Goal: Information Seeking & Learning: Learn about a topic

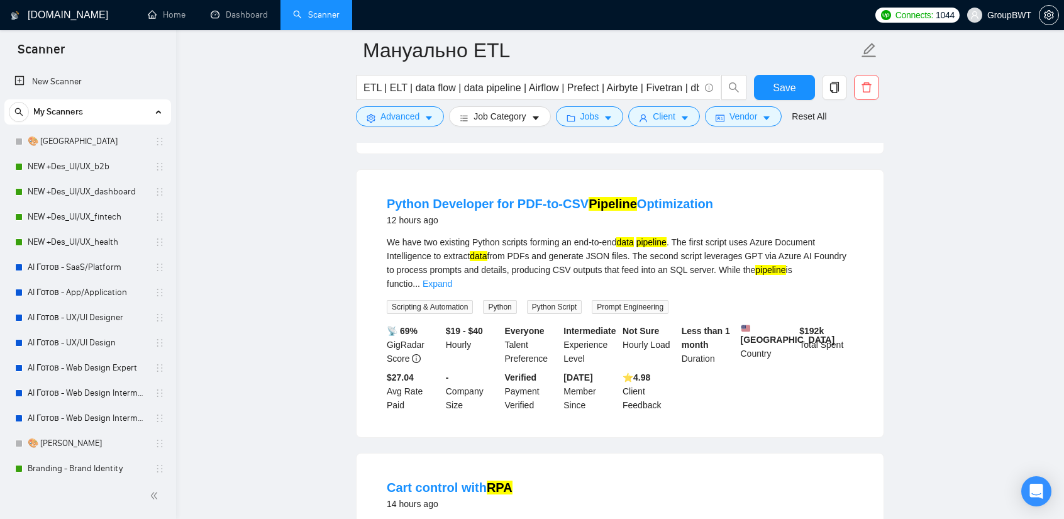
scroll to position [377, 0]
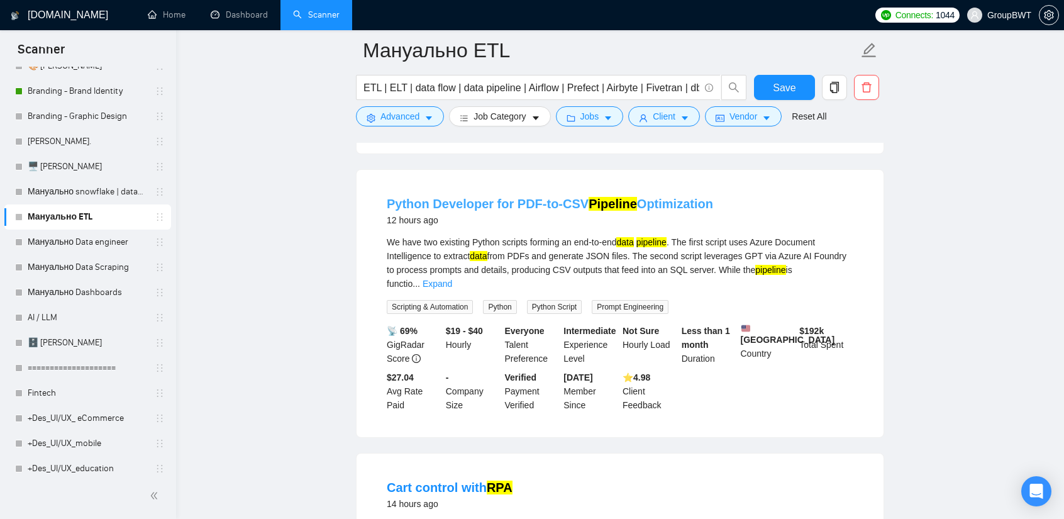
click at [520, 197] on link "Python Developer for PDF-to-CSV Pipeline Optimization" at bounding box center [550, 204] width 326 height 14
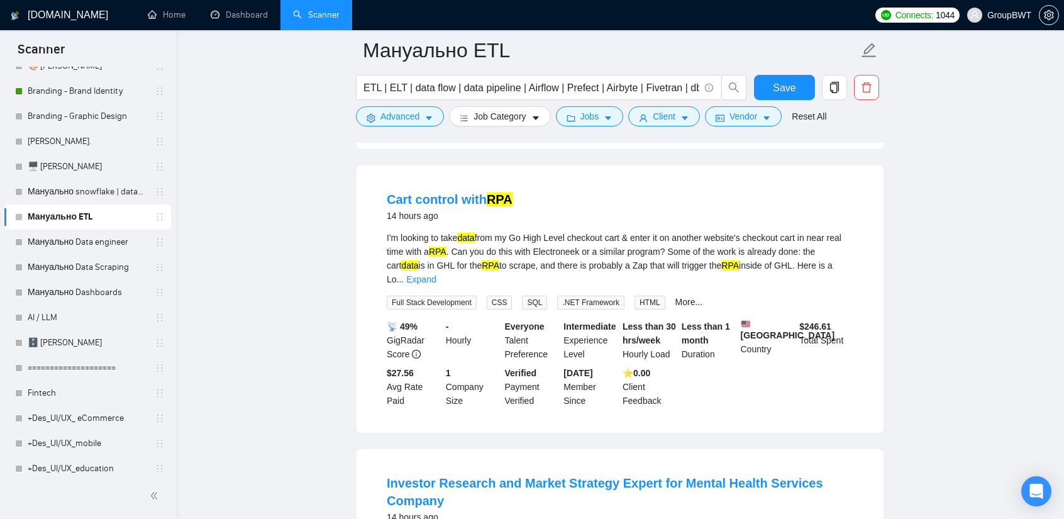
scroll to position [2767, 0]
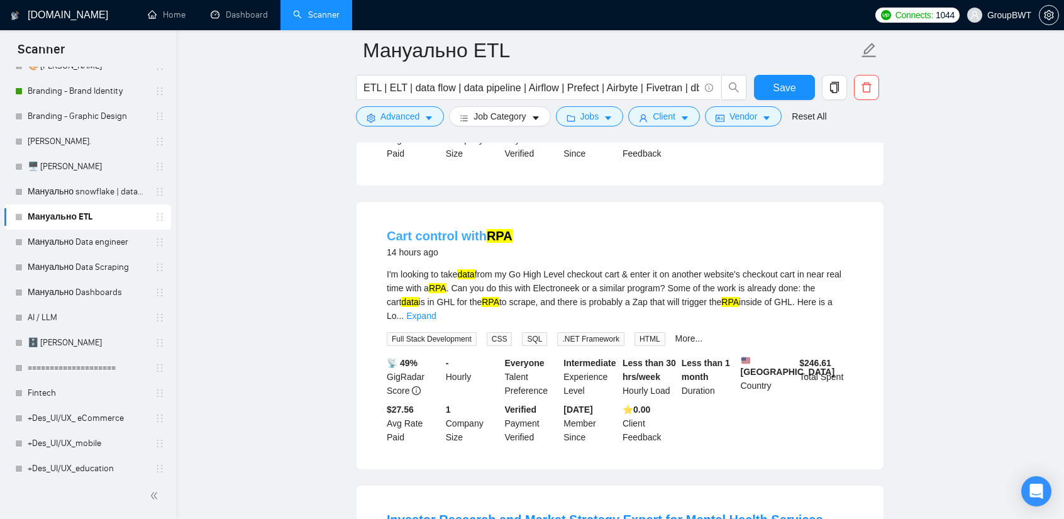
click at [440, 229] on link "Cart control with RPA" at bounding box center [450, 236] width 126 height 14
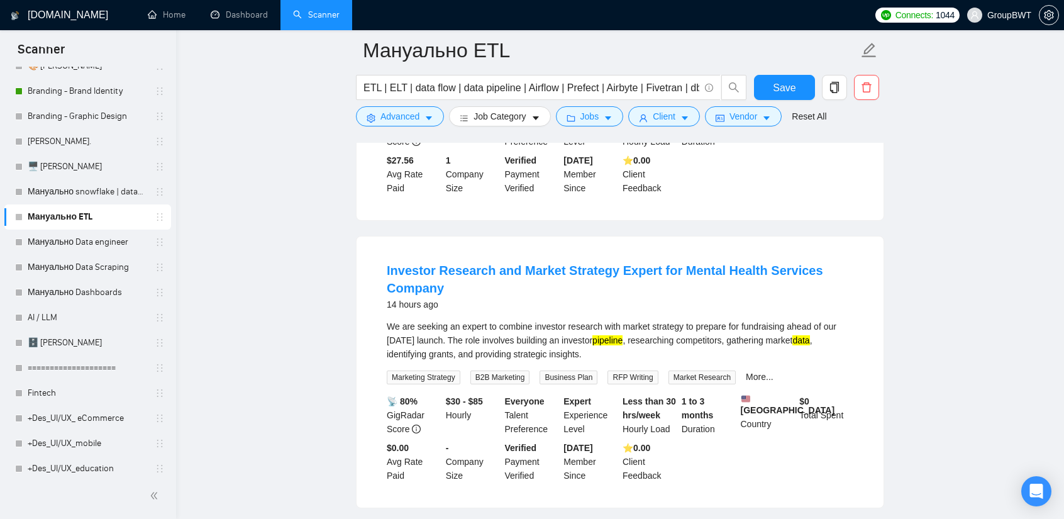
scroll to position [3019, 0]
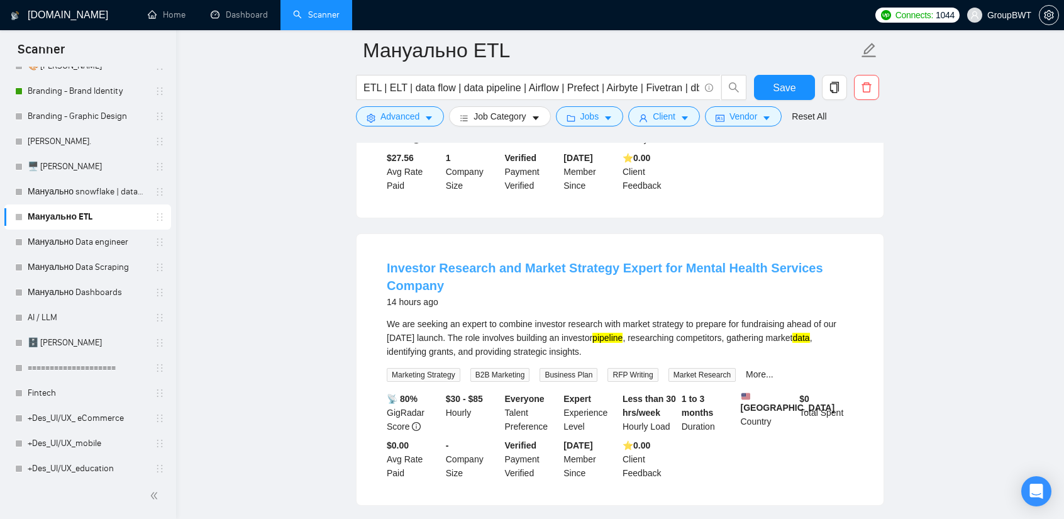
click at [564, 261] on link "Investor Research and Market Strategy Expert for Mental Health Services Company" at bounding box center [605, 276] width 436 height 31
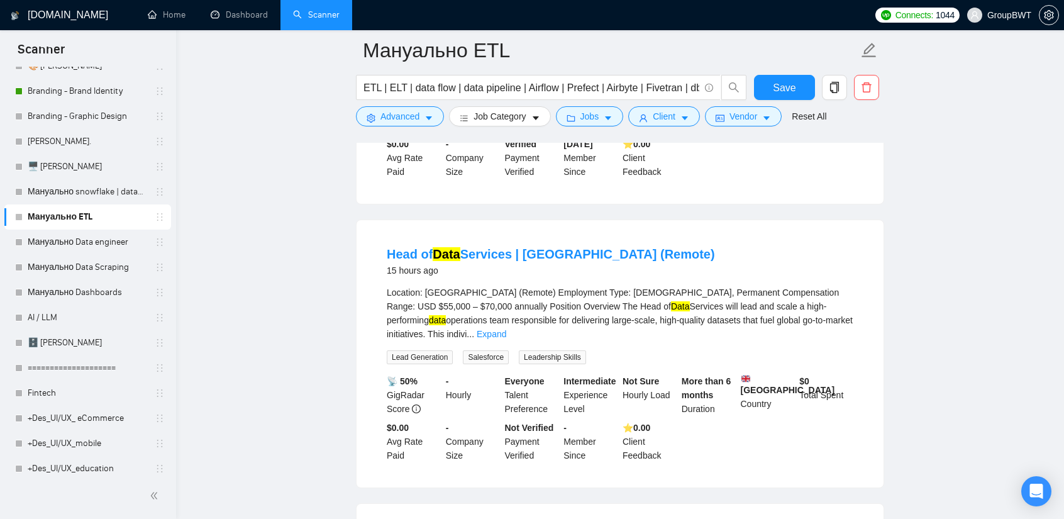
scroll to position [3333, 0]
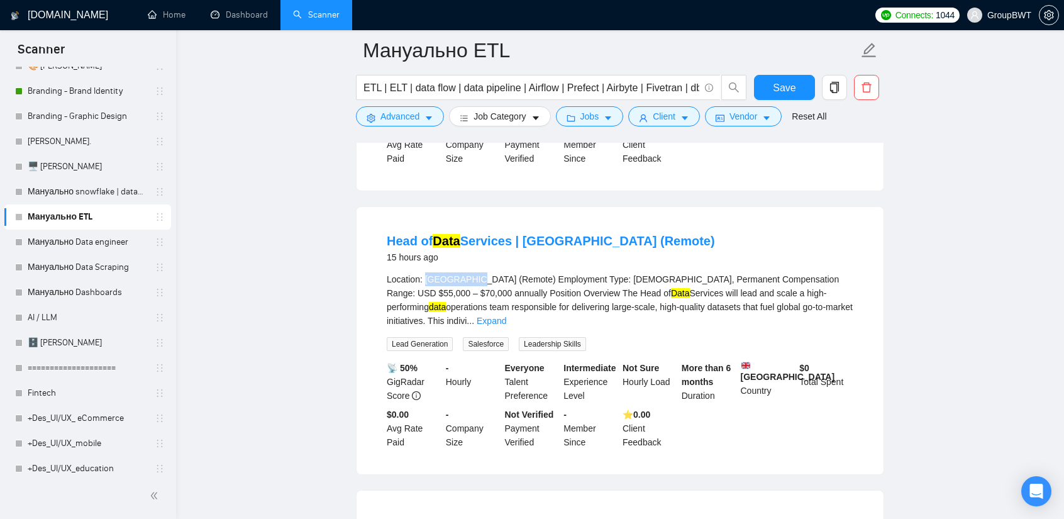
drag, startPoint x: 425, startPoint y: 230, endPoint x: 464, endPoint y: 233, distance: 39.7
click at [464, 272] on div "Location: Philippines (Remote) Employment Type: Full-Time, Permanent Compensati…" at bounding box center [620, 299] width 467 height 55
click at [506, 316] on link "Expand" at bounding box center [492, 321] width 30 height 10
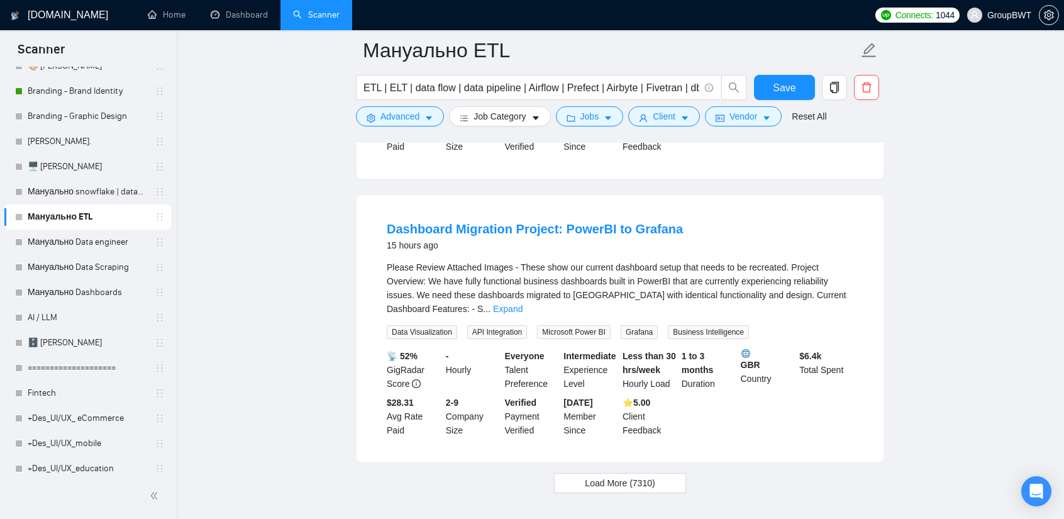
scroll to position [4214, 0]
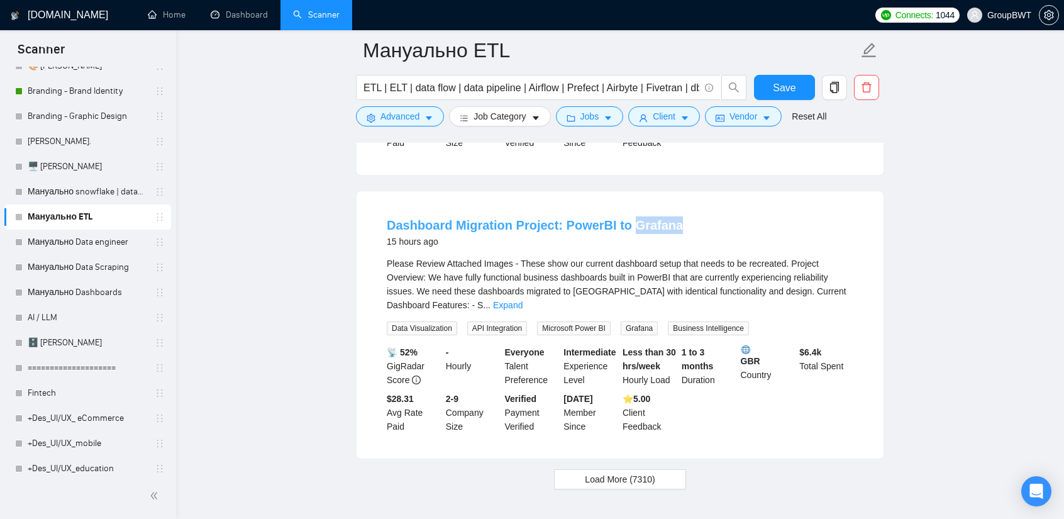
copy link "Grafana"
drag, startPoint x: 675, startPoint y: 174, endPoint x: 624, endPoint y: 174, distance: 51.6
click at [624, 216] on div "Dashboard Migration Project: PowerBI to Grafana 15 hours ago" at bounding box center [620, 232] width 467 height 33
copy link "Grafana"
click at [523, 300] on link "Expand" at bounding box center [508, 305] width 30 height 10
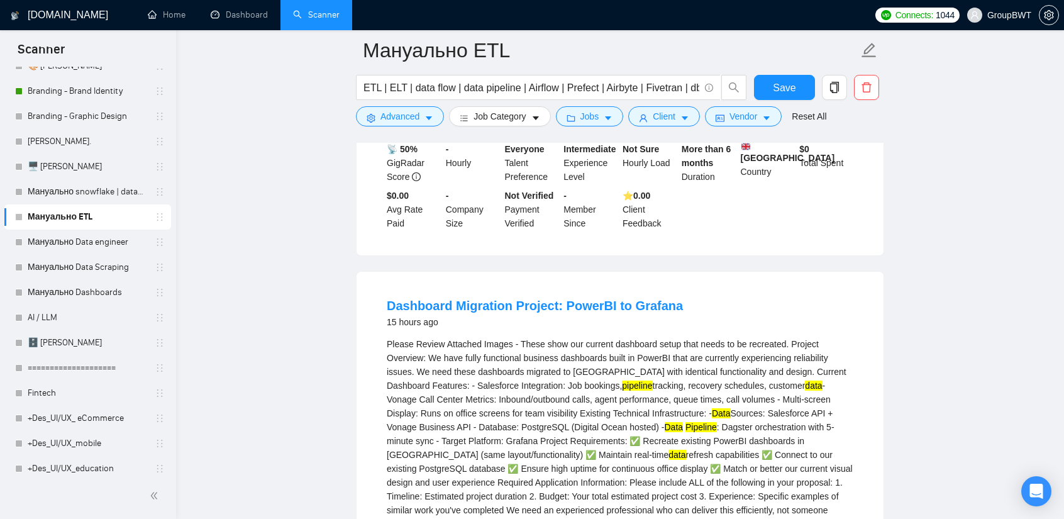
scroll to position [4131, 0]
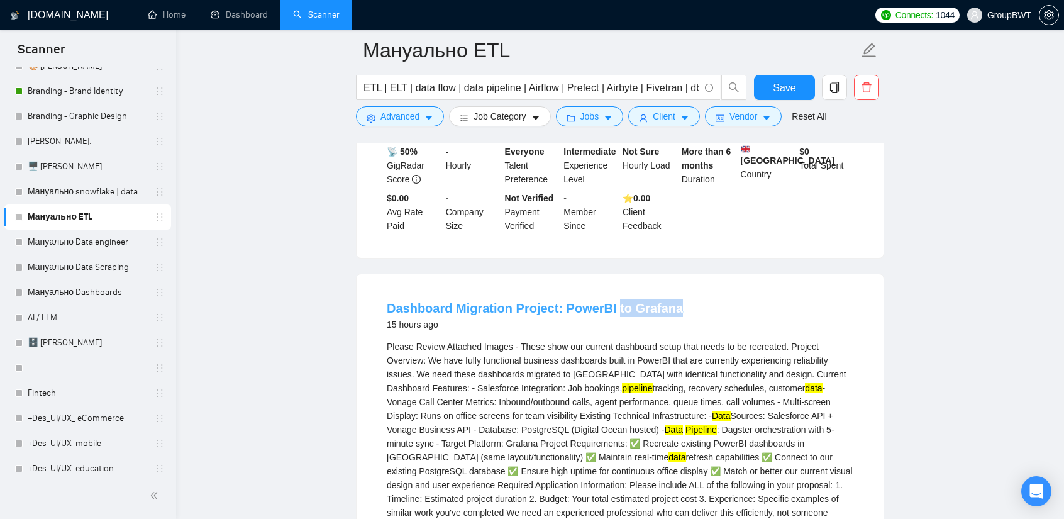
copy link "to Grafana"
drag, startPoint x: 672, startPoint y: 256, endPoint x: 609, endPoint y: 255, distance: 62.9
click at [609, 299] on div "Dashboard Migration Project: PowerBI to Grafana 15 hours ago" at bounding box center [620, 315] width 467 height 33
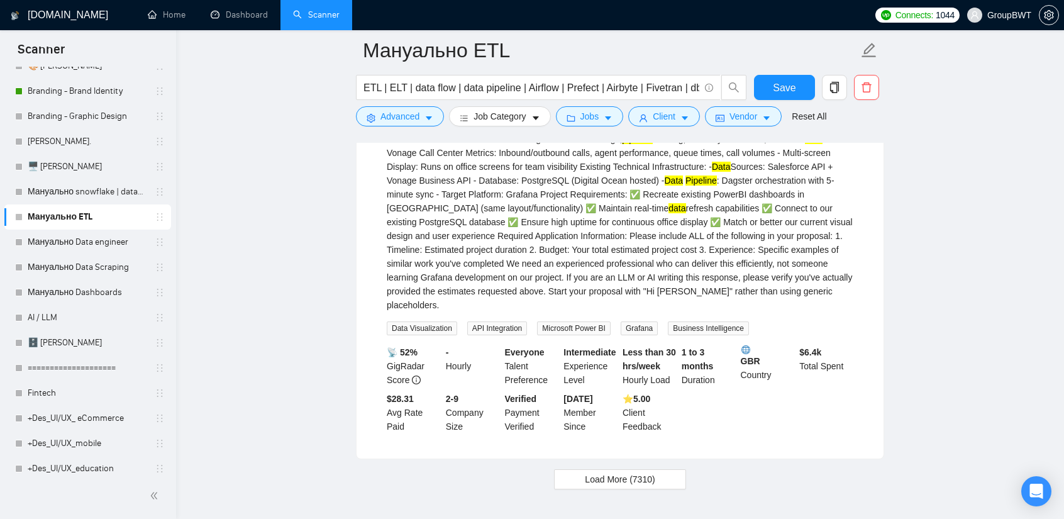
scroll to position [4383, 0]
click at [638, 470] on span "Load More (7310)" at bounding box center [620, 477] width 70 height 14
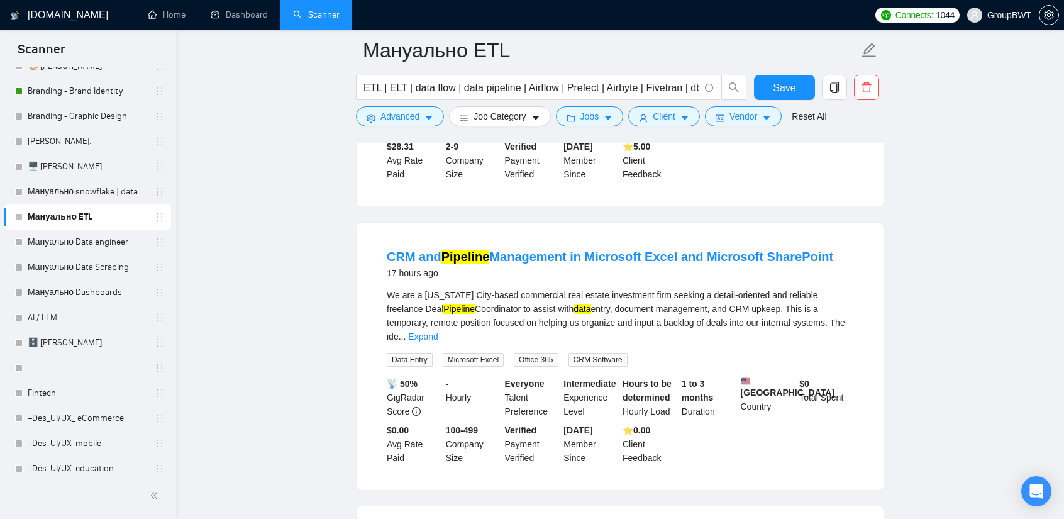
scroll to position [4634, 0]
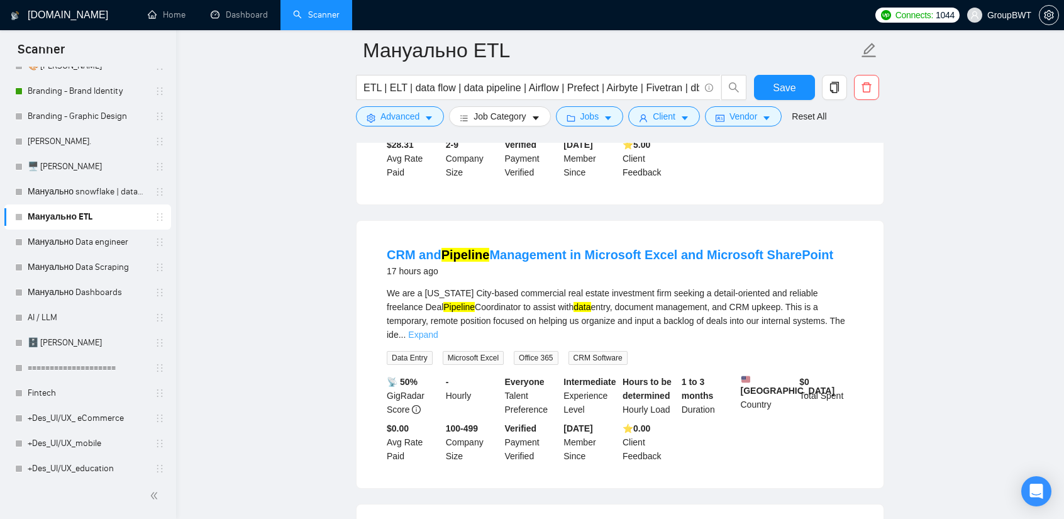
click at [438, 330] on link "Expand" at bounding box center [423, 335] width 30 height 10
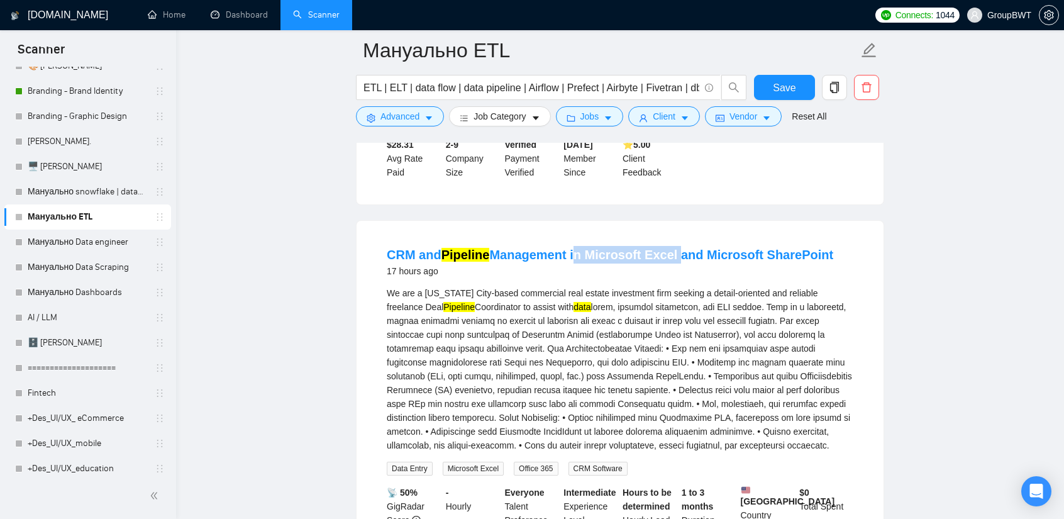
drag, startPoint x: 570, startPoint y: 175, endPoint x: 671, endPoint y: 170, distance: 100.7
click at [671, 236] on li "CRM and Pipeline Management in Microsoft Excel and Microsoft SharePoint 17 hour…" at bounding box center [620, 410] width 497 height 348
copy link "in Microsoft Excel"
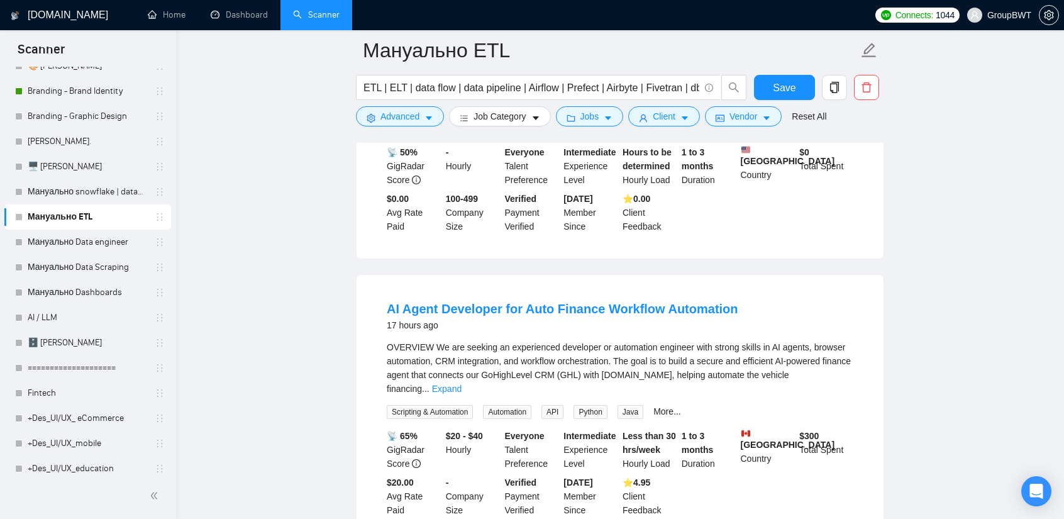
scroll to position [5011, 0]
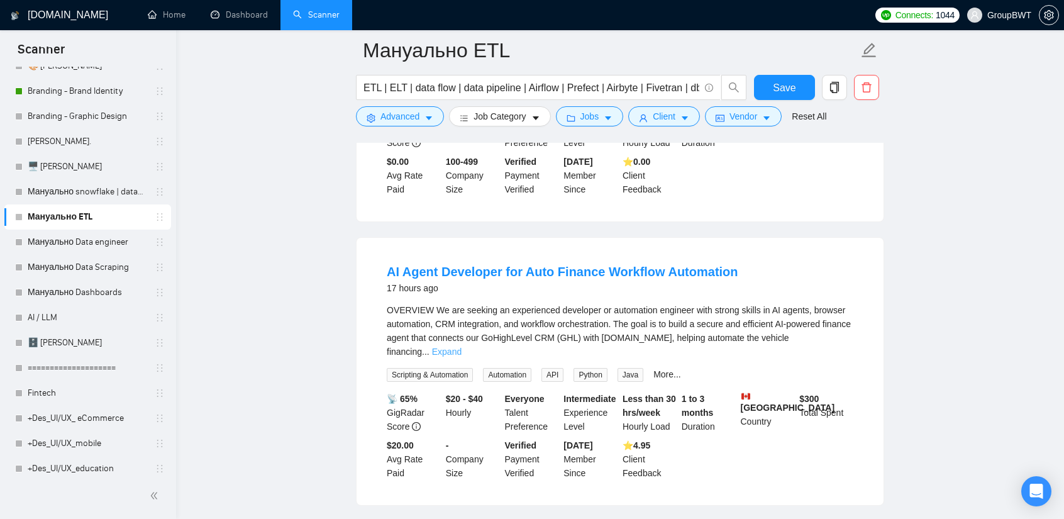
click at [462, 347] on link "Expand" at bounding box center [447, 352] width 30 height 10
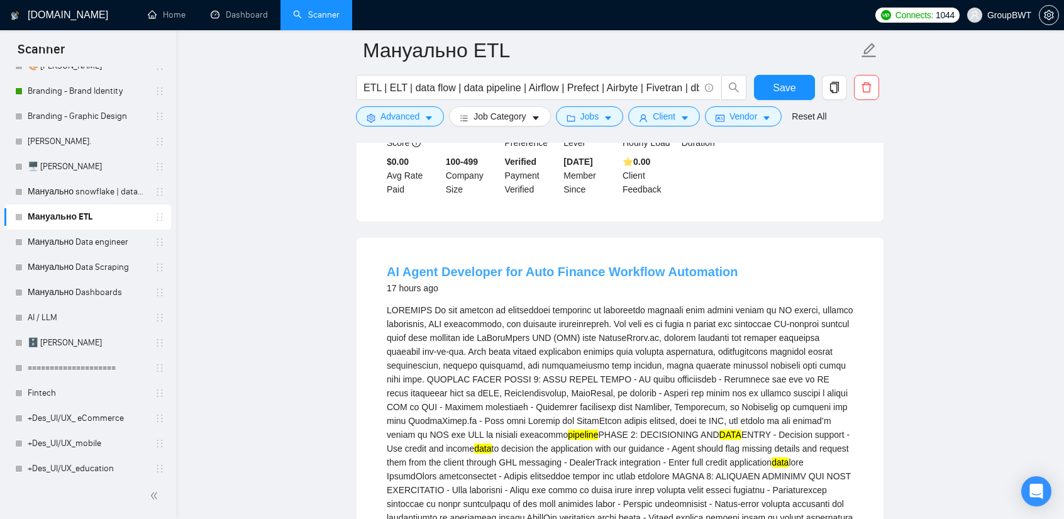
click at [608, 265] on link "AI Agent Developer for Auto Finance Workflow Automation" at bounding box center [563, 272] width 352 height 14
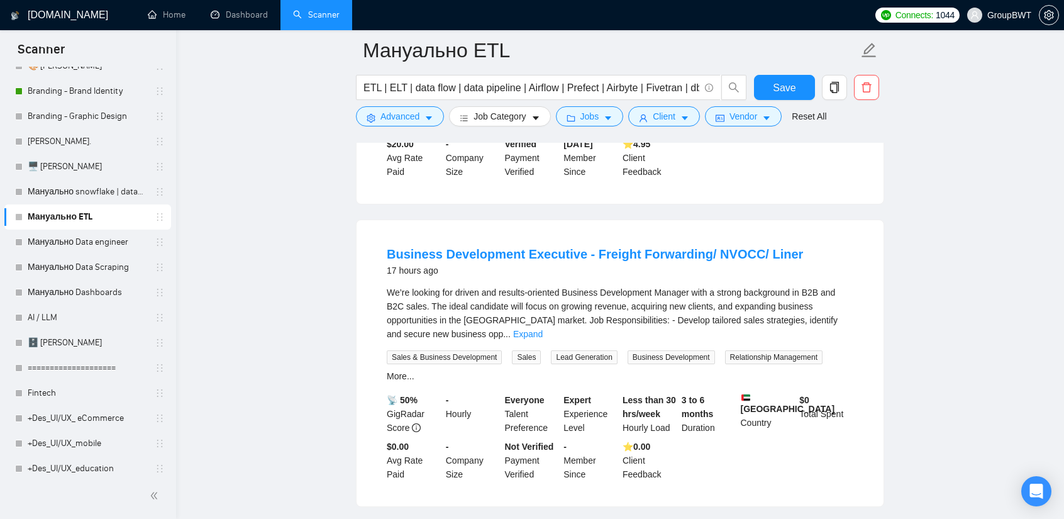
scroll to position [5703, 0]
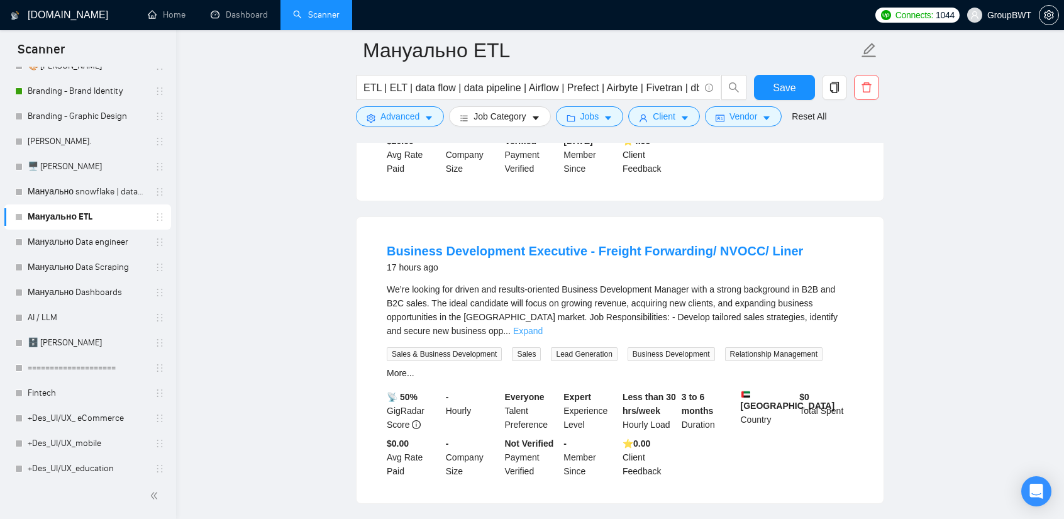
click at [543, 326] on link "Expand" at bounding box center [528, 331] width 30 height 10
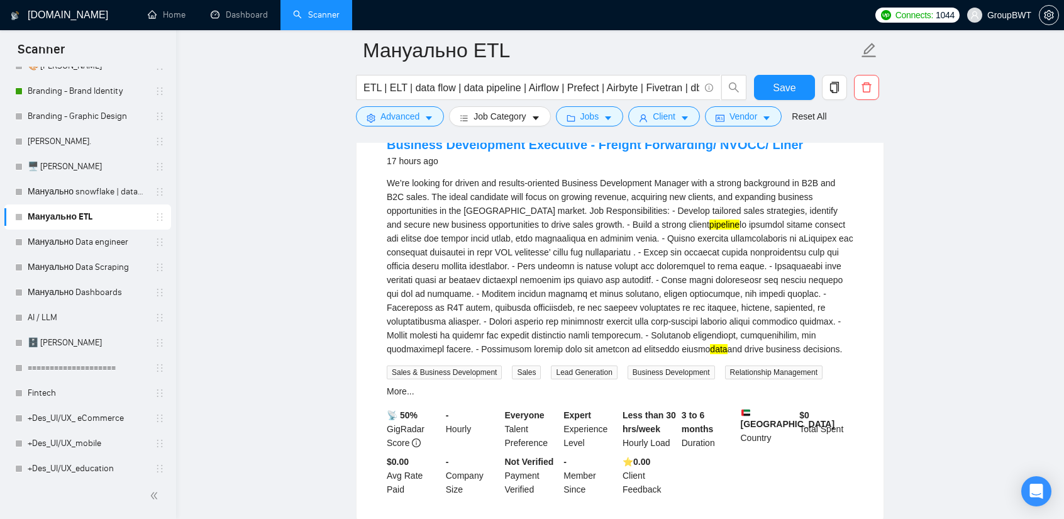
scroll to position [5766, 0]
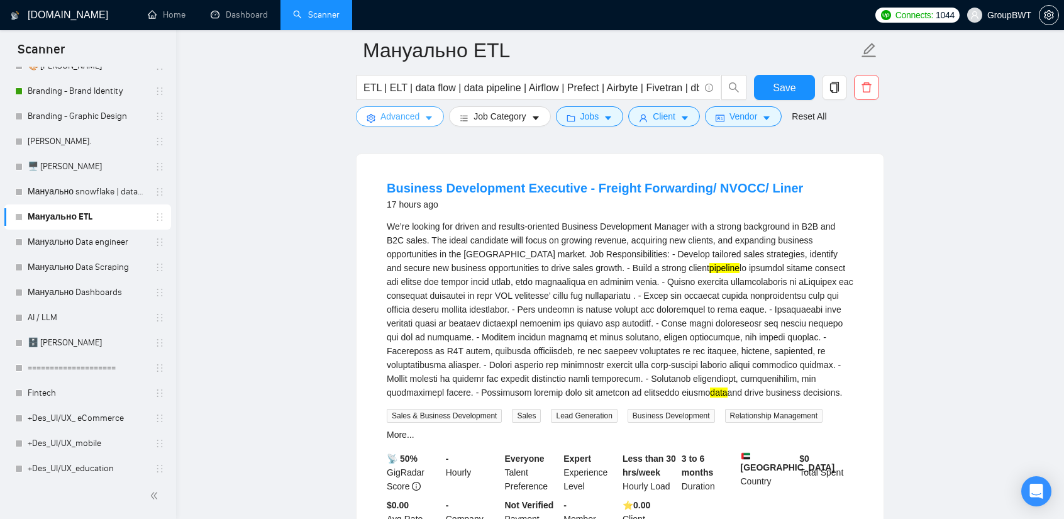
click at [411, 119] on span "Advanced" at bounding box center [400, 116] width 39 height 14
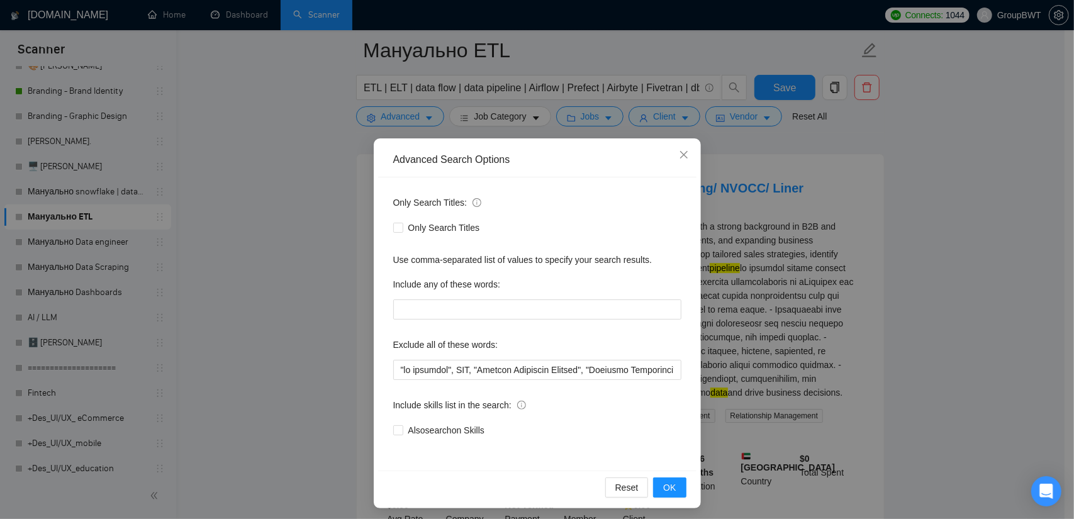
click at [870, 303] on div "Advanced Search Options Only Search Titles: Only Search Titles Use comma-separa…" at bounding box center [537, 259] width 1074 height 519
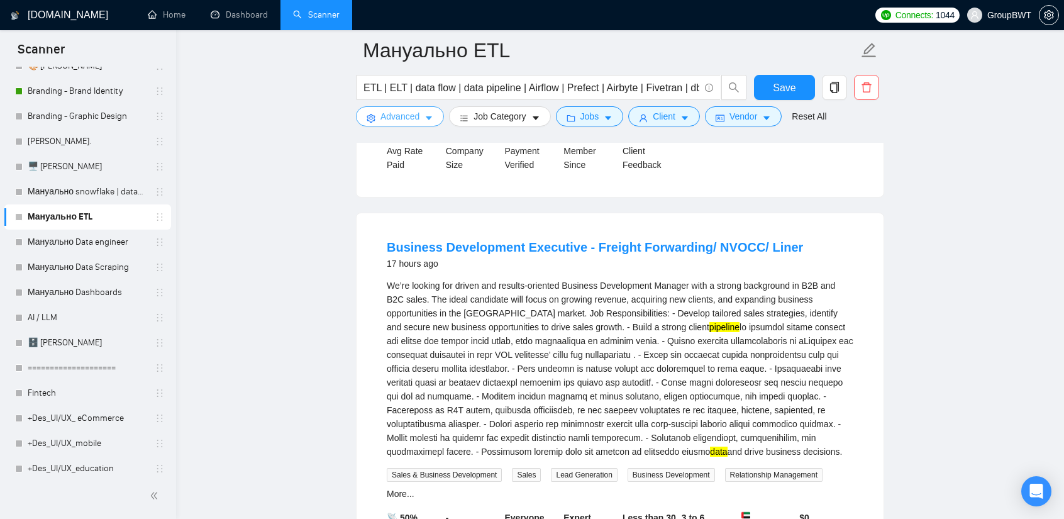
scroll to position [5703, 0]
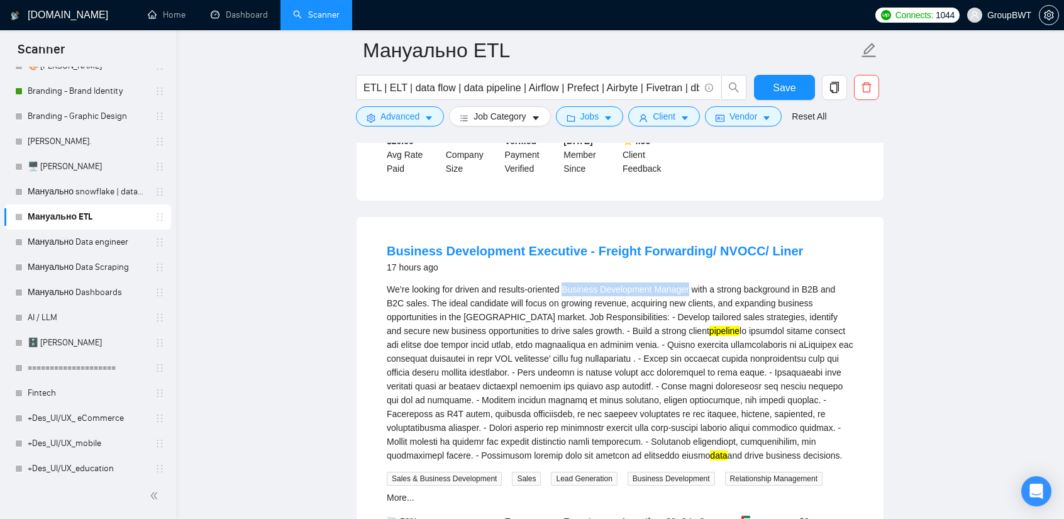
drag, startPoint x: 565, startPoint y: 217, endPoint x: 689, endPoint y: 220, distance: 123.9
click at [689, 282] on div "We’re looking for driven and results-oriented Business Development Manager with…" at bounding box center [620, 372] width 467 height 180
copy div "Business Development Manager"
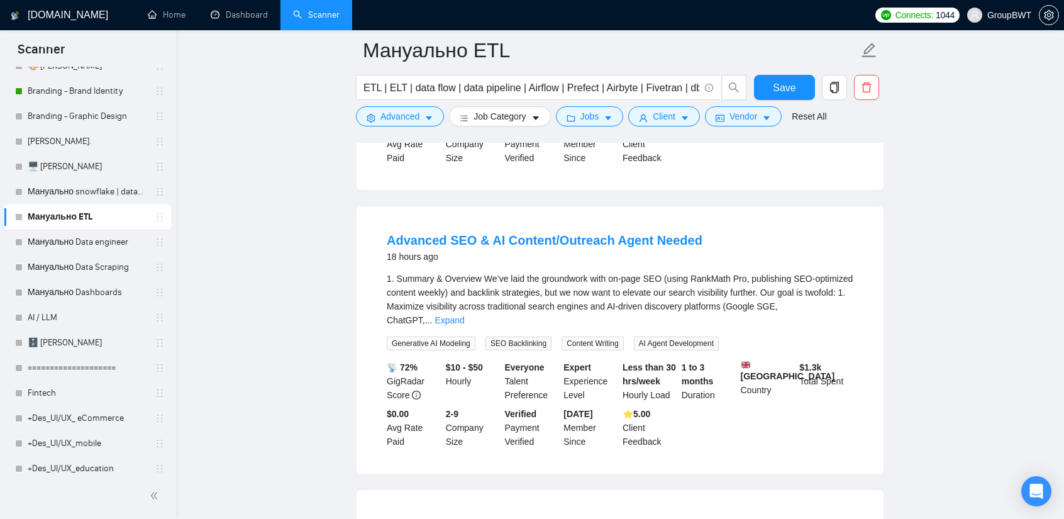
scroll to position [6144, 0]
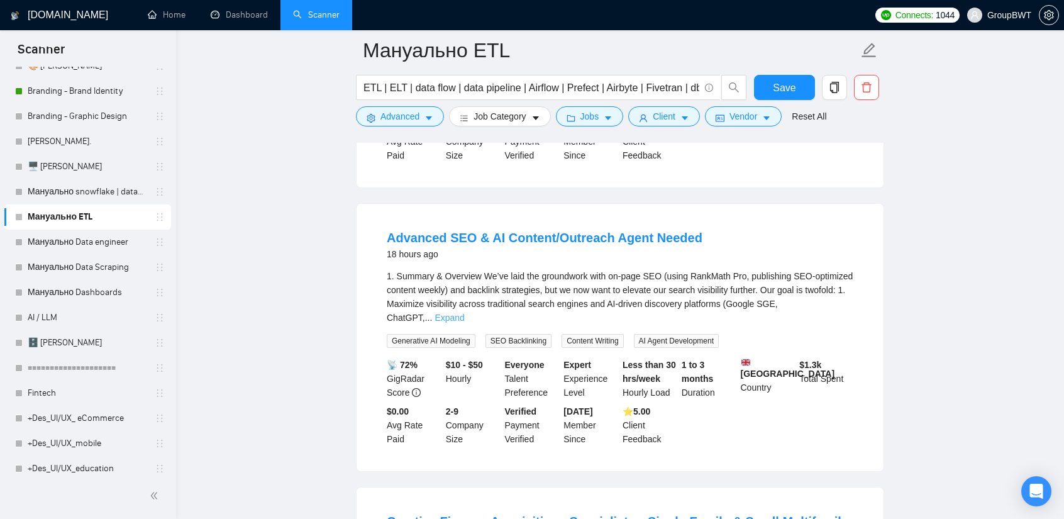
click at [464, 313] on link "Expand" at bounding box center [450, 318] width 30 height 10
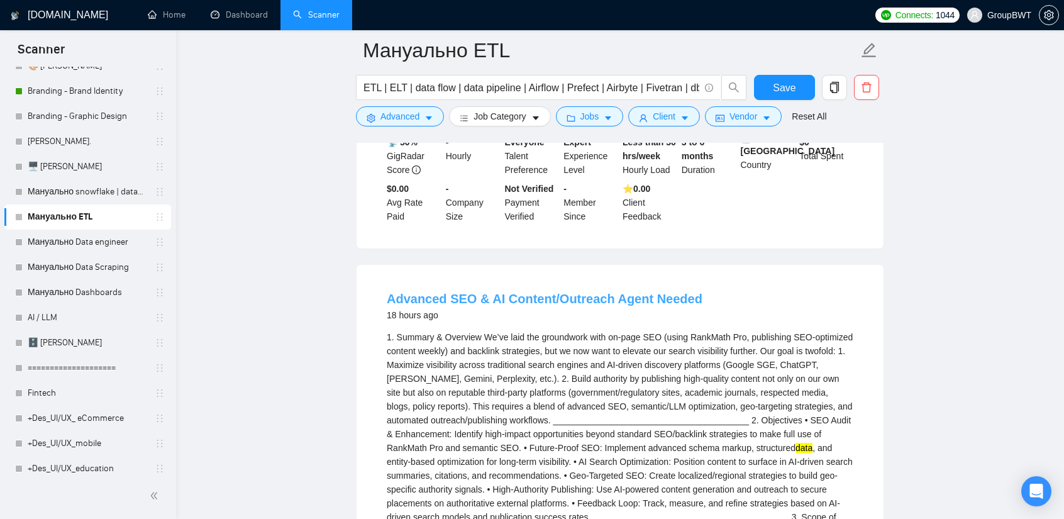
scroll to position [6081, 0]
drag, startPoint x: 390, startPoint y: 205, endPoint x: 466, endPoint y: 206, distance: 76.1
copy link "Advanced SEO"
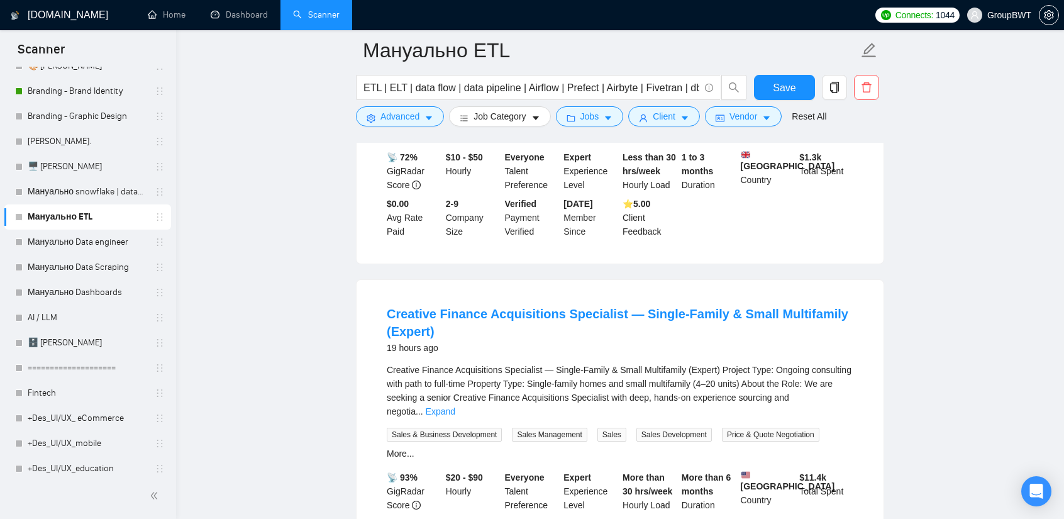
scroll to position [6835, 0]
click at [455, 406] on link "Expand" at bounding box center [441, 411] width 30 height 10
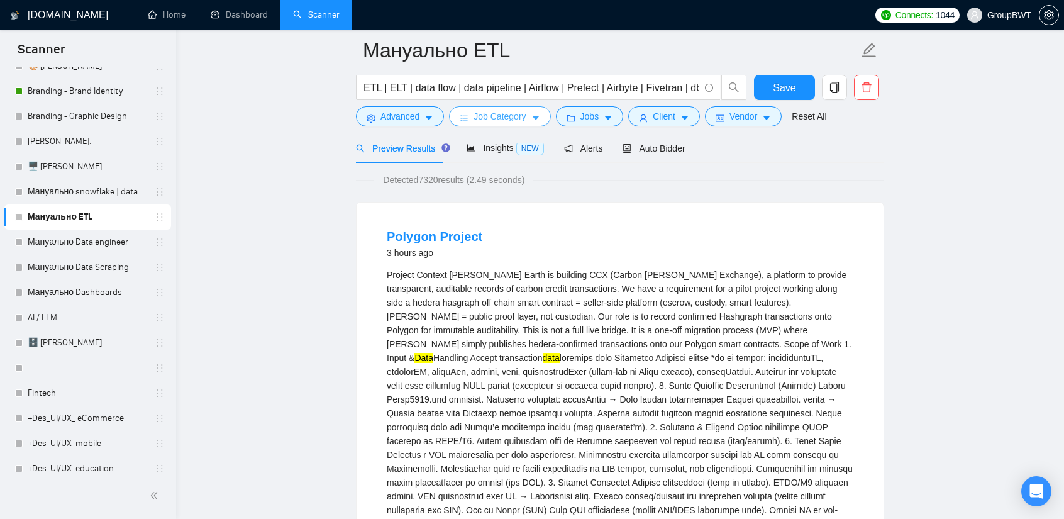
scroll to position [0, 0]
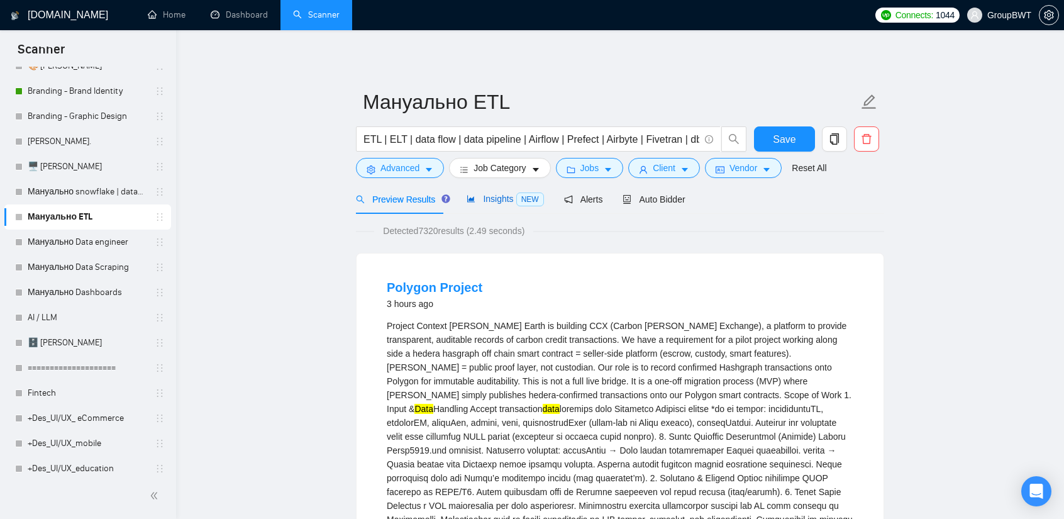
click at [472, 196] on span "Insights NEW" at bounding box center [505, 199] width 77 height 10
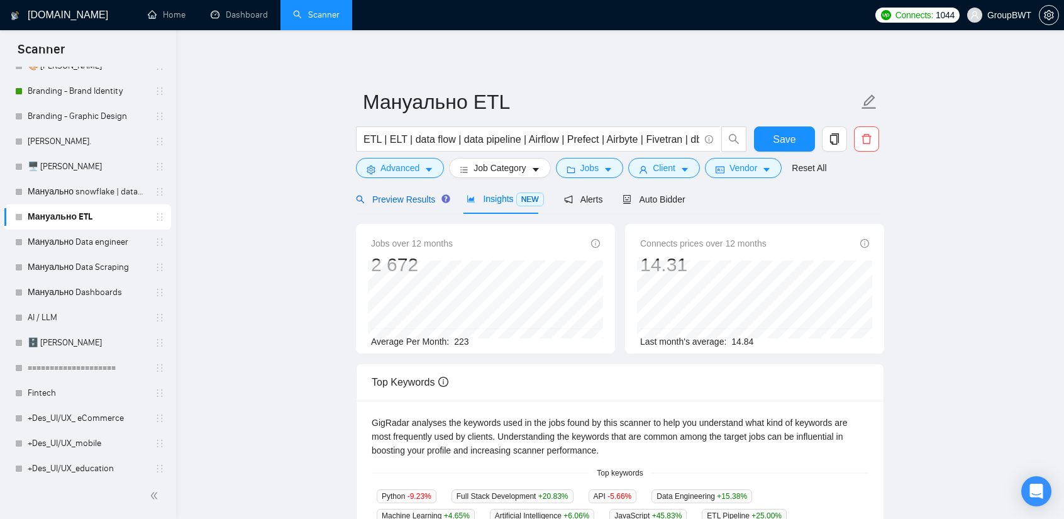
click at [412, 196] on span "Preview Results" at bounding box center [401, 199] width 91 height 10
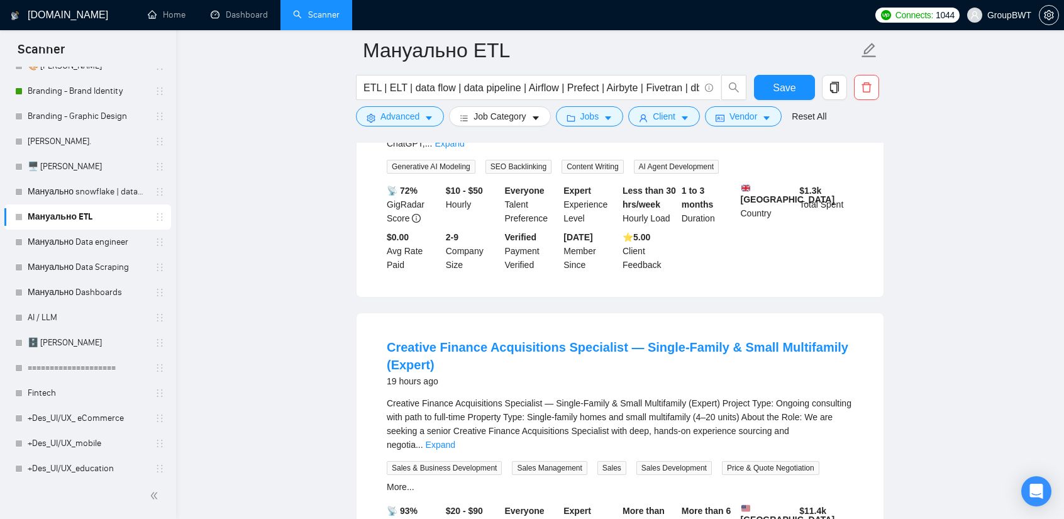
scroll to position [3956, 0]
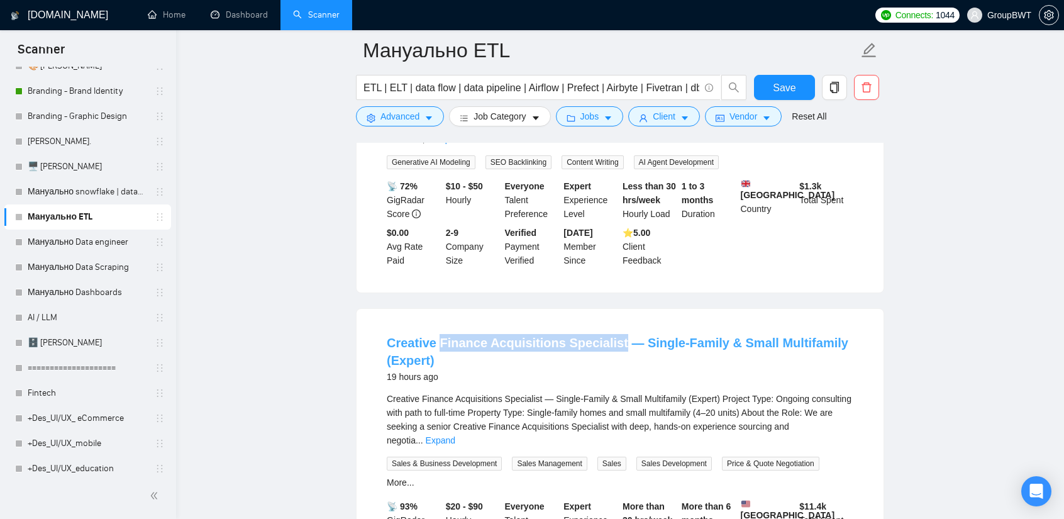
drag, startPoint x: 436, startPoint y: 228, endPoint x: 609, endPoint y: 234, distance: 173.1
click at [609, 324] on li "Creative Finance Acquisitions Specialist — Single-Family & Small Multifamily (E…" at bounding box center [620, 461] width 497 height 274
copy link "Finance Acquisitions Specialist"
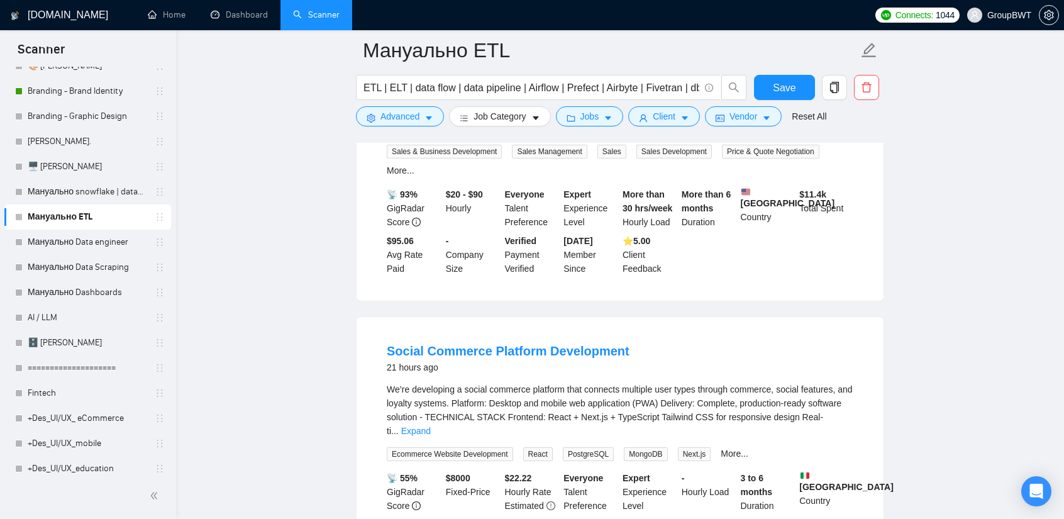
scroll to position [4271, 0]
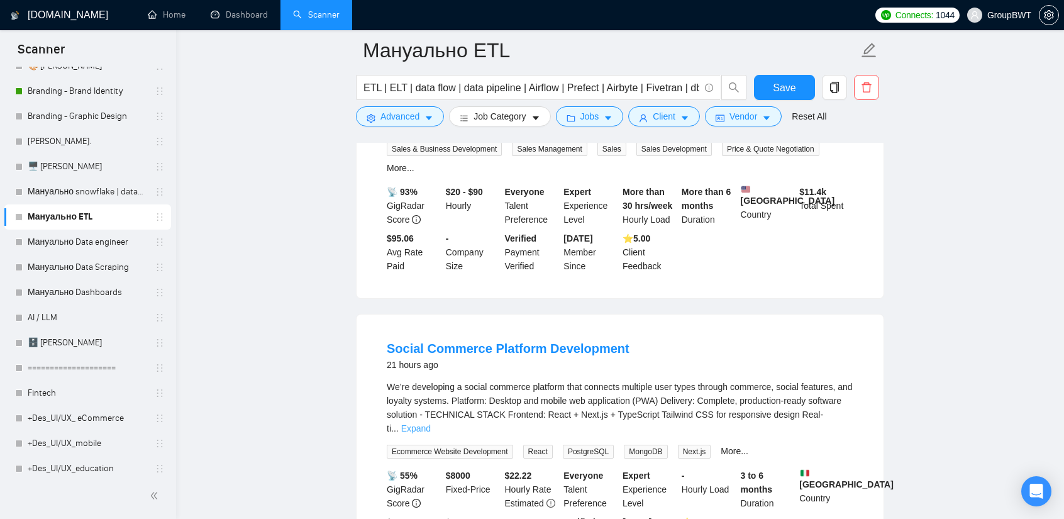
click at [431, 423] on link "Expand" at bounding box center [416, 428] width 30 height 10
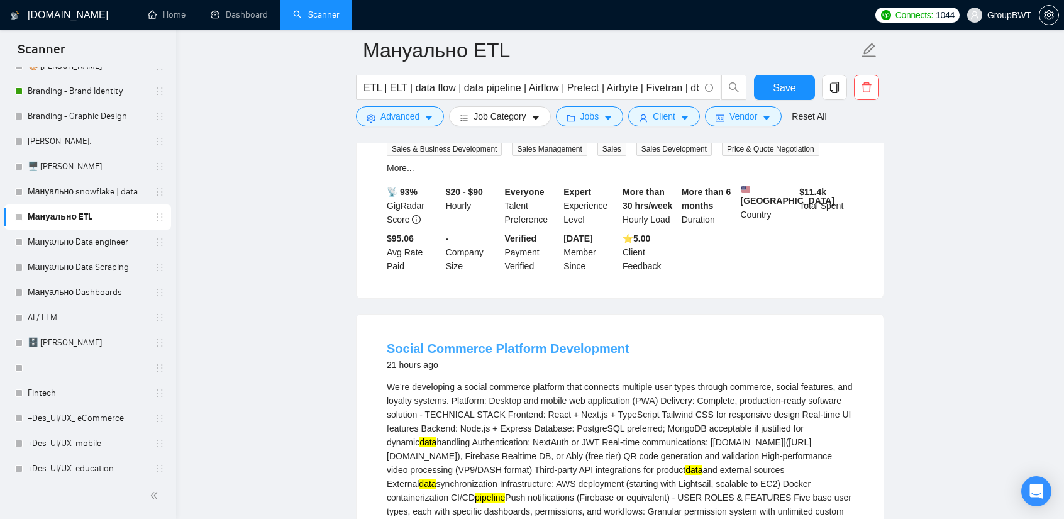
click at [526, 342] on link "Social Commerce Platform Development" at bounding box center [508, 349] width 243 height 14
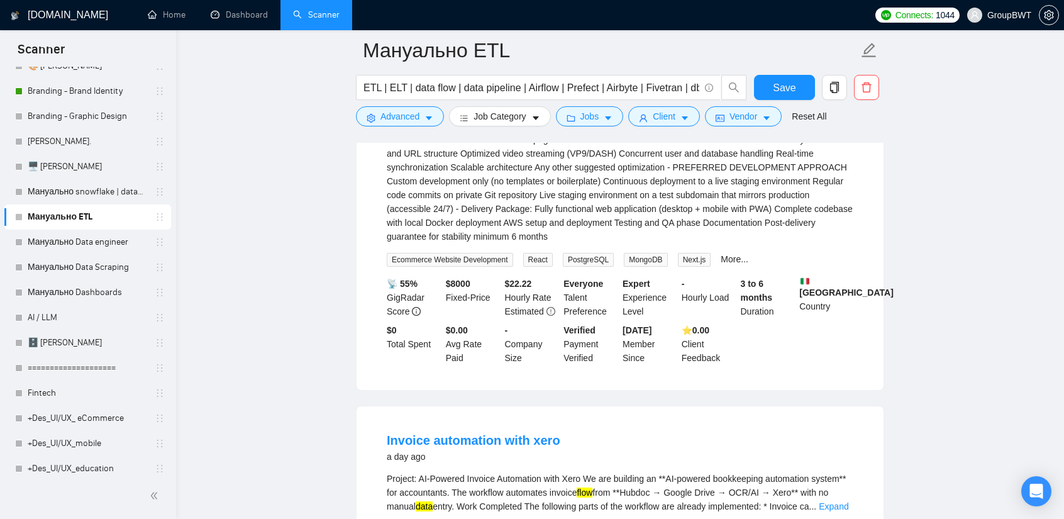
scroll to position [4774, 0]
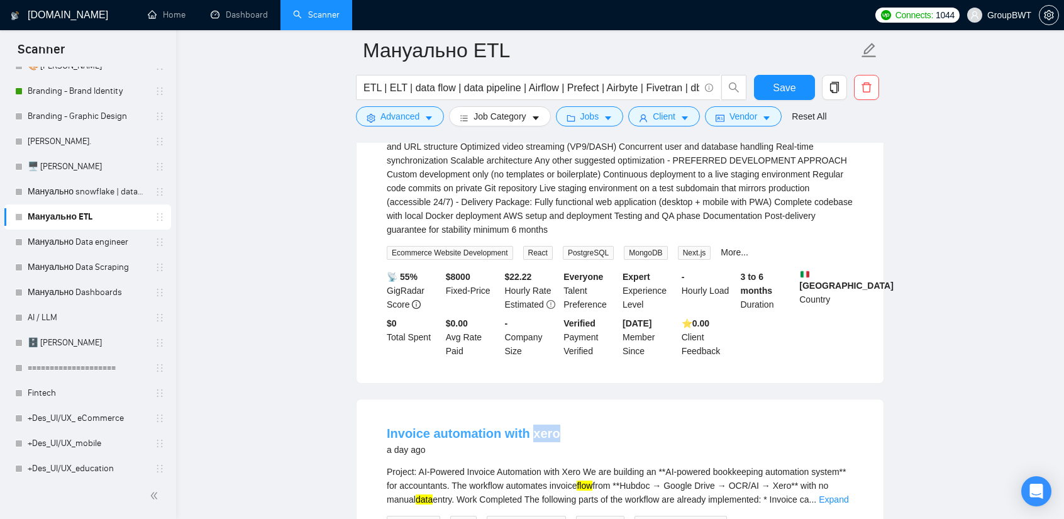
drag, startPoint x: 561, startPoint y: 287, endPoint x: 530, endPoint y: 287, distance: 31.5
click at [530, 425] on div "Invoice automation with xero a day ago" at bounding box center [620, 441] width 467 height 33
copy link "xero"
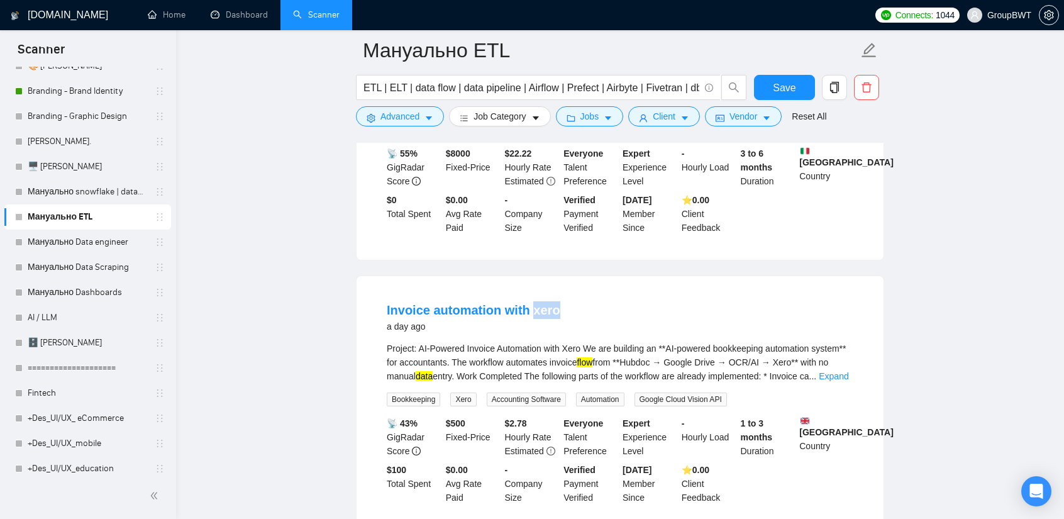
scroll to position [4900, 0]
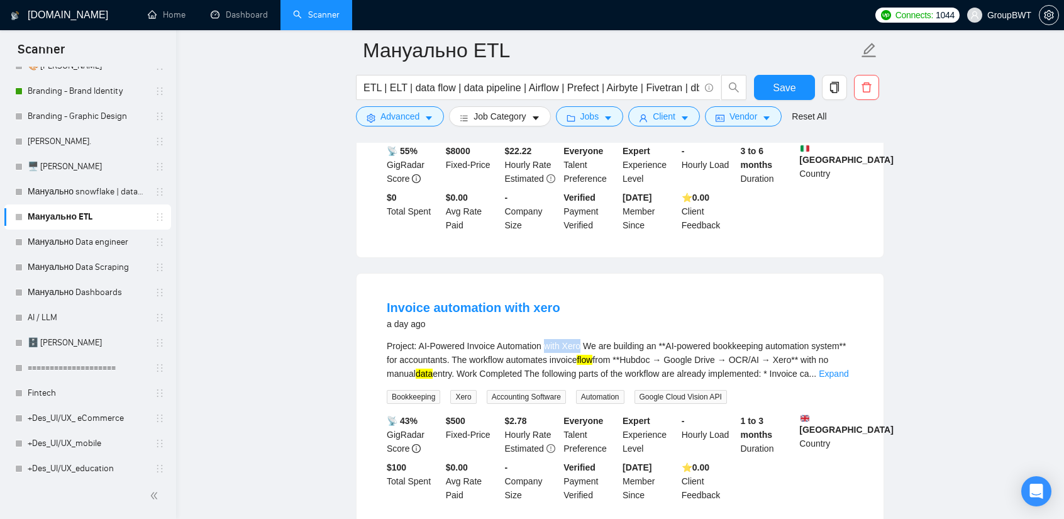
drag, startPoint x: 581, startPoint y: 196, endPoint x: 543, endPoint y: 188, distance: 37.9
click at [543, 289] on li "Invoice automation with xero a day ago Project: AI-Powered Invoice Automation w…" at bounding box center [620, 400] width 497 height 223
copy div "with Xero"
click at [381, 119] on span "Advanced" at bounding box center [400, 116] width 39 height 14
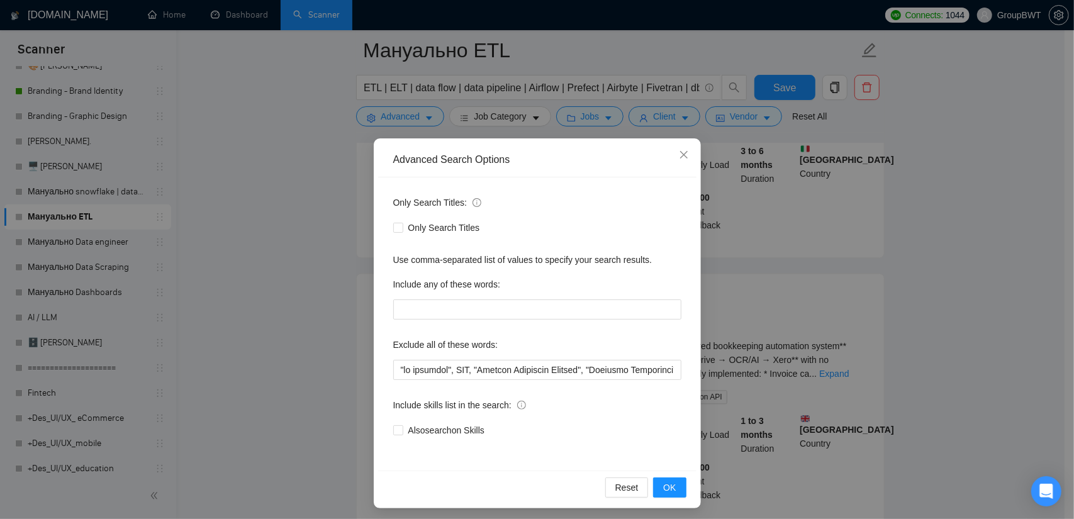
click at [877, 172] on div "Advanced Search Options Only Search Titles: Only Search Titles Use comma-separa…" at bounding box center [537, 259] width 1074 height 519
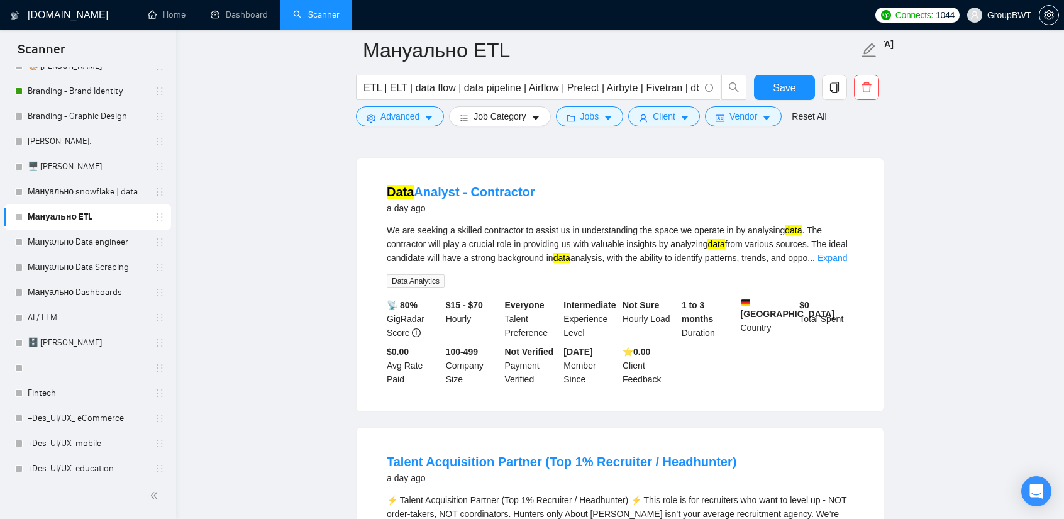
scroll to position [5591, 0]
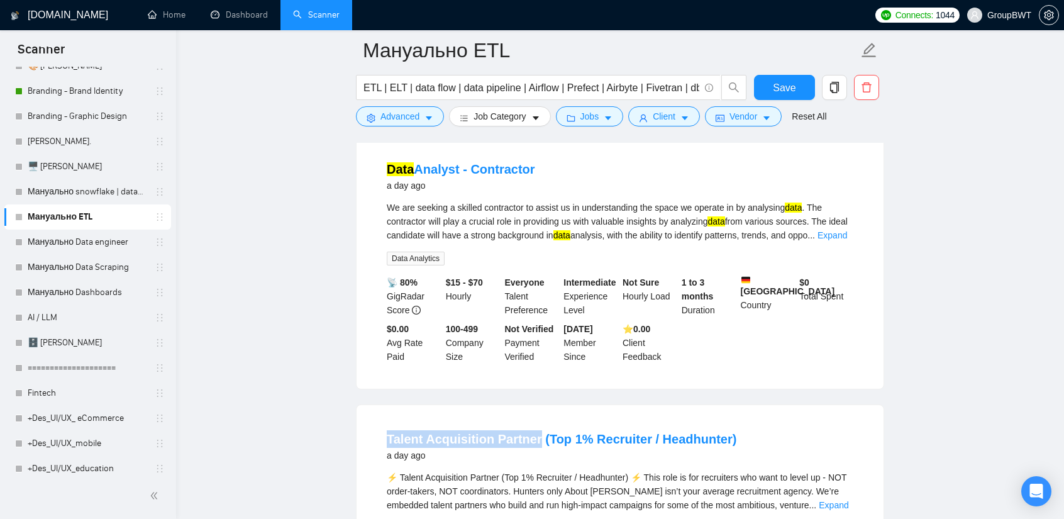
drag, startPoint x: 383, startPoint y: 277, endPoint x: 533, endPoint y: 277, distance: 150.3
copy link "Talent Acquisition Partner"
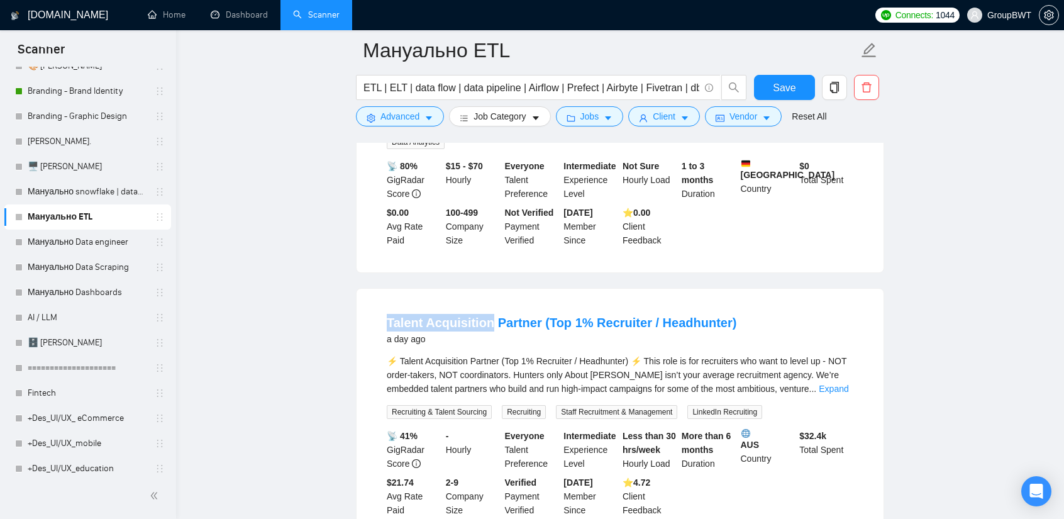
scroll to position [5711, 0]
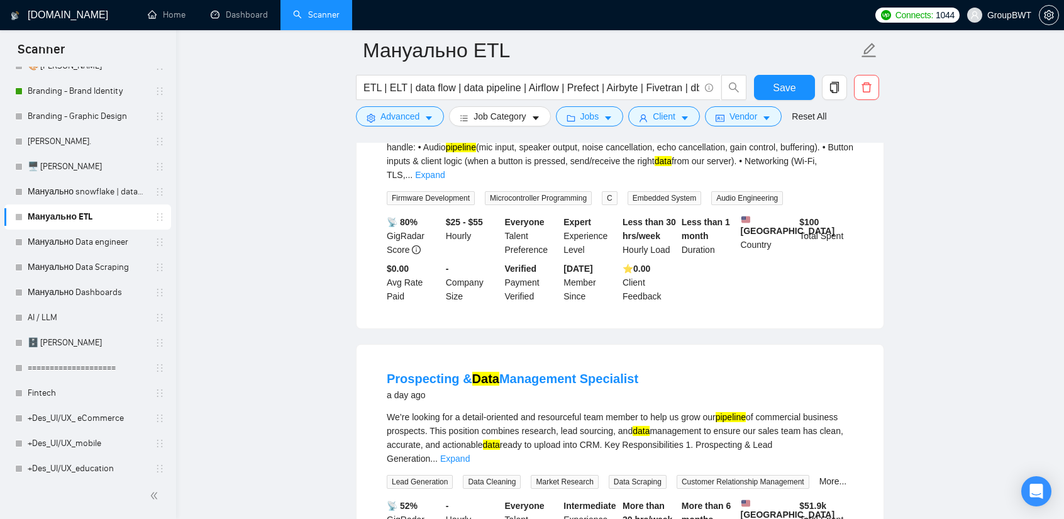
scroll to position [6214, 0]
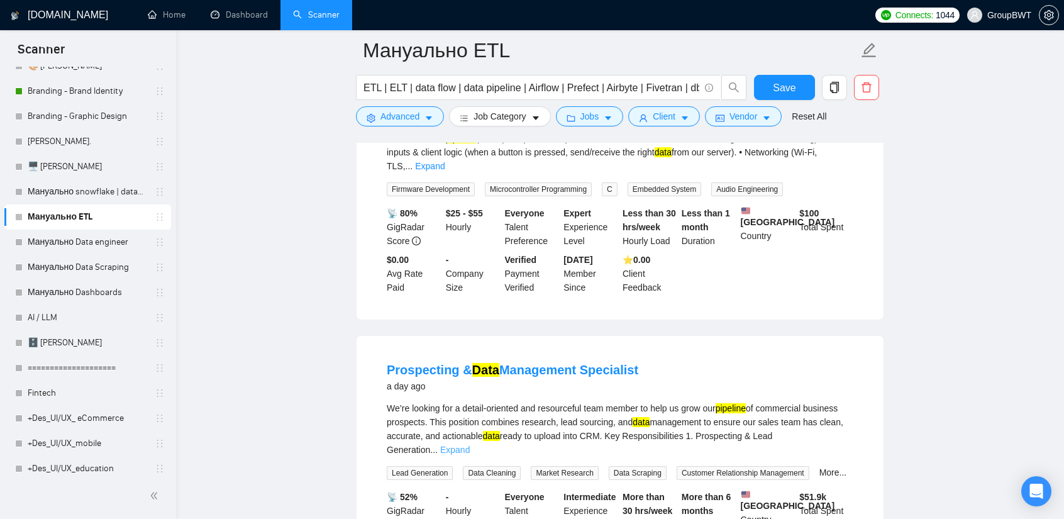
click at [470, 445] on link "Expand" at bounding box center [455, 450] width 30 height 10
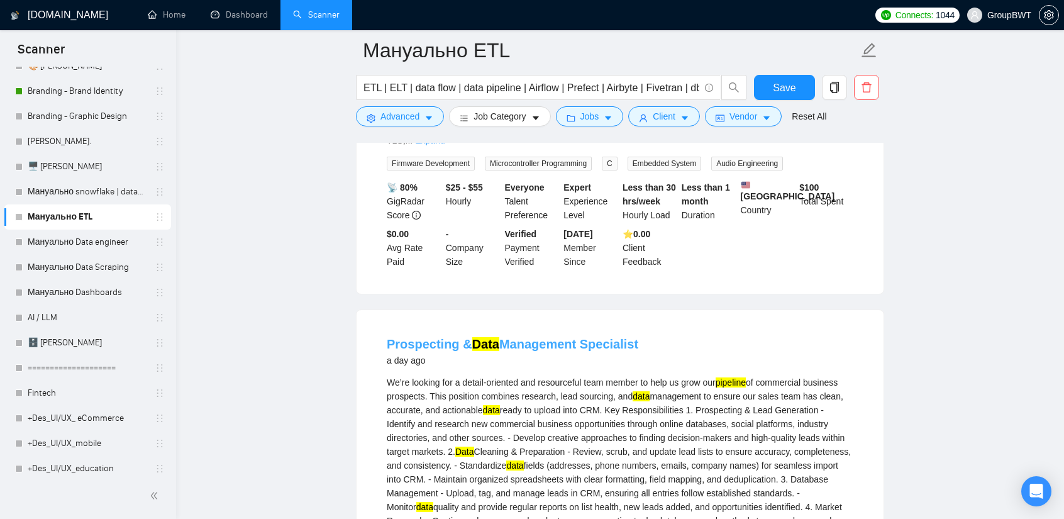
scroll to position [6277, 0]
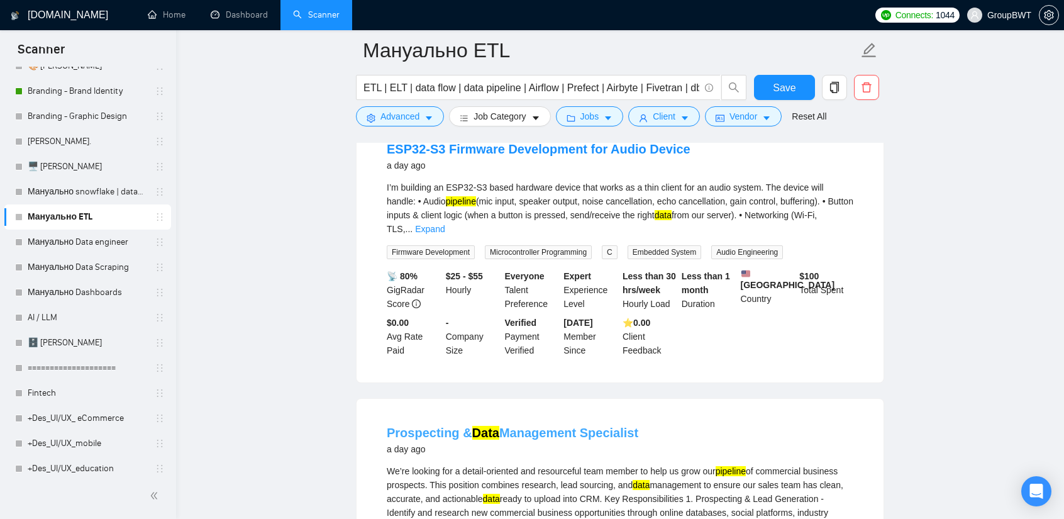
click at [542, 426] on link "Prospecting & Data Management Specialist" at bounding box center [513, 433] width 252 height 14
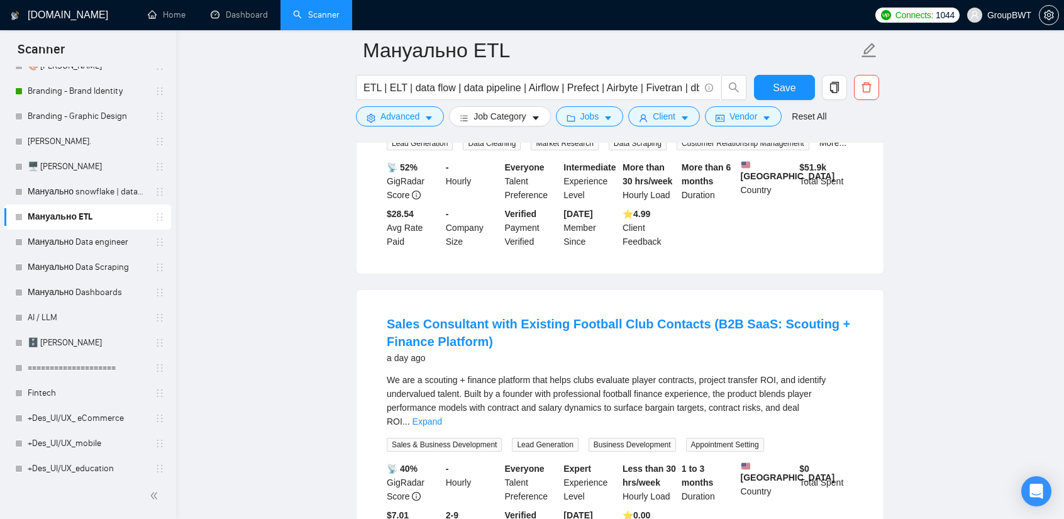
scroll to position [6780, 0]
drag, startPoint x: 386, startPoint y: 153, endPoint x: 479, endPoint y: 158, distance: 93.2
click at [479, 304] on li "Sales Consultant with Existing Football Club Contacts (B2B SaaS: Scouting + Fin…" at bounding box center [620, 431] width 497 height 255
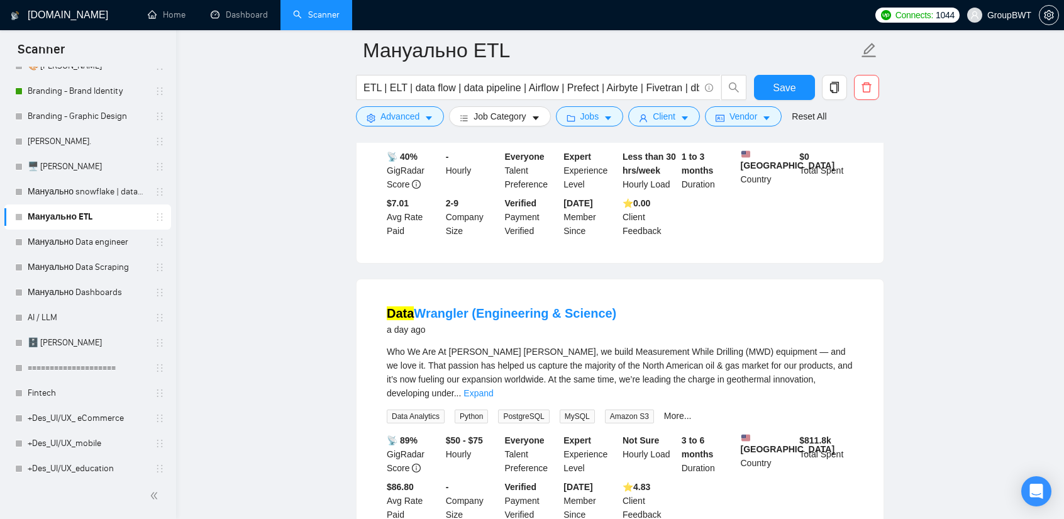
scroll to position [7095, 0]
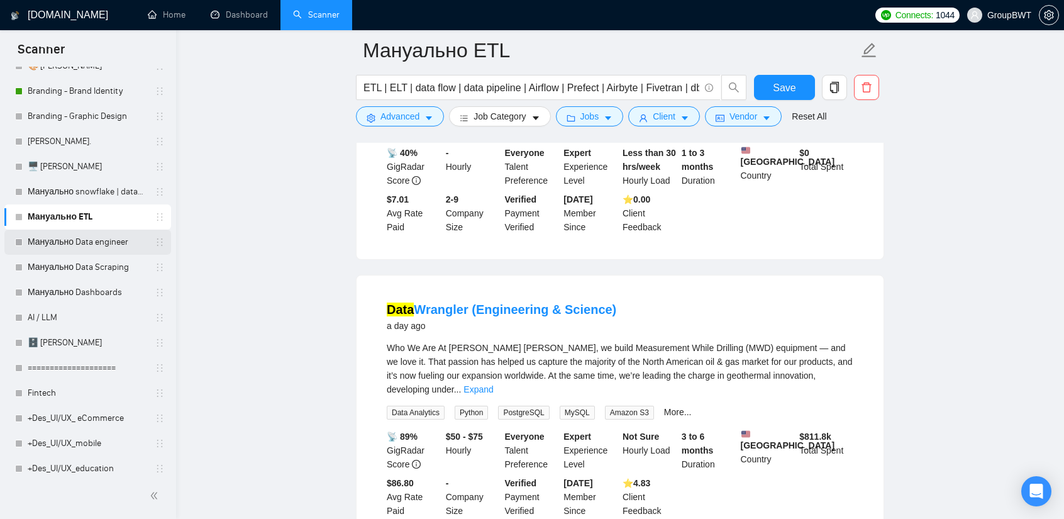
click at [48, 233] on link "Мануально Data engineer" at bounding box center [88, 242] width 120 height 25
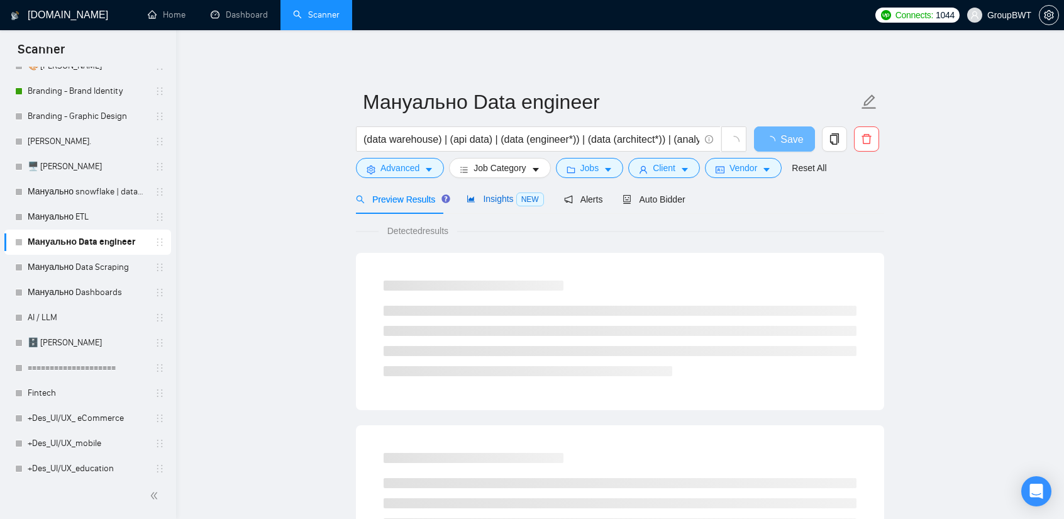
click at [488, 195] on span "Insights NEW" at bounding box center [505, 199] width 77 height 10
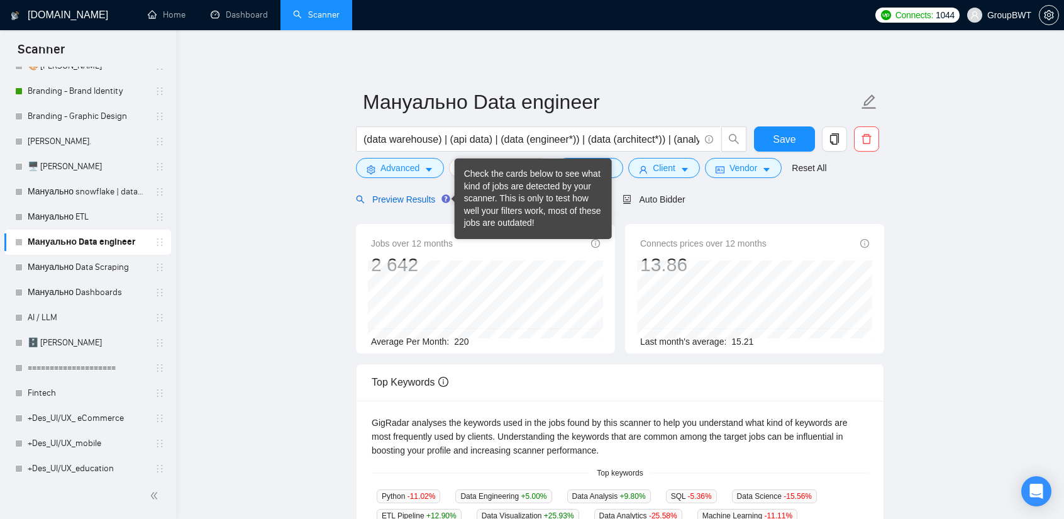
click at [421, 199] on span "Preview Results" at bounding box center [401, 199] width 91 height 10
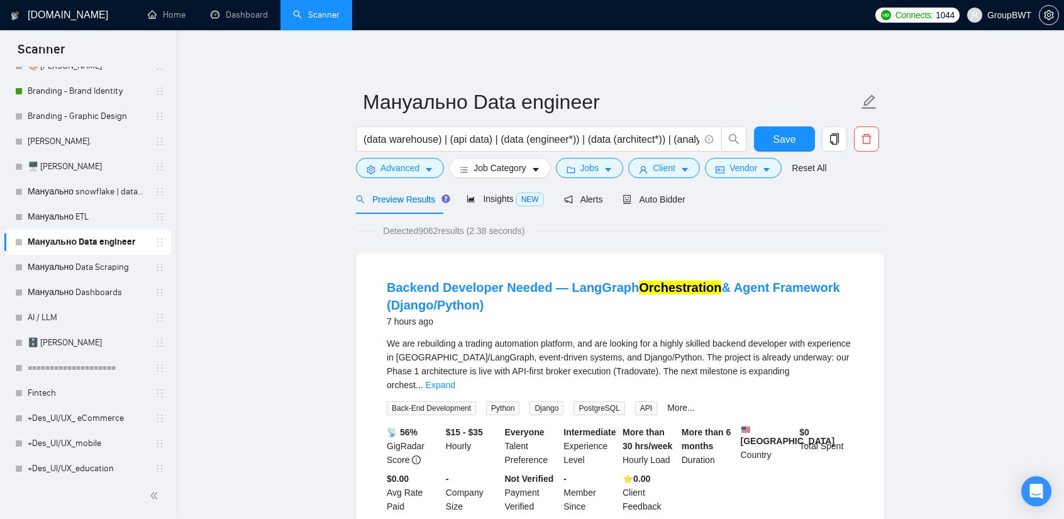
scroll to position [63, 0]
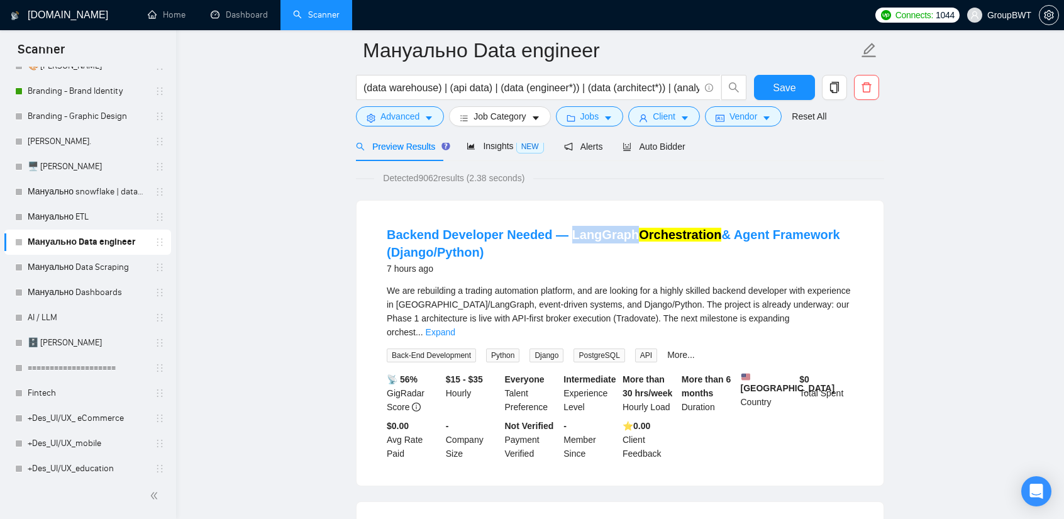
drag, startPoint x: 565, startPoint y: 216, endPoint x: 624, endPoint y: 225, distance: 59.8
click at [624, 225] on li "Backend Developer Needed — LangGraph Orchestration & Agent Framework (Django/Py…" at bounding box center [620, 343] width 497 height 255
click at [455, 327] on link "Expand" at bounding box center [441, 332] width 30 height 10
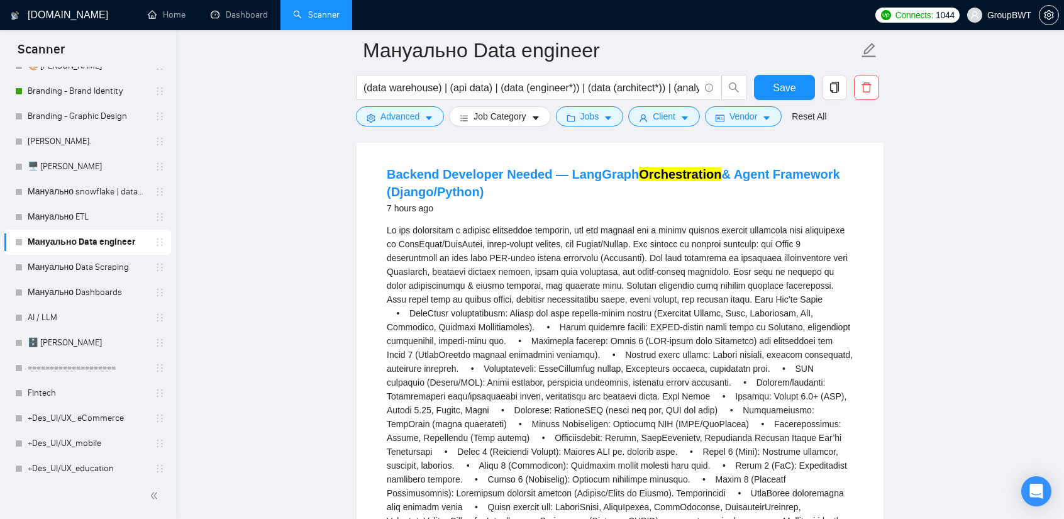
scroll to position [126, 0]
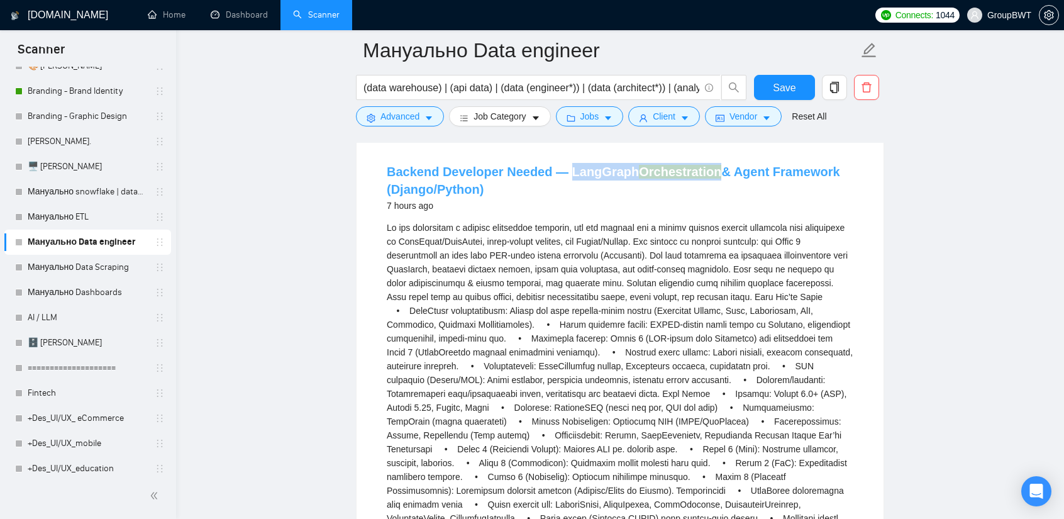
drag, startPoint x: 566, startPoint y: 159, endPoint x: 708, endPoint y: 167, distance: 142.3
click at [708, 167] on li "Backend Developer Needed — LangGraph Orchestration & Agent Framework (Django/Py…" at bounding box center [620, 508] width 497 height 711
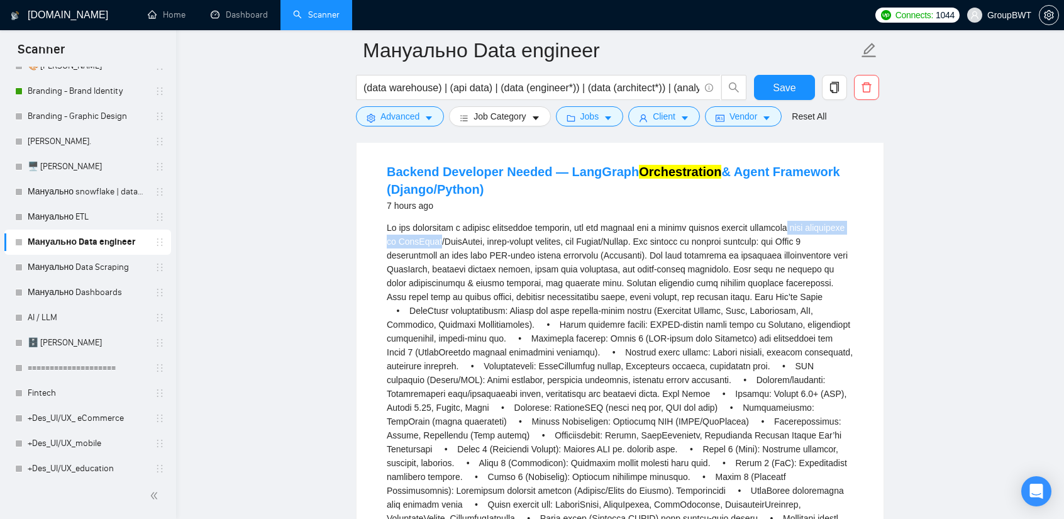
drag, startPoint x: 791, startPoint y: 231, endPoint x: 479, endPoint y: 247, distance: 312.4
click at [479, 247] on div "We are rebuilding a trading automation platform, and are looking for a highly s…" at bounding box center [620, 477] width 467 height 512
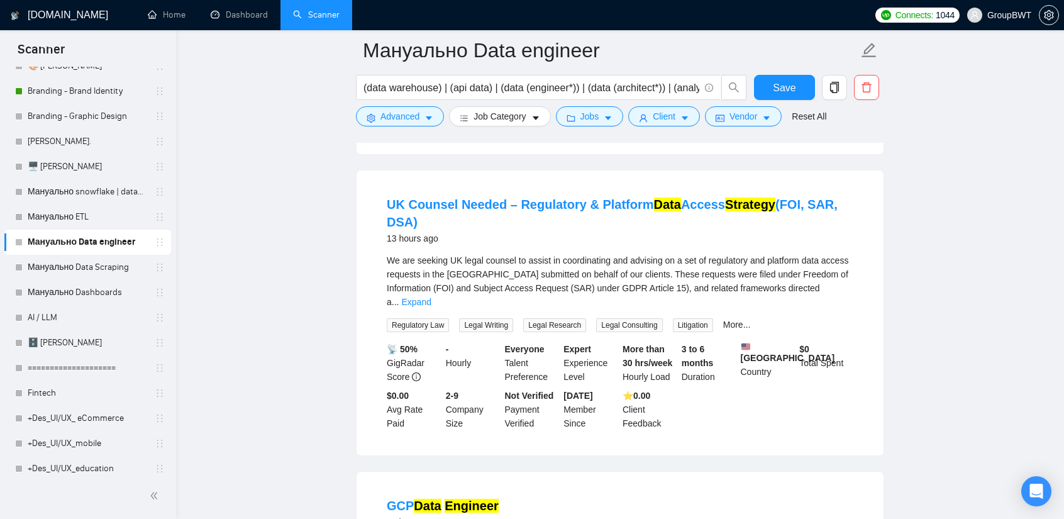
scroll to position [1132, 0]
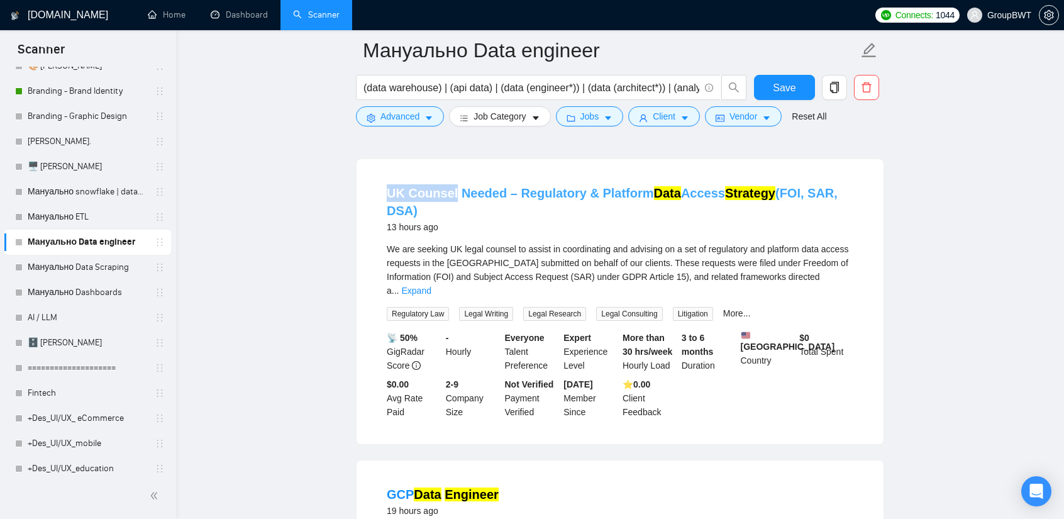
drag, startPoint x: 387, startPoint y: 181, endPoint x: 453, endPoint y: 187, distance: 66.3
click at [453, 187] on li "UK Counsel Needed – Regulatory & Platform Data Access Strategy (FOI, SAR, DSA) …" at bounding box center [620, 301] width 497 height 255
click at [730, 308] on link "More..." at bounding box center [737, 313] width 28 height 10
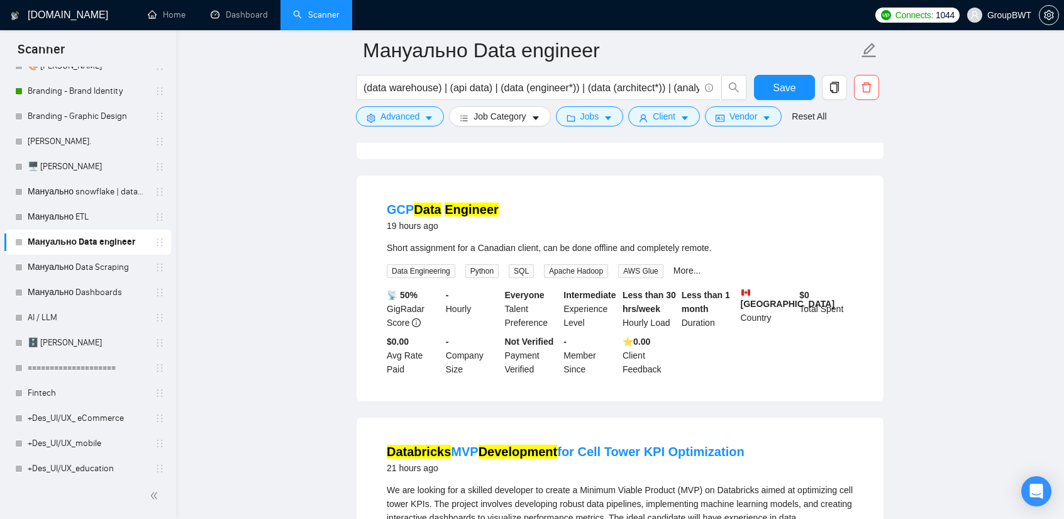
scroll to position [1447, 0]
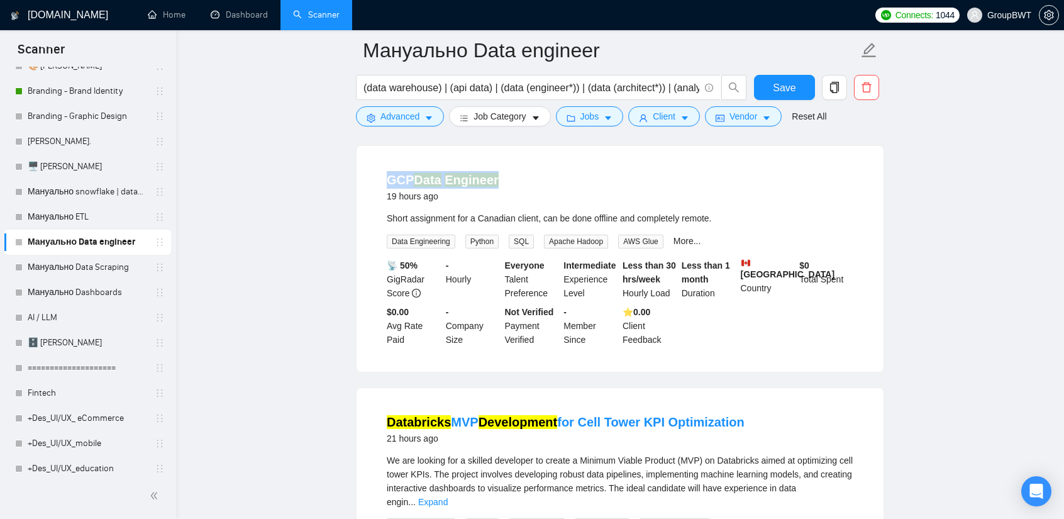
drag, startPoint x: 387, startPoint y: 164, endPoint x: 514, endPoint y: 167, distance: 127.1
click at [514, 167] on li "GCP Data Engineer 19 hours ago Short assignment for a Canadian client, can be d…" at bounding box center [620, 259] width 497 height 196
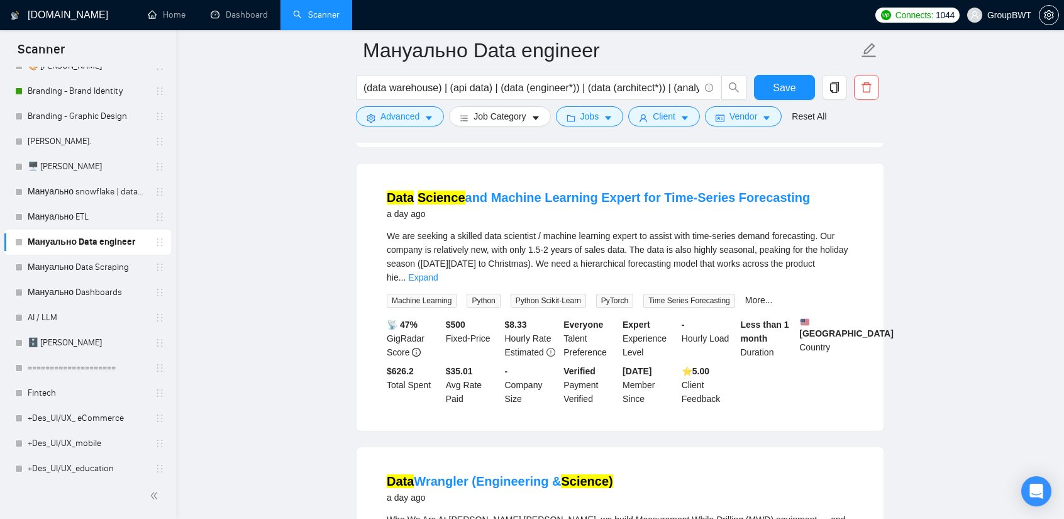
scroll to position [1950, 0]
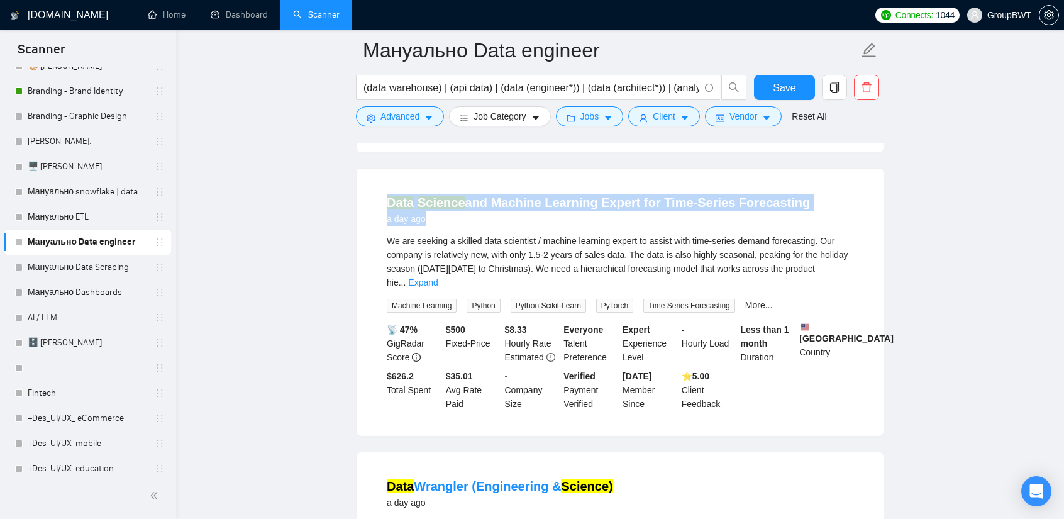
drag, startPoint x: 397, startPoint y: 172, endPoint x: 842, endPoint y: 174, distance: 444.0
click at [842, 184] on li "Data Science and Machine Learning Expert for Time-Series Forecasting a day ago …" at bounding box center [620, 302] width 497 height 237
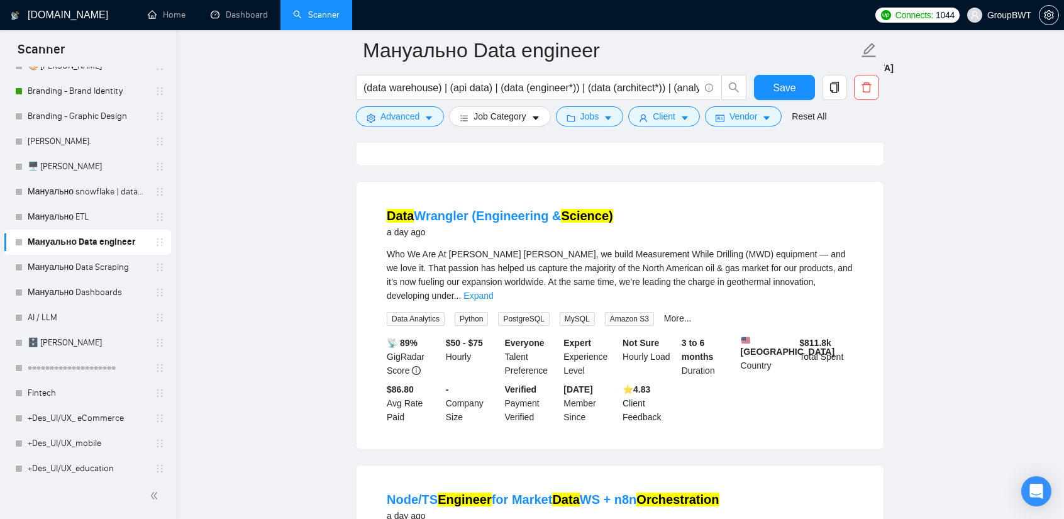
scroll to position [2264, 0]
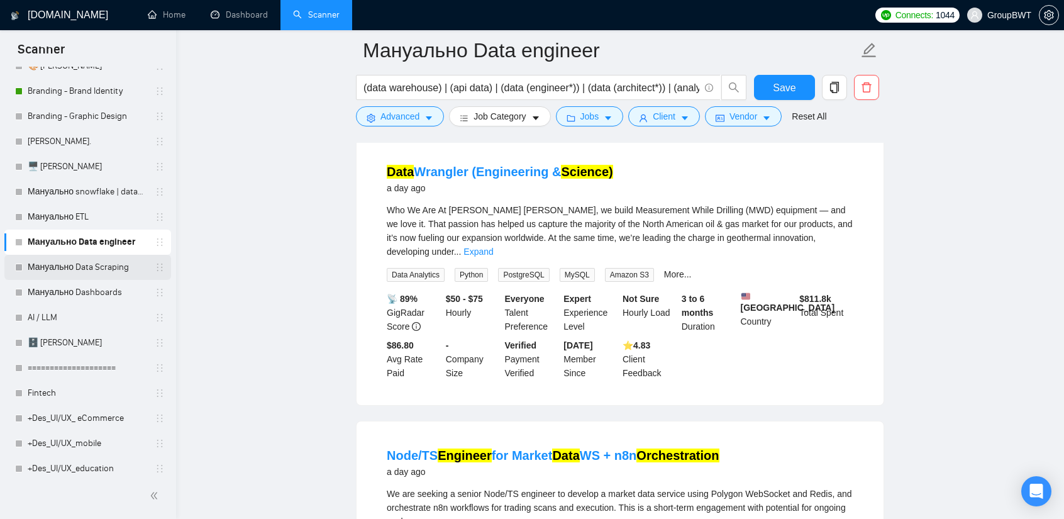
click at [75, 272] on link "Мануально Data Scraping" at bounding box center [88, 267] width 120 height 25
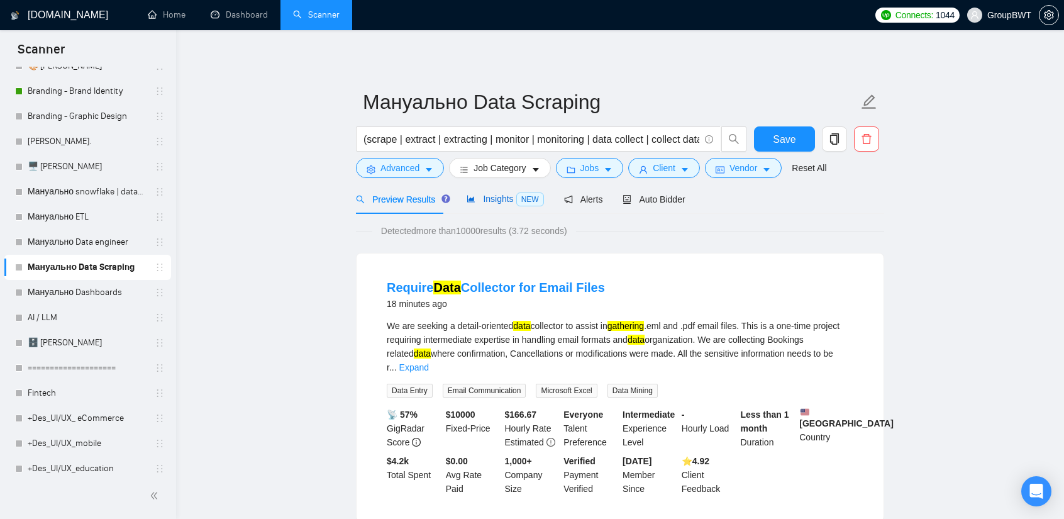
click at [506, 201] on span "Insights NEW" at bounding box center [505, 199] width 77 height 10
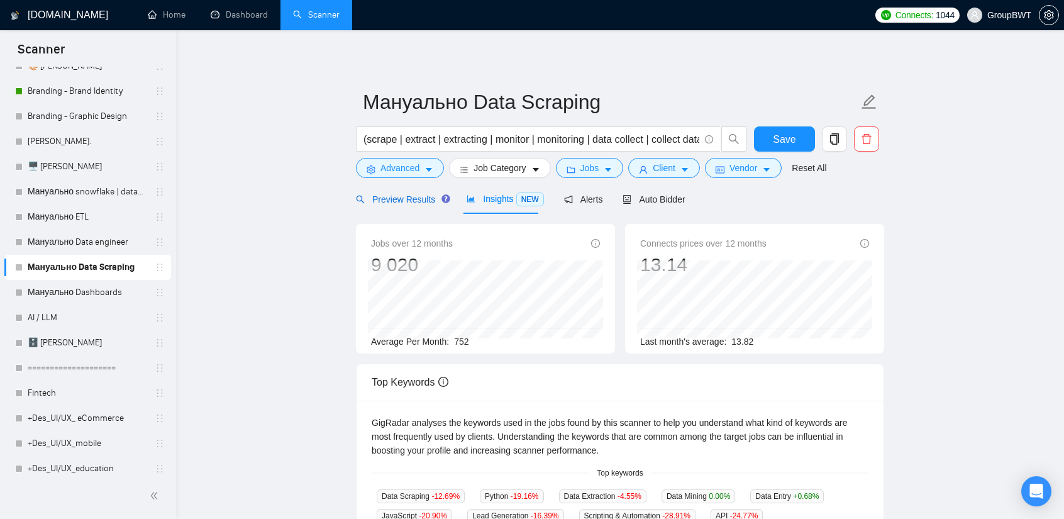
click at [408, 204] on span "Preview Results" at bounding box center [401, 199] width 91 height 10
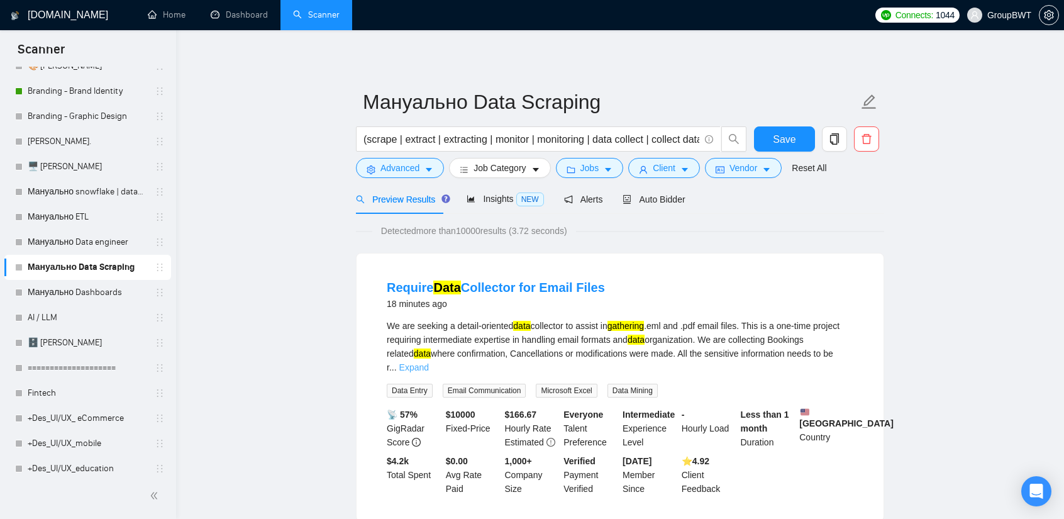
click at [429, 362] on link "Expand" at bounding box center [414, 367] width 30 height 10
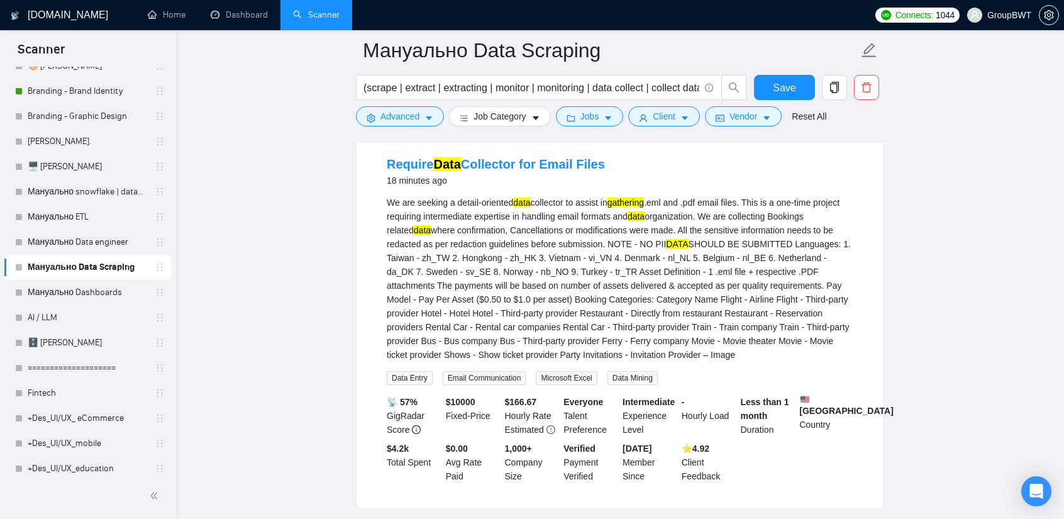
scroll to position [126, 0]
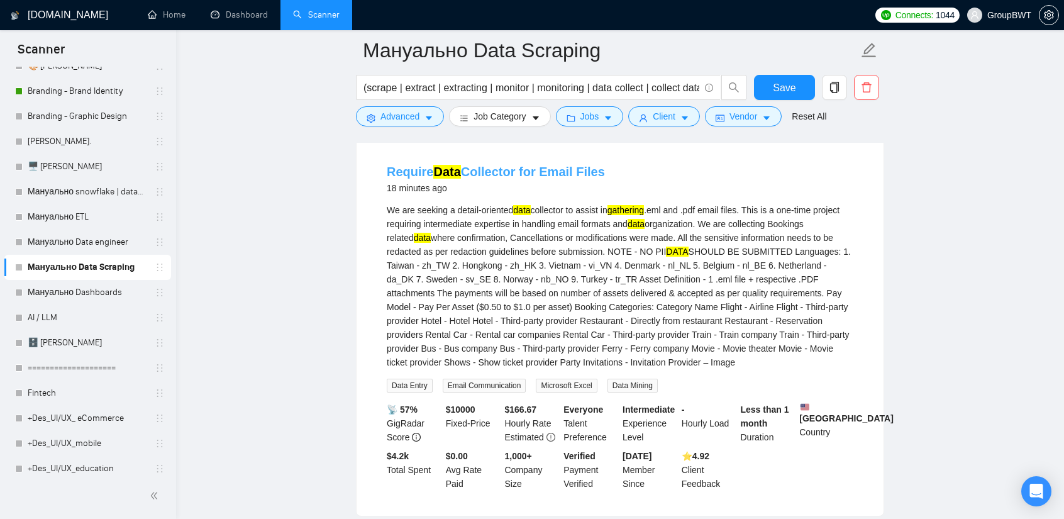
click at [514, 178] on link "Require Data Collector for Email Files" at bounding box center [496, 172] width 218 height 14
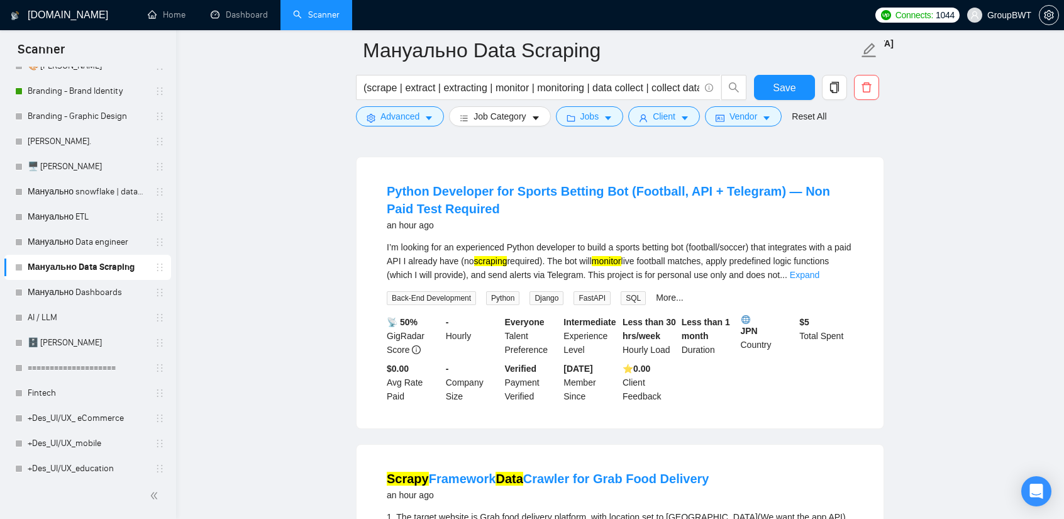
scroll to position [503, 0]
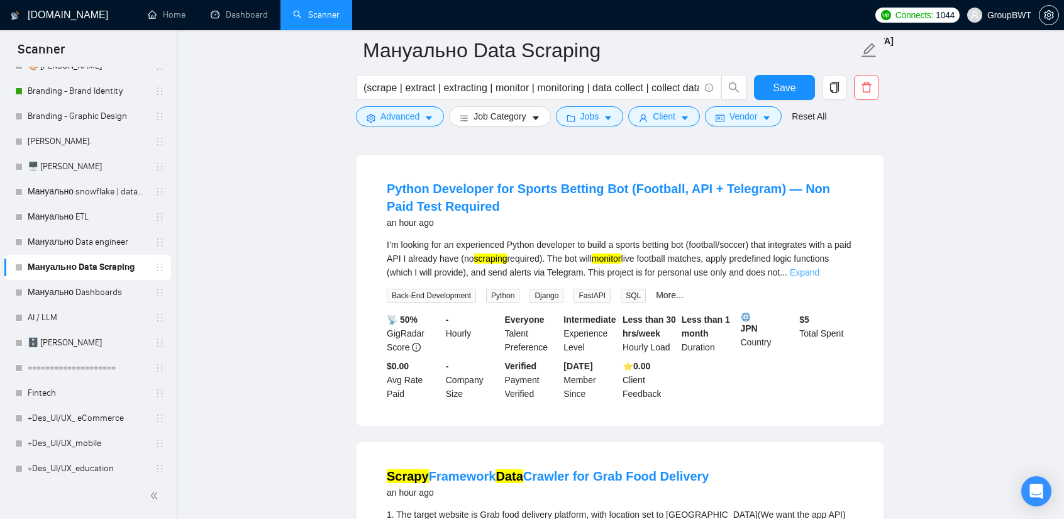
click at [820, 277] on link "Expand" at bounding box center [805, 272] width 30 height 10
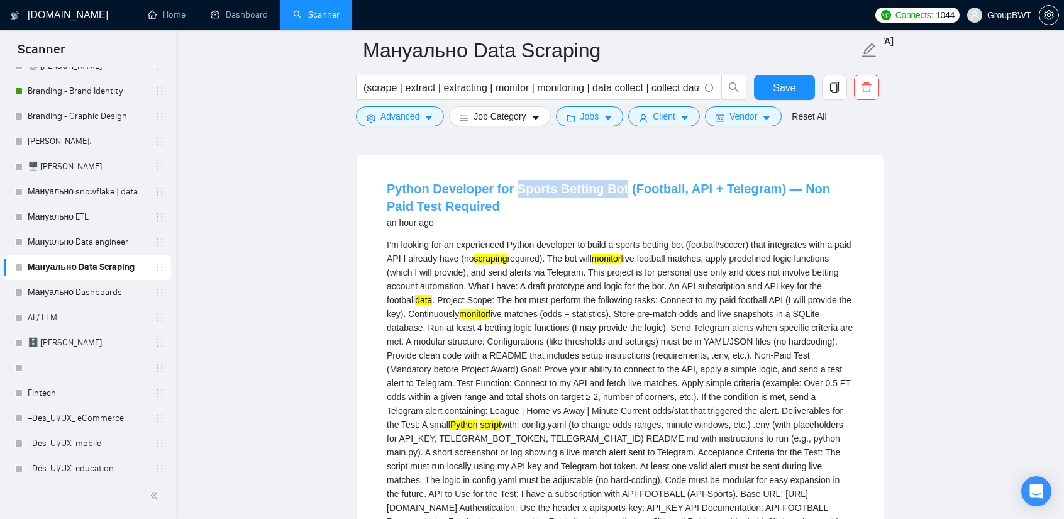
drag, startPoint x: 511, startPoint y: 183, endPoint x: 616, endPoint y: 194, distance: 106.2
click at [616, 194] on li "Python Developer for Sports Betting Bot (Football, API + Telegram) — Non Paid T…" at bounding box center [620, 463] width 497 height 587
click at [577, 170] on div "Python Developer for Sports Betting Bot (Football, API + Telegram) — Non Paid T…" at bounding box center [620, 463] width 527 height 617
click at [556, 179] on li "Python Developer for Sports Betting Bot (Football, API + Telegram) — Non Paid T…" at bounding box center [620, 463] width 497 height 587
drag, startPoint x: 553, startPoint y: 185, endPoint x: 616, endPoint y: 196, distance: 63.8
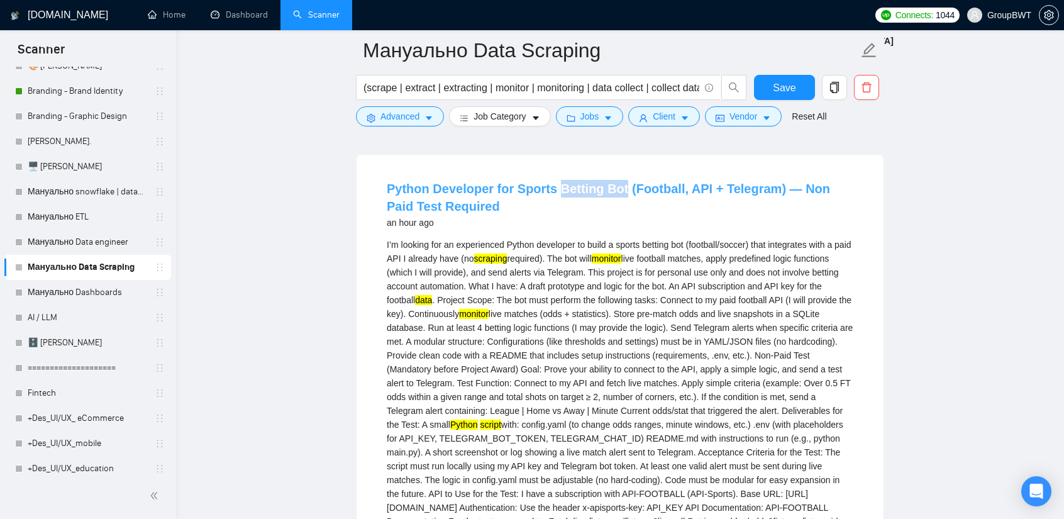
click at [616, 196] on li "Python Developer for Sports Betting Bot (Football, API + Telegram) — Non Paid T…" at bounding box center [620, 463] width 497 height 587
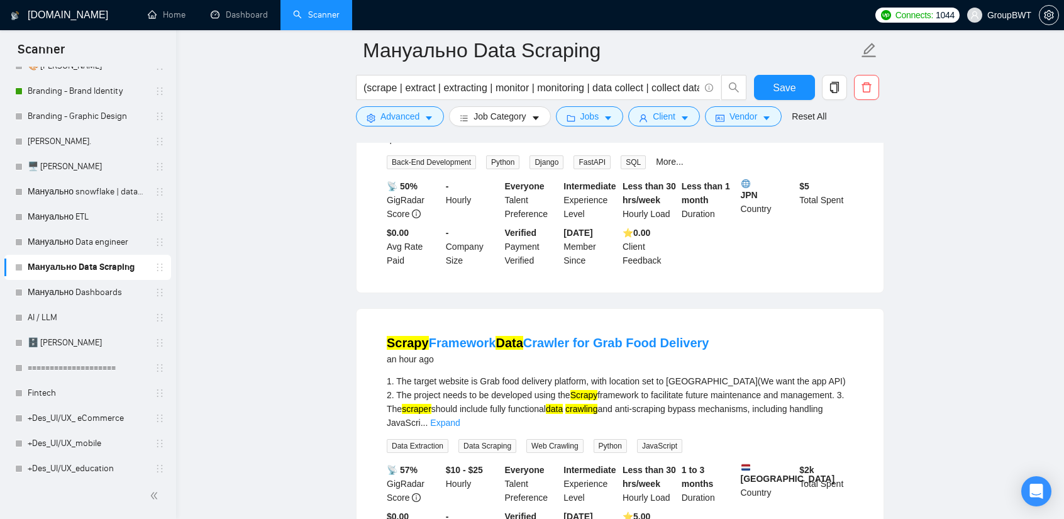
scroll to position [1069, 0]
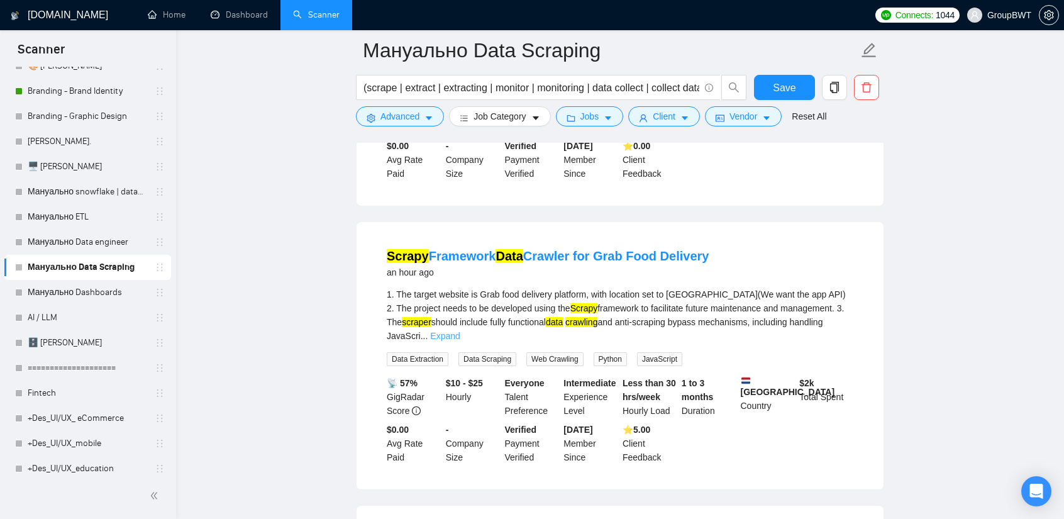
click at [460, 333] on link "Expand" at bounding box center [445, 336] width 30 height 10
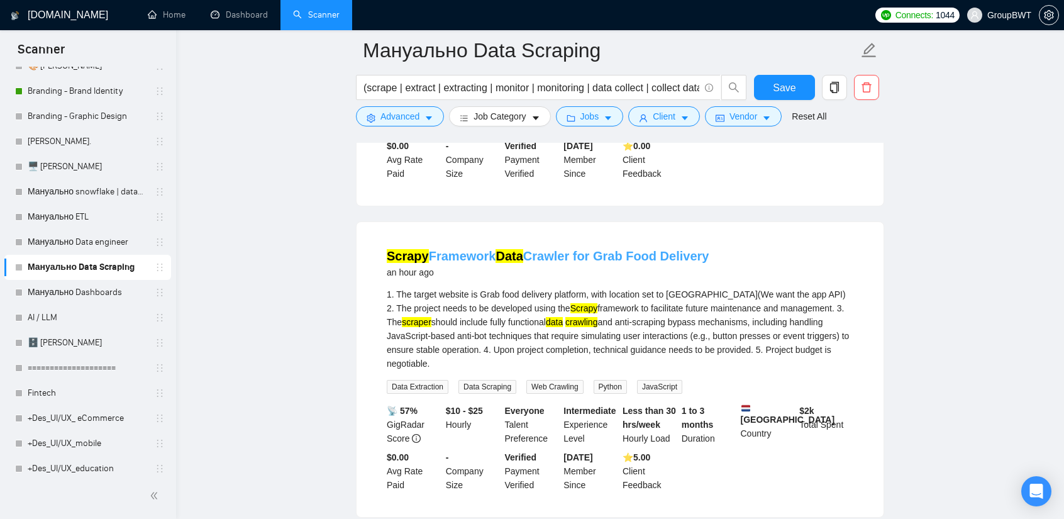
click at [561, 263] on link "Scrapy Framework Data Crawler for Grab Food Delivery" at bounding box center [548, 256] width 322 height 14
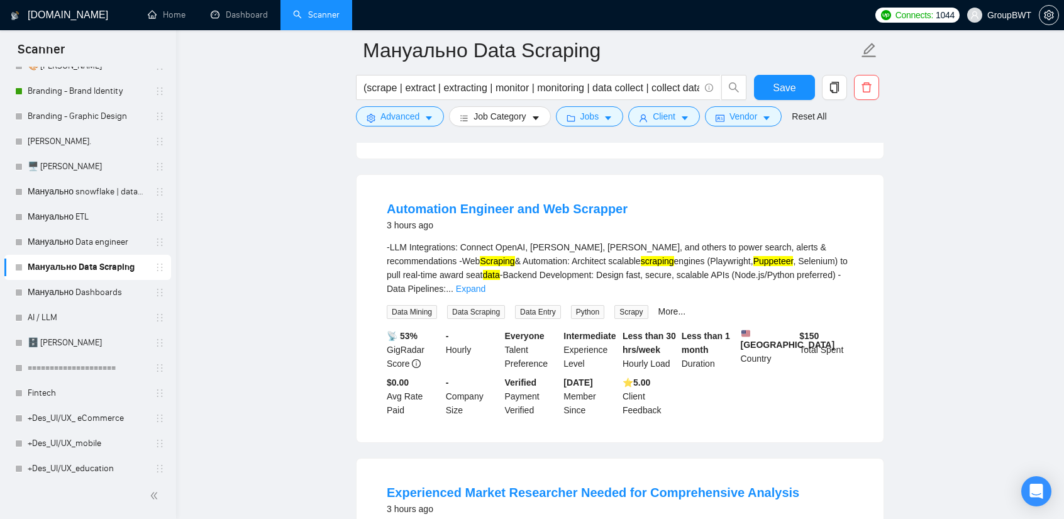
scroll to position [1447, 0]
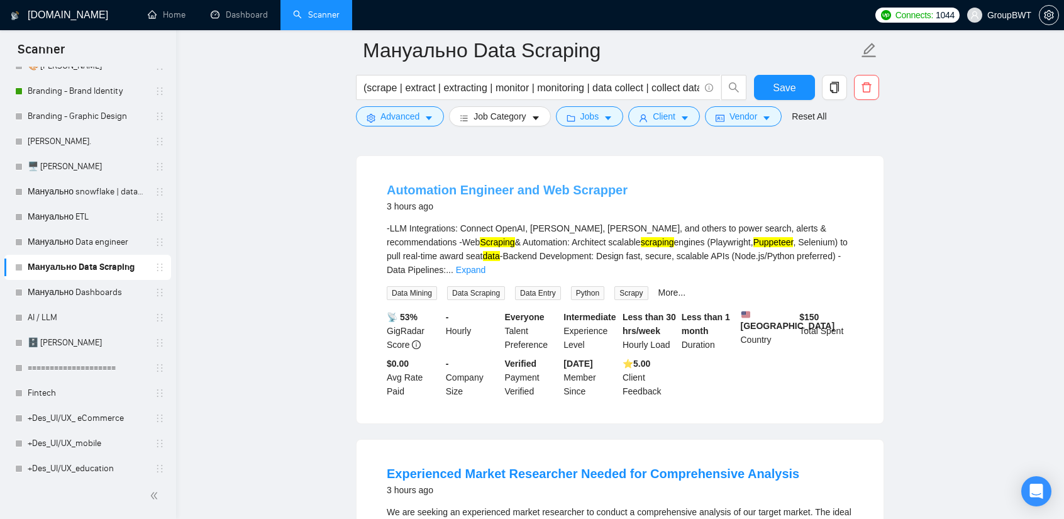
click at [561, 185] on link "Automation Engineer and Web Scrapper" at bounding box center [507, 190] width 241 height 14
drag, startPoint x: 845, startPoint y: 240, endPoint x: 841, endPoint y: 246, distance: 7.7
click at [845, 242] on div "-LLM Integrations: Connect OpenAI, Gemini, Claude, and others to power search, …" at bounding box center [620, 248] width 467 height 55
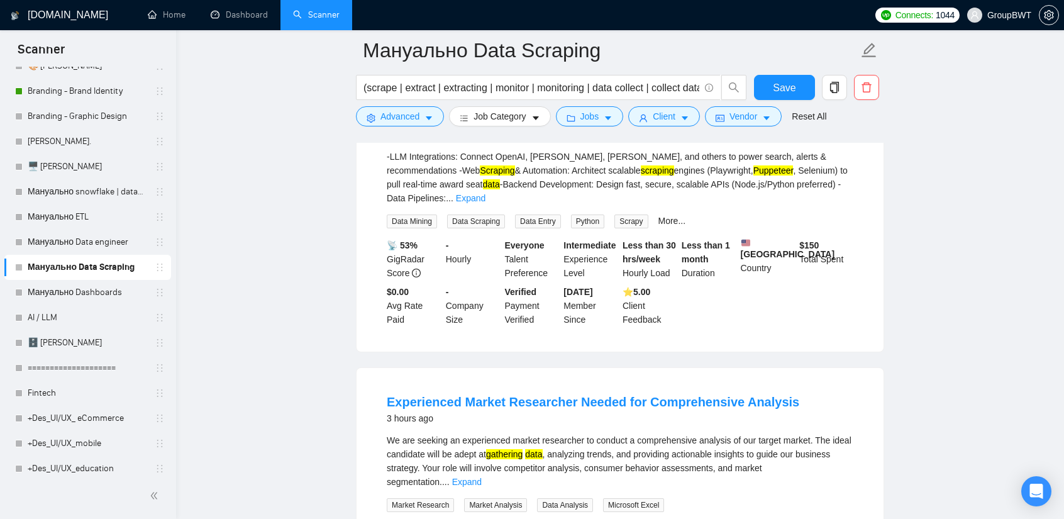
scroll to position [1698, 0]
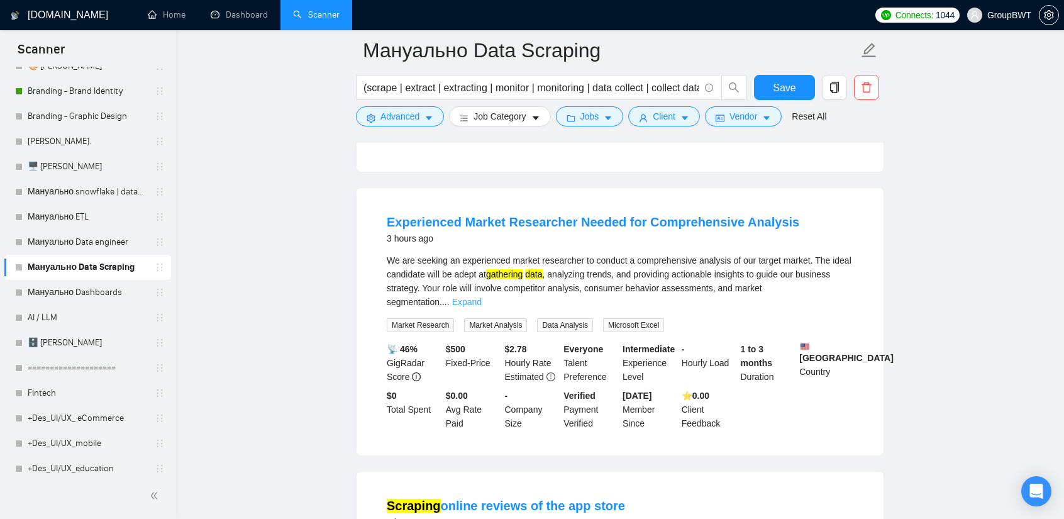
click at [482, 297] on link "Expand" at bounding box center [467, 302] width 30 height 10
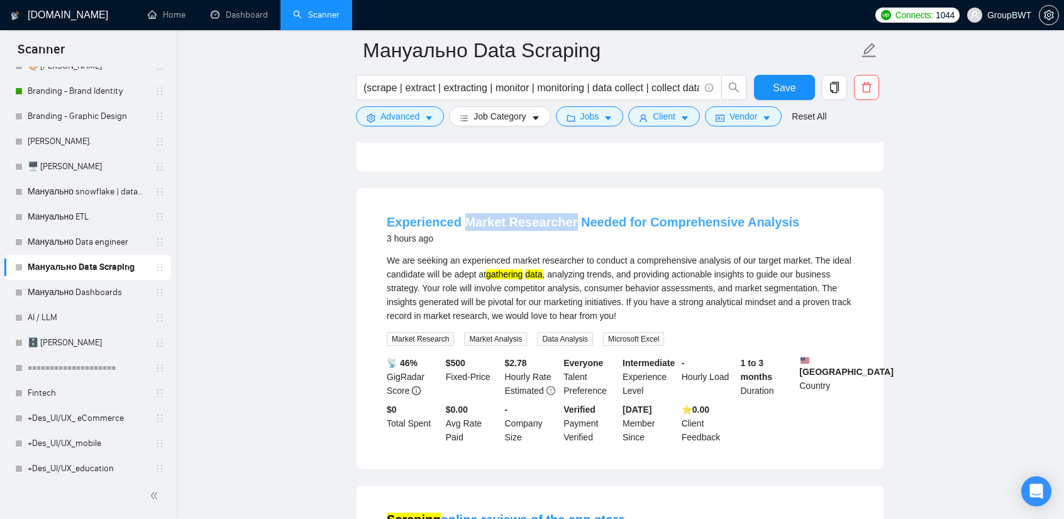
drag, startPoint x: 463, startPoint y: 189, endPoint x: 564, endPoint y: 198, distance: 101.0
click at [564, 203] on li "Experienced Market Researcher Needed for Comprehensive Analysis 3 hours ago We …" at bounding box center [620, 328] width 497 height 251
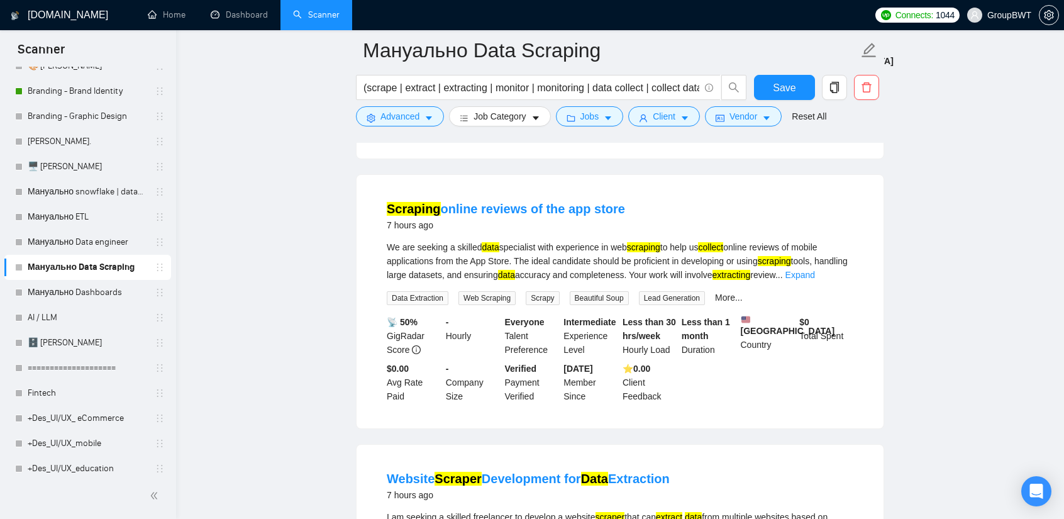
scroll to position [2013, 0]
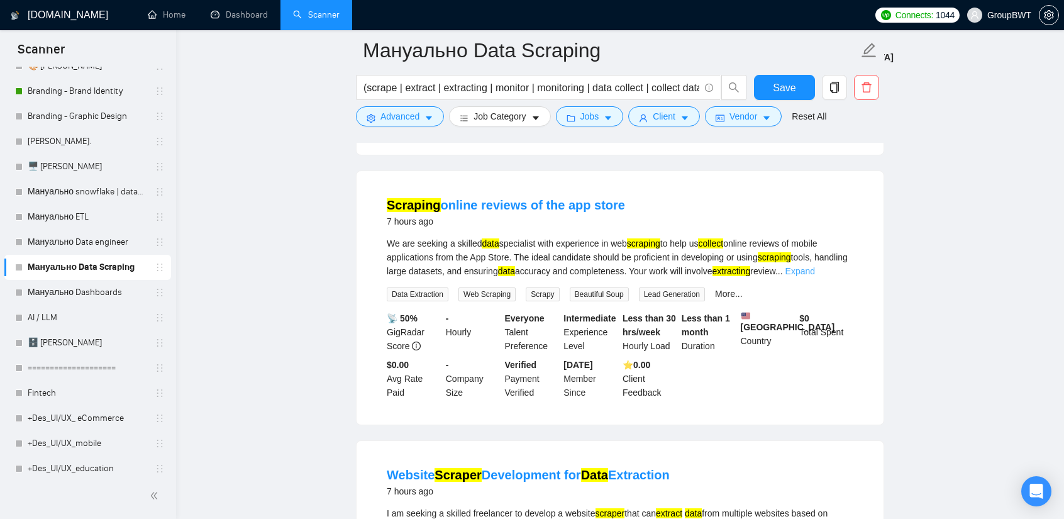
click at [815, 266] on link "Expand" at bounding box center [801, 271] width 30 height 10
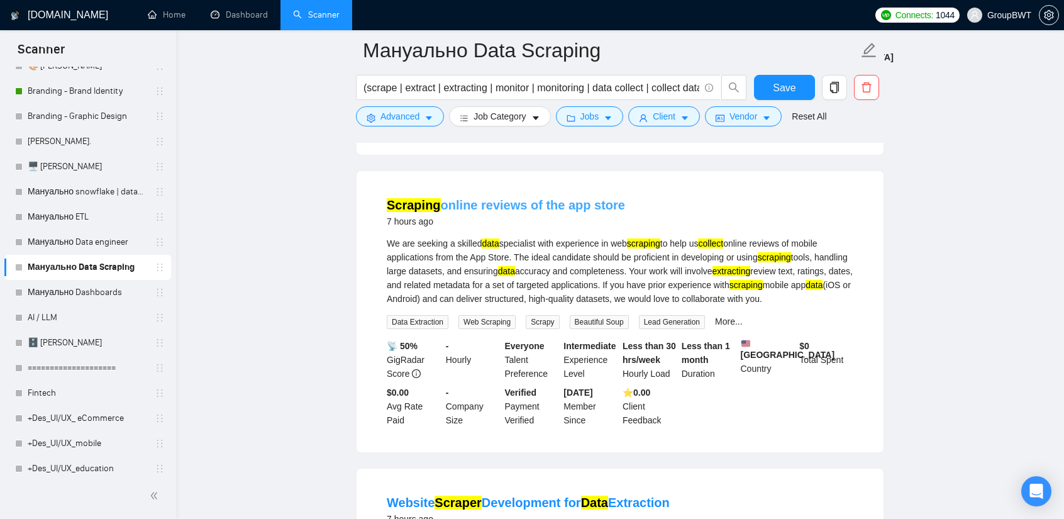
click at [558, 198] on link "Scraping online reviews of the app store" at bounding box center [506, 205] width 238 height 14
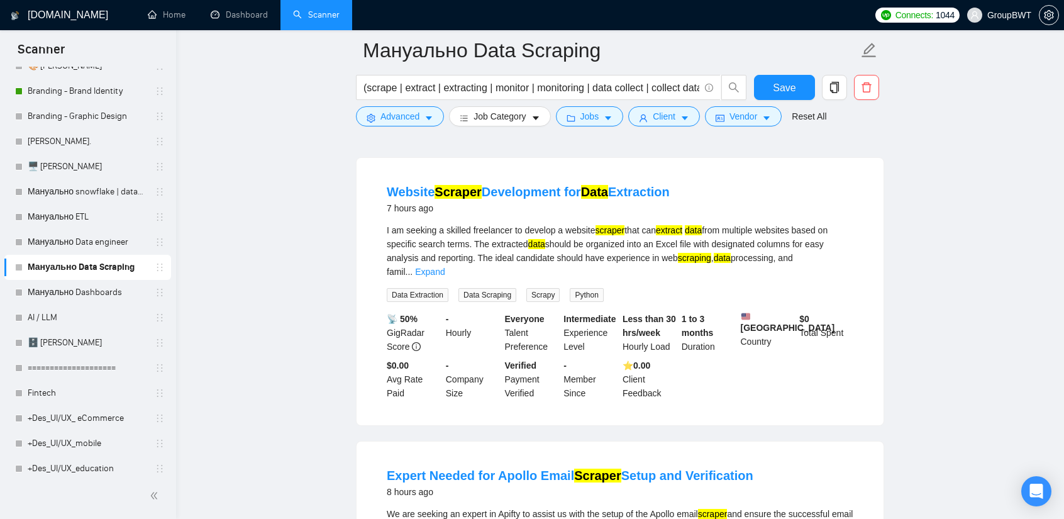
scroll to position [2327, 0]
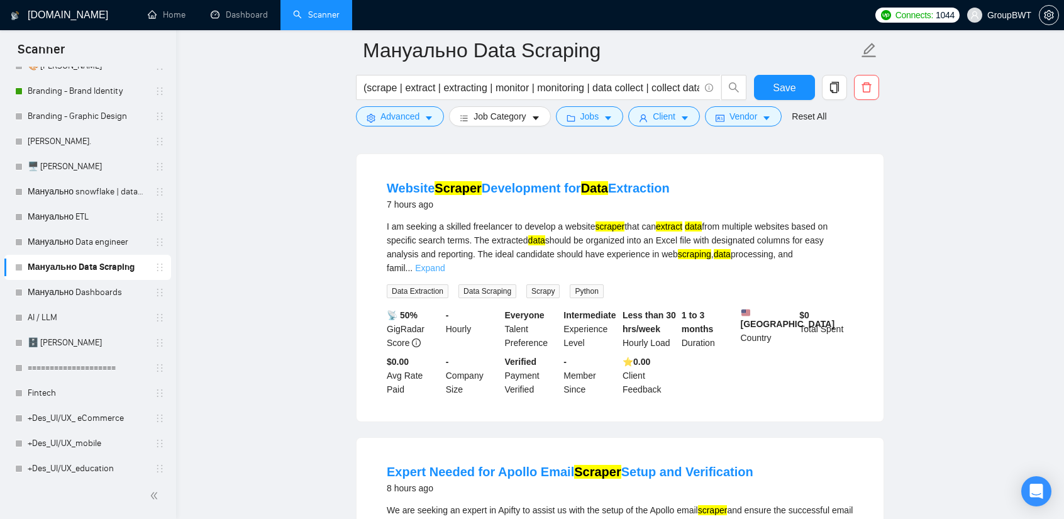
click at [445, 263] on link "Expand" at bounding box center [430, 268] width 30 height 10
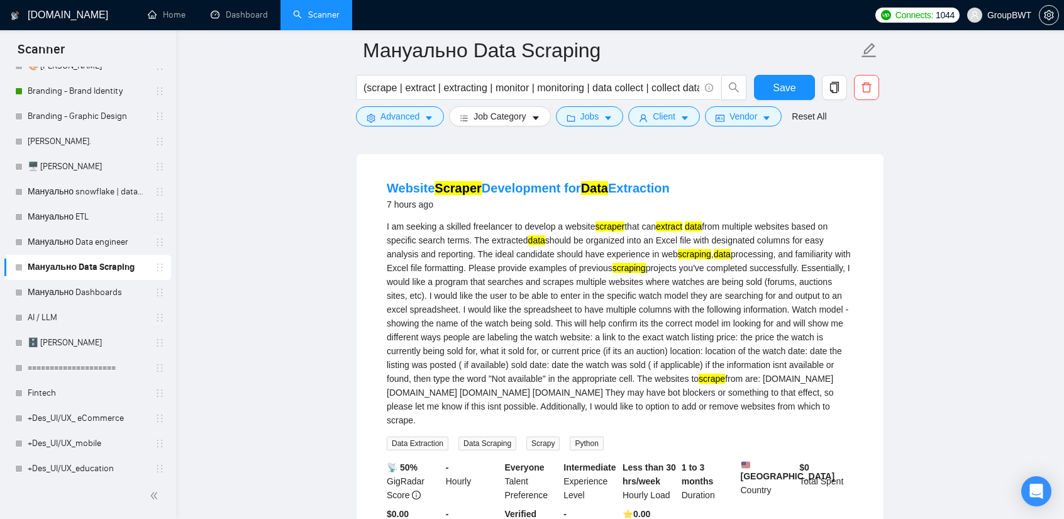
click at [564, 173] on li "Website Scraper Development for Data Extraction 7 hours ago I am seeking a skil…" at bounding box center [620, 363] width 497 height 389
click at [566, 181] on link "Website Scraper Development for Data Extraction" at bounding box center [528, 188] width 283 height 14
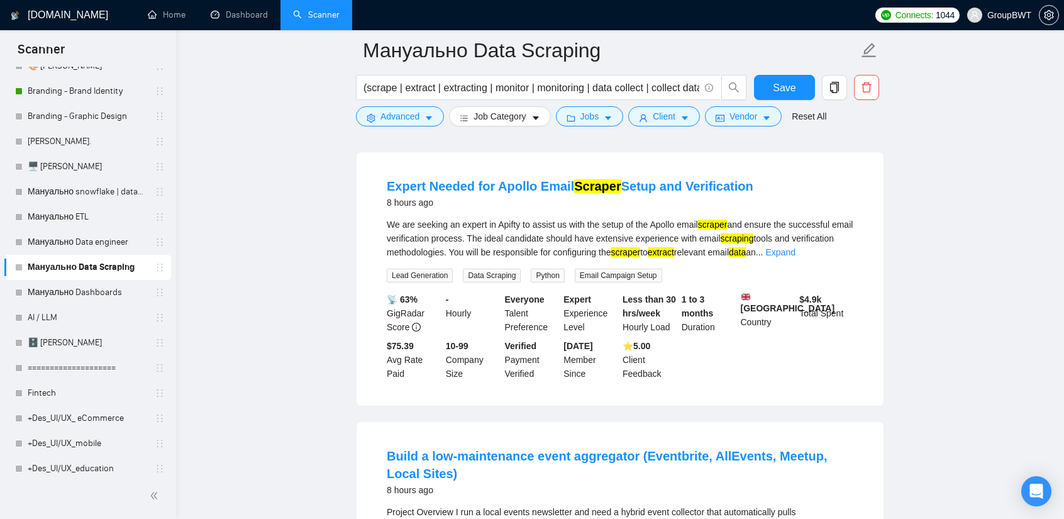
scroll to position [2767, 0]
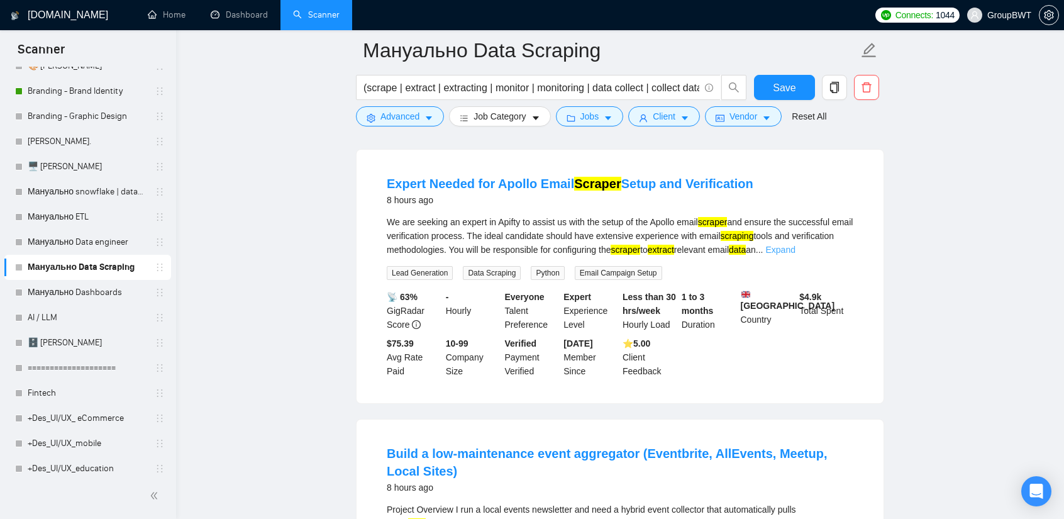
click at [796, 245] on link "Expand" at bounding box center [781, 250] width 30 height 10
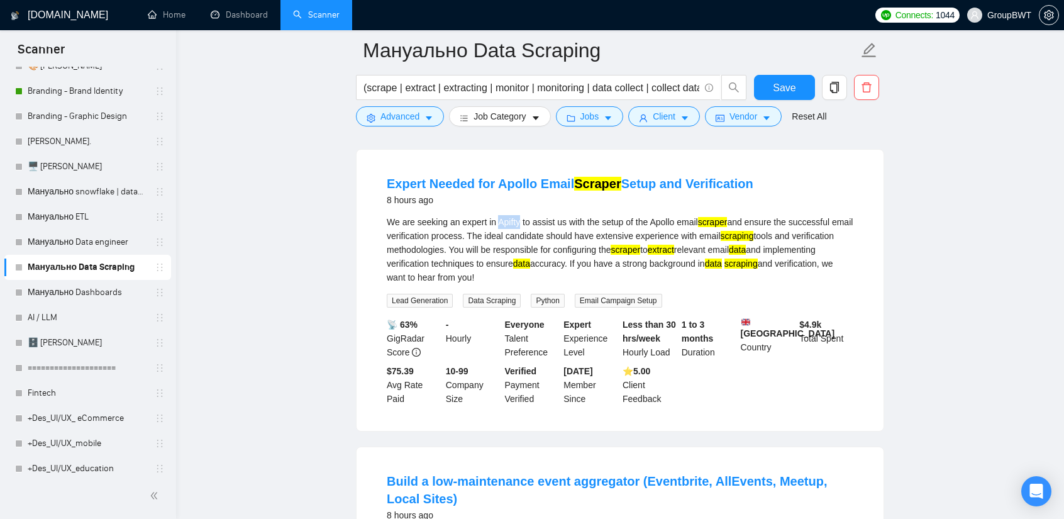
drag, startPoint x: 498, startPoint y: 208, endPoint x: 520, endPoint y: 212, distance: 22.3
click at [520, 215] on div "We are seeking an expert in Apifty to assist us with the setup of the Apollo em…" at bounding box center [620, 249] width 467 height 69
click at [514, 215] on div "We are seeking an expert in Apifty to assist us with the setup of the Apollo em…" at bounding box center [620, 249] width 467 height 69
drag, startPoint x: 521, startPoint y: 213, endPoint x: 499, endPoint y: 209, distance: 22.2
click at [499, 215] on div "We are seeking an expert in Apifty to assist us with the setup of the Apollo em…" at bounding box center [620, 249] width 467 height 69
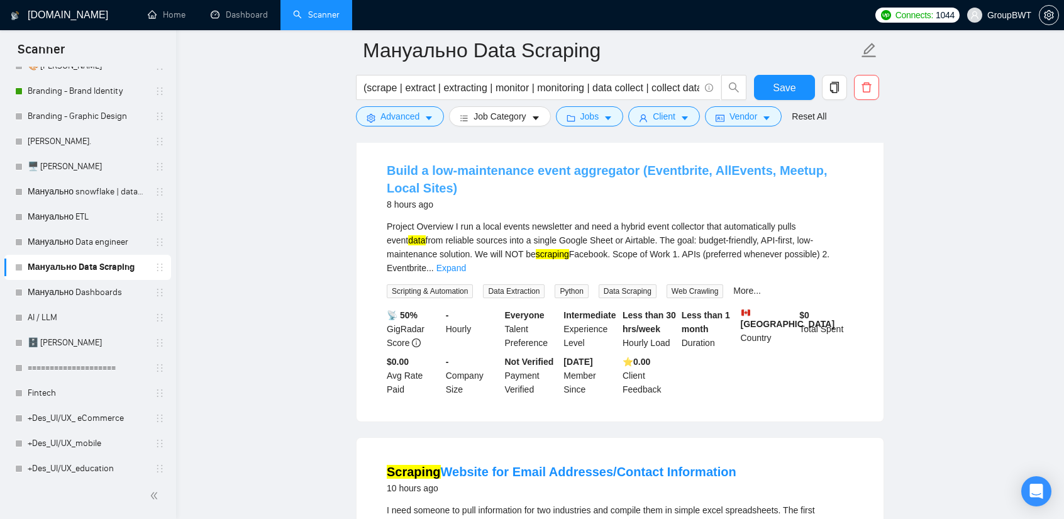
scroll to position [3082, 0]
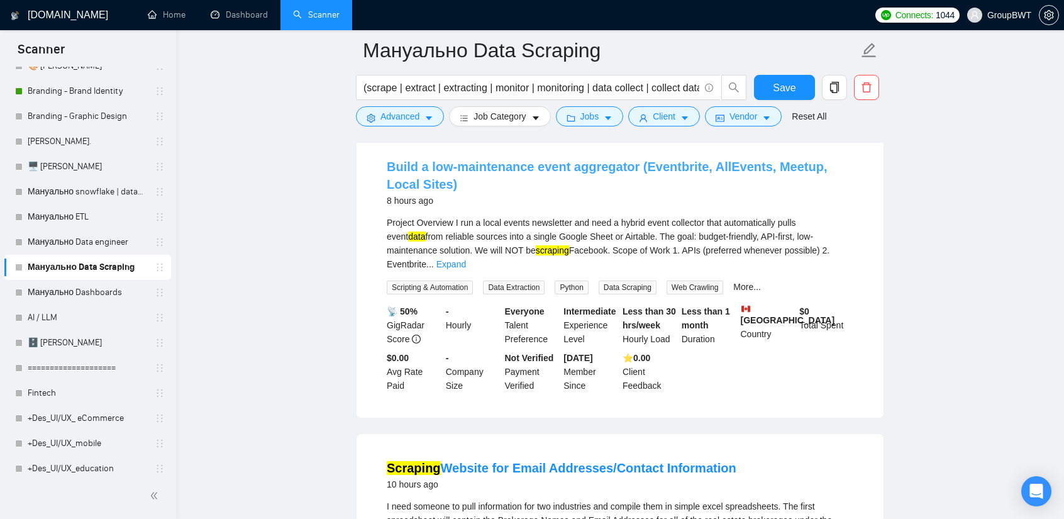
drag, startPoint x: 471, startPoint y: 165, endPoint x: 479, endPoint y: 169, distance: 8.4
click at [471, 165] on link "Build a low-maintenance event aggregator (Eventbrite, AllEvents, Meetup, Local …" at bounding box center [607, 175] width 441 height 31
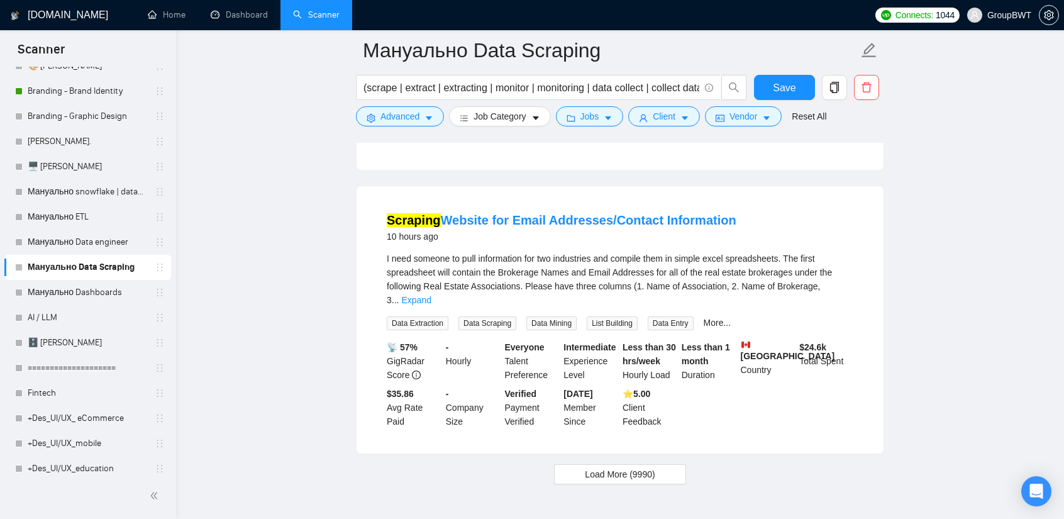
scroll to position [3333, 0]
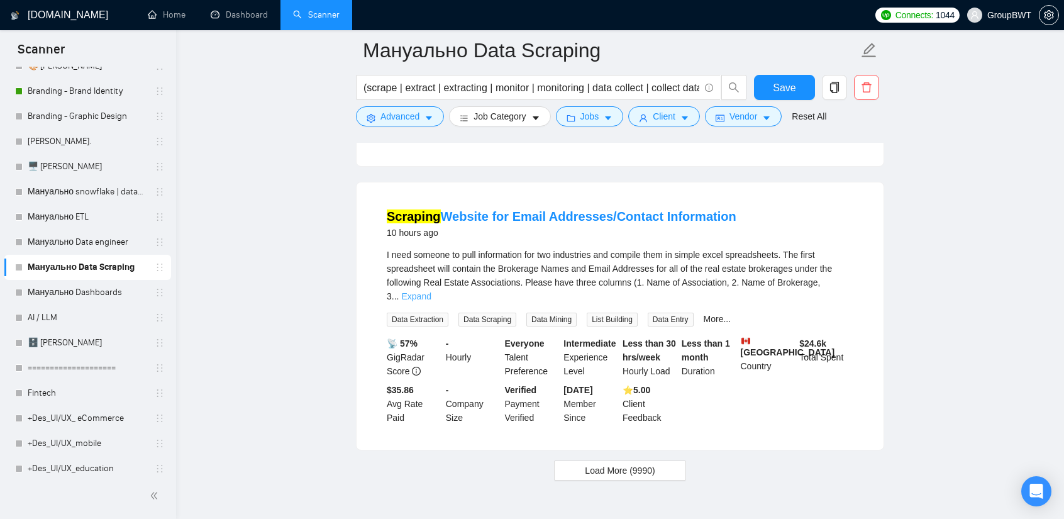
click at [431, 291] on link "Expand" at bounding box center [416, 296] width 30 height 10
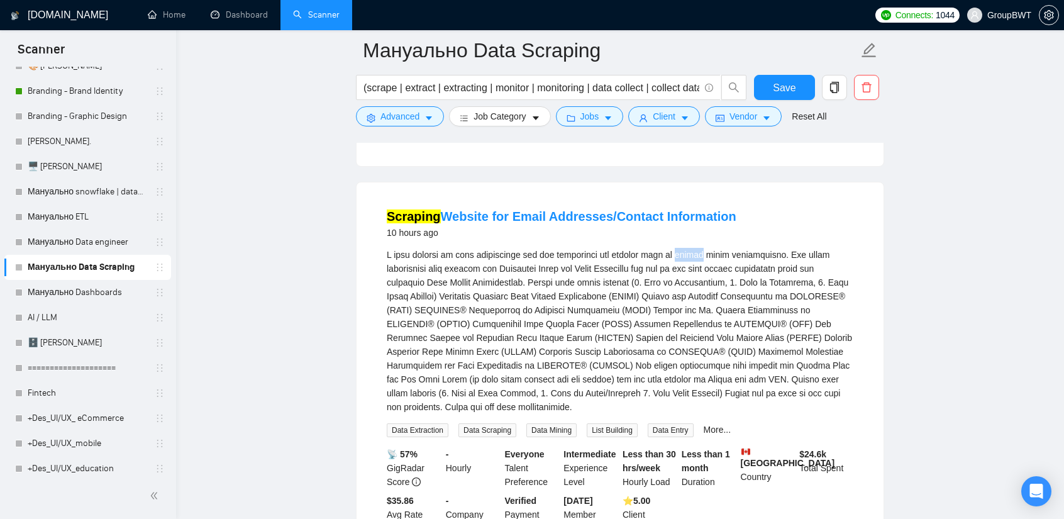
drag, startPoint x: 703, startPoint y: 238, endPoint x: 681, endPoint y: 237, distance: 22.7
click at [681, 248] on div "I need someone to pull information for two industries and compile them in simpl…" at bounding box center [620, 331] width 467 height 166
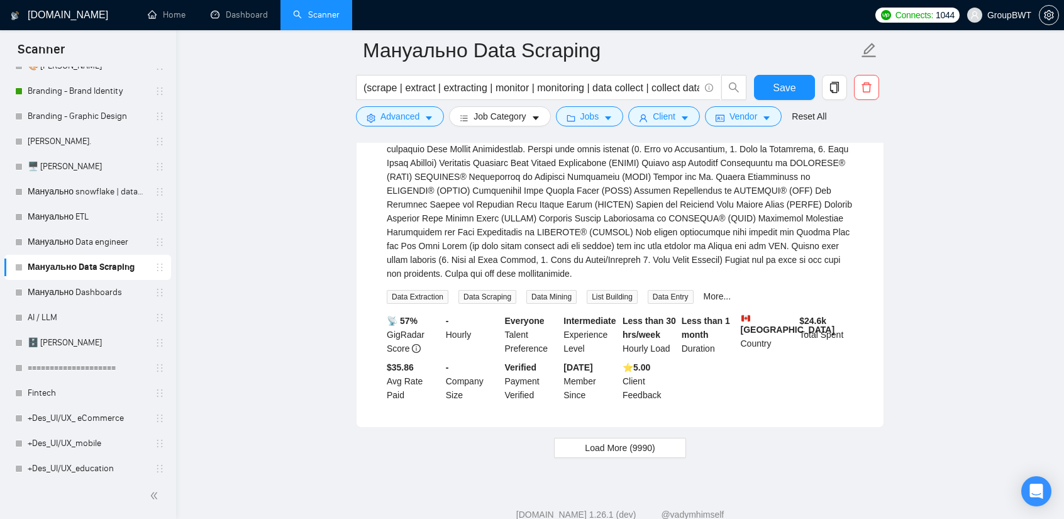
scroll to position [3484, 0]
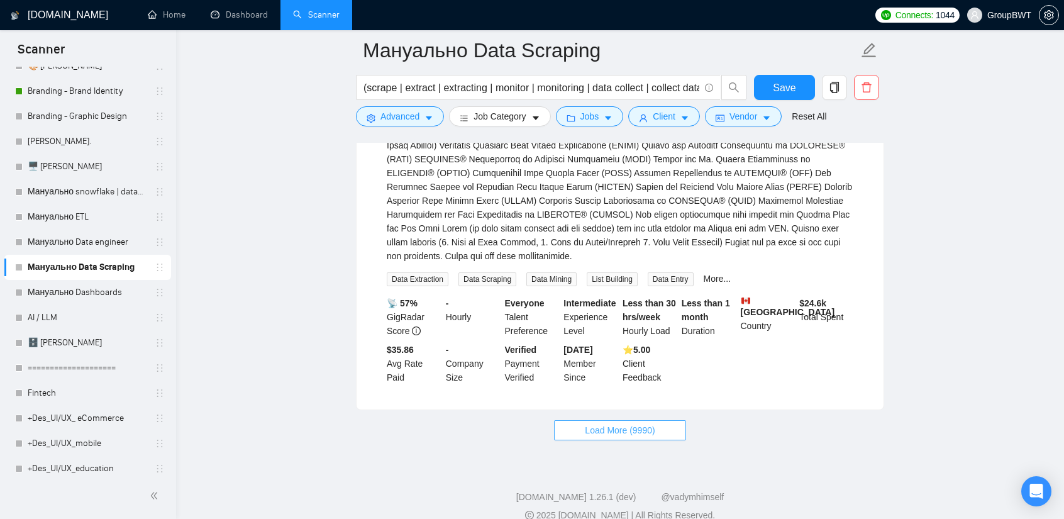
click at [615, 423] on span "Load More (9990)" at bounding box center [620, 430] width 70 height 14
click at [623, 423] on span "Loading..." at bounding box center [620, 430] width 48 height 14
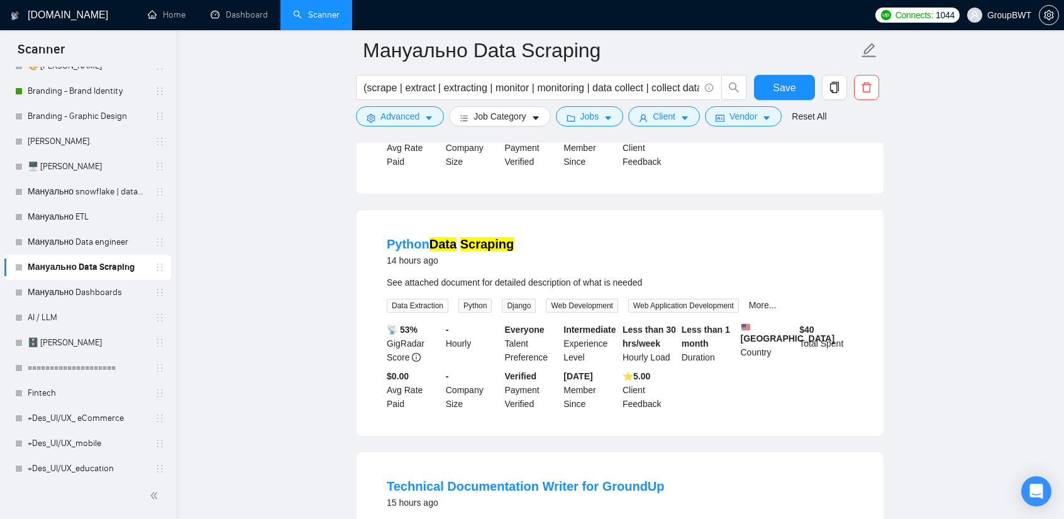
scroll to position [3988, 0]
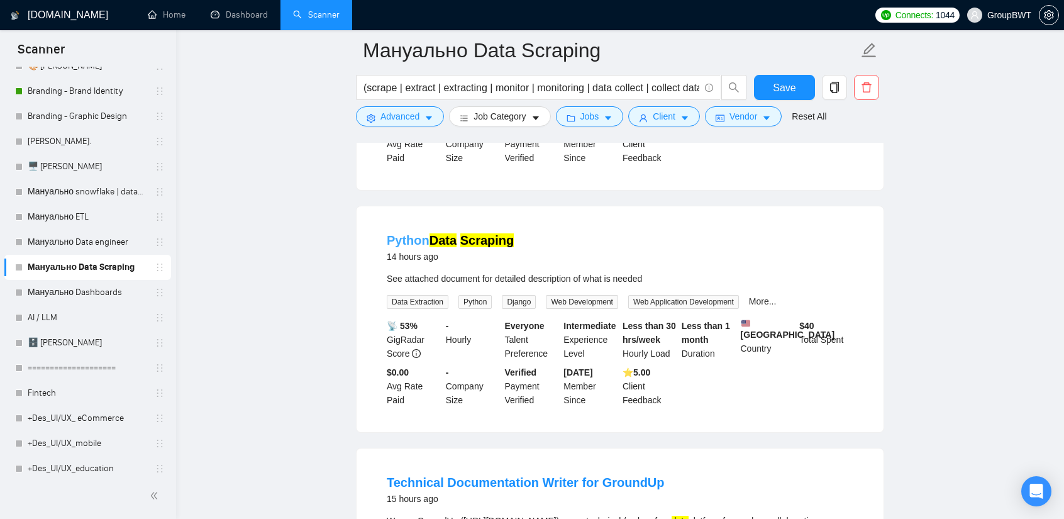
click at [462, 233] on mark "Scraping" at bounding box center [487, 240] width 54 height 14
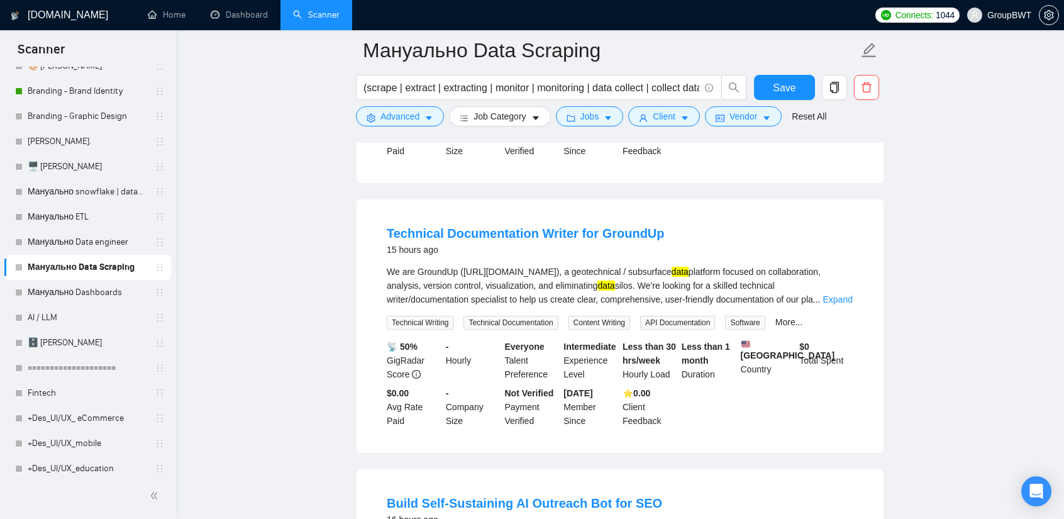
scroll to position [4239, 0]
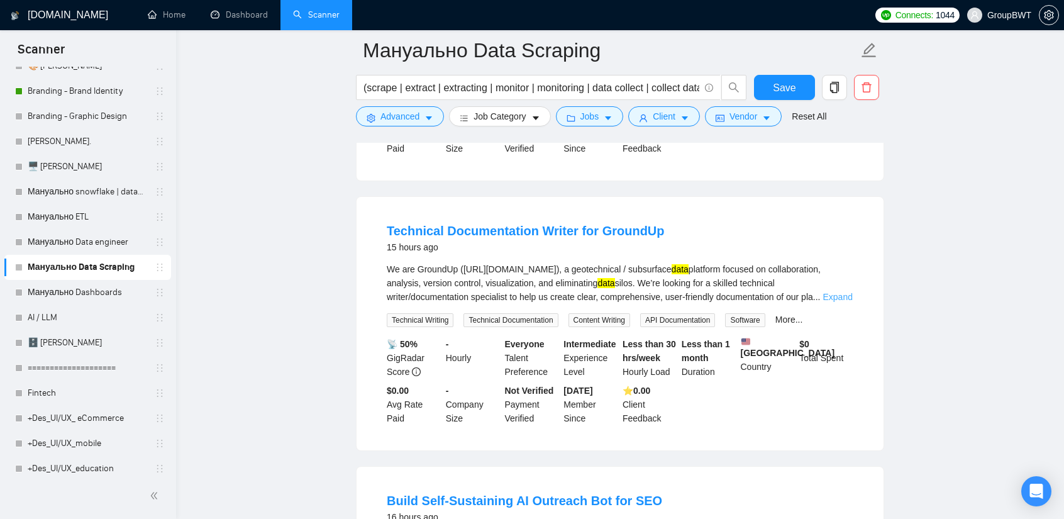
click at [833, 292] on link "Expand" at bounding box center [838, 297] width 30 height 10
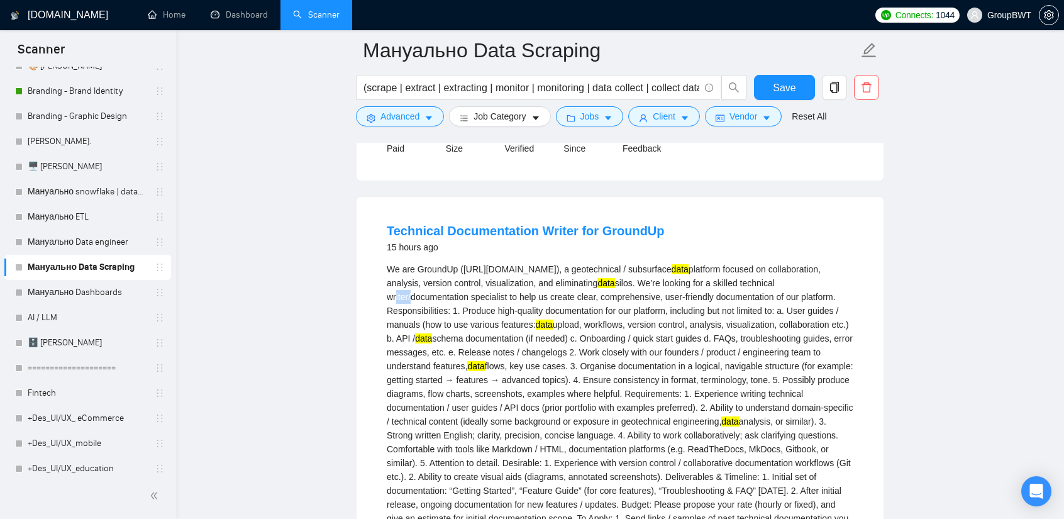
drag, startPoint x: 407, startPoint y: 266, endPoint x: 390, endPoint y: 265, distance: 17.0
click at [390, 265] on div "We are GroundUp (https://www.groundup.cloud/), a geotechnical / subsurface data…" at bounding box center [620, 414] width 467 height 304
click at [388, 264] on div "We are GroundUp (https://www.groundup.cloud/), a geotechnical / subsurface data…" at bounding box center [620, 414] width 467 height 304
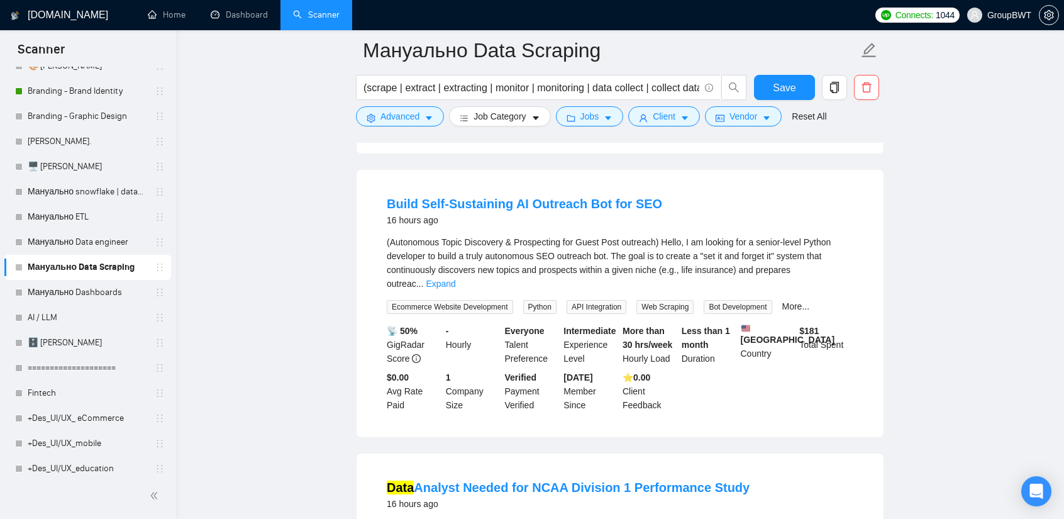
scroll to position [4805, 0]
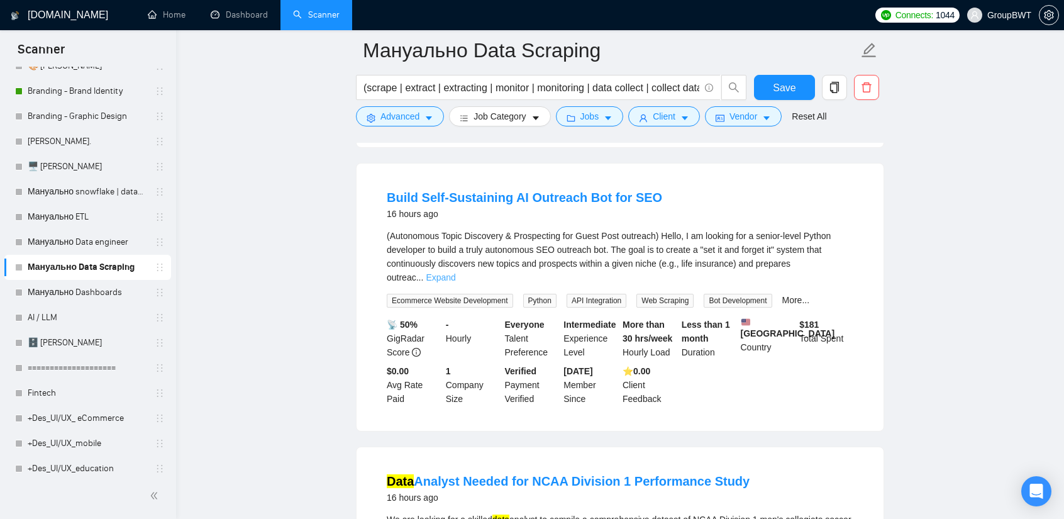
click at [455, 272] on link "Expand" at bounding box center [441, 277] width 30 height 10
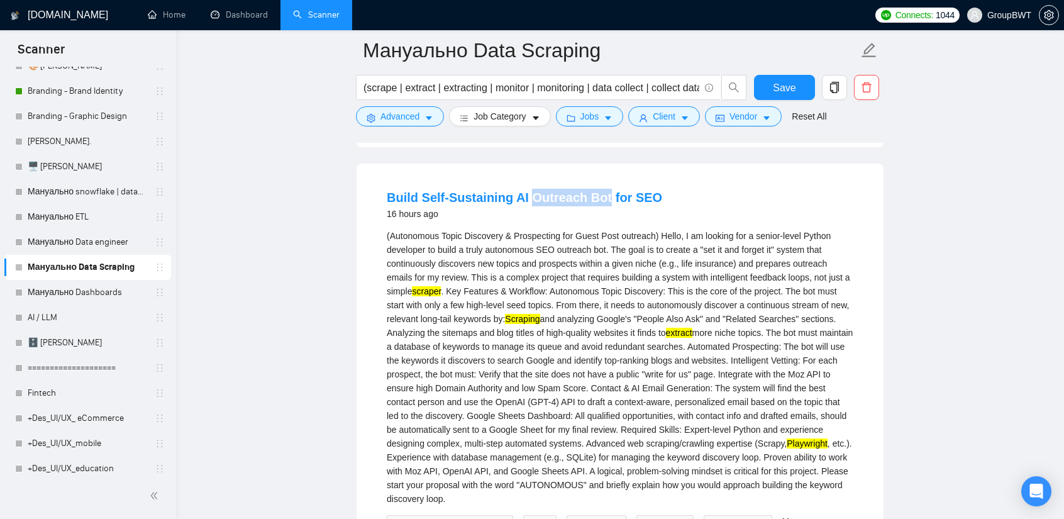
drag, startPoint x: 523, startPoint y: 161, endPoint x: 599, endPoint y: 162, distance: 75.5
click at [599, 179] on li "Build Self-Sustaining AI Outreach Bot for SEO 16 hours ago (Autonomous Topic Di…" at bounding box center [620, 408] width 497 height 459
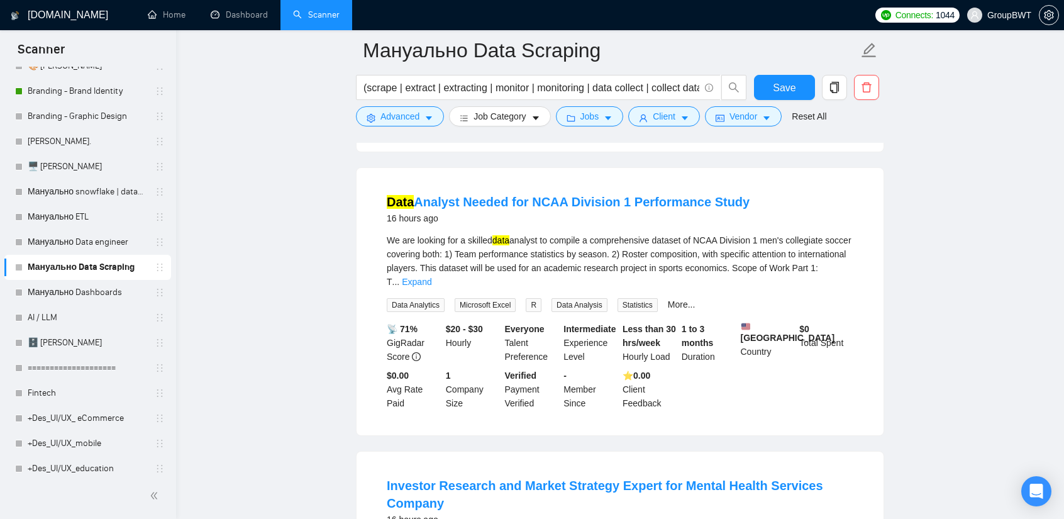
scroll to position [5308, 0]
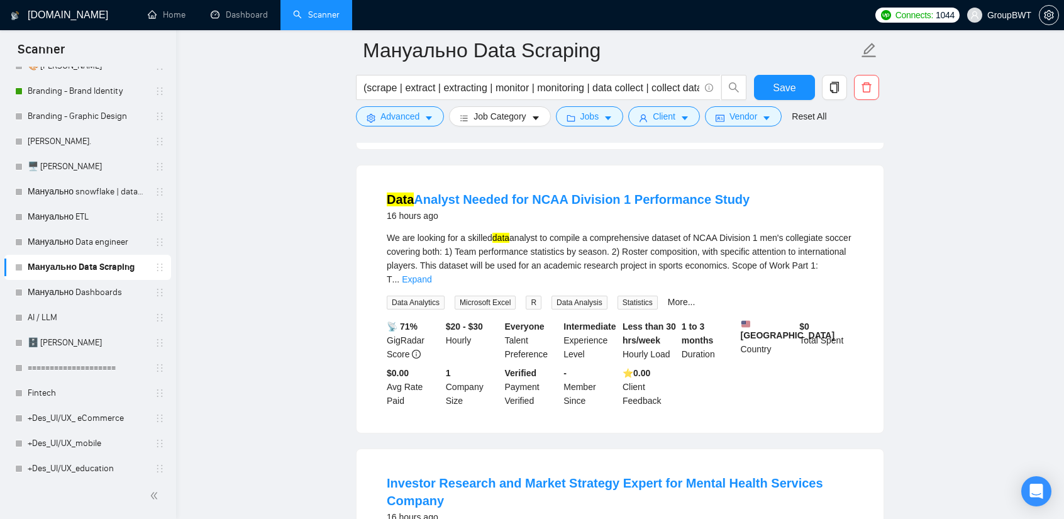
click at [431, 274] on link "Expand" at bounding box center [417, 279] width 30 height 10
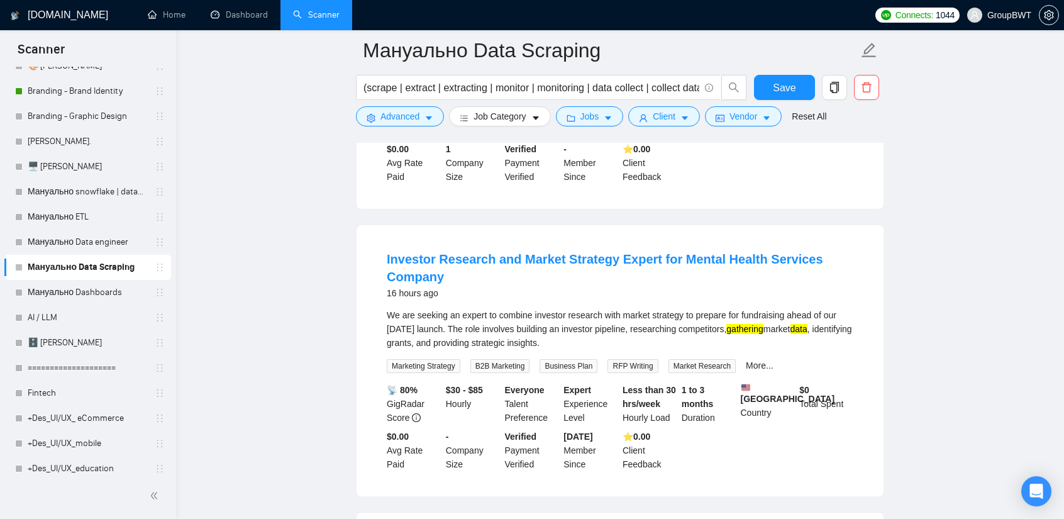
scroll to position [5812, 0]
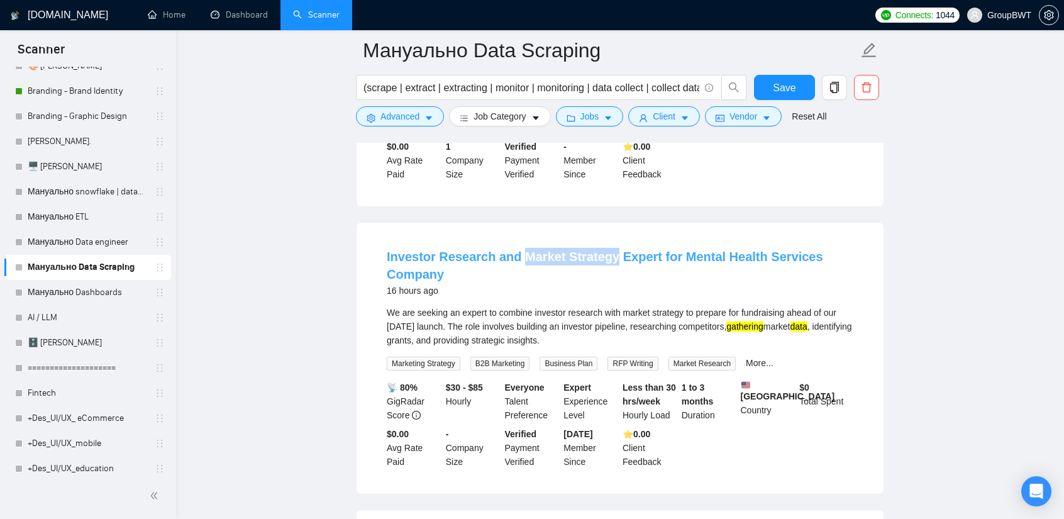
drag, startPoint x: 517, startPoint y: 199, endPoint x: 604, endPoint y: 209, distance: 87.4
click at [604, 238] on li "Investor Research and Market Strategy Expert for Mental Health Services Company…" at bounding box center [620, 358] width 497 height 241
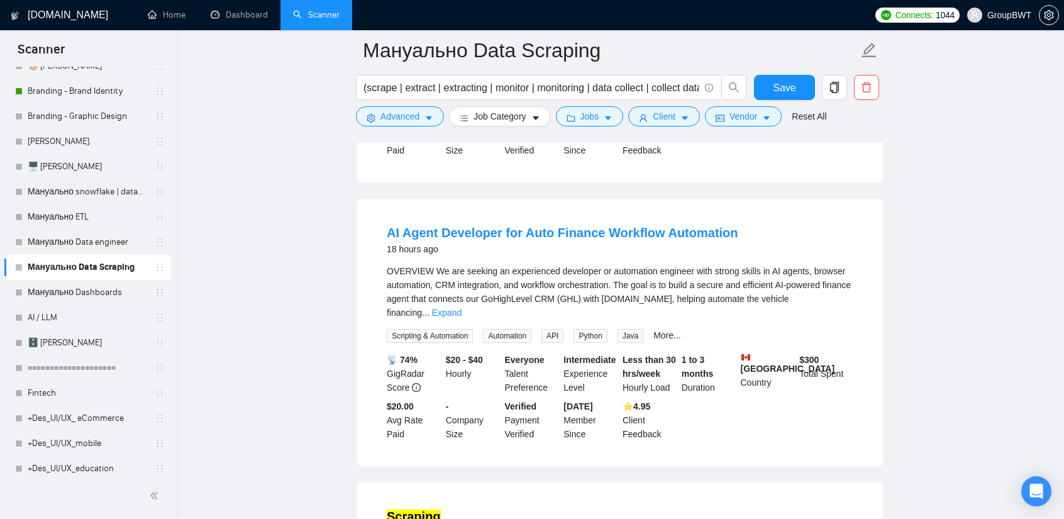
scroll to position [6126, 0]
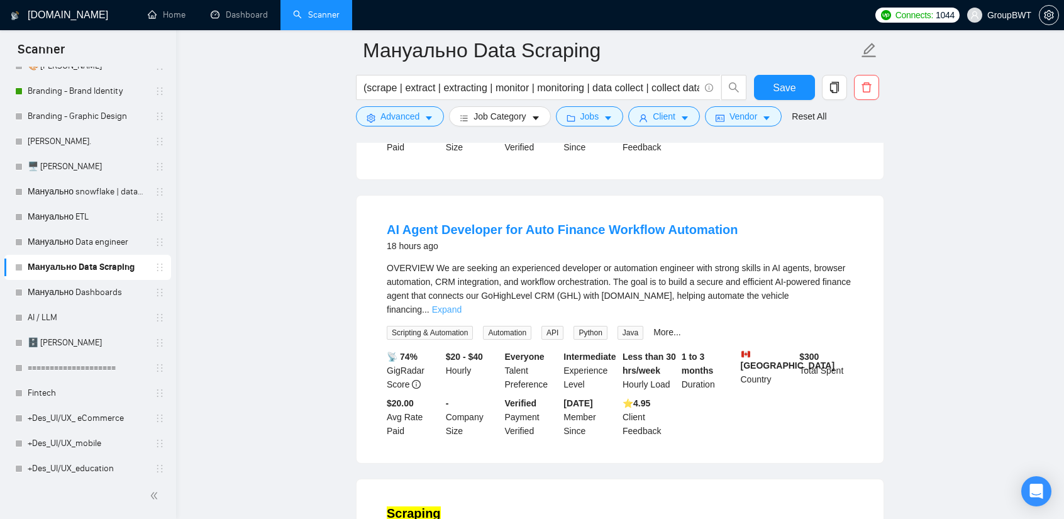
click at [462, 304] on link "Expand" at bounding box center [447, 309] width 30 height 10
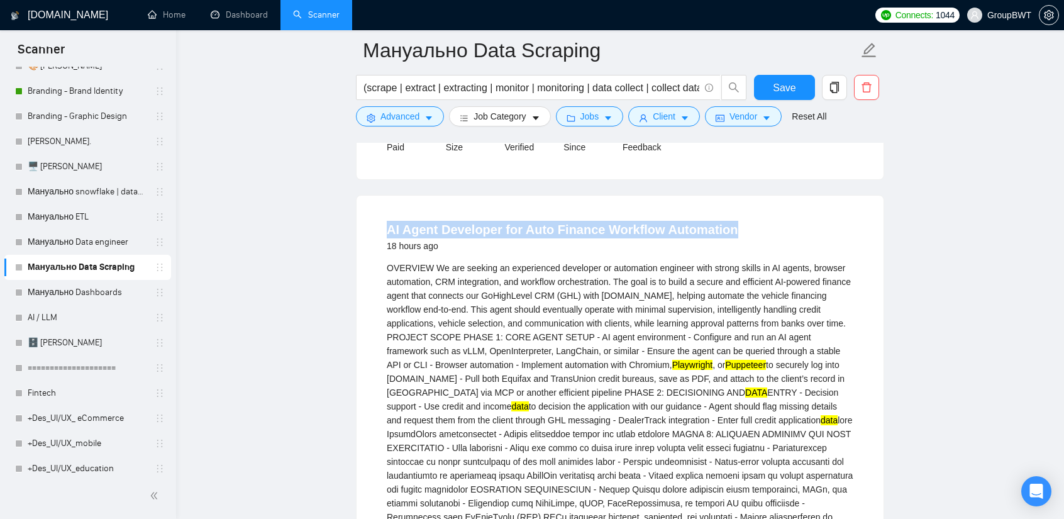
drag, startPoint x: 382, startPoint y: 181, endPoint x: 786, endPoint y: 189, distance: 403.3
click at [786, 211] on li "AI Agent Developer for Auto Finance Workflow Automation 18 hours ago OVERVIEW W…" at bounding box center [620, 523] width 497 height 625
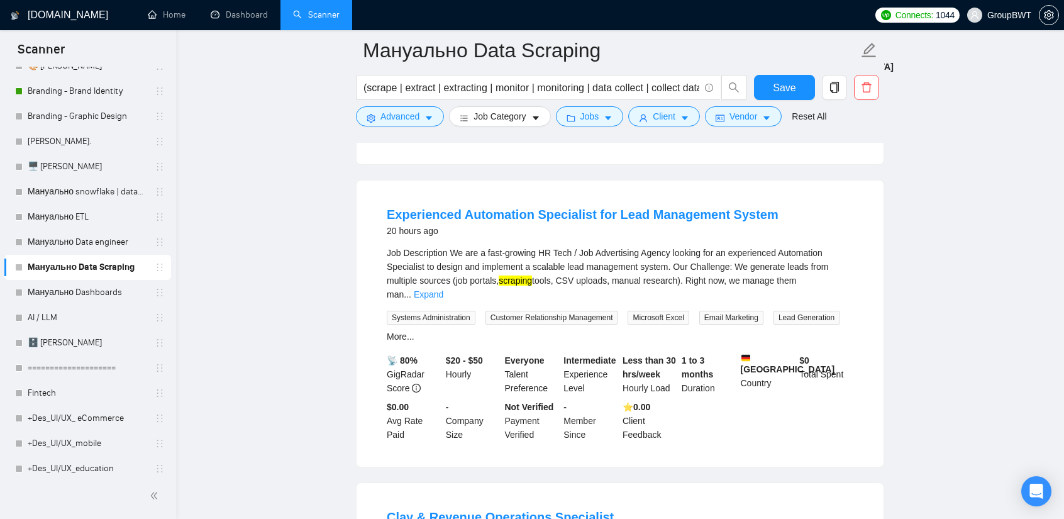
scroll to position [7069, 0]
click at [443, 288] on link "Expand" at bounding box center [429, 293] width 30 height 10
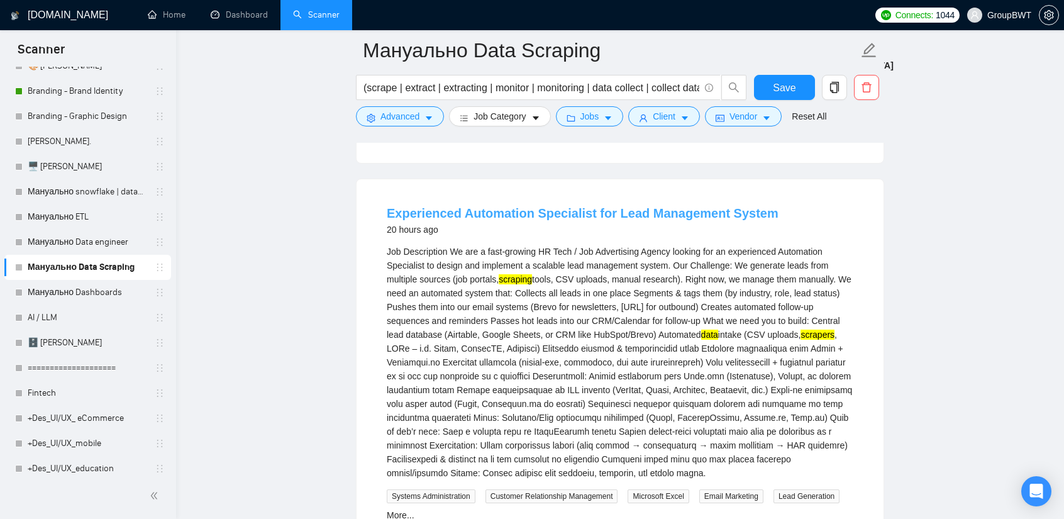
click at [433, 206] on link "Experienced Automation Specialist for Lead Management System" at bounding box center [583, 213] width 392 height 14
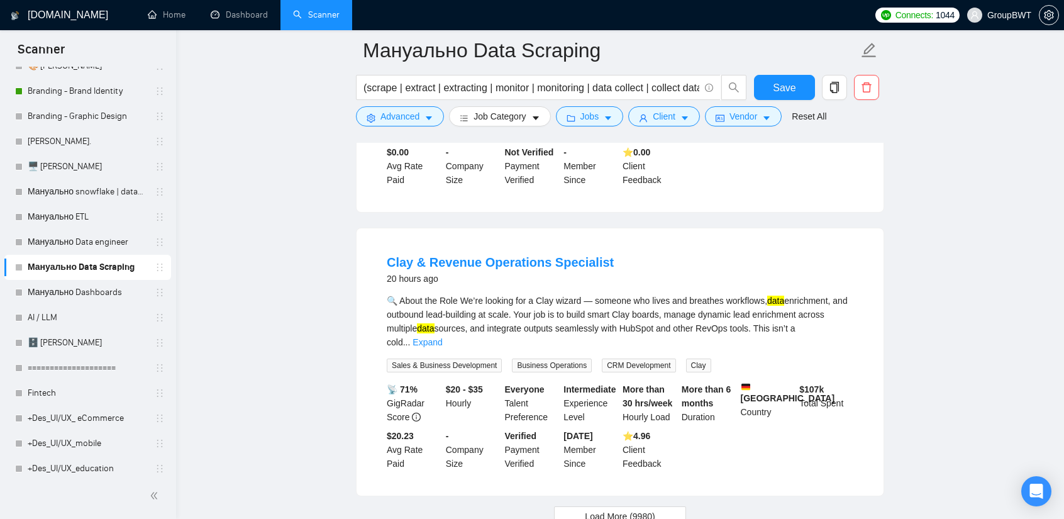
scroll to position [7510, 0]
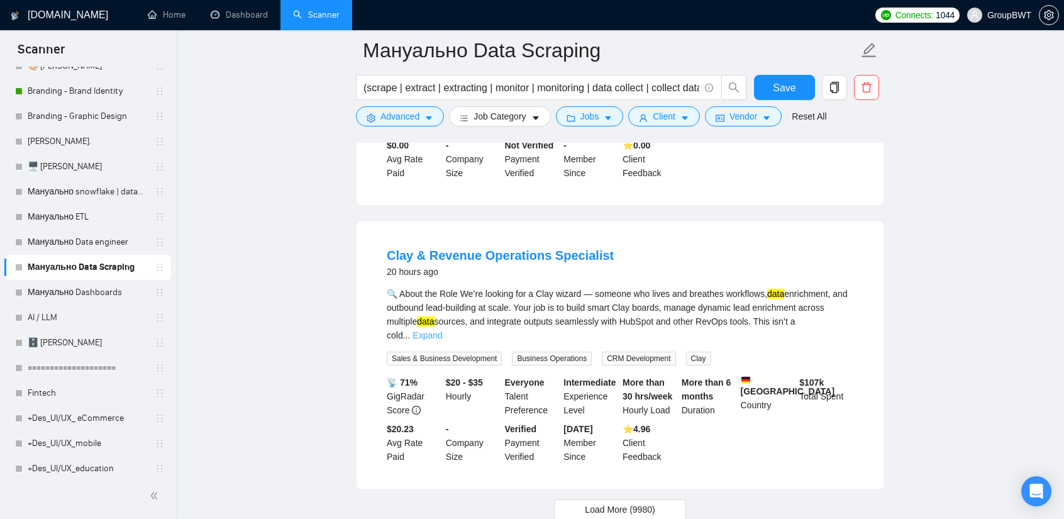
click at [442, 330] on link "Expand" at bounding box center [428, 335] width 30 height 10
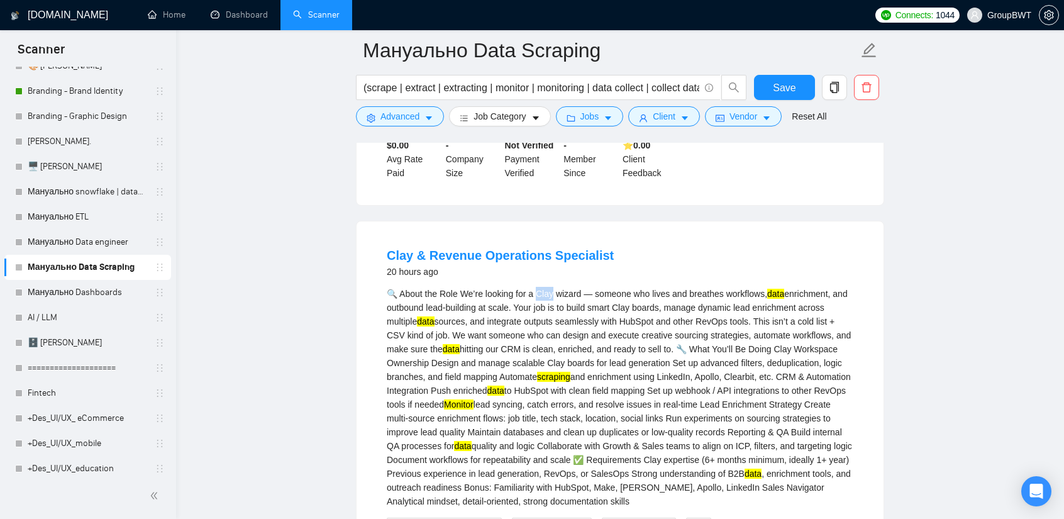
drag, startPoint x: 540, startPoint y: 242, endPoint x: 554, endPoint y: 245, distance: 14.7
click at [554, 245] on li "Clay & Revenue Operations Specialist 20 hours ago 🔍 About the Role We’re lookin…" at bounding box center [620, 437] width 497 height 403
click at [545, 287] on div "🔍 About the Role We’re looking for a Clay wizard — someone who lives and breath…" at bounding box center [620, 397] width 467 height 221
drag, startPoint x: 582, startPoint y: 251, endPoint x: 538, endPoint y: 246, distance: 44.3
click at [538, 287] on div "🔍 About the Role We’re looking for a Clay wizard — someone who lives and breath…" at bounding box center [620, 397] width 467 height 221
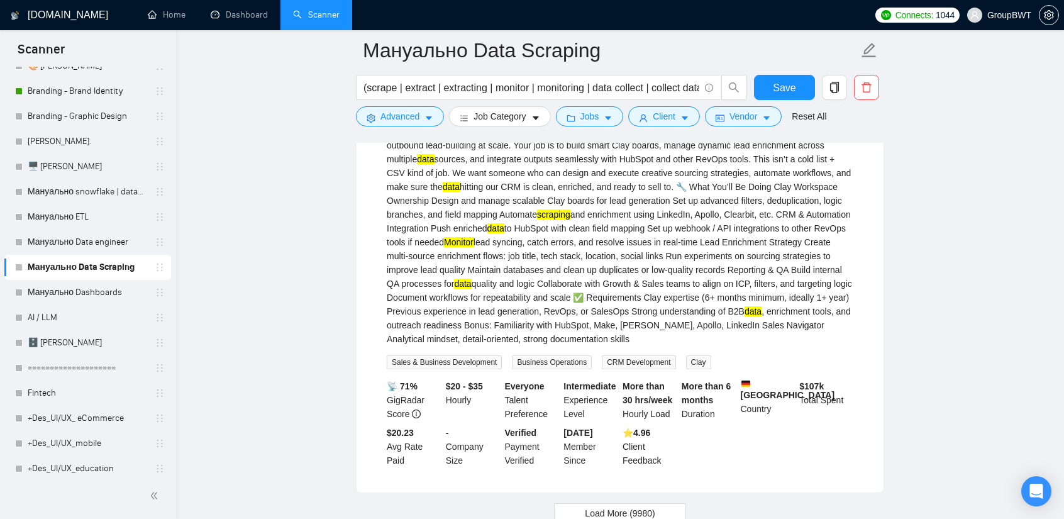
scroll to position [7729, 0]
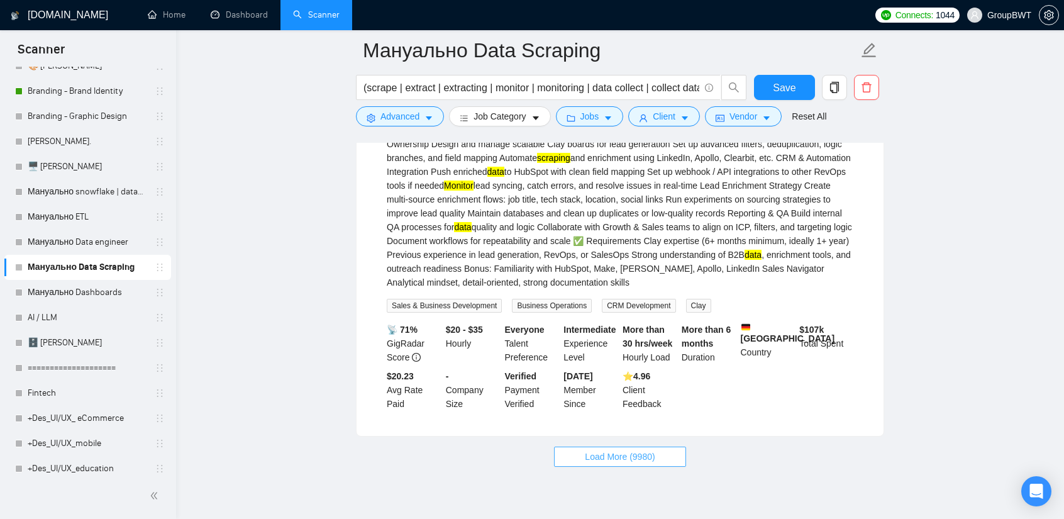
click at [629, 450] on span "Load More (9980)" at bounding box center [620, 457] width 70 height 14
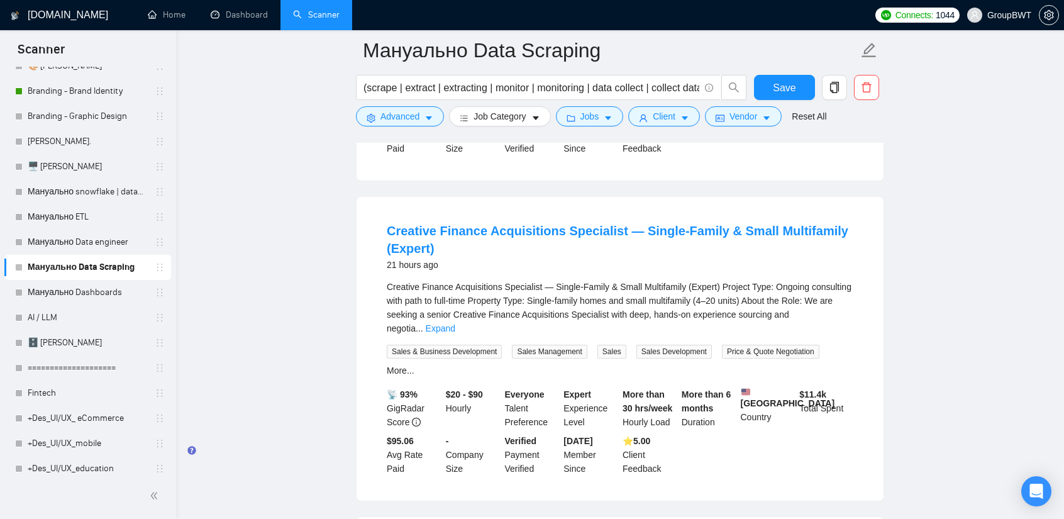
scroll to position [7980, 0]
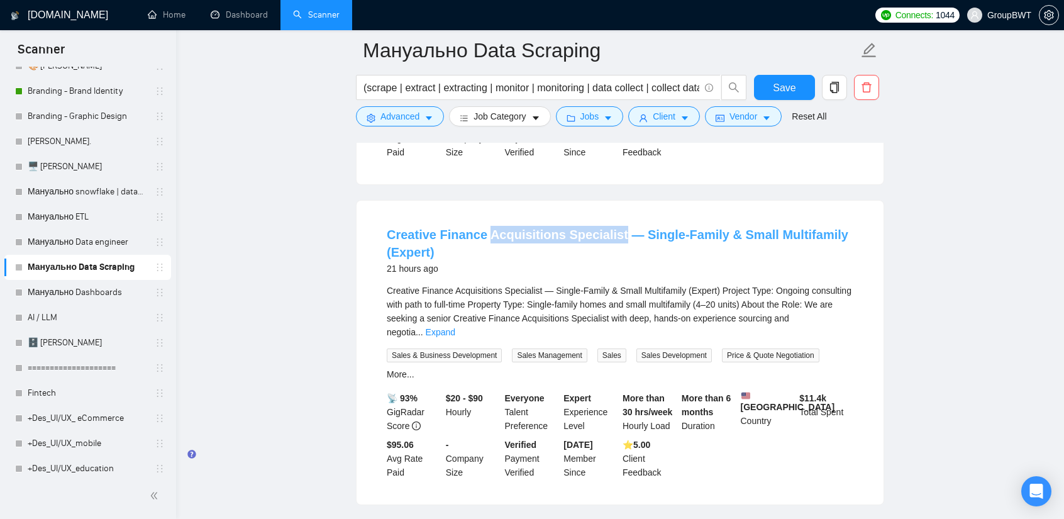
drag, startPoint x: 487, startPoint y: 177, endPoint x: 609, endPoint y: 189, distance: 122.6
click at [609, 216] on li "Creative Finance Acquisitions Specialist — Single-Family & Small Multifamily (E…" at bounding box center [620, 353] width 497 height 274
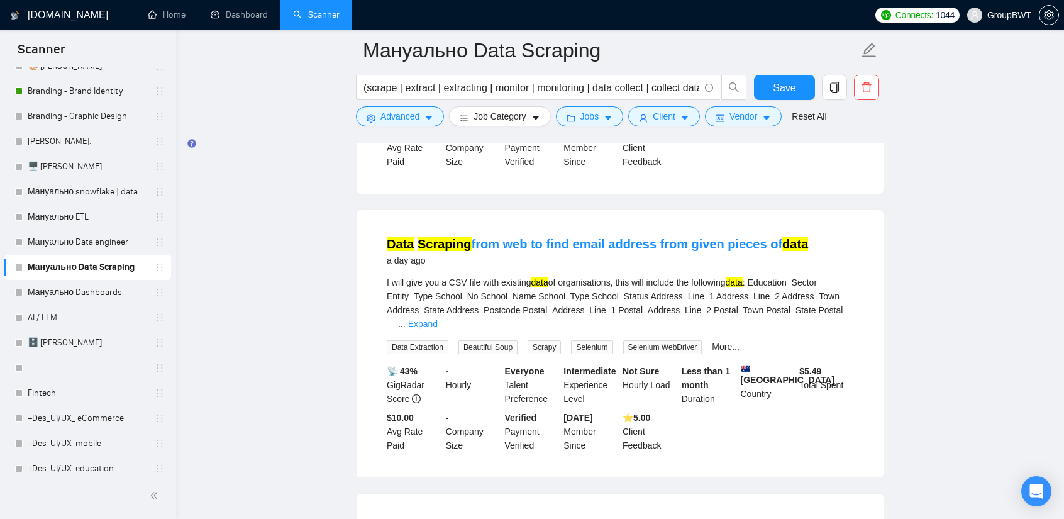
scroll to position [8295, 0]
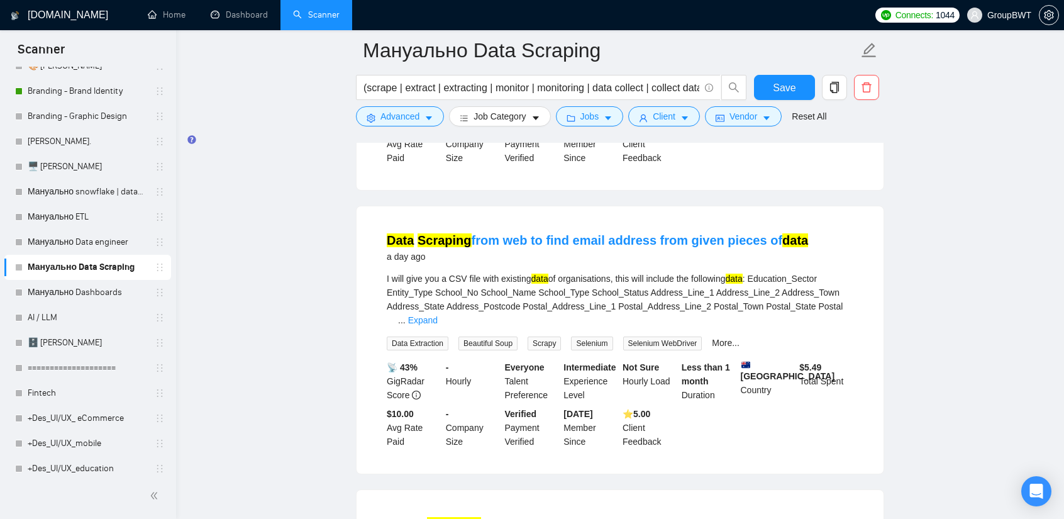
click at [408, 315] on link "Expand" at bounding box center [423, 320] width 30 height 10
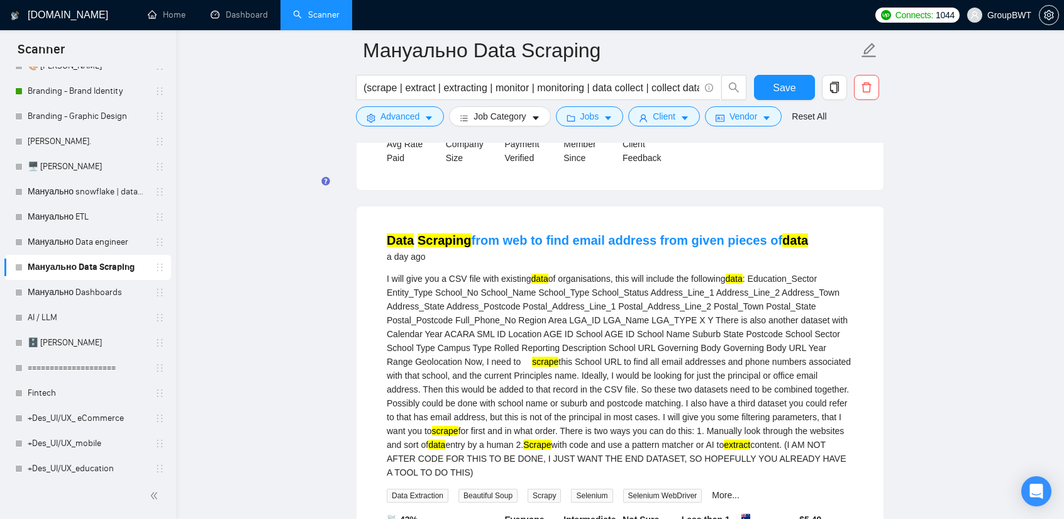
click at [655, 272] on div "I will give you a CSV file with existing data of organisations, this will inclu…" at bounding box center [620, 376] width 467 height 208
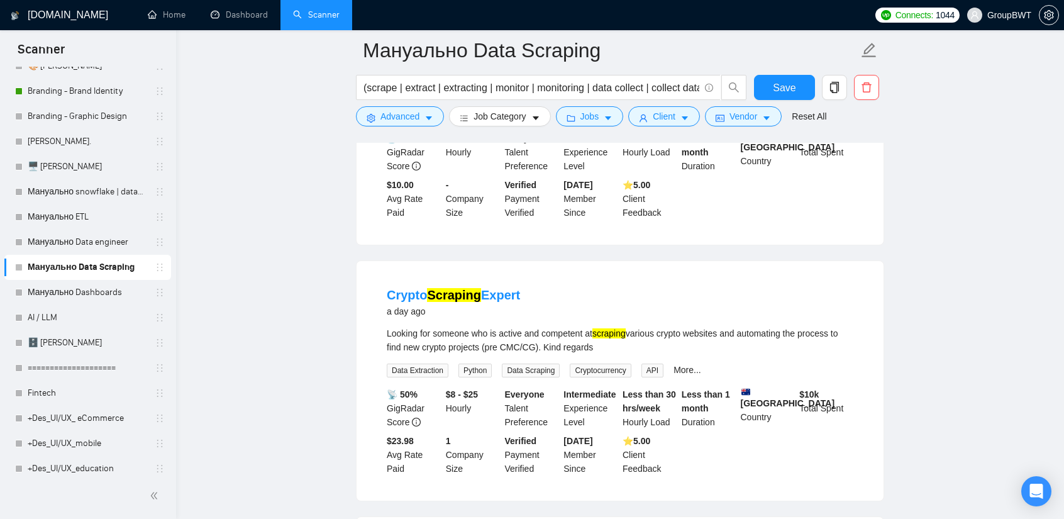
scroll to position [8672, 0]
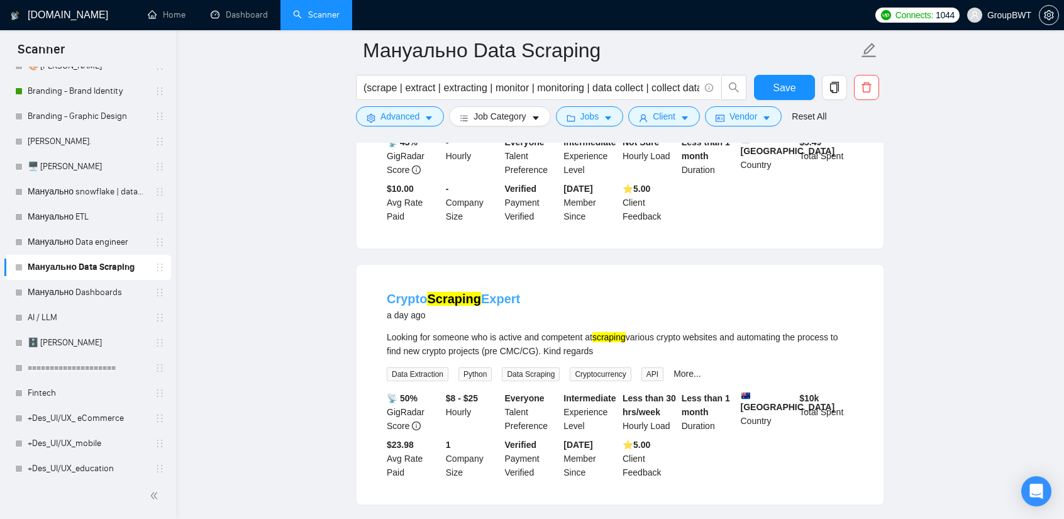
click at [469, 292] on mark "Scraping" at bounding box center [454, 299] width 54 height 14
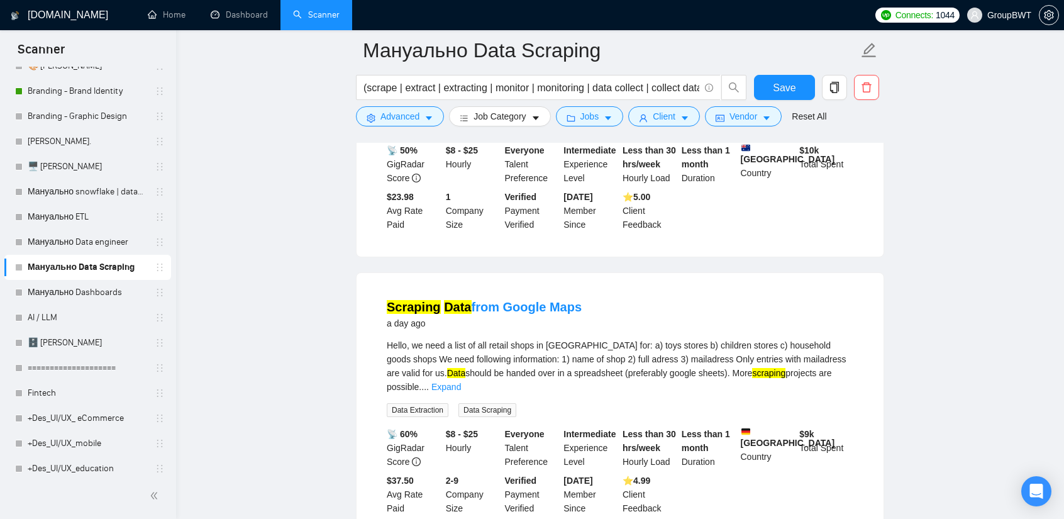
scroll to position [8924, 0]
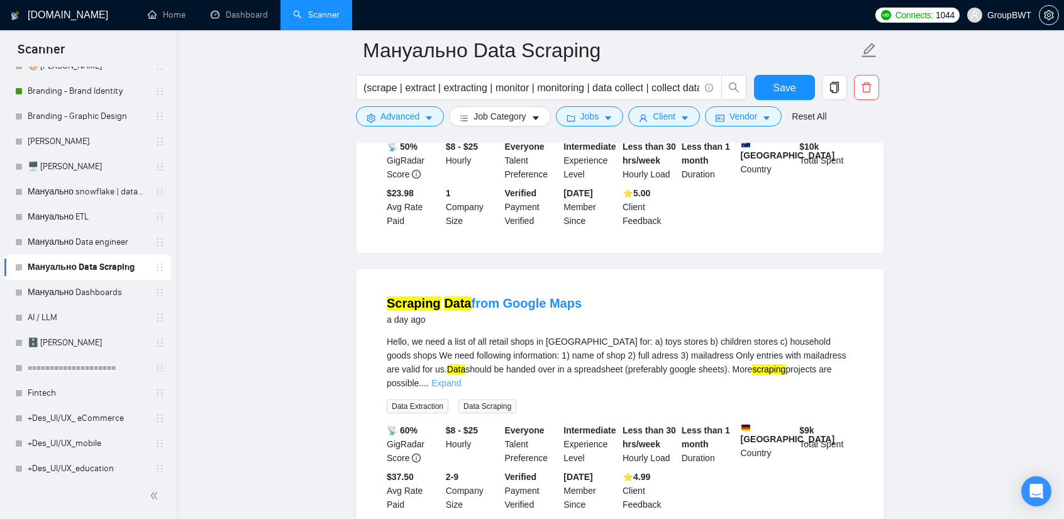
click at [461, 378] on link "Expand" at bounding box center [446, 383] width 30 height 10
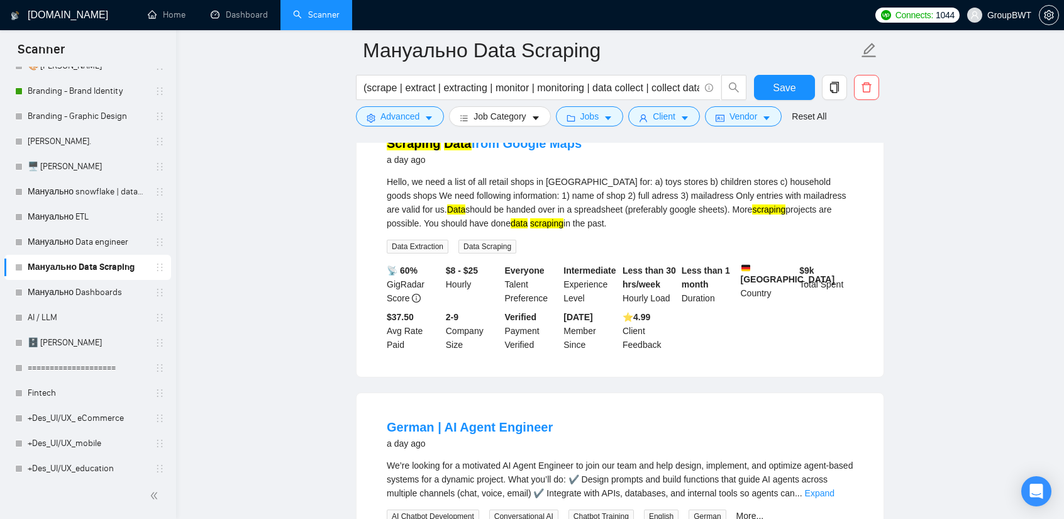
scroll to position [9238, 0]
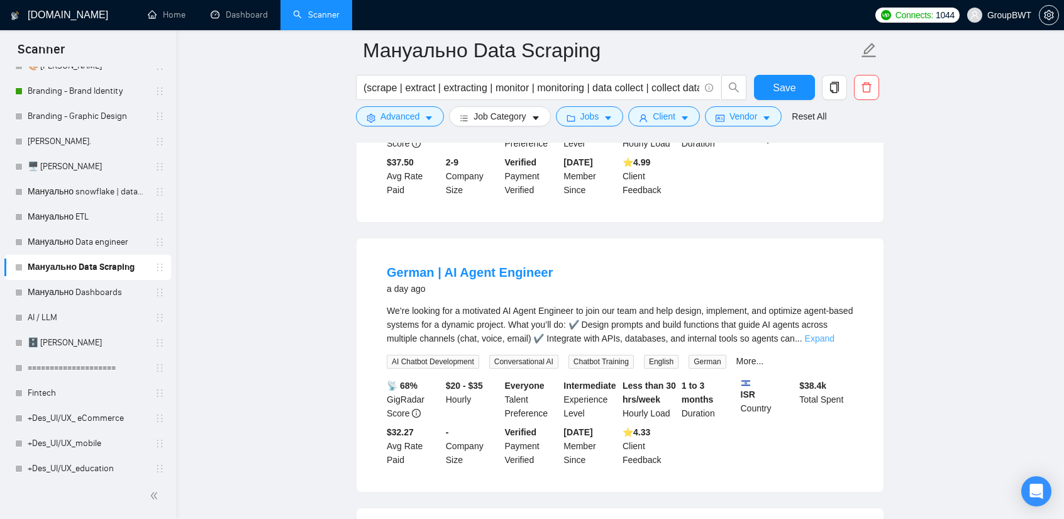
click at [835, 333] on link "Expand" at bounding box center [820, 338] width 30 height 10
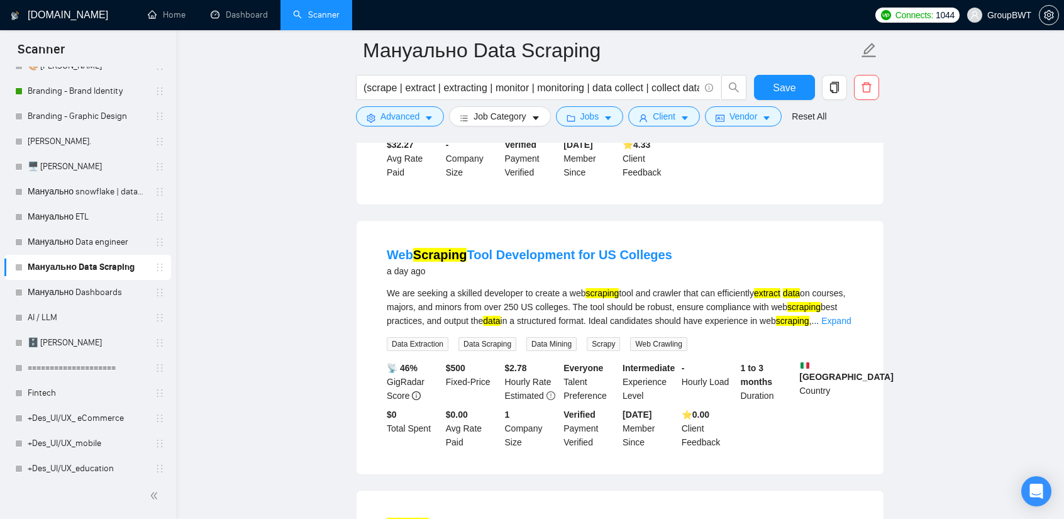
scroll to position [9678, 0]
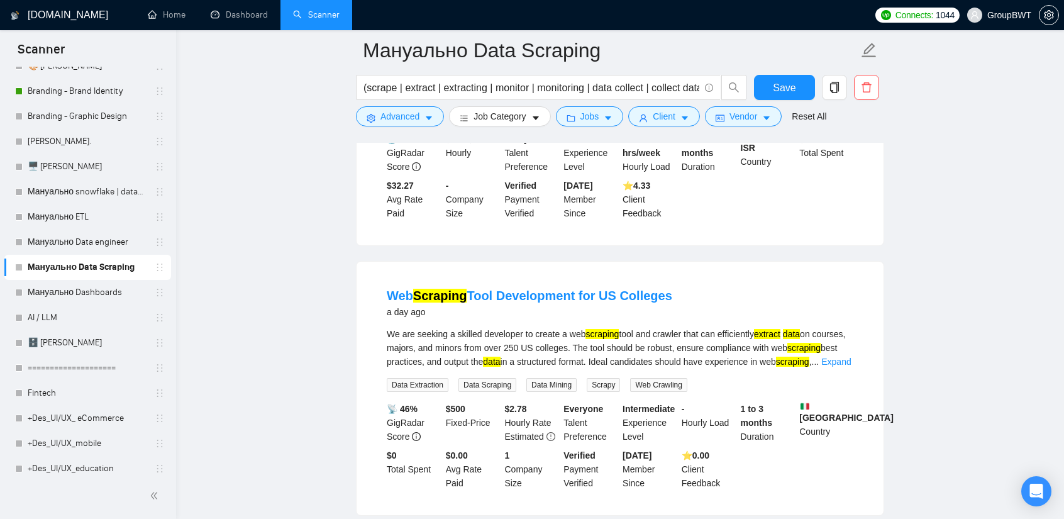
drag, startPoint x: 403, startPoint y: 184, endPoint x: 681, endPoint y: 192, distance: 277.5
click at [681, 277] on li "Web Scraping Tool Development for US Colleges a day ago We are seeking a skille…" at bounding box center [620, 388] width 497 height 223
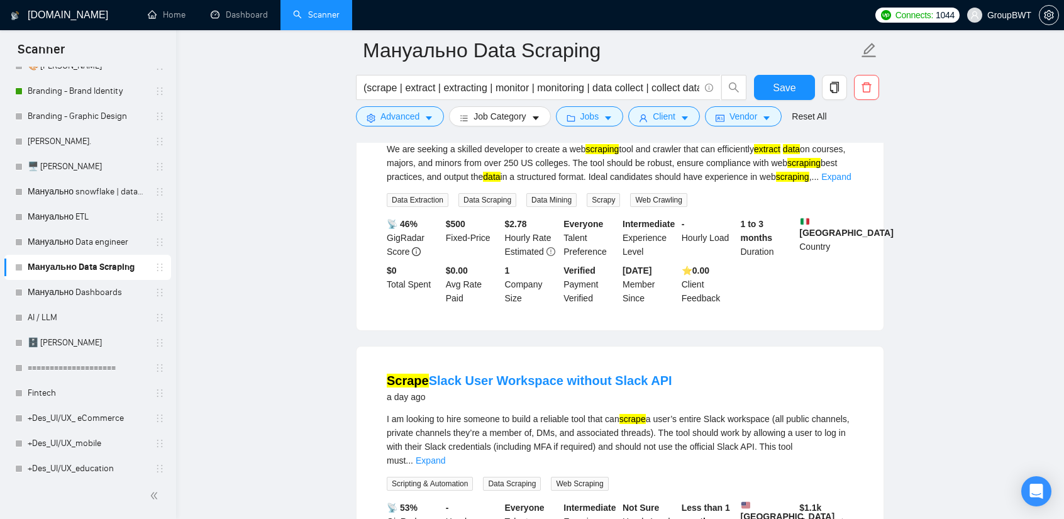
scroll to position [9867, 0]
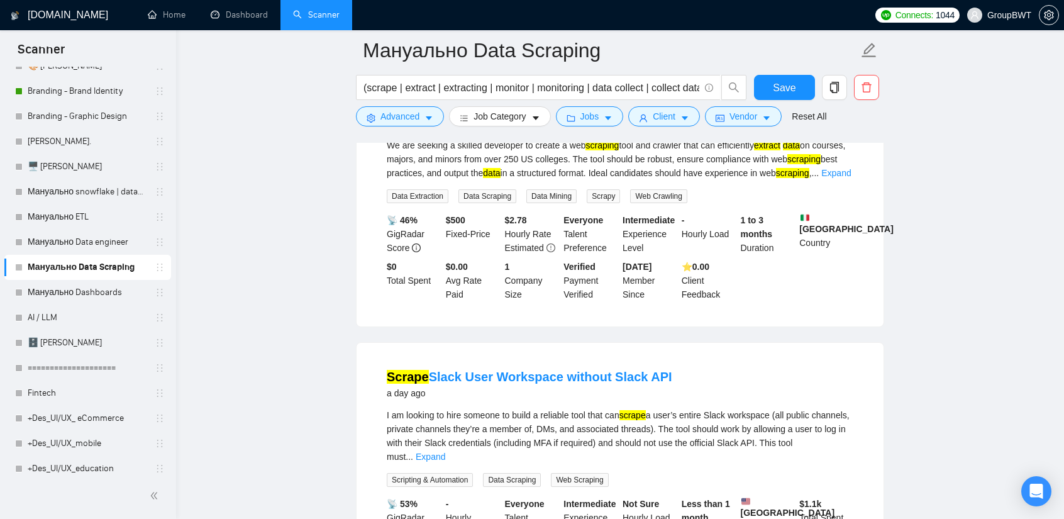
drag, startPoint x: 399, startPoint y: 258, endPoint x: 686, endPoint y: 279, distance: 288.2
click at [686, 343] on div "Scrape Slack User Workspace without Slack API a day ago I am looking to hire so…" at bounding box center [620, 476] width 527 height 267
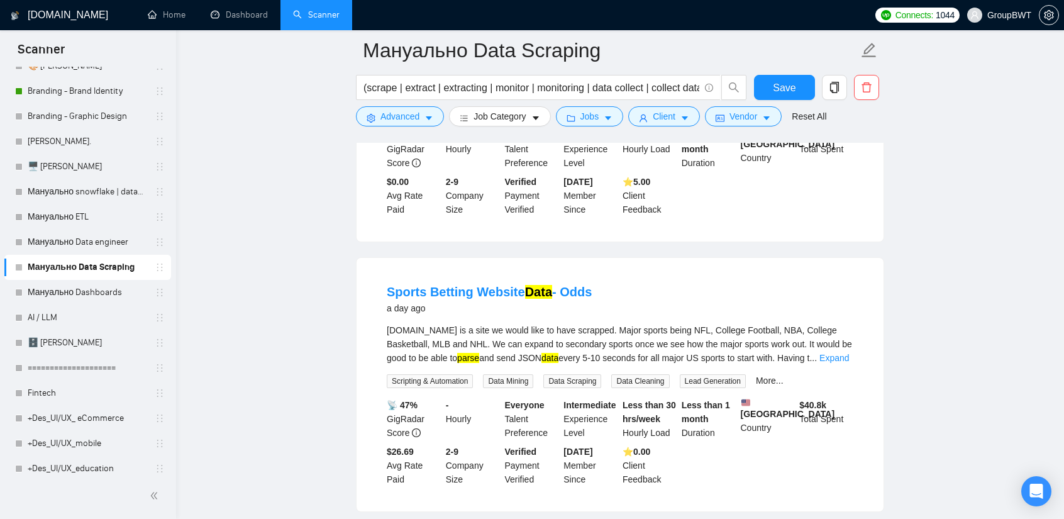
scroll to position [10244, 0]
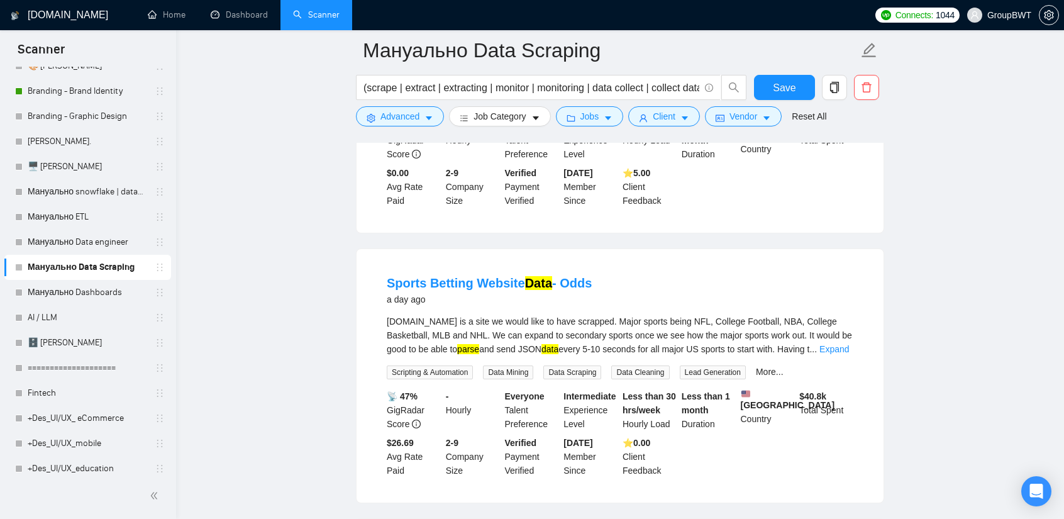
click at [78, 290] on link "Мануально Dashboards" at bounding box center [88, 292] width 120 height 25
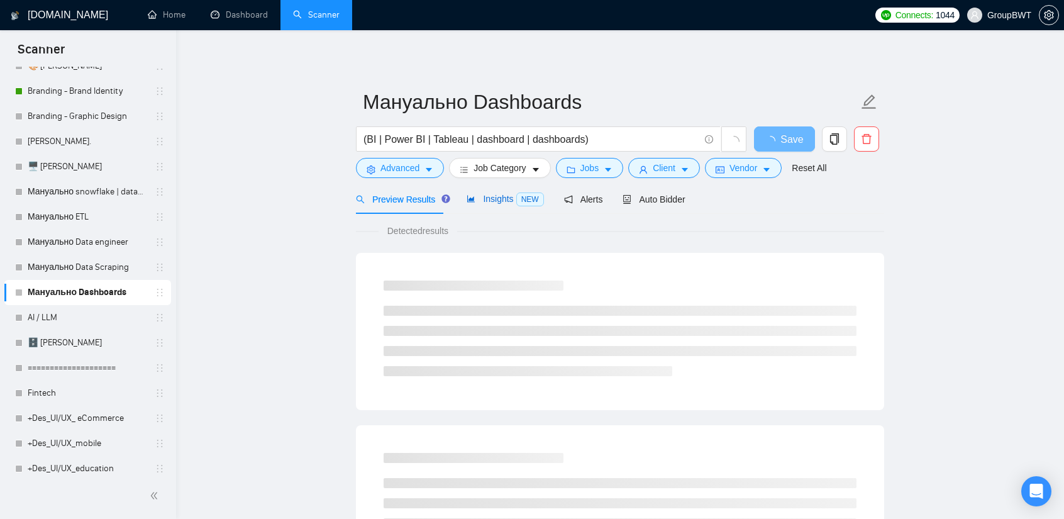
click at [493, 197] on span "Insights NEW" at bounding box center [505, 199] width 77 height 10
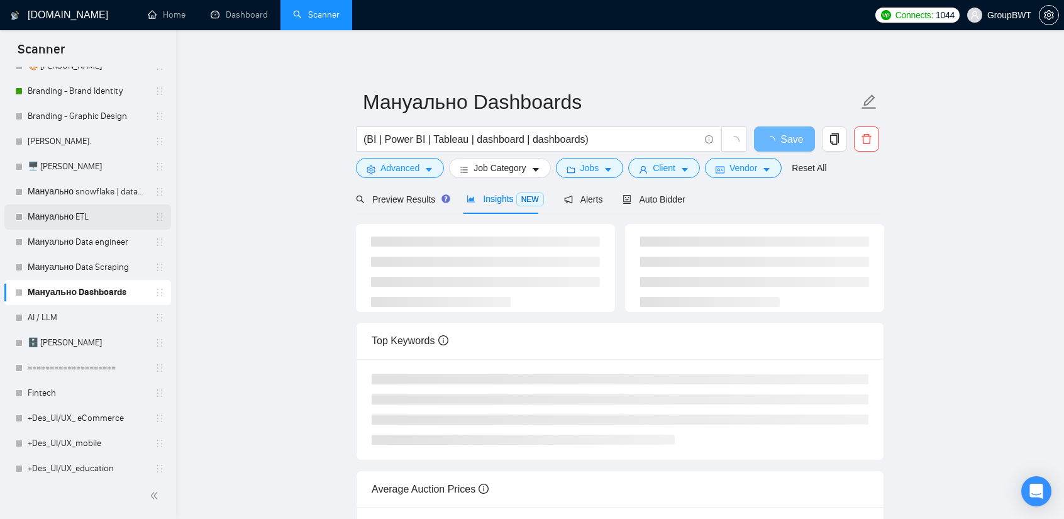
click at [93, 214] on link "Мануально ETL" at bounding box center [88, 216] width 120 height 25
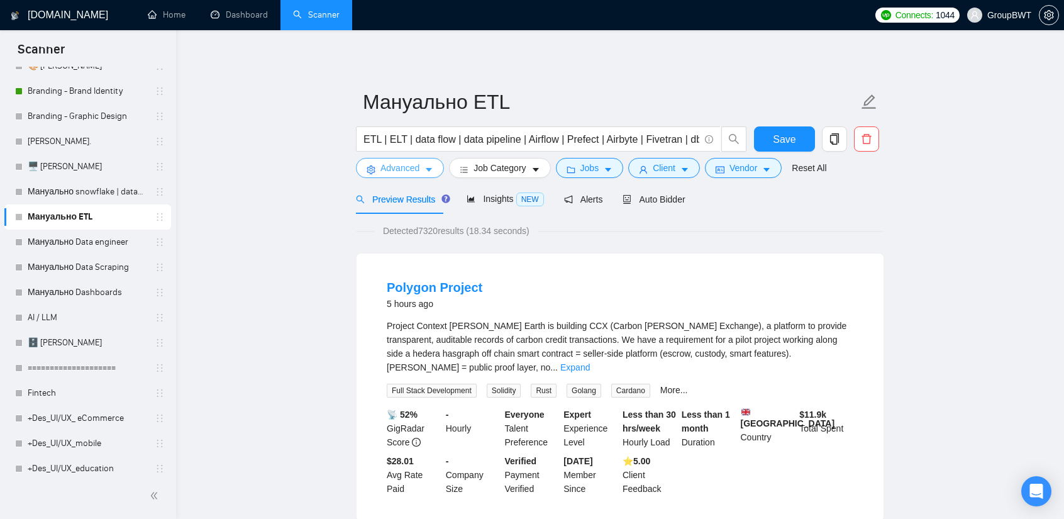
click at [405, 165] on span "Advanced" at bounding box center [400, 168] width 39 height 14
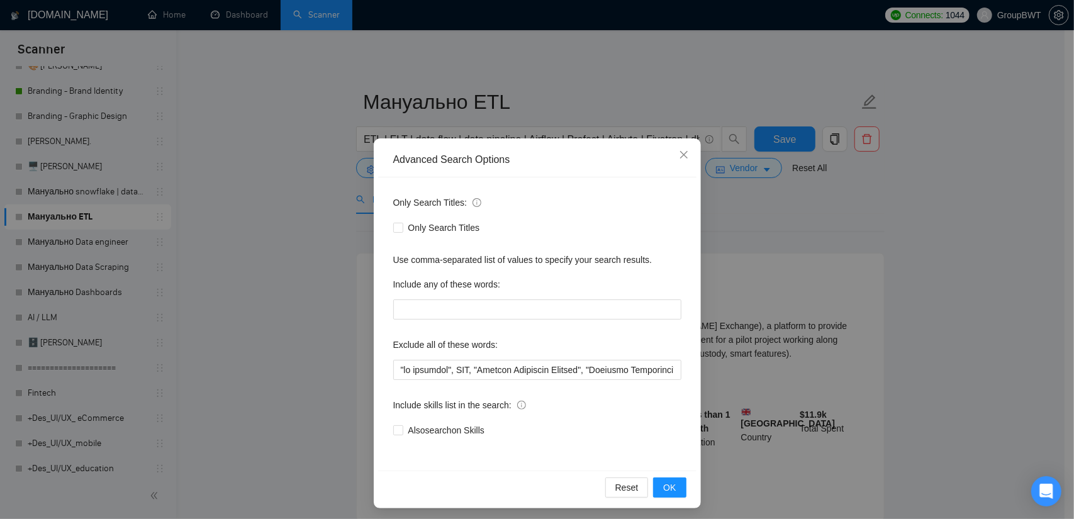
click at [275, 187] on div "Advanced Search Options Only Search Titles: Only Search Titles Use comma-separa…" at bounding box center [537, 259] width 1074 height 519
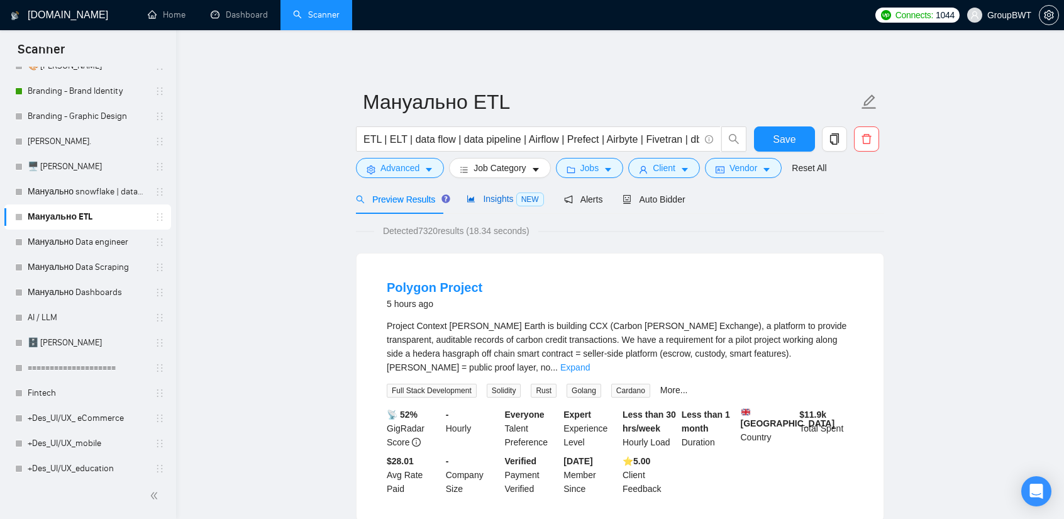
click at [486, 202] on span "Insights NEW" at bounding box center [505, 199] width 77 height 10
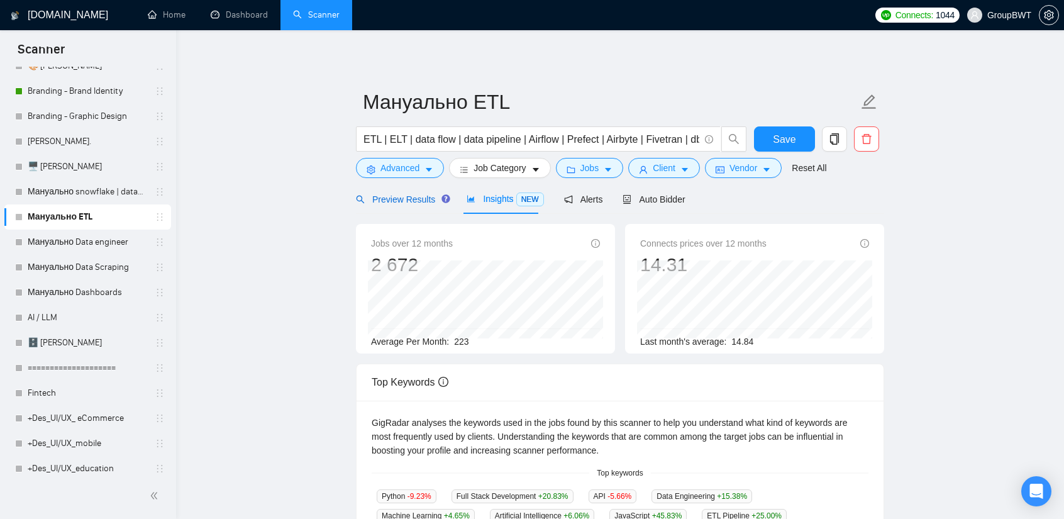
click at [418, 201] on span "Preview Results" at bounding box center [401, 199] width 91 height 10
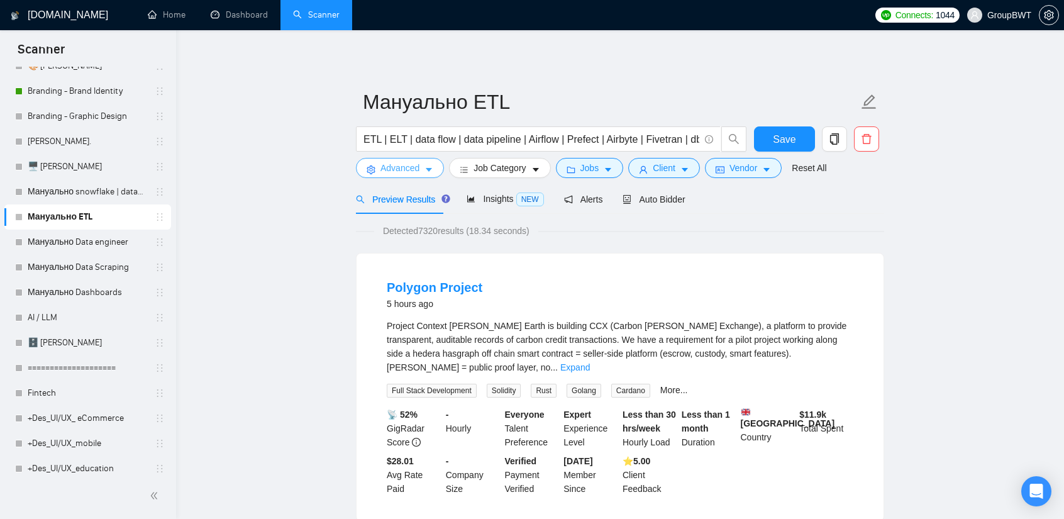
click at [418, 169] on span "Advanced" at bounding box center [400, 168] width 39 height 14
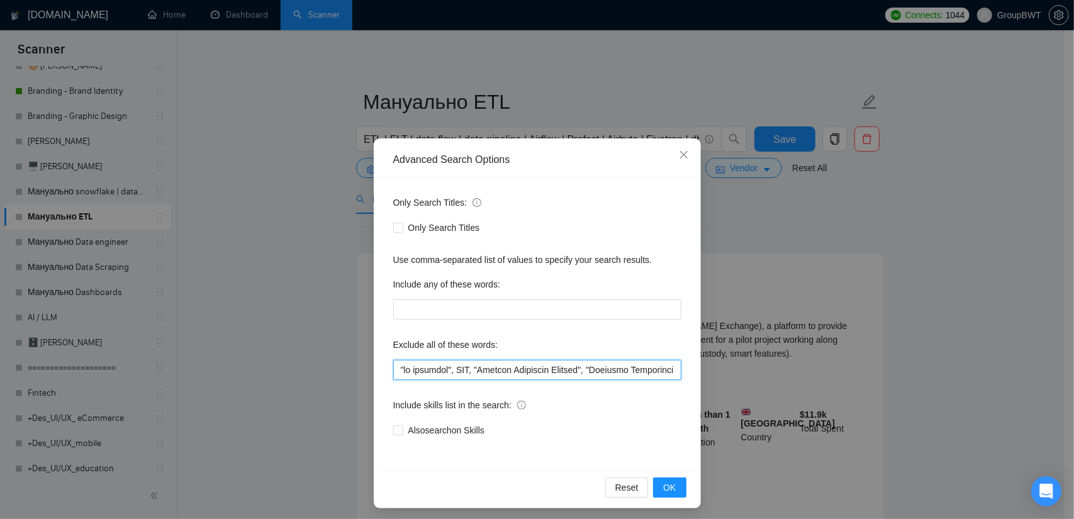
click at [511, 369] on input "text" at bounding box center [537, 370] width 288 height 20
paste input ""SharePoint Developer", "to guide me", Debug*, resolve, "in 1-2 weeks", "1 week…"
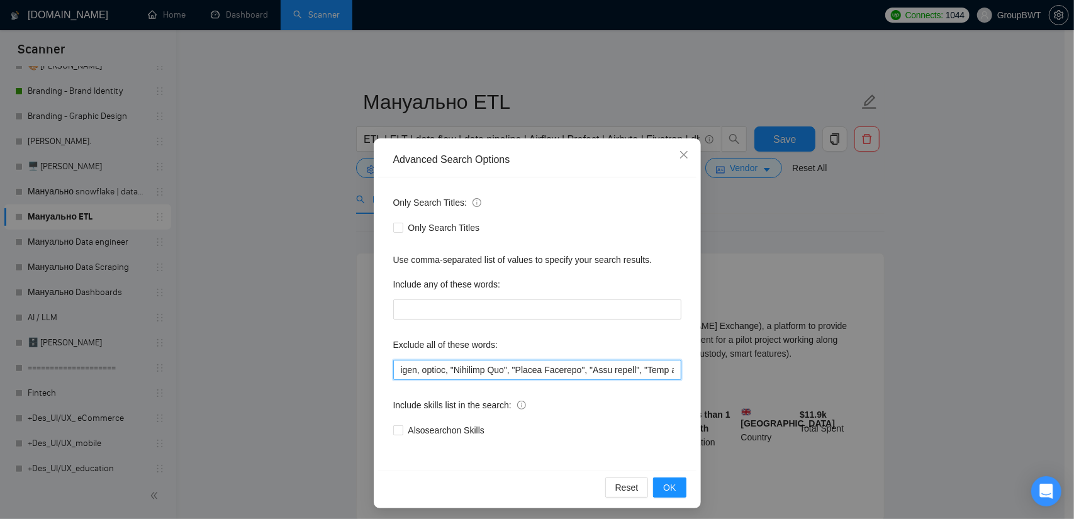
drag, startPoint x: 637, startPoint y: 367, endPoint x: 740, endPoint y: 373, distance: 103.3
click at [737, 372] on div "Advanced Search Options Only Search Titles: Only Search Titles Use comma-separa…" at bounding box center [537, 259] width 1074 height 519
type input ""no agencies", SDR, "Digital Marketing Manager", "Creative Strategist", "Lead G…"
click at [672, 476] on div "Reset OK" at bounding box center [537, 486] width 318 height 33
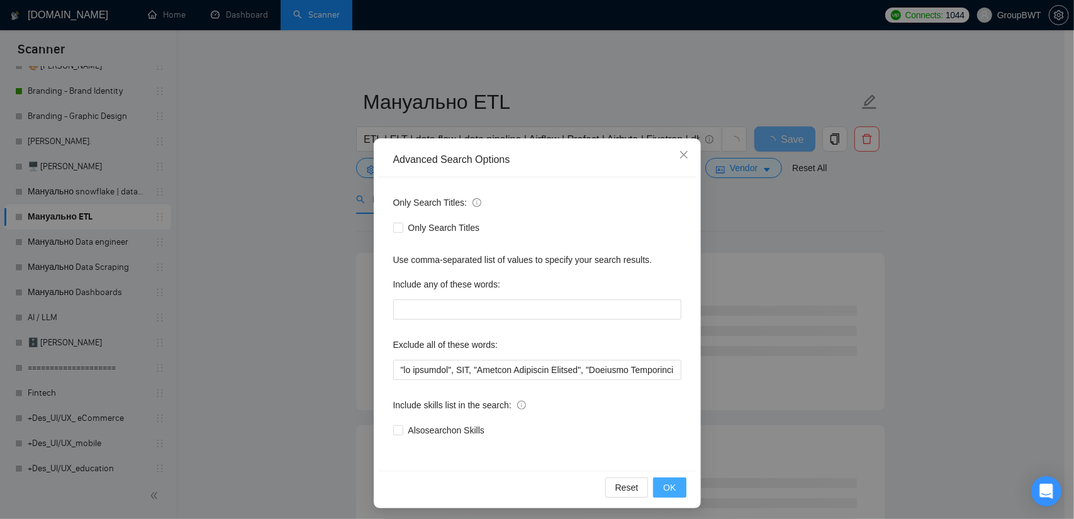
click at [670, 484] on span "OK" at bounding box center [669, 488] width 13 height 14
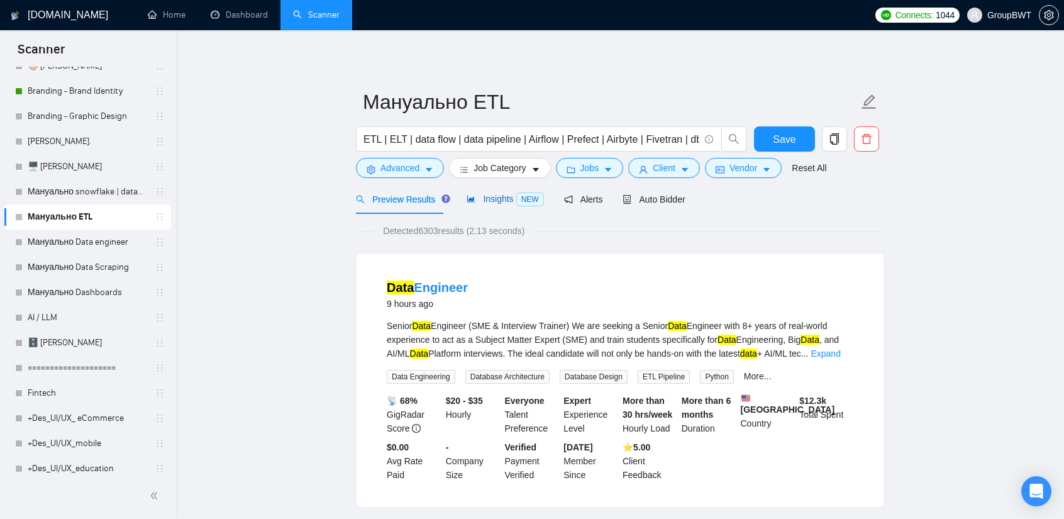
click at [482, 204] on div "Insights NEW" at bounding box center [505, 199] width 77 height 14
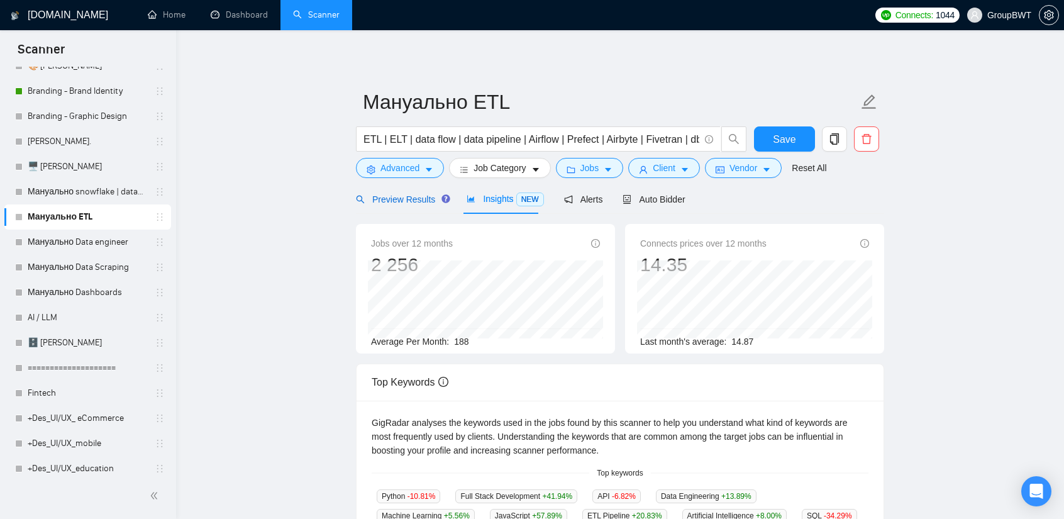
click at [406, 198] on span "Preview Results" at bounding box center [401, 199] width 91 height 10
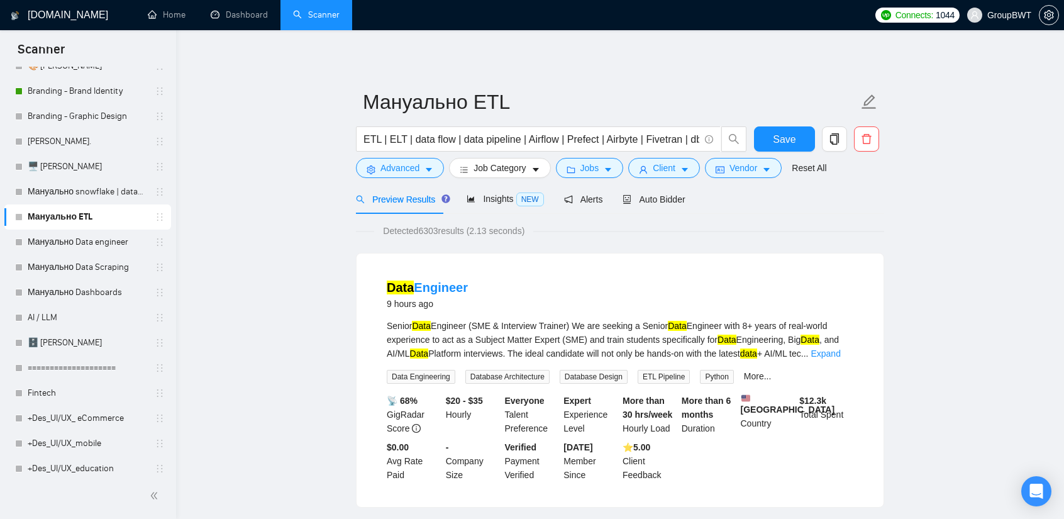
click at [401, 156] on div "ETL | ELT | data flow | data pipeline | Airflow | Prefect | Airbyte | Fivetran …" at bounding box center [551, 141] width 396 height 31
click at [403, 165] on span "Advanced" at bounding box center [400, 168] width 39 height 14
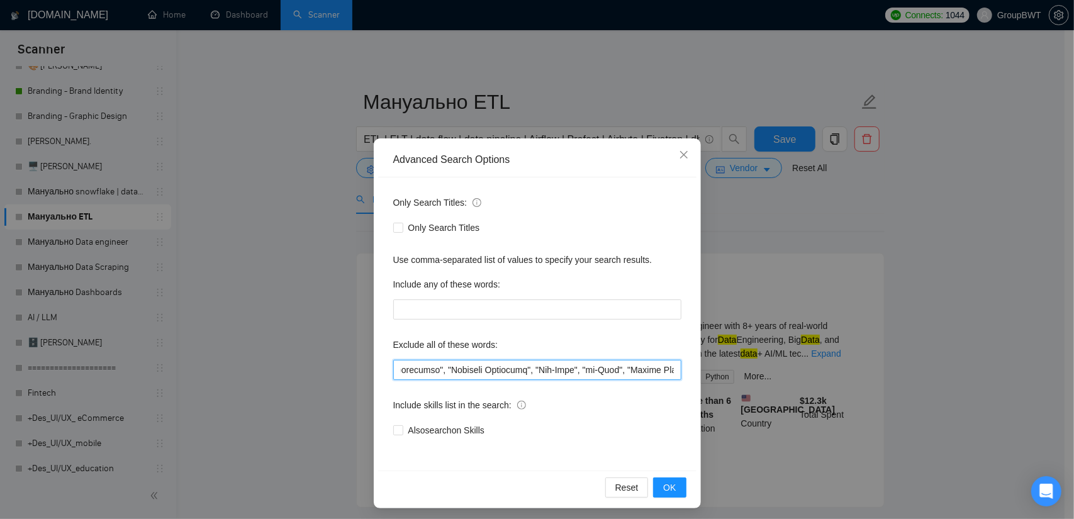
scroll to position [0, 8031]
drag, startPoint x: 619, startPoint y: 365, endPoint x: 891, endPoint y: 400, distance: 273.9
click at [891, 400] on div "Advanced Search Options Only Search Titles: Only Search Titles Use comma-separa…" at bounding box center [537, 259] width 1074 height 519
click at [648, 375] on input "text" at bounding box center [537, 370] width 288 height 20
click at [956, 276] on div "Advanced Search Options Only Search Titles: Only Search Titles Use comma-separa…" at bounding box center [537, 259] width 1074 height 519
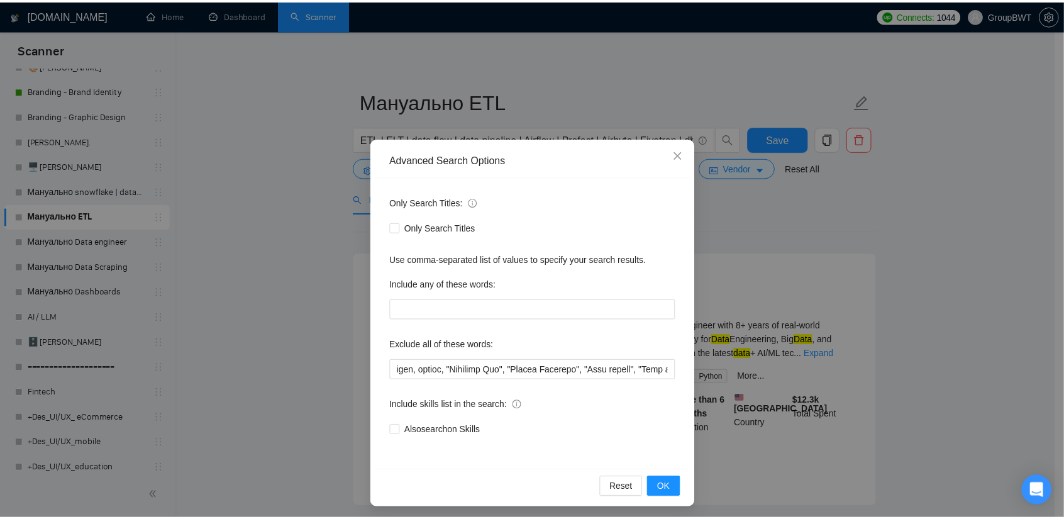
scroll to position [0, 0]
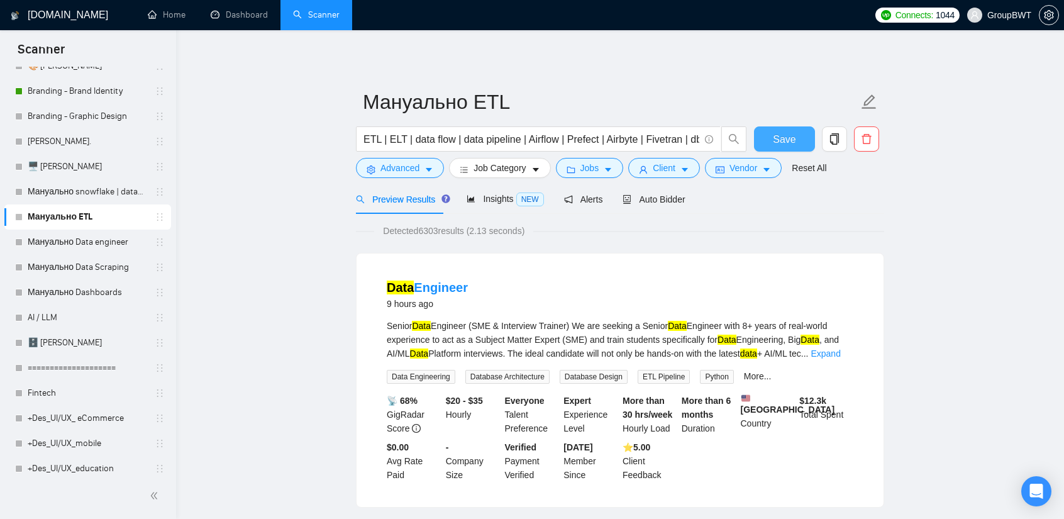
click at [799, 136] on button "Save" at bounding box center [784, 138] width 61 height 25
click at [75, 235] on link "Мануально Data engineer" at bounding box center [88, 242] width 120 height 25
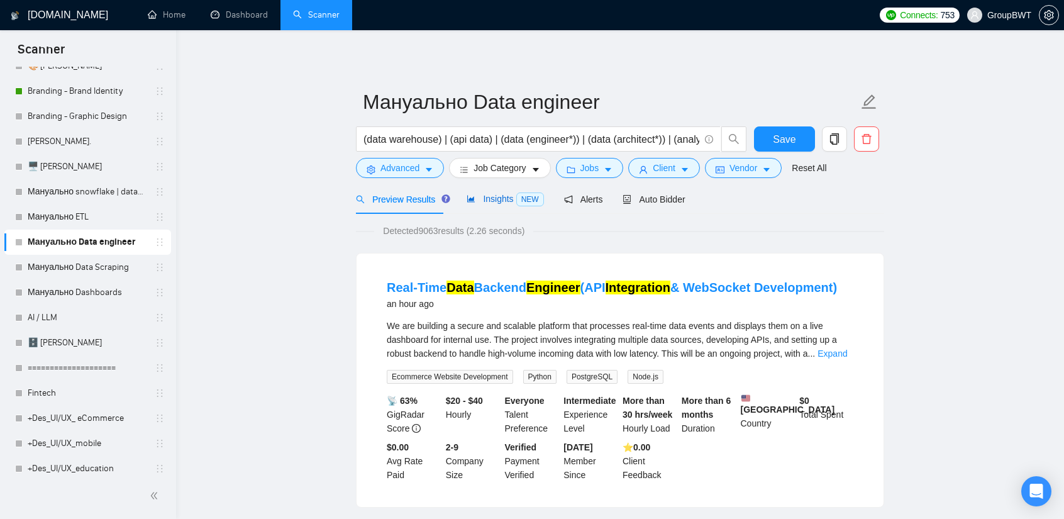
click at [503, 201] on span "Insights NEW" at bounding box center [505, 199] width 77 height 10
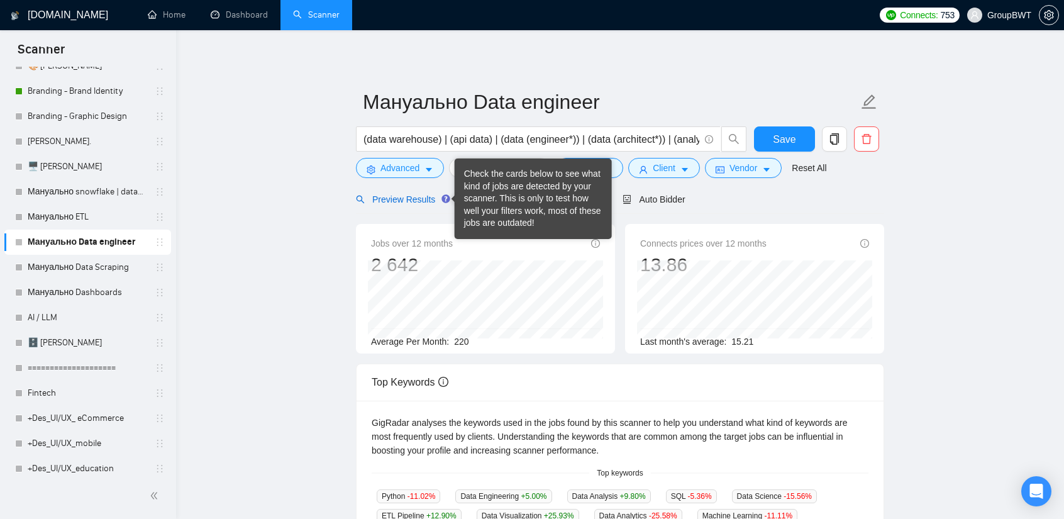
click at [408, 205] on div "Preview Results" at bounding box center [401, 199] width 91 height 14
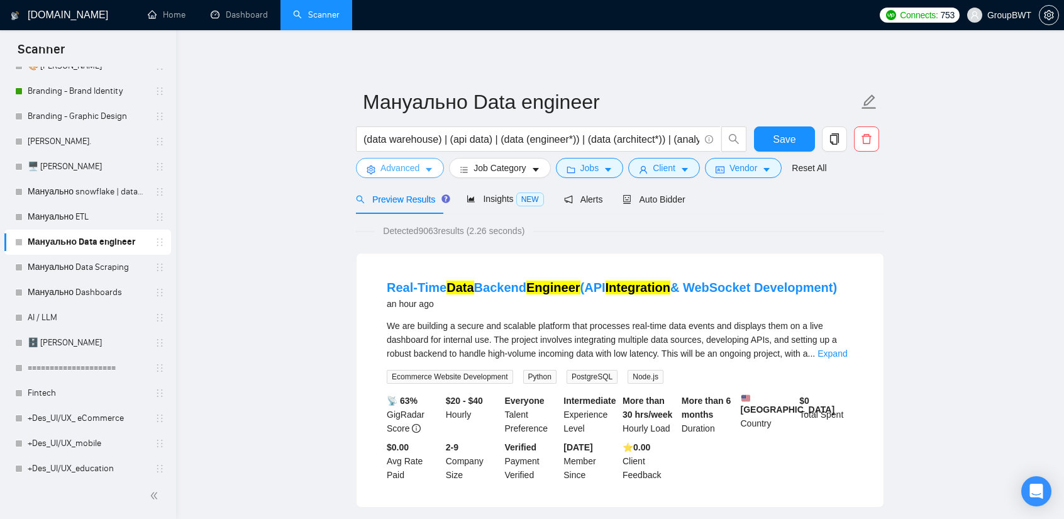
click at [409, 170] on span "Advanced" at bounding box center [400, 168] width 39 height 14
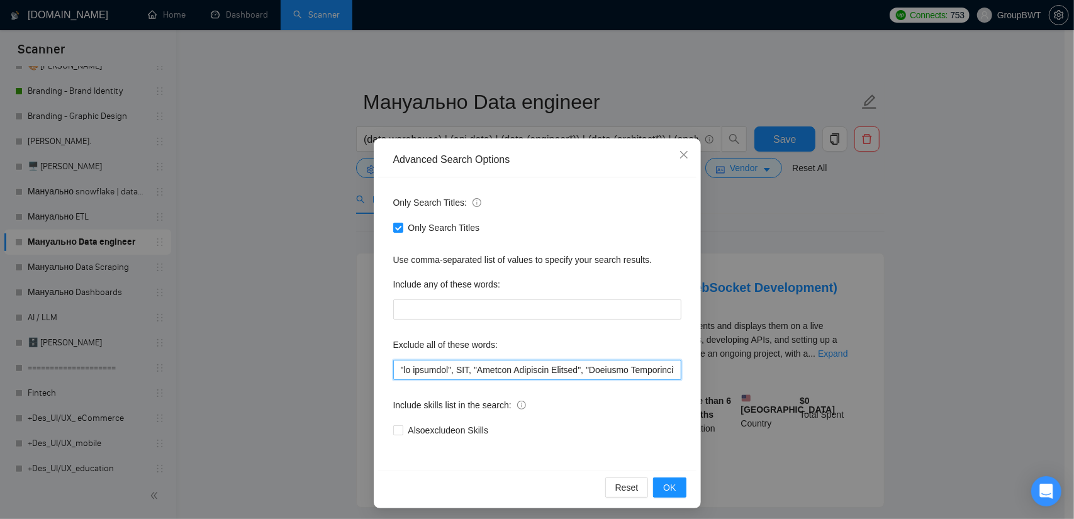
click at [491, 369] on input "text" at bounding box center [537, 370] width 288 height 20
paste input ""SharePoint Developer", "to guide me", Debug*, resolve, "in 1-2 weeks", "1 week…"
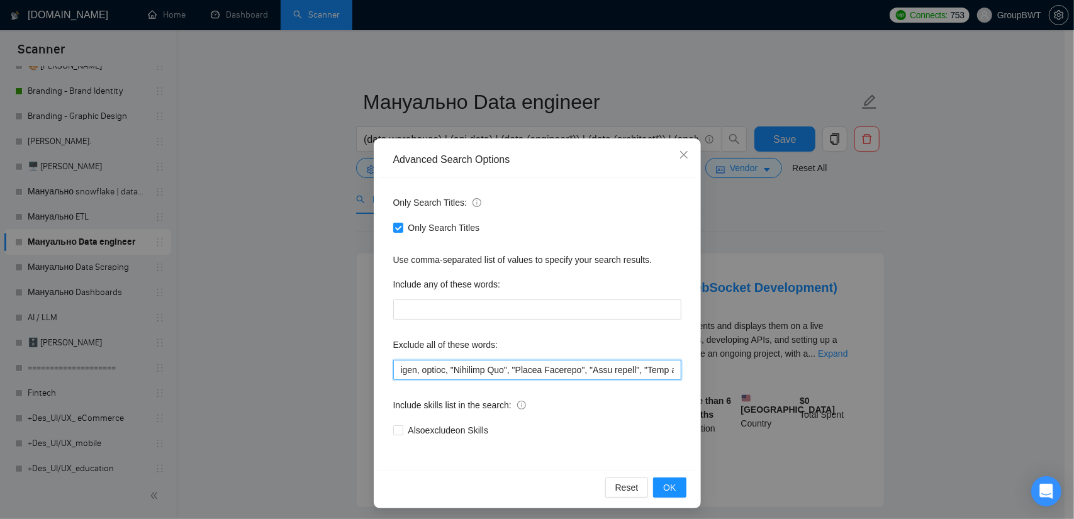
drag, startPoint x: 638, startPoint y: 370, endPoint x: 870, endPoint y: 379, distance: 232.3
click at [870, 379] on div "Advanced Search Options Only Search Titles: Only Search Titles Use comma-separa…" at bounding box center [537, 259] width 1074 height 519
type input ""no agencies", SDR, "Digital Marketing Manager", "Creative Strategist", "Lead G…"
click at [669, 483] on span "OK" at bounding box center [669, 488] width 13 height 14
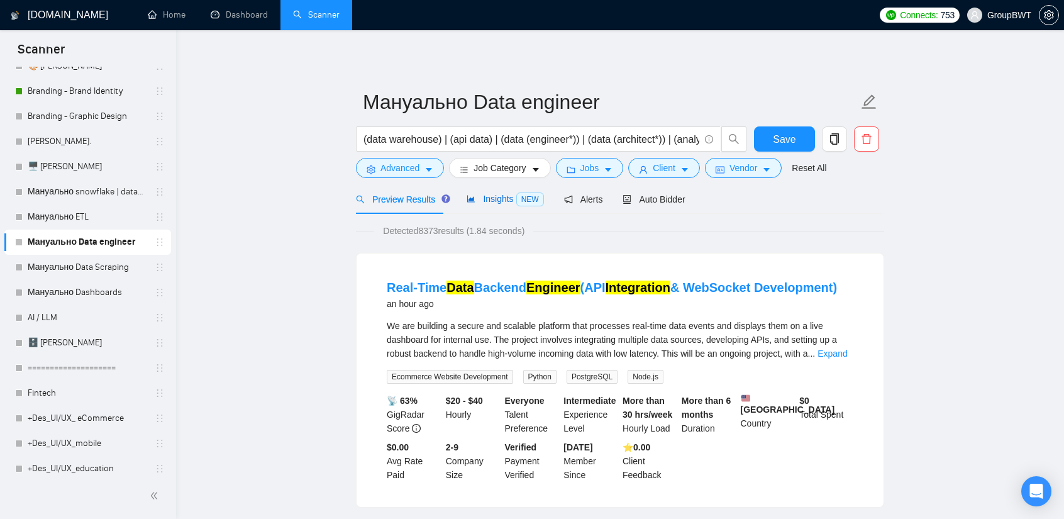
click at [494, 204] on div "Insights NEW" at bounding box center [505, 199] width 77 height 14
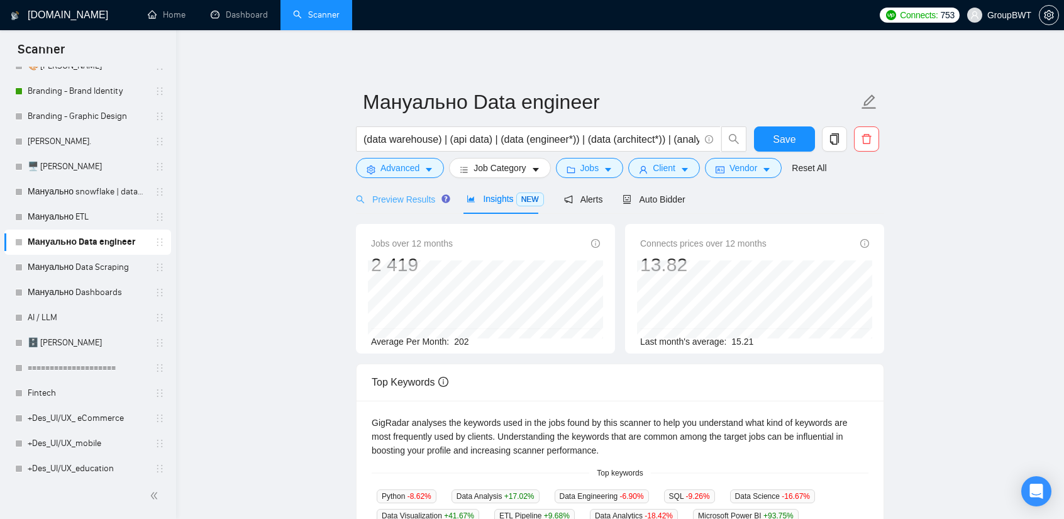
click at [409, 206] on div "Preview Results" at bounding box center [401, 199] width 91 height 30
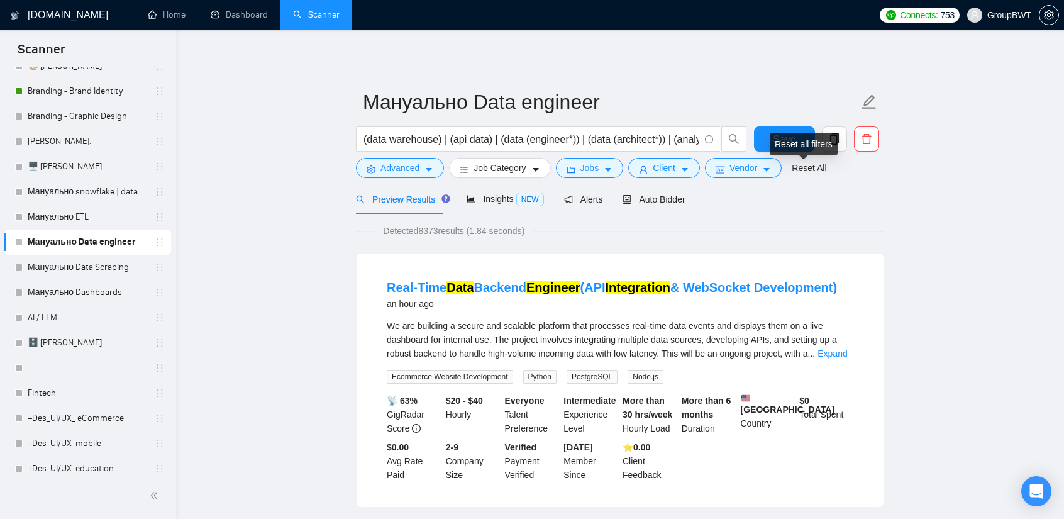
click at [808, 142] on div "Reset all filters" at bounding box center [804, 143] width 68 height 21
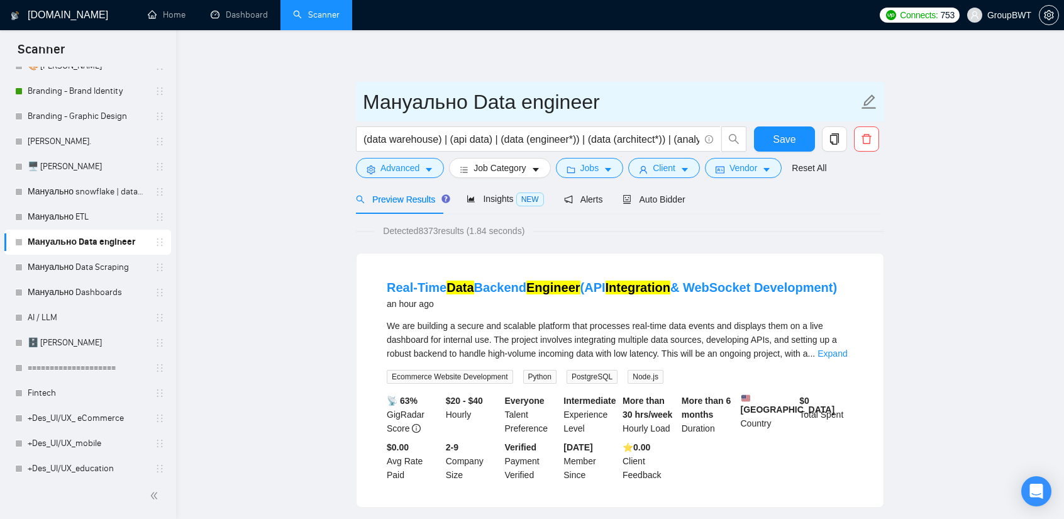
click at [770, 108] on input "Мануально Data engineer" at bounding box center [611, 101] width 496 height 31
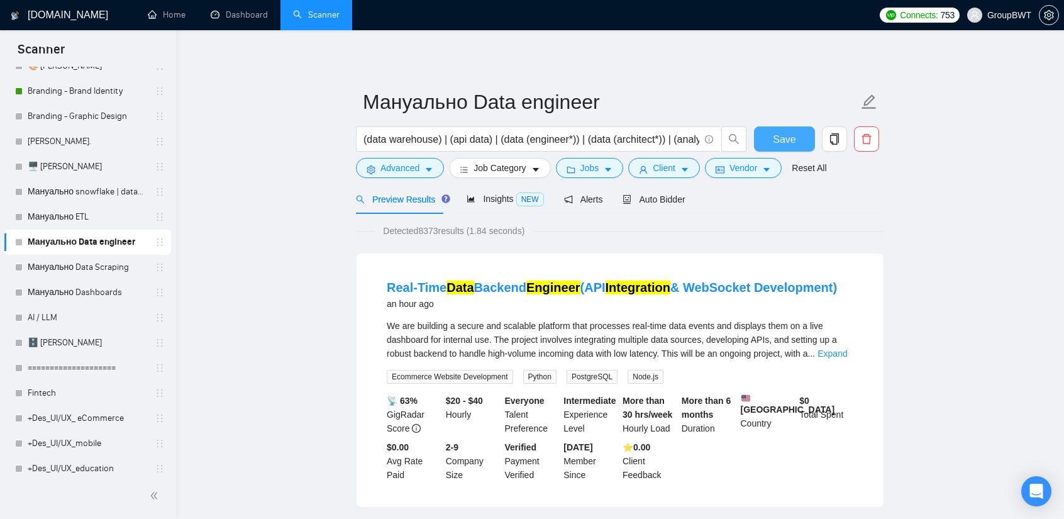
click at [786, 145] on span "Save" at bounding box center [784, 139] width 23 height 16
click at [70, 270] on link "Мануально Data Scraping" at bounding box center [88, 267] width 120 height 25
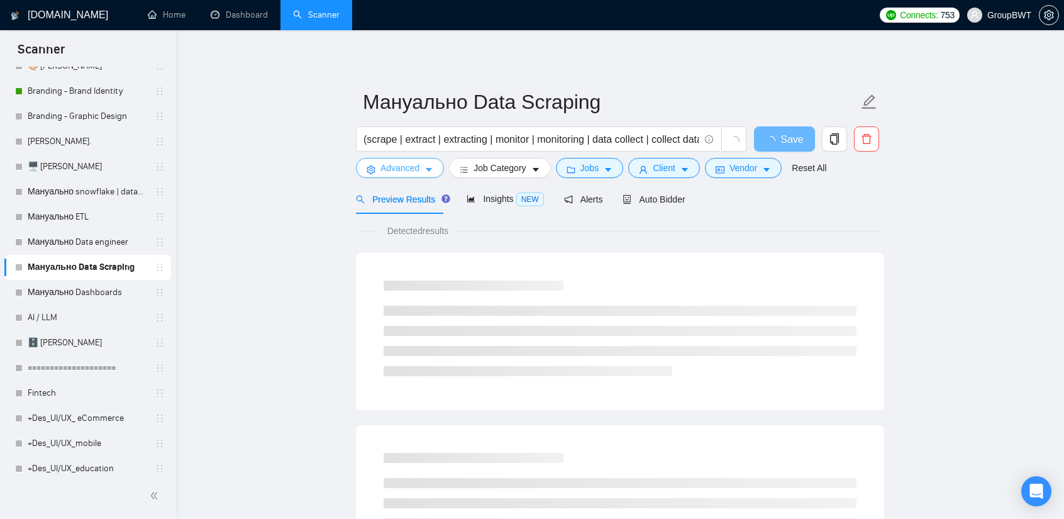
click at [409, 174] on span "Advanced" at bounding box center [400, 168] width 39 height 14
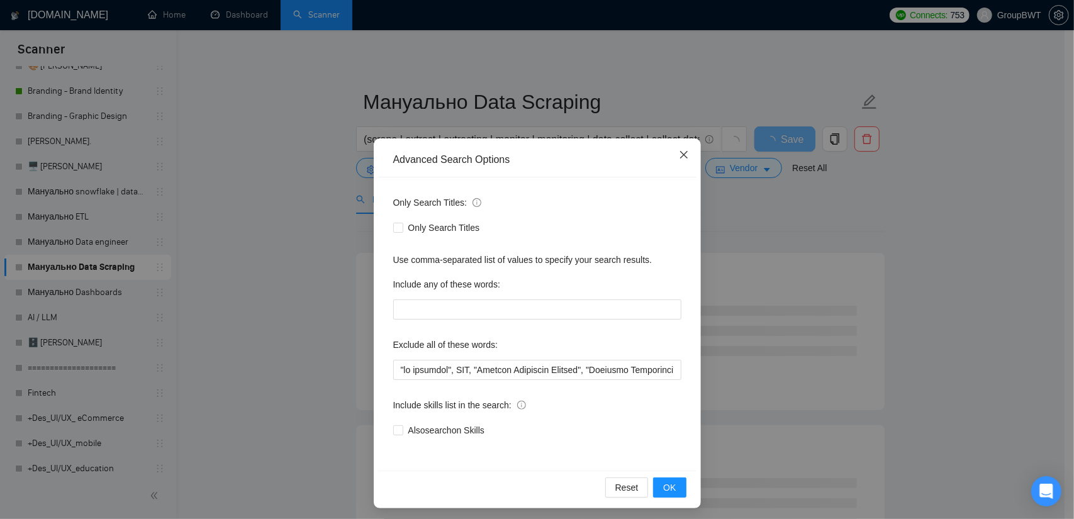
click at [682, 159] on icon "close" at bounding box center [684, 155] width 10 height 10
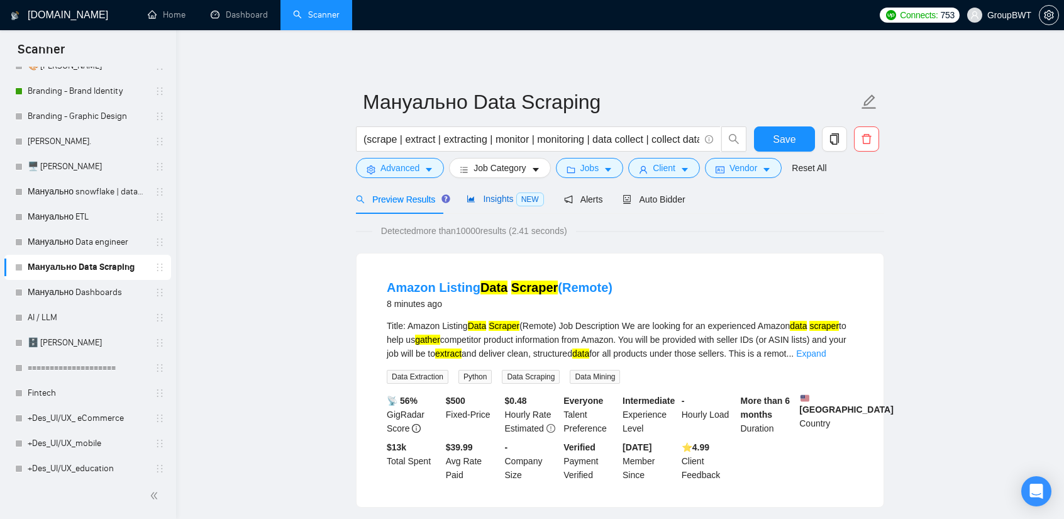
click at [493, 199] on span "Insights NEW" at bounding box center [505, 199] width 77 height 10
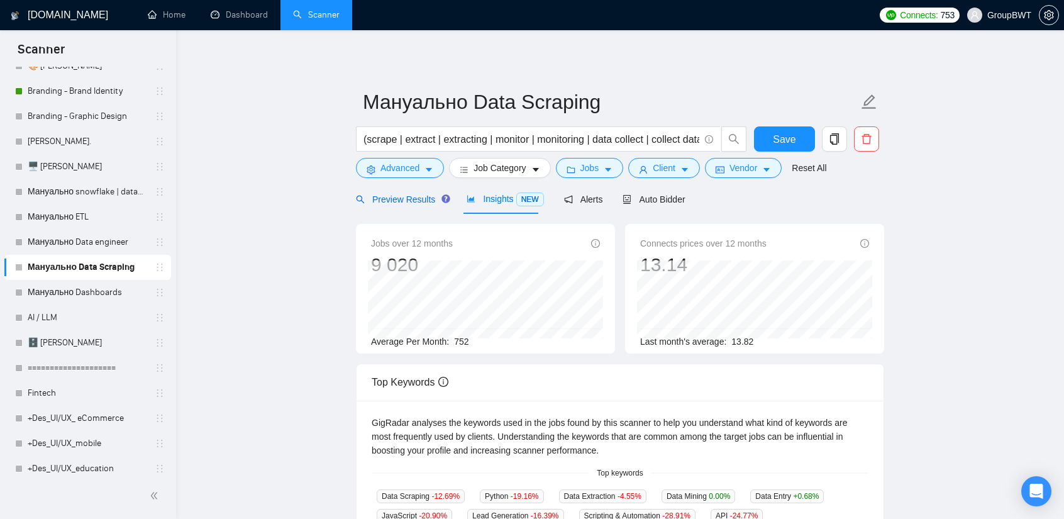
click at [408, 204] on span "Preview Results" at bounding box center [401, 199] width 91 height 10
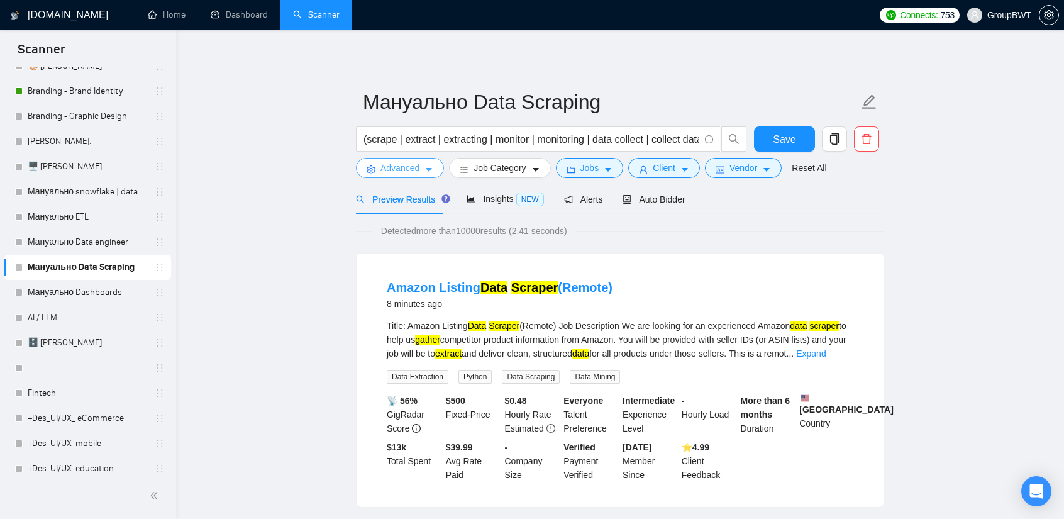
click at [421, 165] on button "Advanced" at bounding box center [400, 168] width 88 height 20
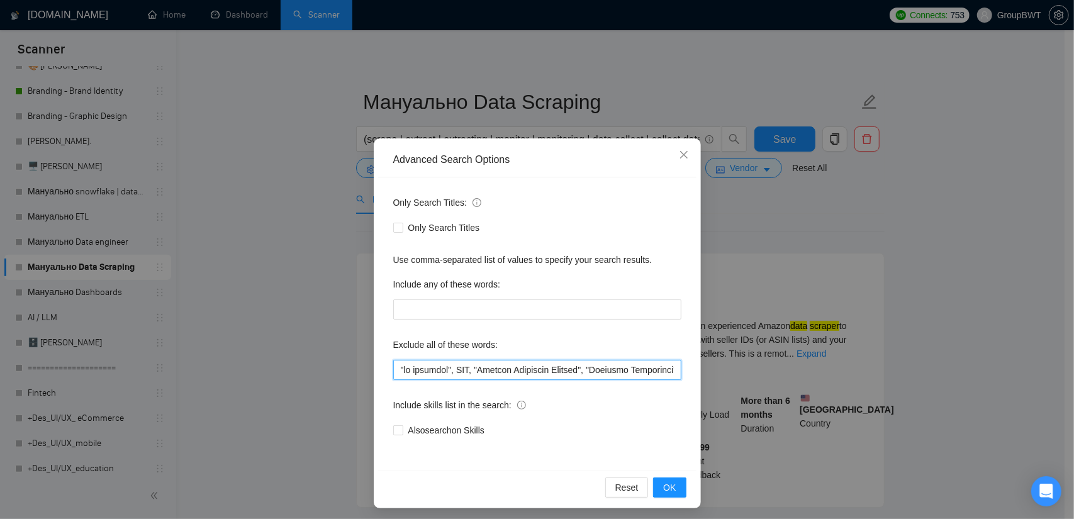
click at [473, 378] on input "text" at bounding box center [537, 370] width 288 height 20
click at [475, 374] on input "text" at bounding box center [537, 370] width 288 height 20
paste input ""SharePoint Developer", "to guide me", Debug*, resolve, "in 1-2 weeks", "1 week…"
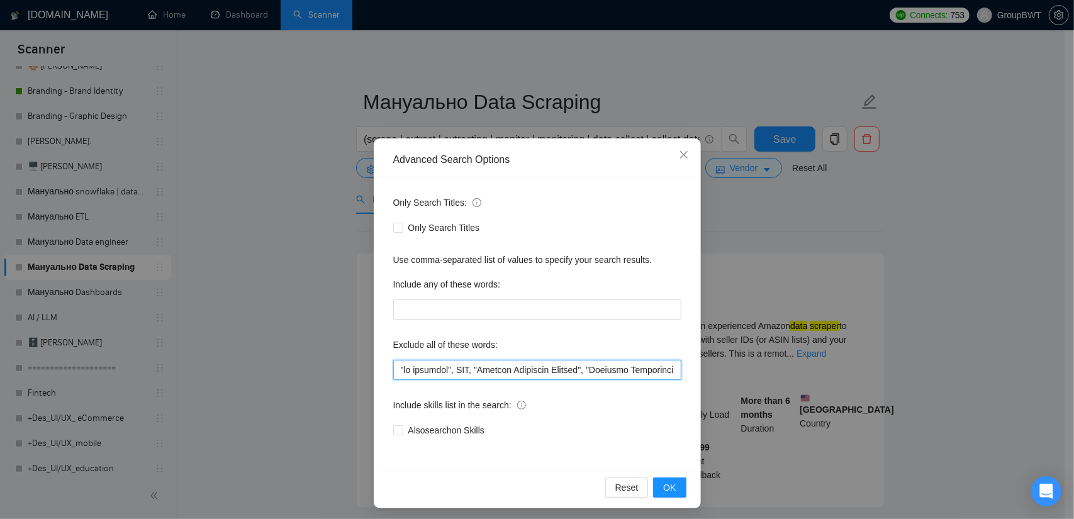
scroll to position [0, 8031]
drag, startPoint x: 628, startPoint y: 369, endPoint x: 752, endPoint y: 374, distance: 124.6
click at [752, 374] on div "Advanced Search Options Only Search Titles: Only Search Titles Use comma-separa…" at bounding box center [537, 259] width 1074 height 519
type input ""no agencies", SDR, "Digital Marketing Manager", "Creative Strategist", "Lead G…"
click at [642, 384] on div "Only Search Titles: Only Search Titles Use comma-separated list of values to sp…" at bounding box center [537, 323] width 318 height 293
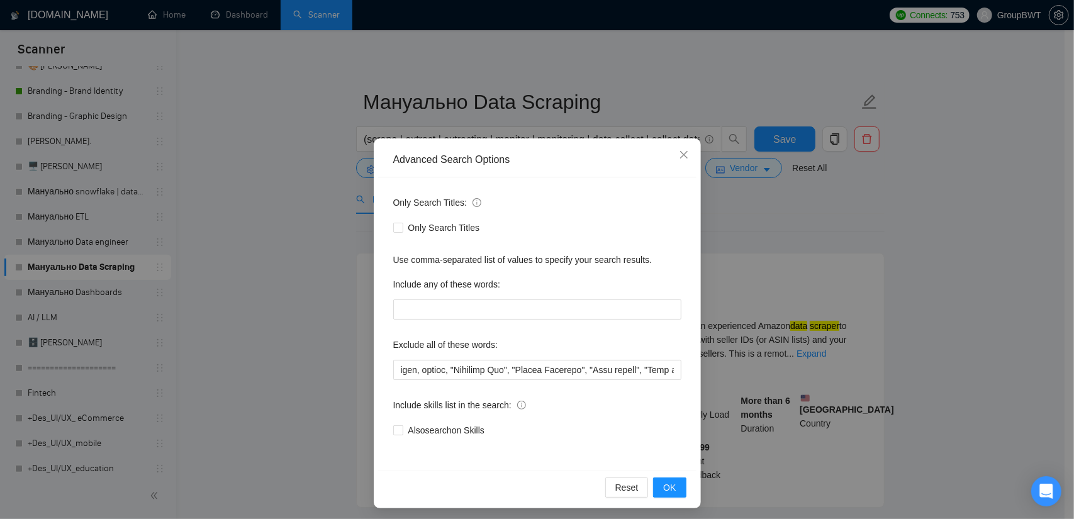
scroll to position [0, 0]
click at [643, 368] on input "text" at bounding box center [537, 370] width 288 height 20
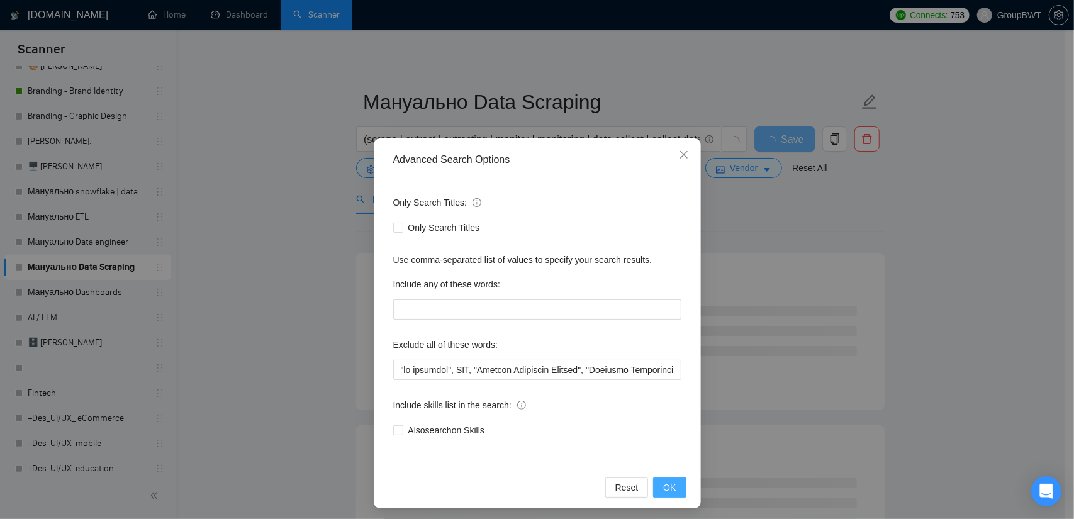
click at [665, 485] on span "OK" at bounding box center [669, 488] width 13 height 14
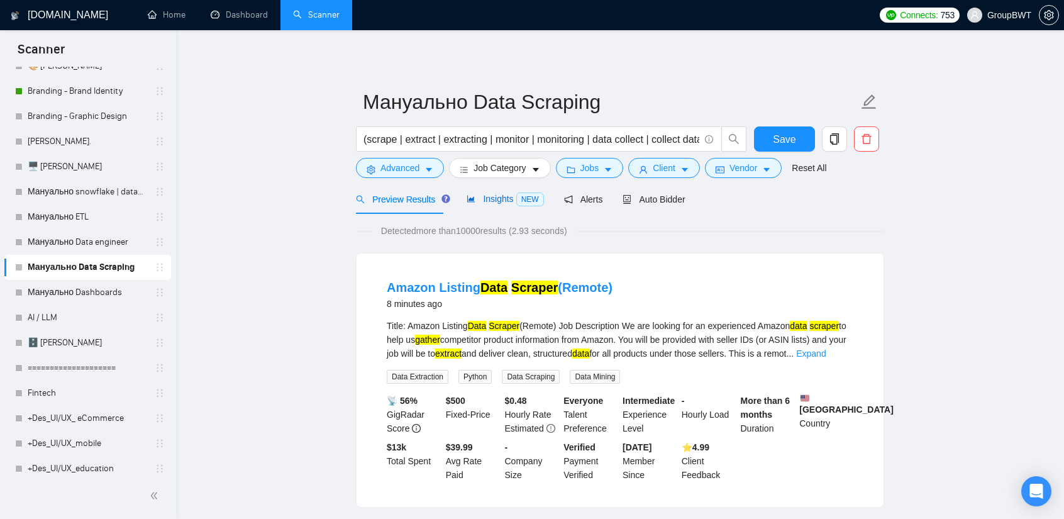
click at [496, 194] on span "Insights NEW" at bounding box center [505, 199] width 77 height 10
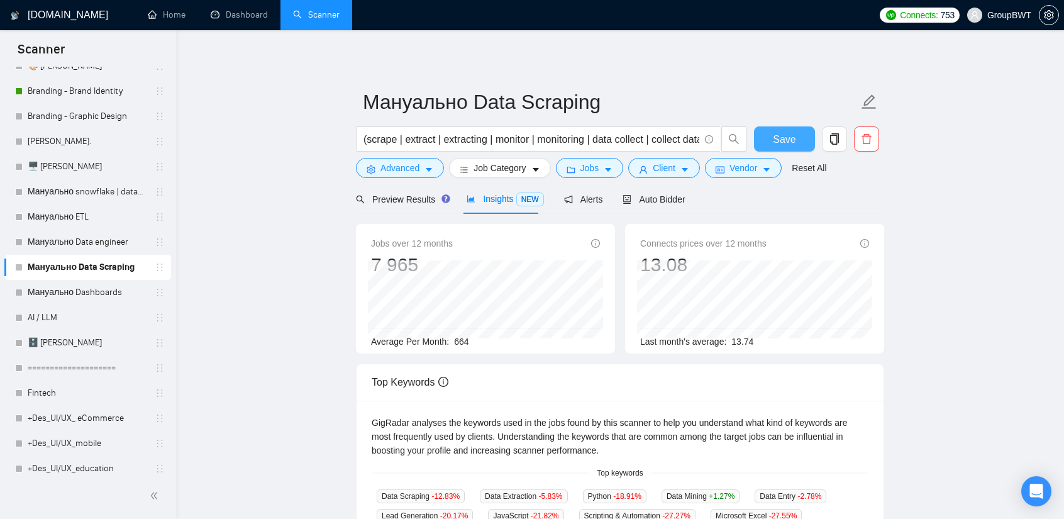
click at [780, 130] on button "Save" at bounding box center [784, 138] width 61 height 25
click at [399, 196] on span "Preview Results" at bounding box center [401, 199] width 91 height 10
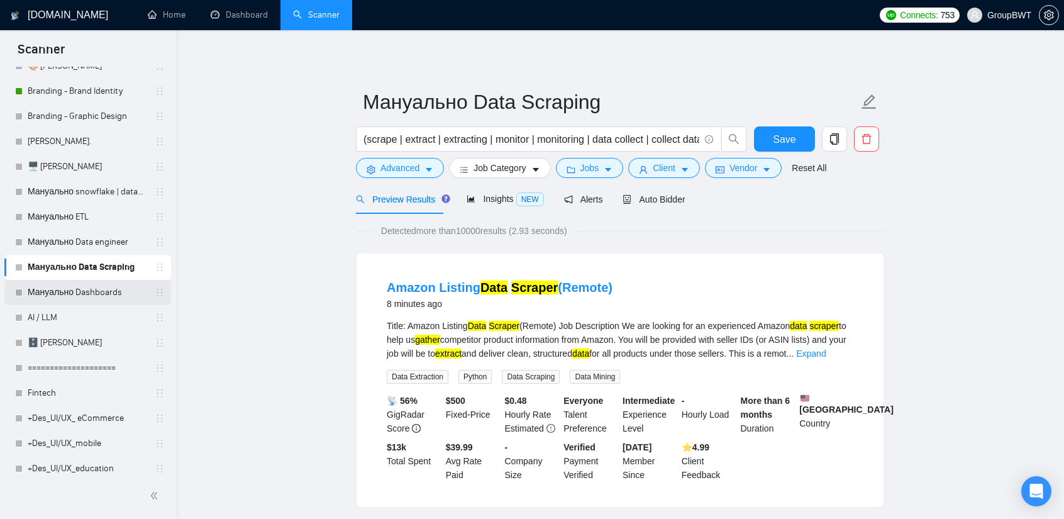
click at [75, 294] on link "Мануально Dashboards" at bounding box center [88, 292] width 120 height 25
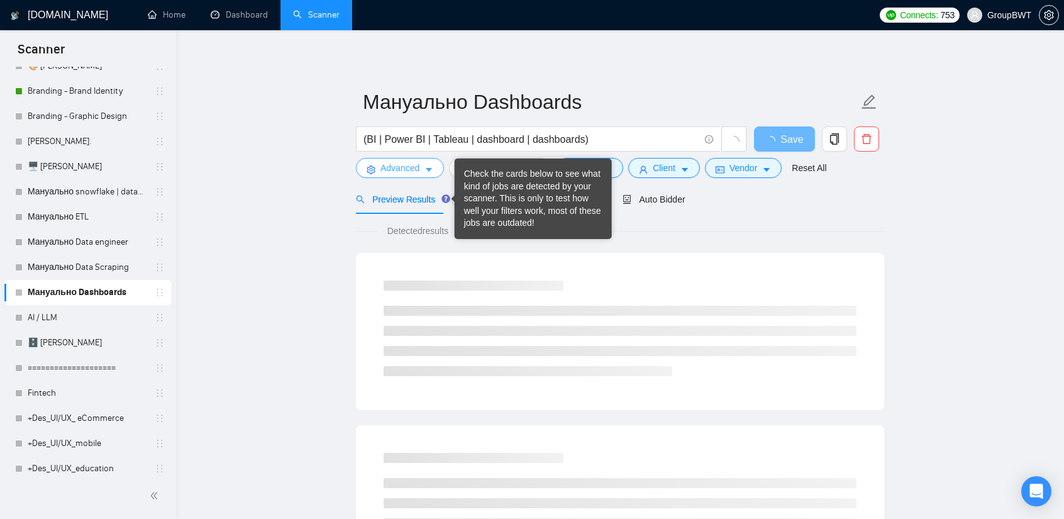
click at [400, 176] on button "Advanced" at bounding box center [400, 168] width 88 height 20
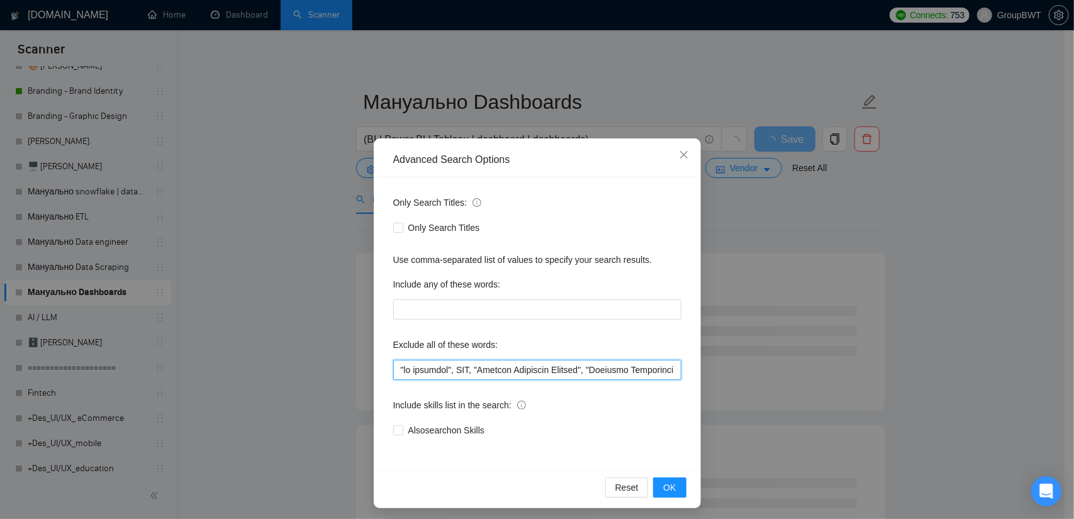
click at [516, 375] on input "text" at bounding box center [537, 370] width 288 height 20
paste input ""SharePoint Developer", "to guide me", Debug*, resolve, "in 1-2 weeks", "1 week…"
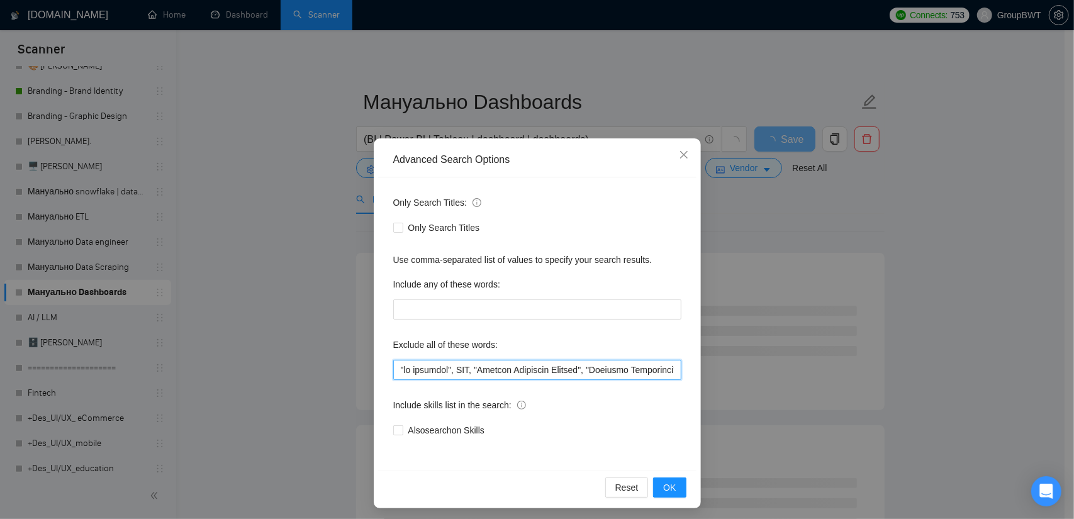
scroll to position [0, 8031]
drag, startPoint x: 600, startPoint y: 370, endPoint x: 811, endPoint y: 367, distance: 211.3
click at [833, 367] on div "Advanced Search Options Only Search Titles: Only Search Titles Use comma-separa…" at bounding box center [537, 259] width 1074 height 519
click at [568, 363] on input "text" at bounding box center [537, 370] width 288 height 20
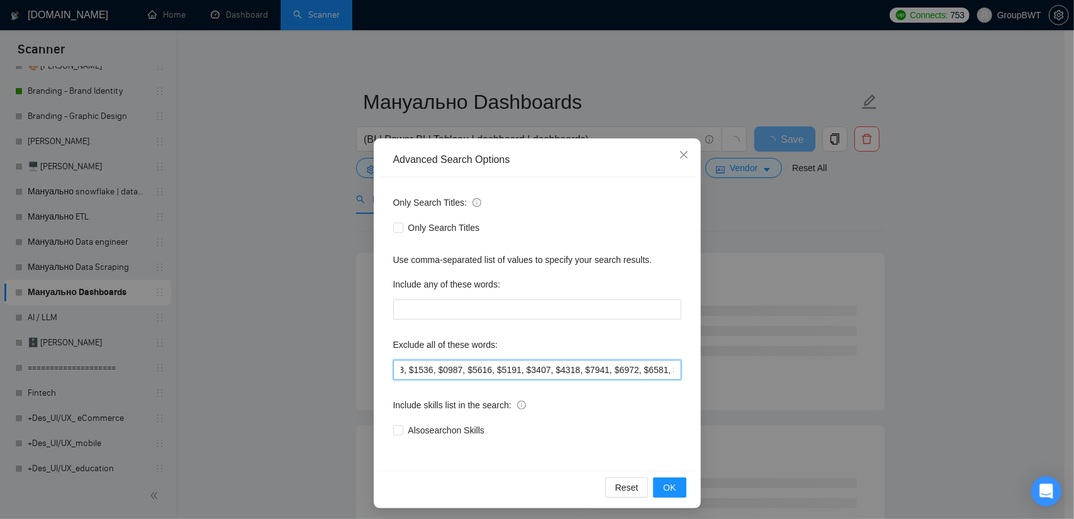
drag, startPoint x: 518, startPoint y: 372, endPoint x: 536, endPoint y: 367, distance: 18.9
click at [536, 367] on input "text" at bounding box center [537, 370] width 288 height 20
click at [566, 364] on input "text" at bounding box center [537, 370] width 288 height 20
click at [668, 486] on span "OK" at bounding box center [669, 488] width 13 height 14
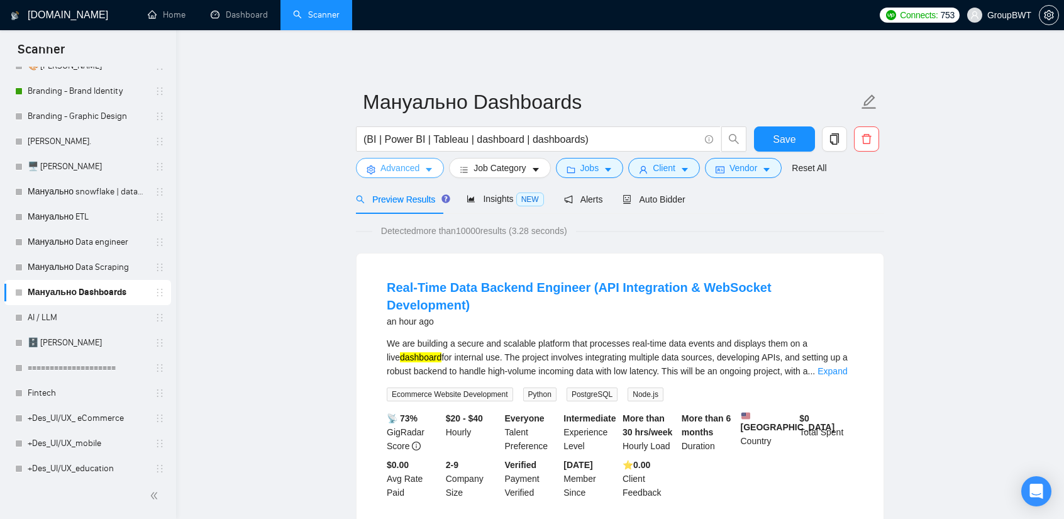
click at [419, 162] on button "Advanced" at bounding box center [400, 168] width 88 height 20
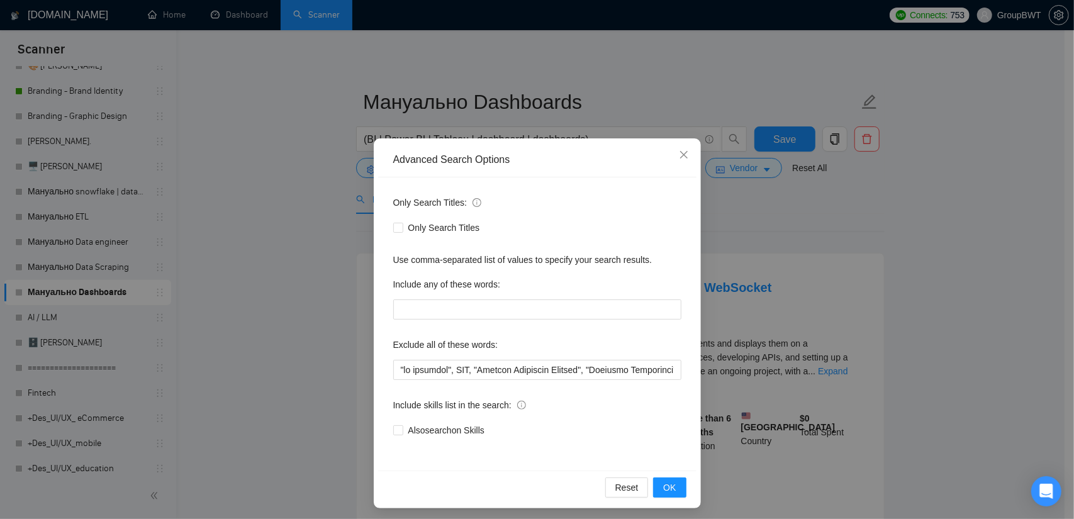
click at [844, 233] on div "Advanced Search Options Only Search Titles: Only Search Titles Use comma-separa…" at bounding box center [537, 259] width 1074 height 519
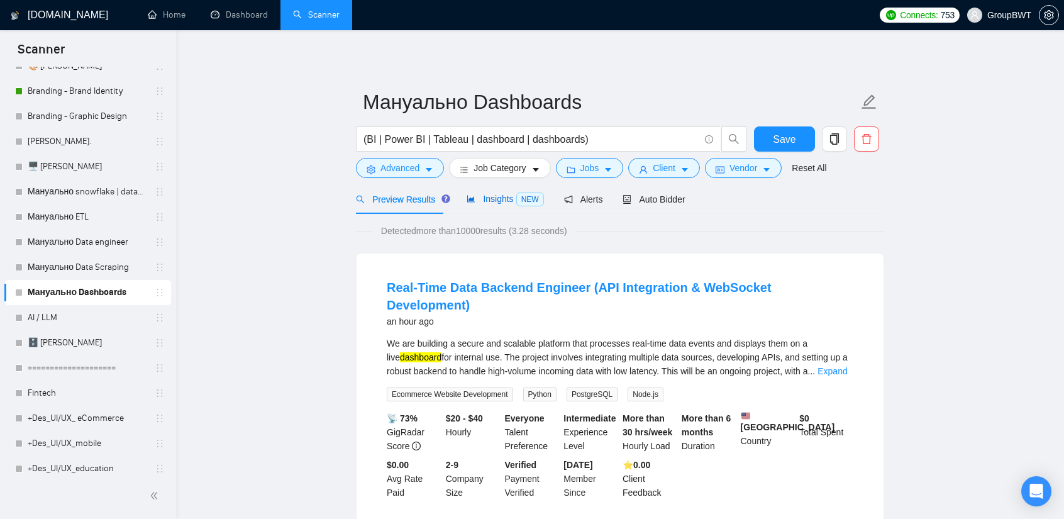
click at [490, 201] on span "Insights NEW" at bounding box center [505, 199] width 77 height 10
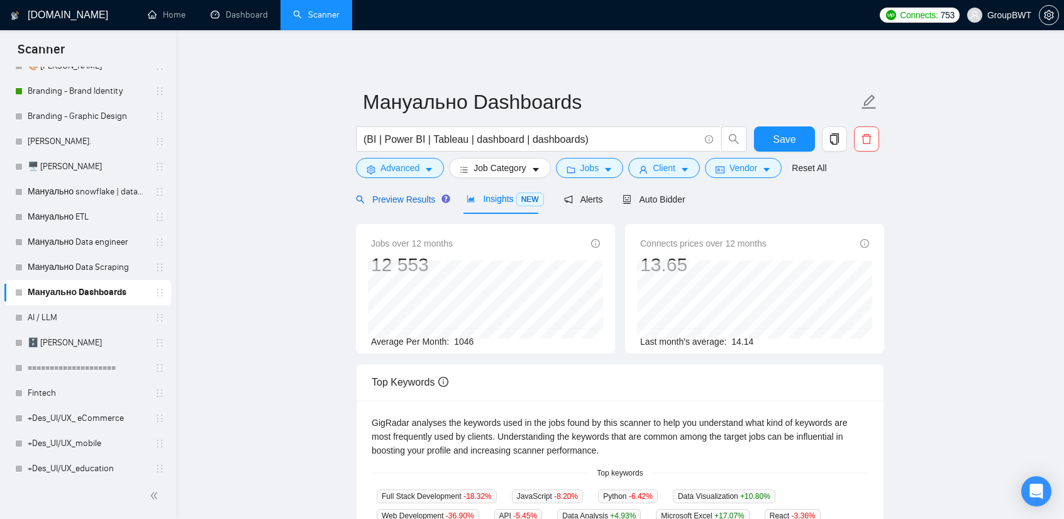
click at [401, 198] on span "Preview Results" at bounding box center [401, 199] width 91 height 10
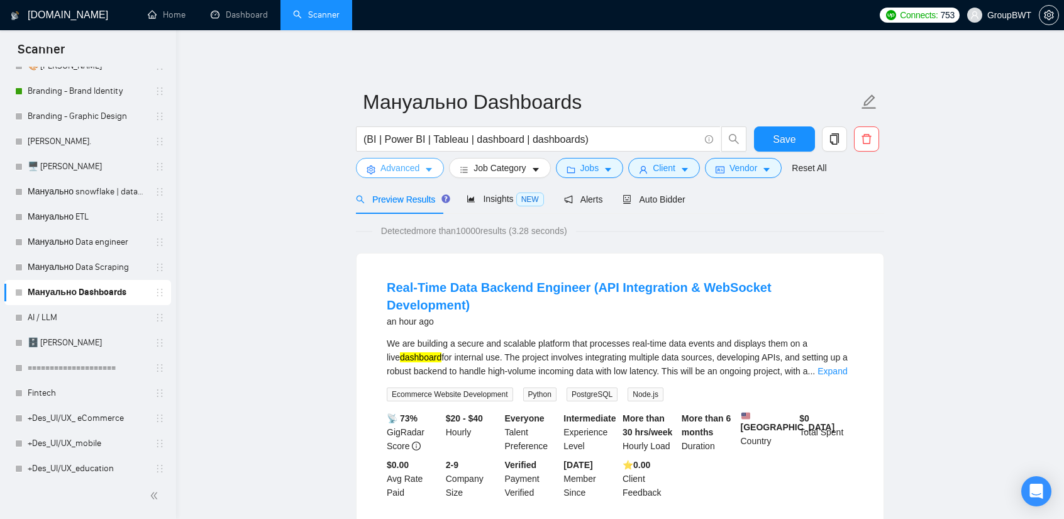
click at [425, 165] on span "caret-down" at bounding box center [429, 169] width 9 height 9
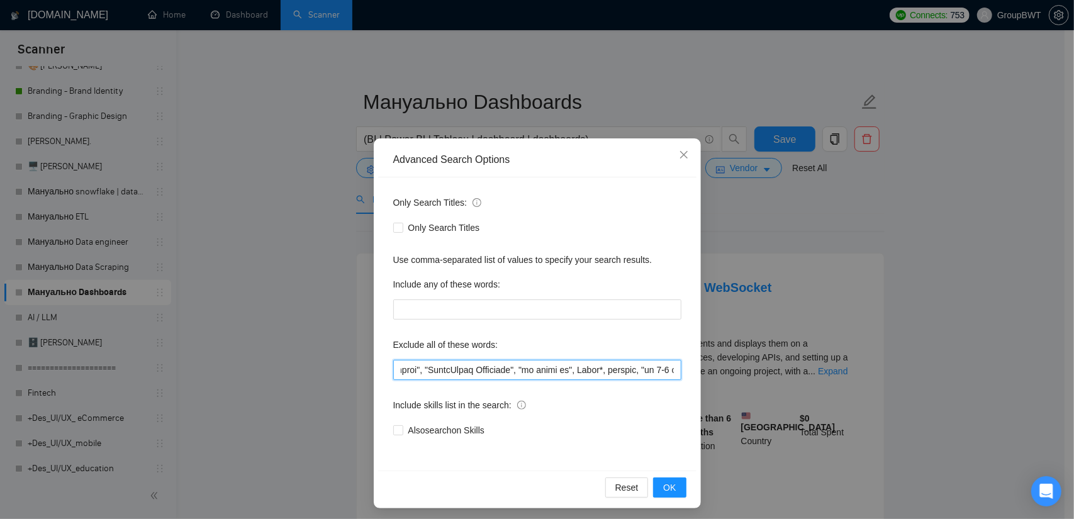
scroll to position [0, 8031]
drag, startPoint x: 587, startPoint y: 362, endPoint x: 837, endPoint y: 383, distance: 250.6
click at [837, 383] on div "Advanced Search Options Only Search Titles: Only Search Titles Use comma-separa…" at bounding box center [537, 259] width 1074 height 519
click at [618, 362] on input "text" at bounding box center [537, 370] width 288 height 20
click at [678, 482] on button "OK" at bounding box center [669, 487] width 33 height 20
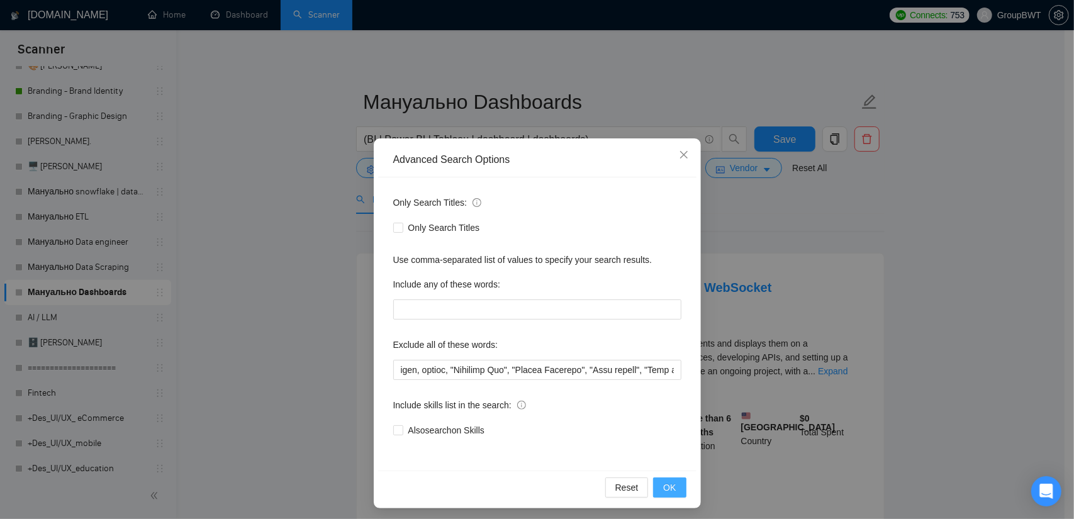
scroll to position [0, 0]
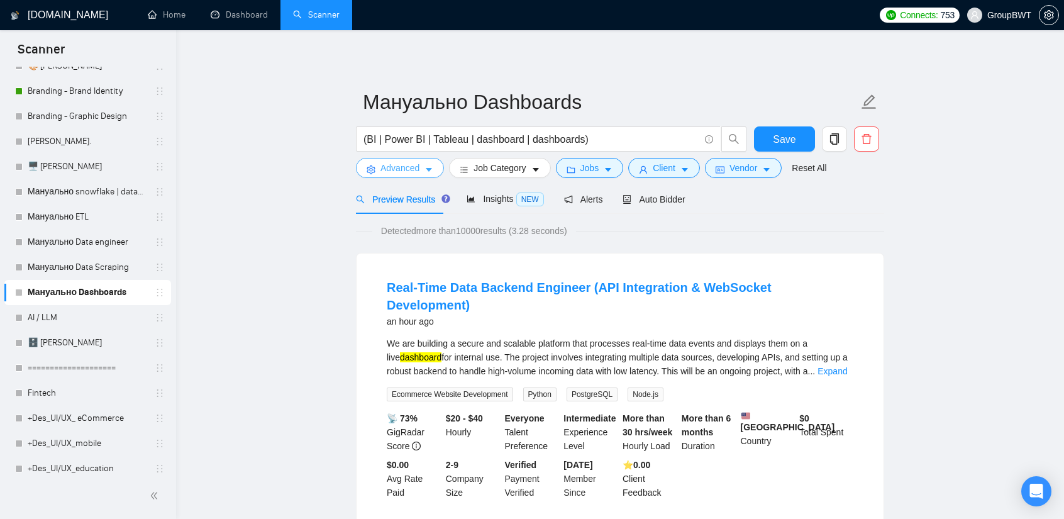
click at [401, 164] on span "Advanced" at bounding box center [400, 168] width 39 height 14
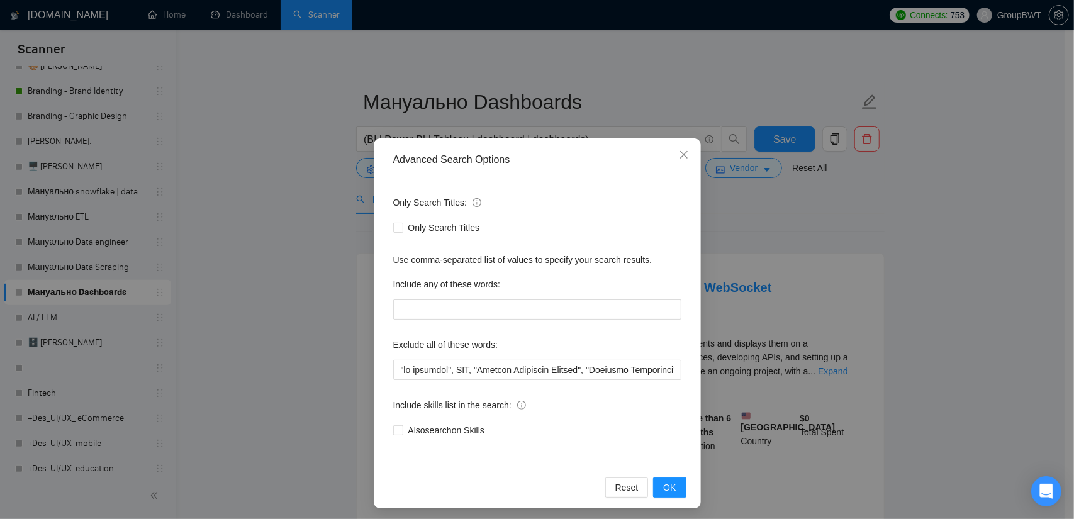
click at [614, 70] on div "Advanced Search Options Only Search Titles: Only Search Titles Use comma-separa…" at bounding box center [537, 259] width 1074 height 519
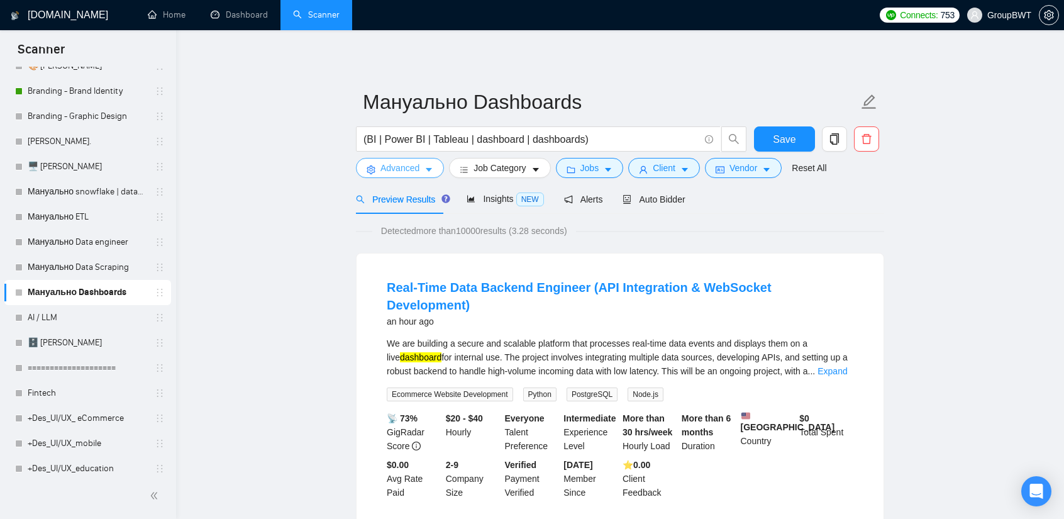
click at [429, 169] on icon "caret-down" at bounding box center [429, 171] width 6 height 4
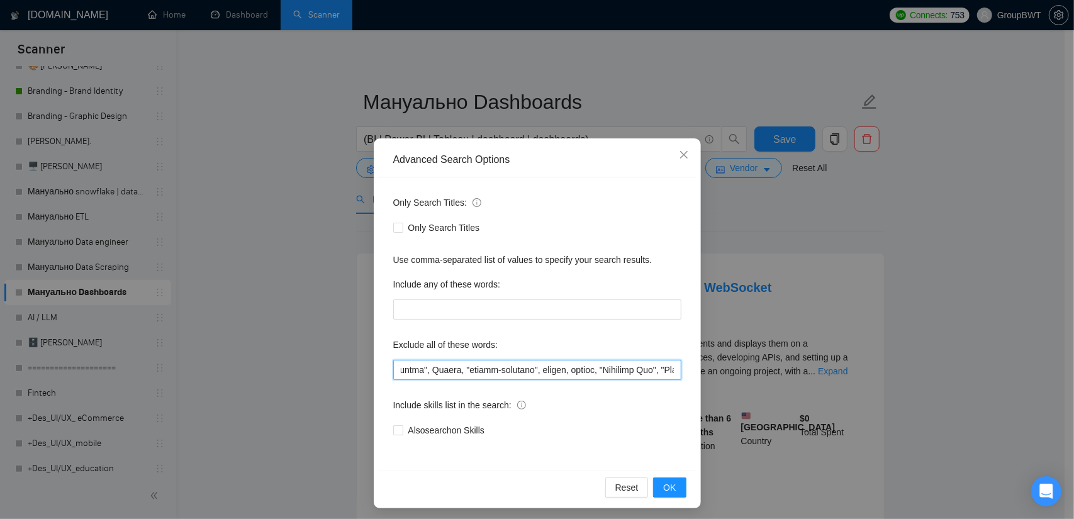
scroll to position [0, 8031]
drag, startPoint x: 575, startPoint y: 370, endPoint x: 961, endPoint y: 406, distance: 387.2
click at [961, 406] on div "Advanced Search Options Only Search Titles: Only Search Titles Use comma-separa…" at bounding box center [537, 259] width 1074 height 519
click at [570, 375] on input "text" at bounding box center [537, 370] width 288 height 20
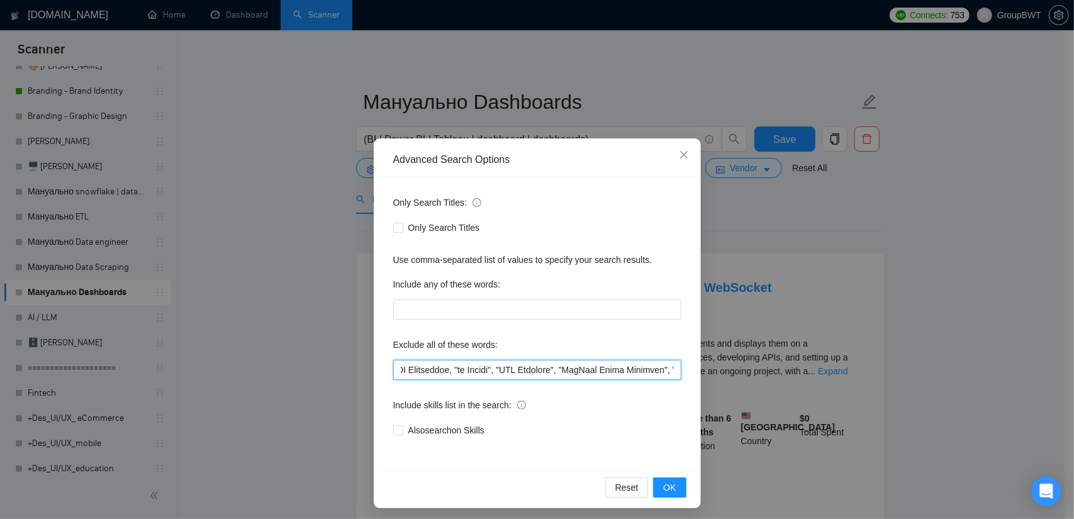
drag, startPoint x: 517, startPoint y: 369, endPoint x: 510, endPoint y: 369, distance: 6.9
click at [447, 373] on input "text" at bounding box center [537, 370] width 288 height 20
click at [510, 369] on input "text" at bounding box center [537, 370] width 288 height 20
click at [592, 372] on input "text" at bounding box center [537, 370] width 288 height 20
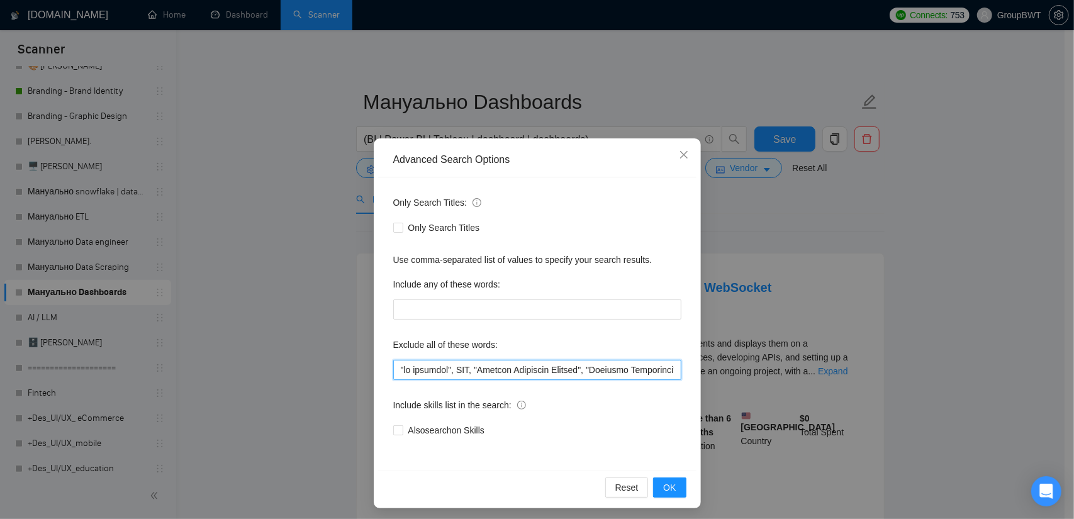
click at [592, 372] on input "text" at bounding box center [537, 370] width 288 height 20
paste input "text"
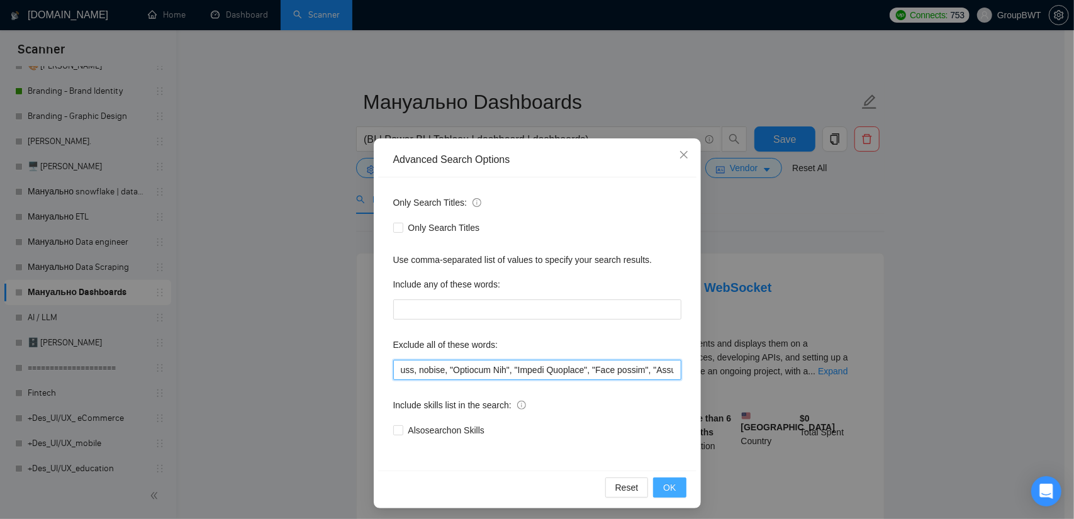
type input ""no agencies", SDR, "Digital Marketing Manager", "Creative Strategist", "Lead G…"
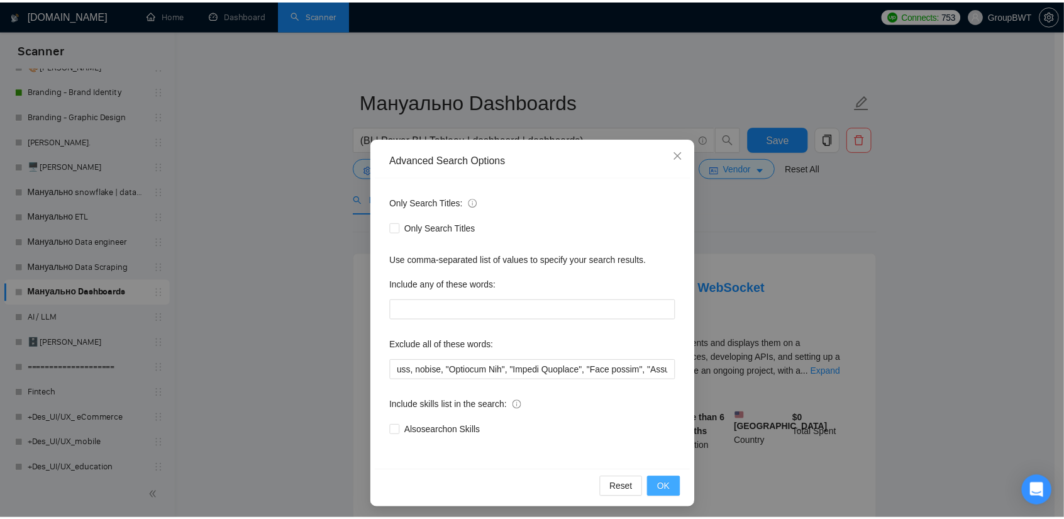
scroll to position [0, 0]
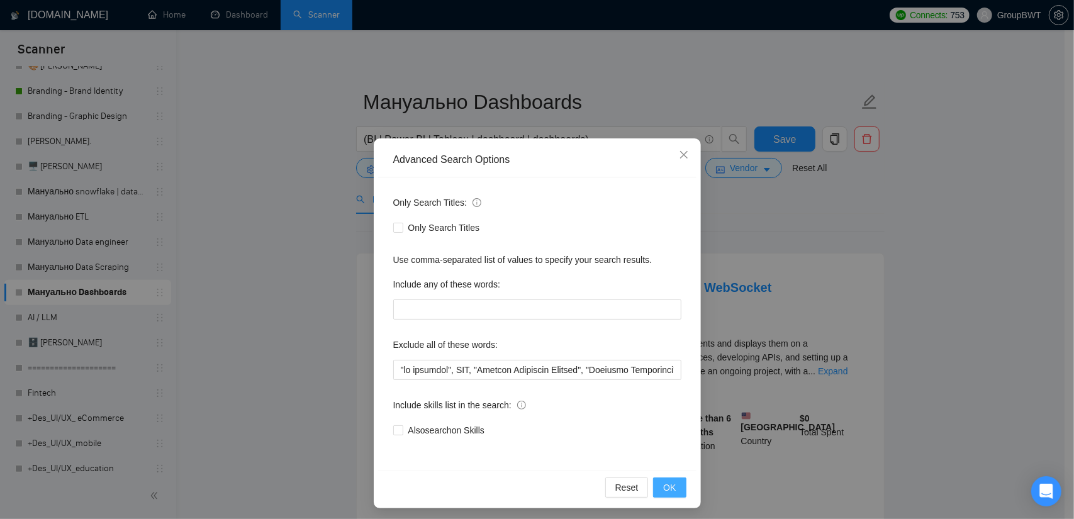
click at [663, 486] on span "OK" at bounding box center [669, 488] width 13 height 14
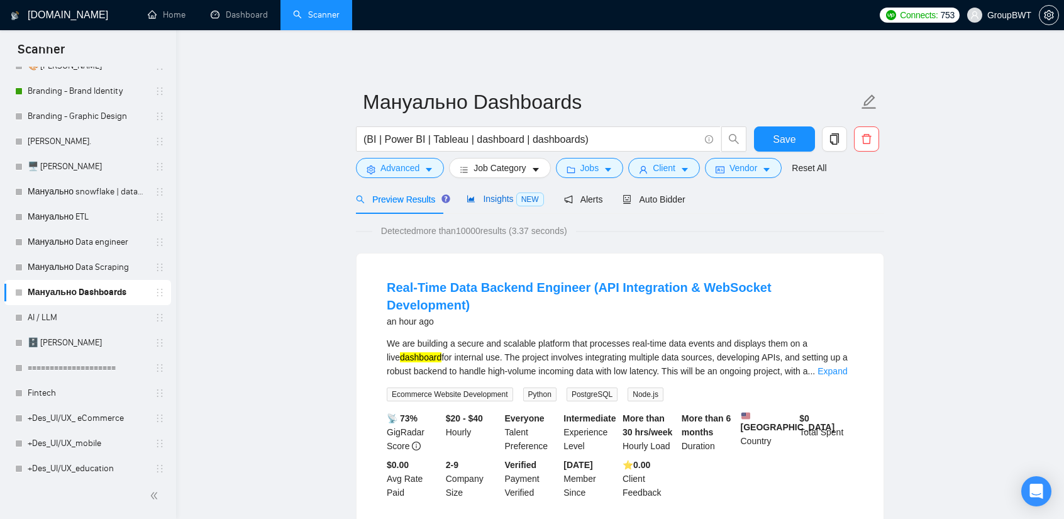
click at [502, 194] on span "Insights NEW" at bounding box center [505, 199] width 77 height 10
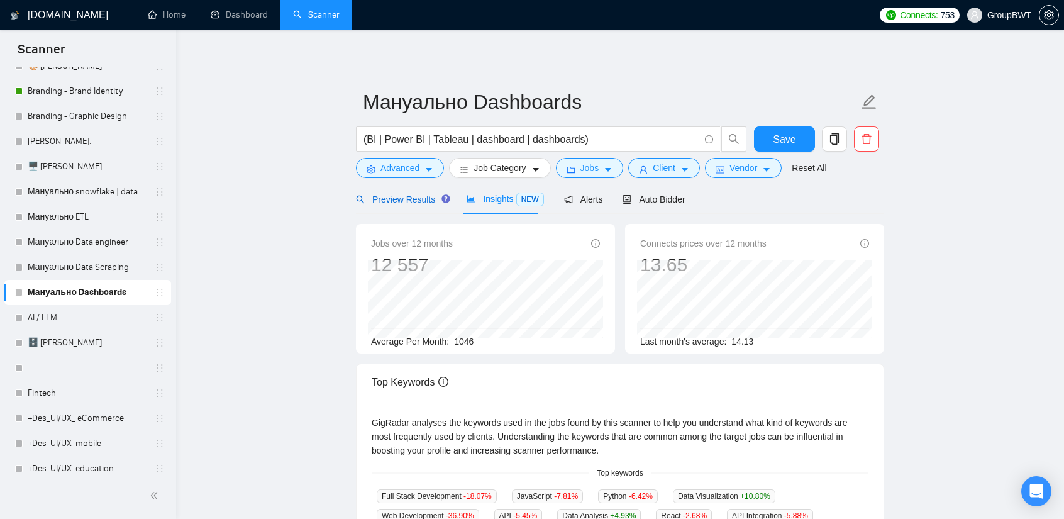
click at [405, 200] on span "Preview Results" at bounding box center [401, 199] width 91 height 10
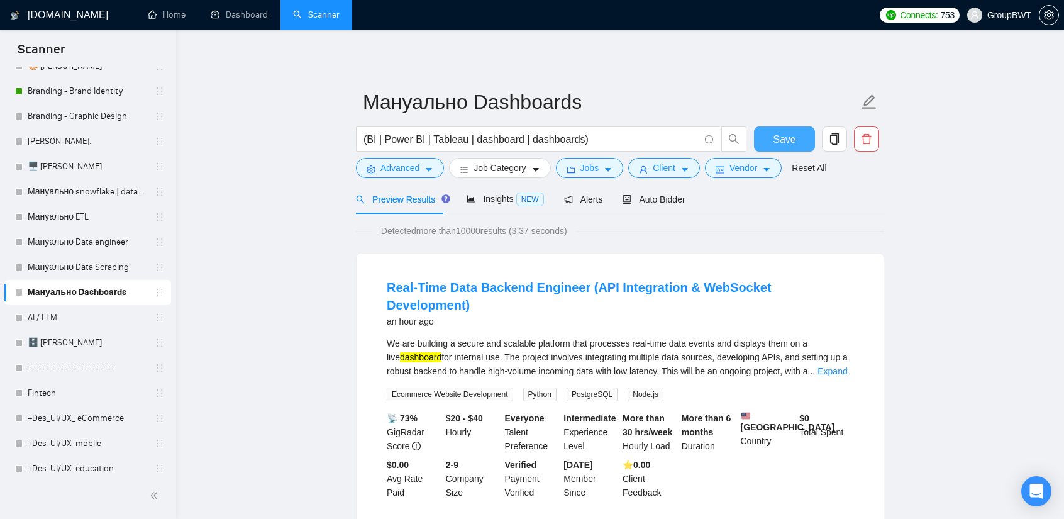
click at [779, 128] on button "Save" at bounding box center [784, 138] width 61 height 25
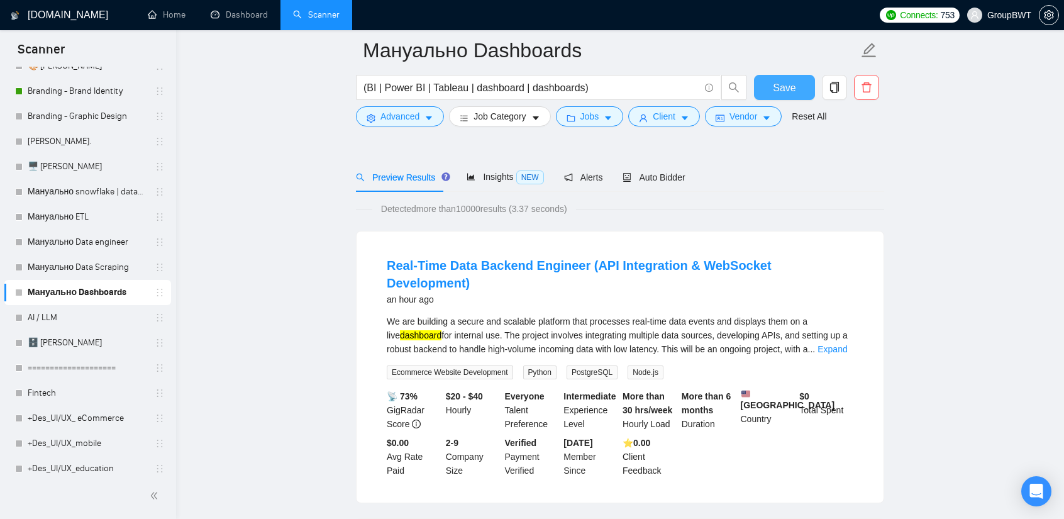
scroll to position [63, 0]
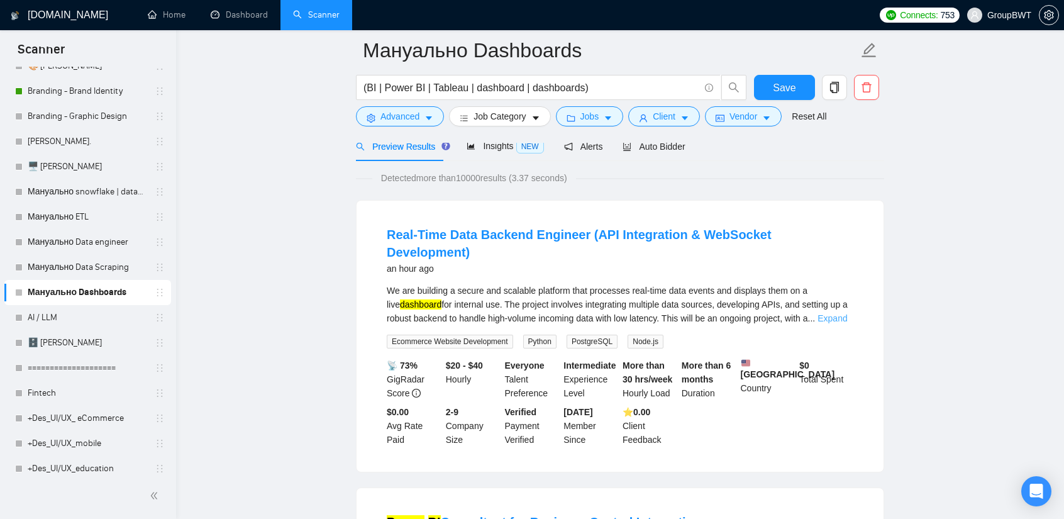
click at [831, 313] on link "Expand" at bounding box center [833, 318] width 30 height 10
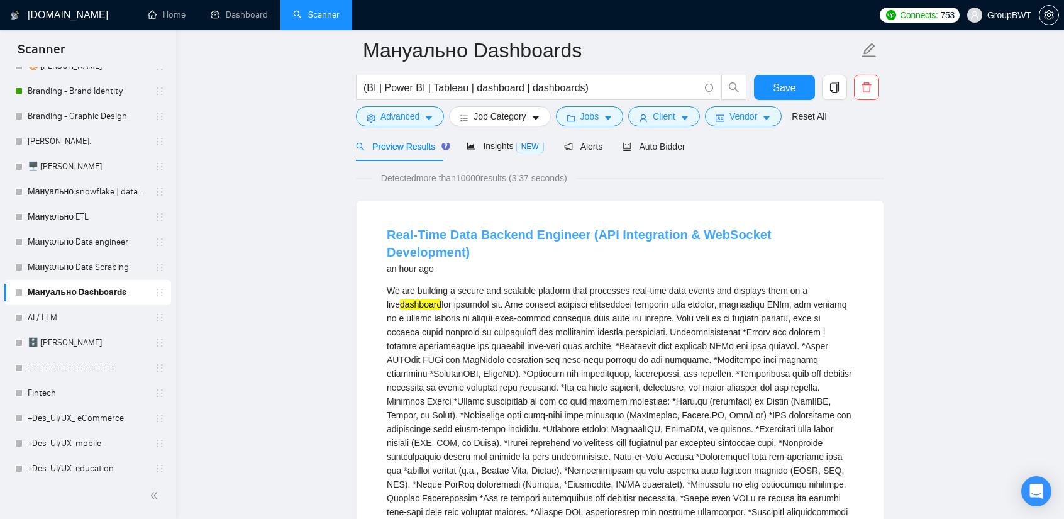
click at [620, 228] on link "Real-Time Data Backend Engineer (API Integration & WebSocket Development)" at bounding box center [579, 243] width 385 height 31
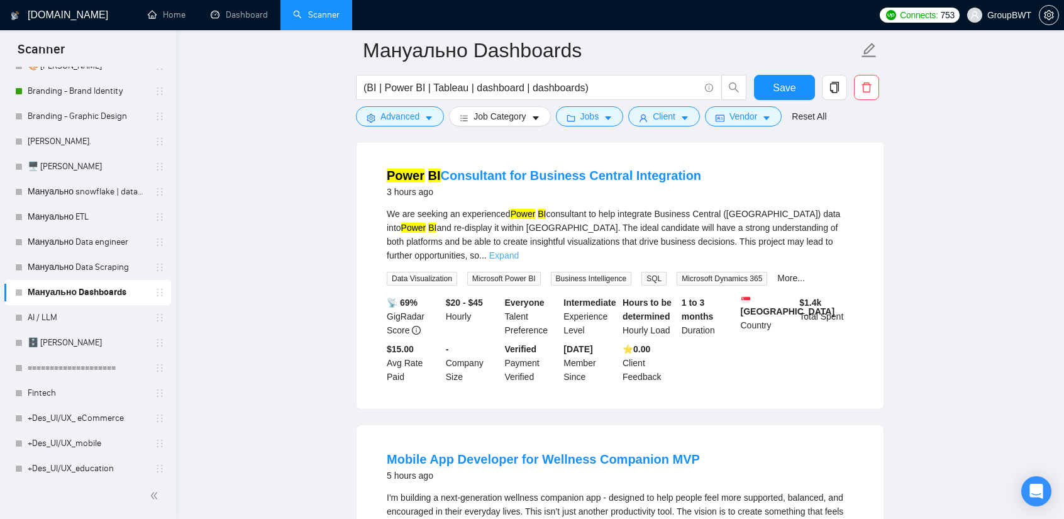
scroll to position [692, 0]
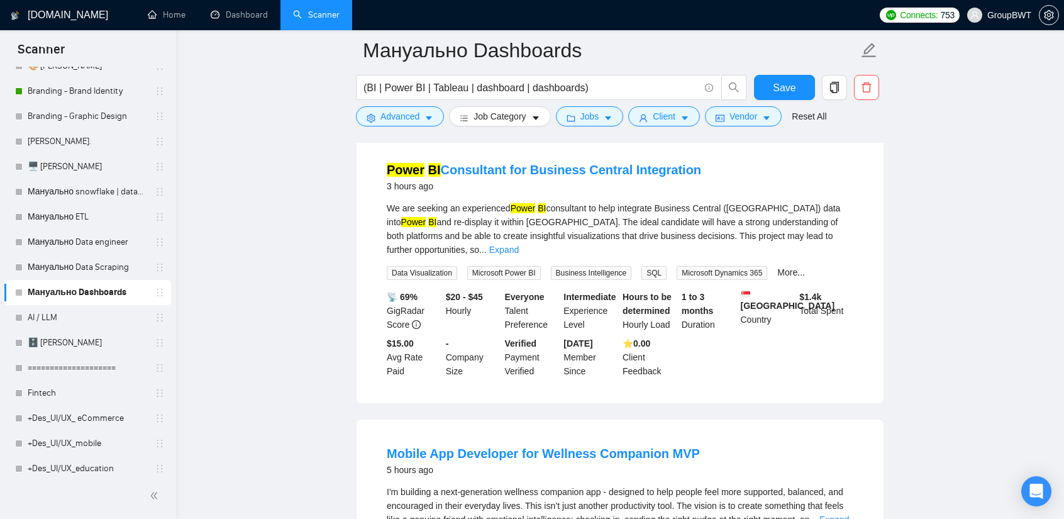
click at [519, 245] on link "Expand" at bounding box center [504, 250] width 30 height 10
drag, startPoint x: 508, startPoint y: 191, endPoint x: 587, endPoint y: 192, distance: 79.3
click at [587, 192] on li "Power BI Consultant for Business Central Integration 3 hours ago We are seeking…" at bounding box center [620, 269] width 497 height 237
click at [586, 201] on div "We are seeking an experienced Power BI consultant to help integrate Business Ce…" at bounding box center [620, 228] width 467 height 55
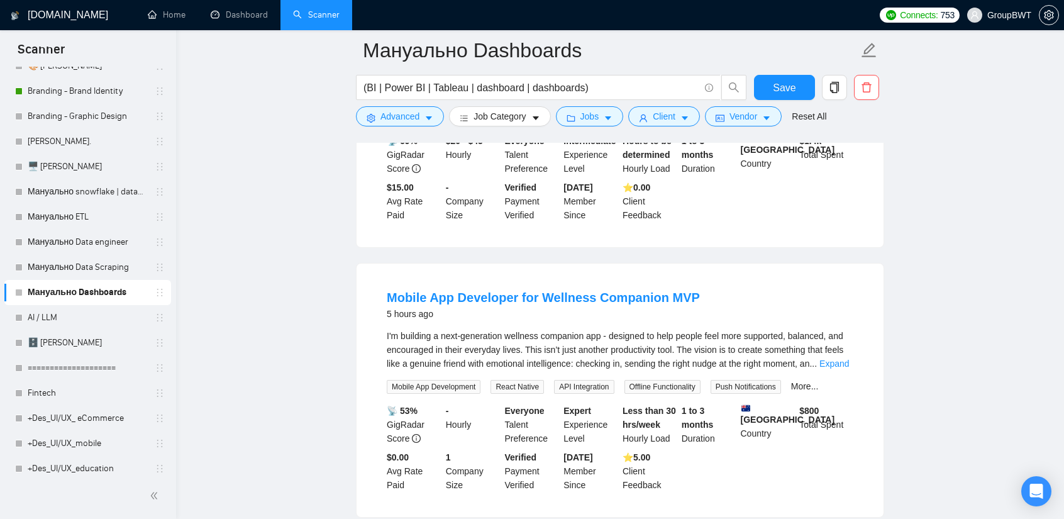
scroll to position [943, 0]
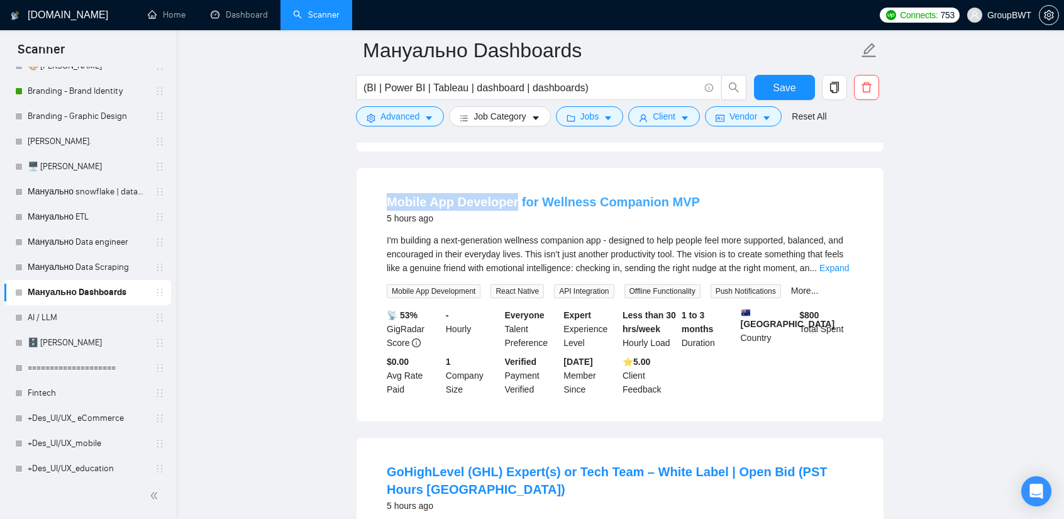
drag, startPoint x: 384, startPoint y: 179, endPoint x: 515, endPoint y: 192, distance: 132.1
click at [515, 192] on li "Mobile App Developer for Wellness Companion MVP 5 hours ago I'm building a next…" at bounding box center [620, 294] width 497 height 223
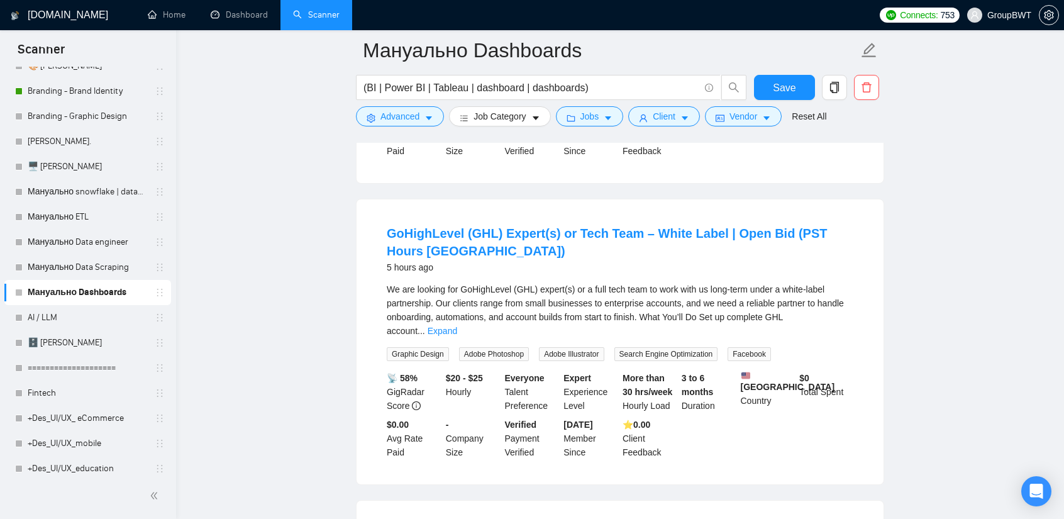
scroll to position [1195, 0]
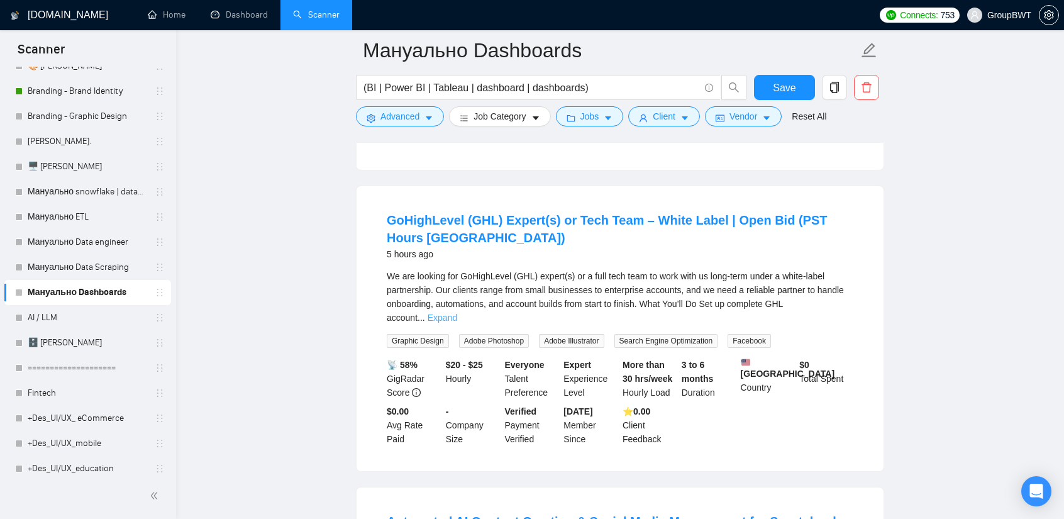
click at [457, 313] on link "Expand" at bounding box center [443, 318] width 30 height 10
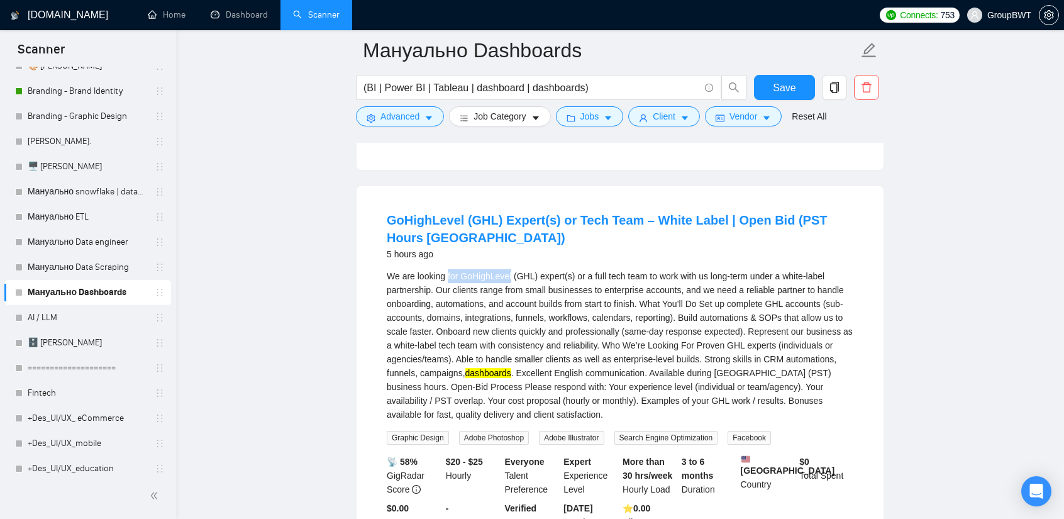
drag, startPoint x: 511, startPoint y: 269, endPoint x: 447, endPoint y: 265, distance: 63.6
click at [447, 269] on div "We are looking for GoHighLevel (GHL) expert(s) or a full tech team to work with…" at bounding box center [620, 345] width 467 height 152
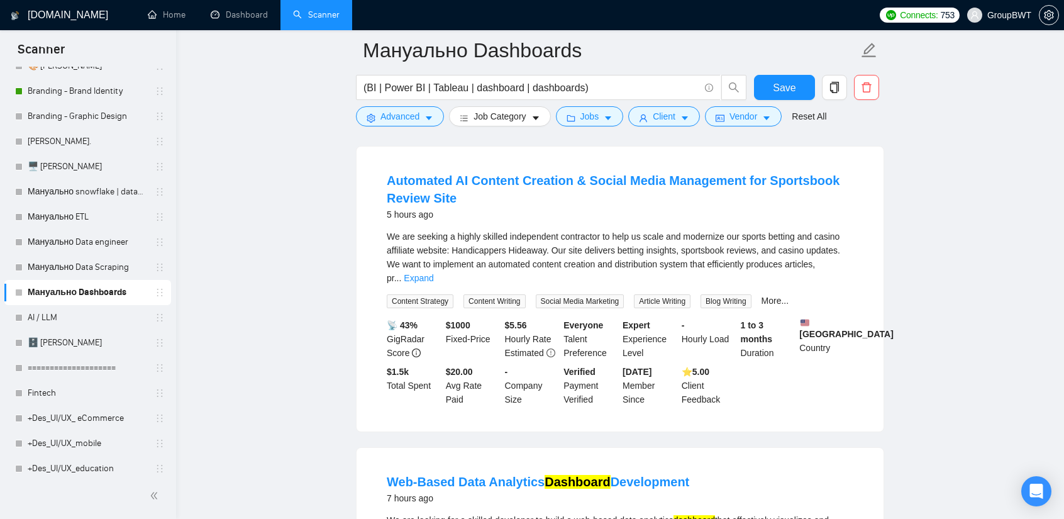
scroll to position [1635, 0]
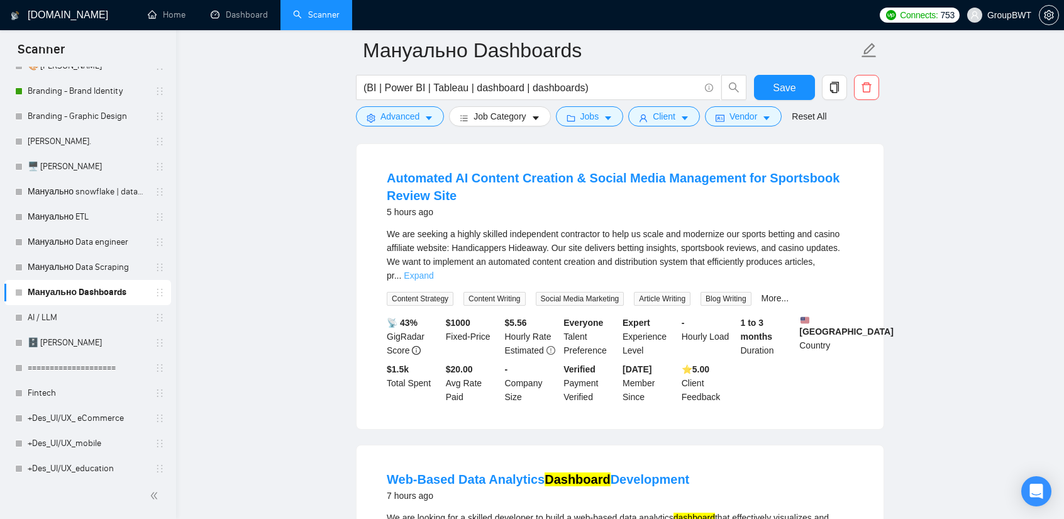
click at [433, 270] on link "Expand" at bounding box center [419, 275] width 30 height 10
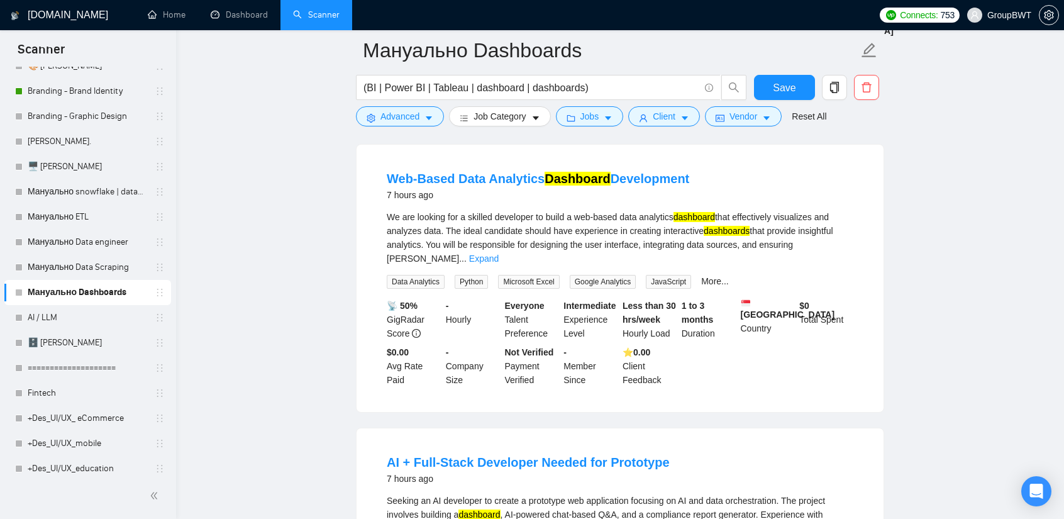
scroll to position [2390, 0]
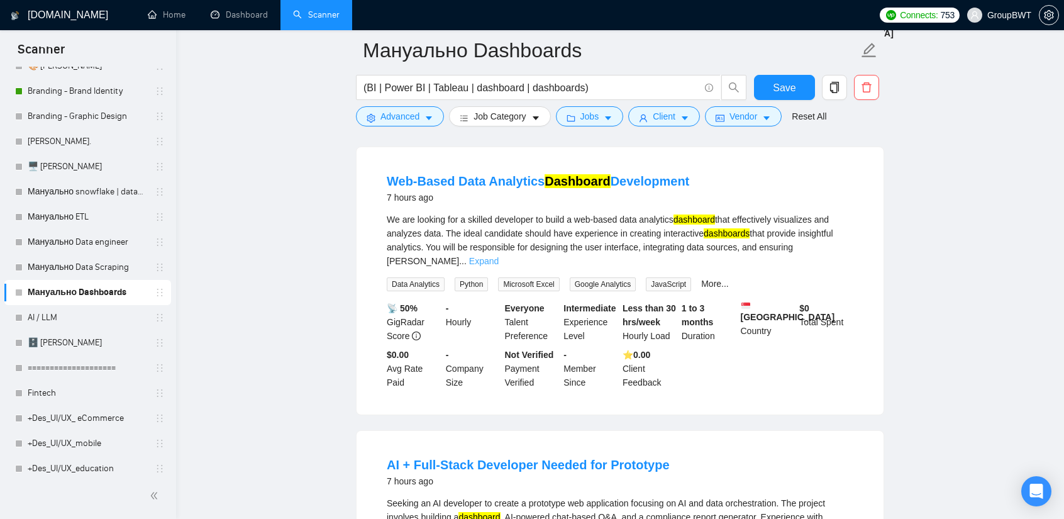
click at [499, 256] on link "Expand" at bounding box center [484, 261] width 30 height 10
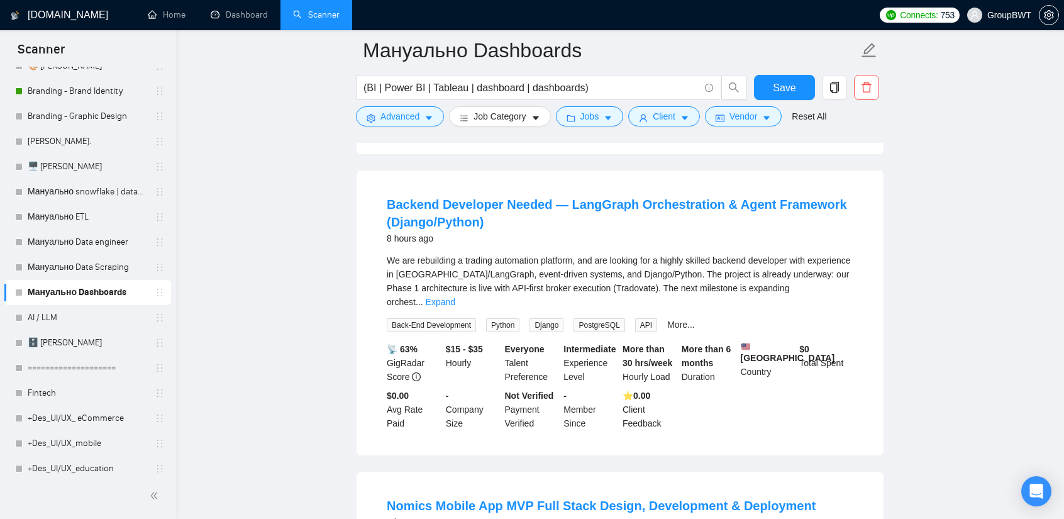
scroll to position [3208, 0]
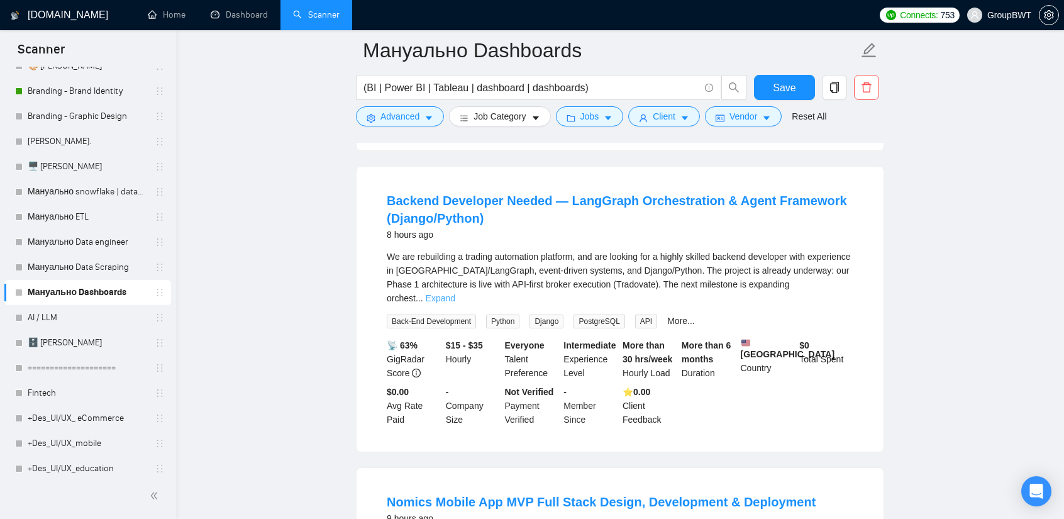
click at [455, 293] on link "Expand" at bounding box center [441, 298] width 30 height 10
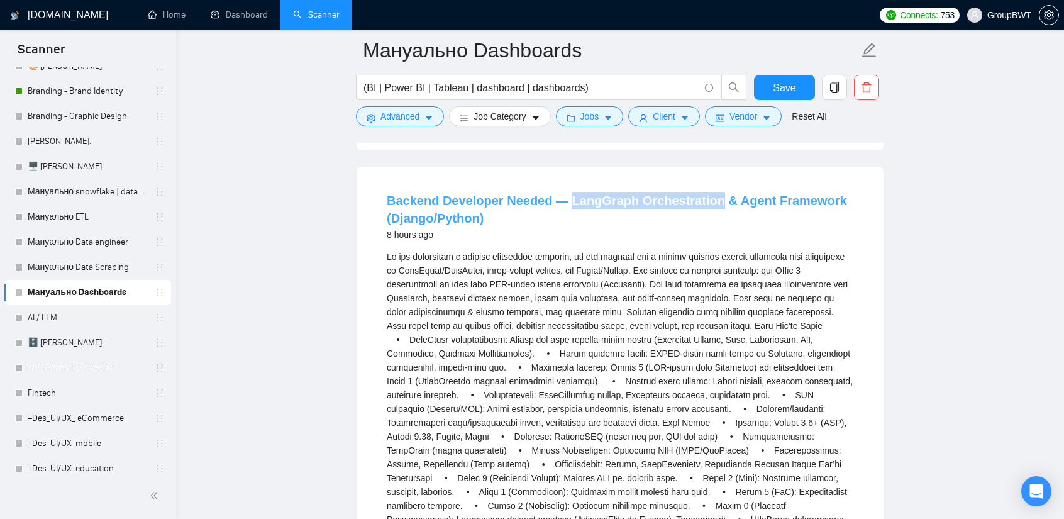
drag, startPoint x: 565, startPoint y: 161, endPoint x: 704, endPoint y: 165, distance: 139.7
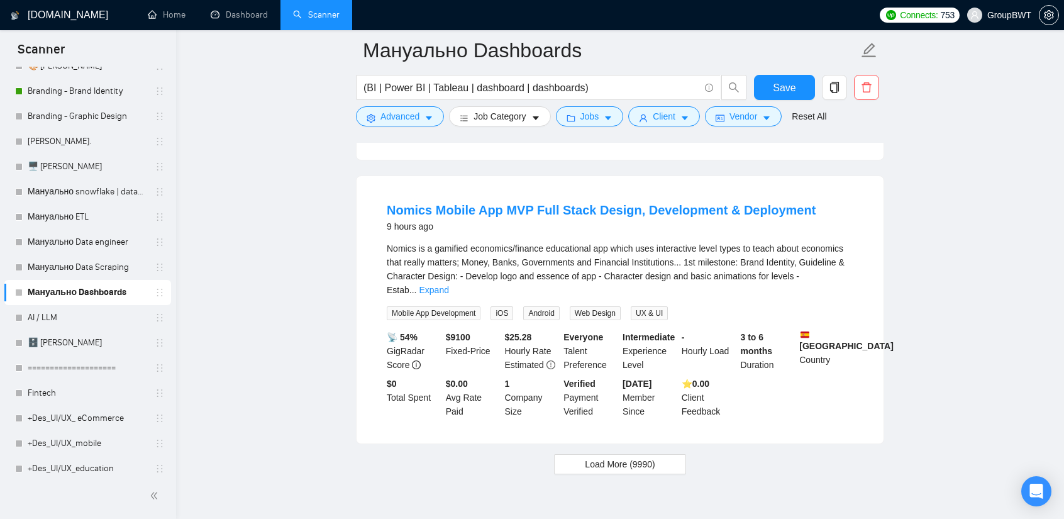
scroll to position [3959, 0]
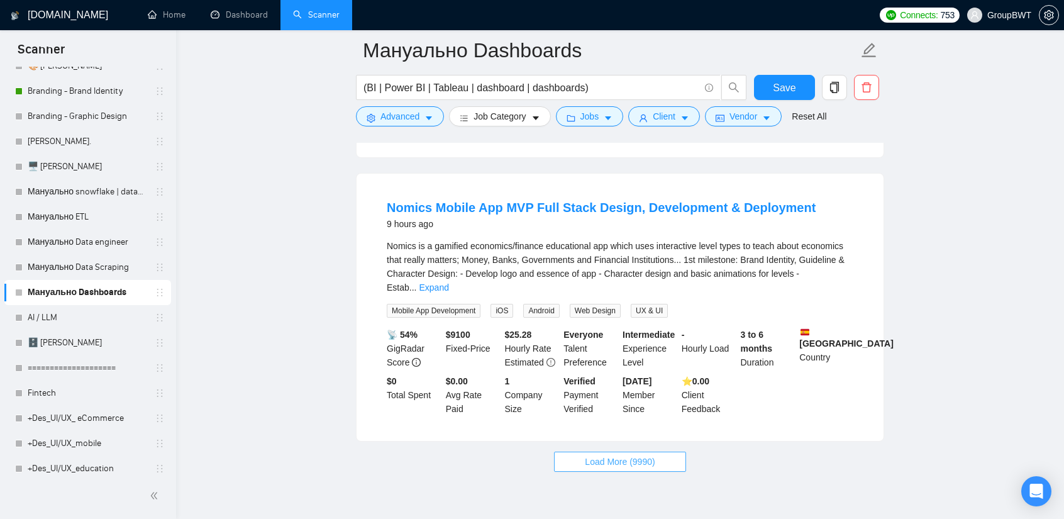
click at [665, 452] on button "Load More (9990)" at bounding box center [619, 462] width 131 height 20
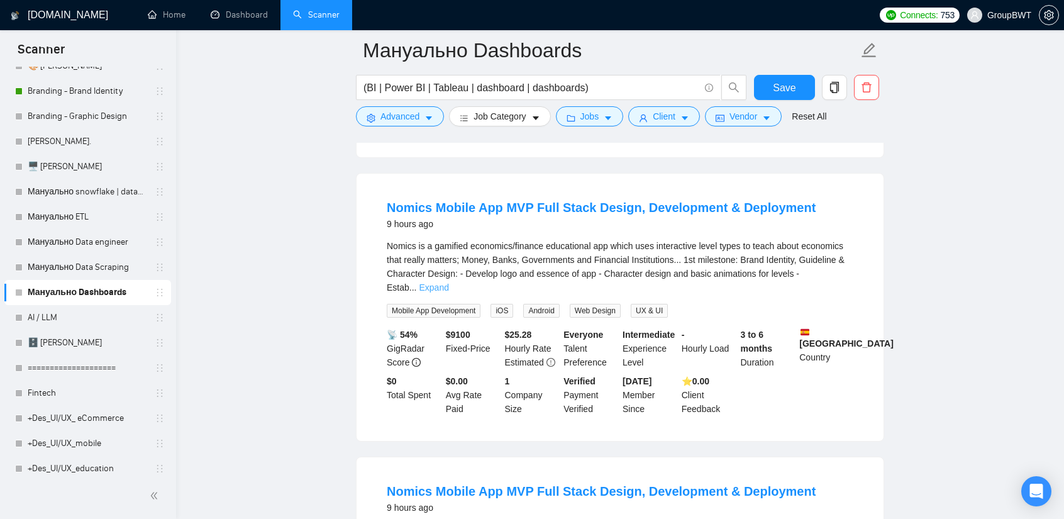
click at [448, 282] on link "Expand" at bounding box center [434, 287] width 30 height 10
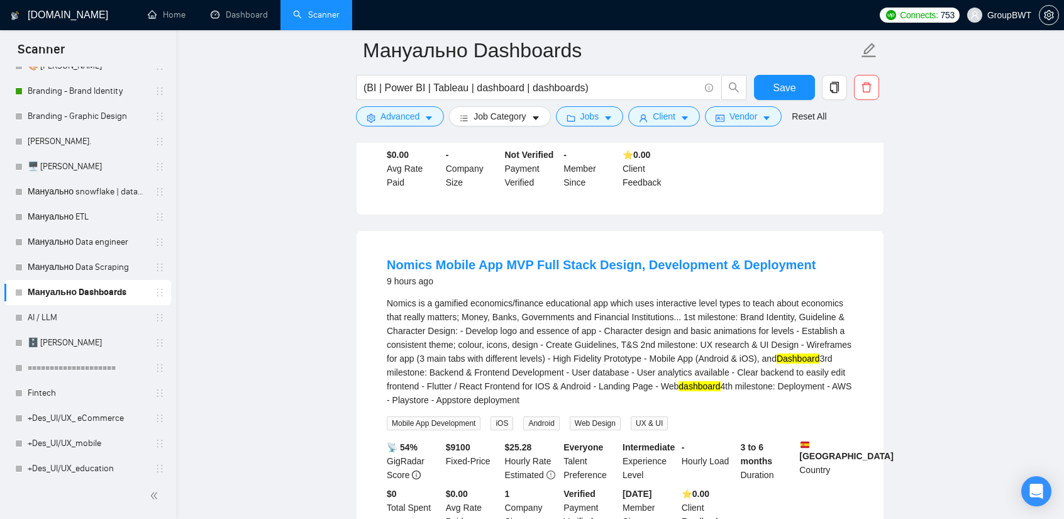
scroll to position [3896, 0]
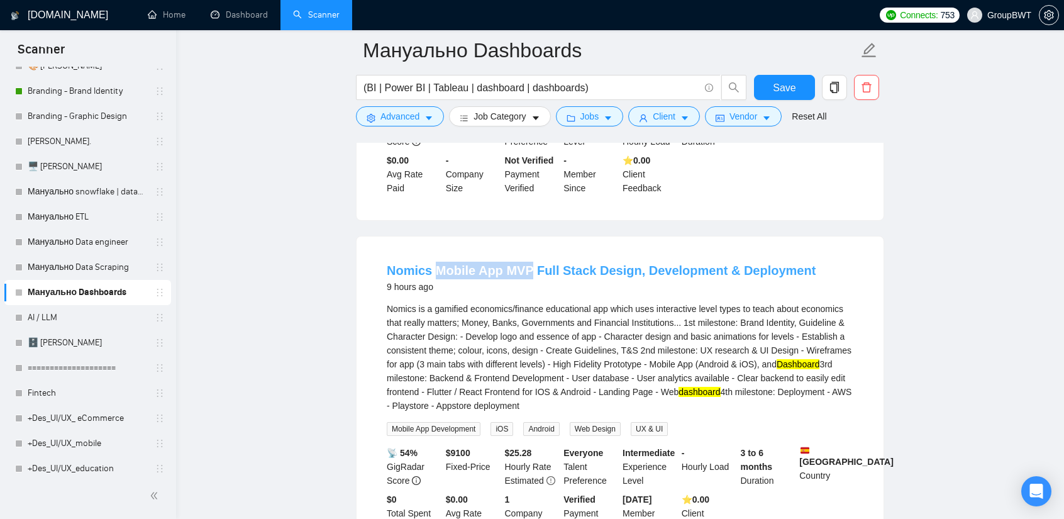
drag, startPoint x: 435, startPoint y: 221, endPoint x: 527, endPoint y: 228, distance: 92.1
click at [527, 252] on li "Nomics Mobile App MVP Full Stack Design, Development & Deployment 9 hours ago N…" at bounding box center [620, 398] width 497 height 292
click at [599, 265] on li "Nomics Mobile App MVP Full Stack Design, Development & Deployment 9 hours ago N…" at bounding box center [620, 398] width 497 height 292
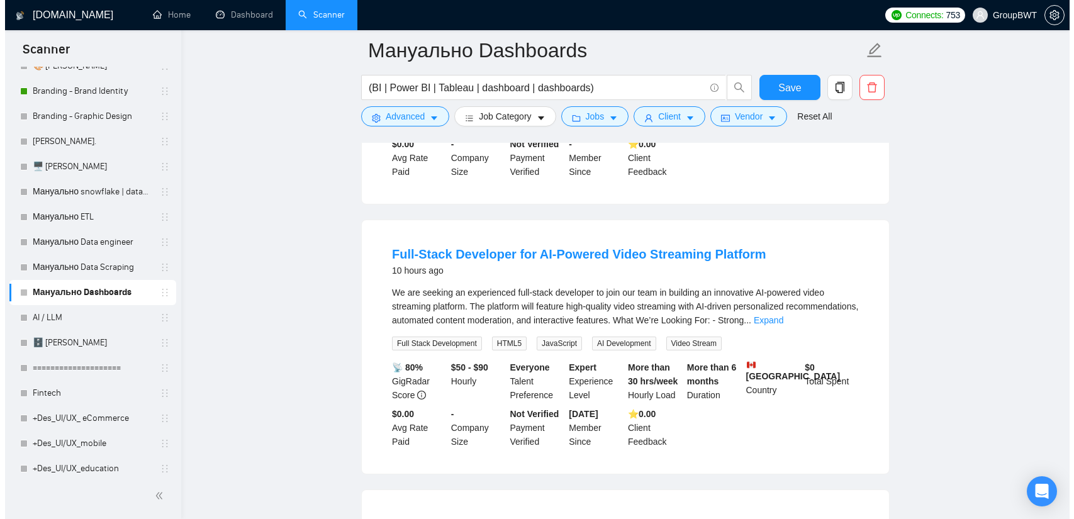
scroll to position [4839, 0]
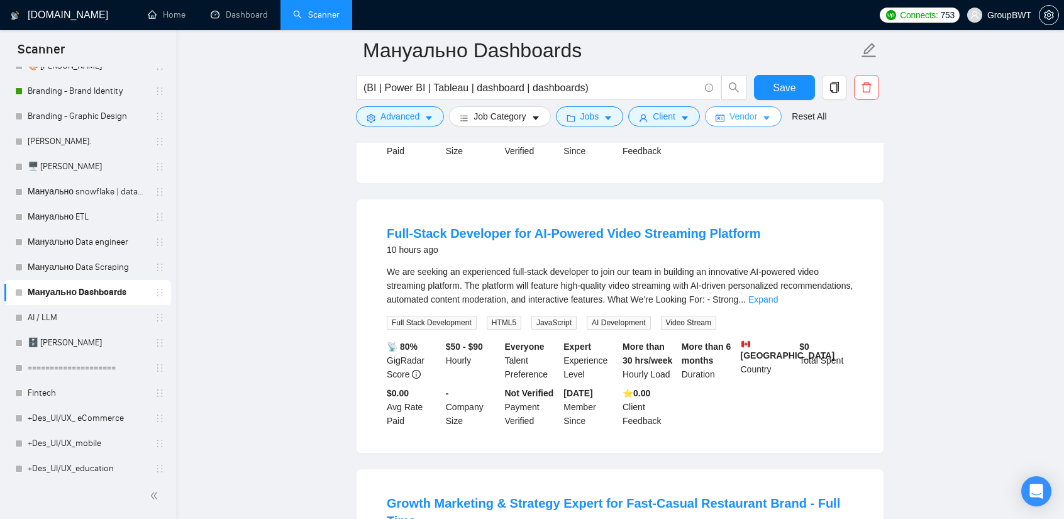
click at [741, 116] on span "Vendor" at bounding box center [744, 116] width 28 height 14
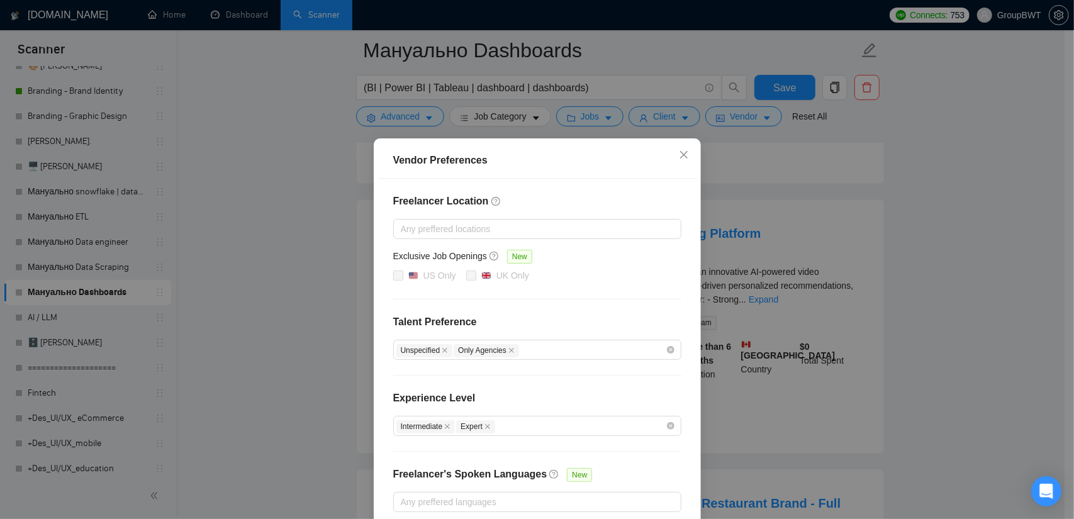
click at [678, 111] on div "Vendor Preferences Freelancer Location Any preffered locations Exclusive Job Op…" at bounding box center [537, 259] width 1074 height 519
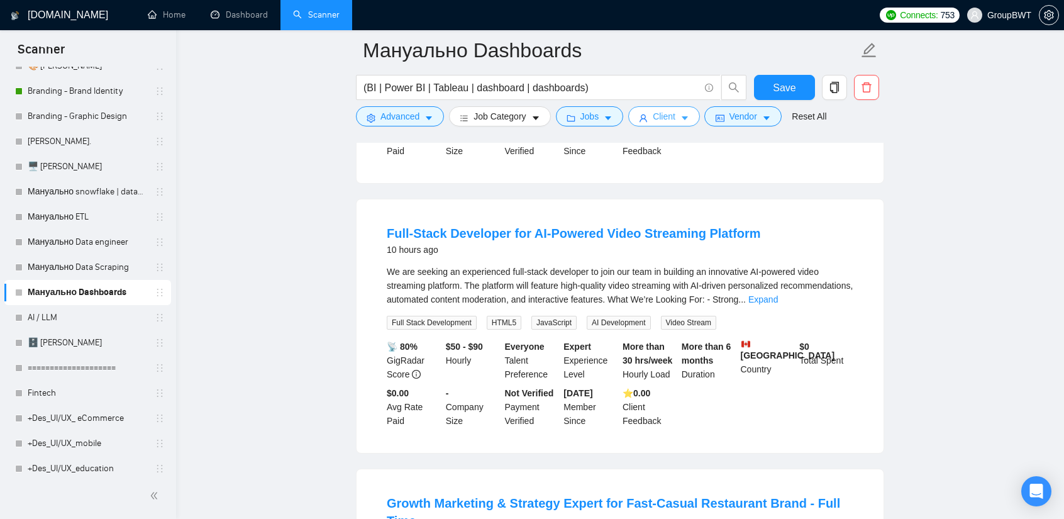
click at [664, 113] on span "Client" at bounding box center [664, 116] width 23 height 14
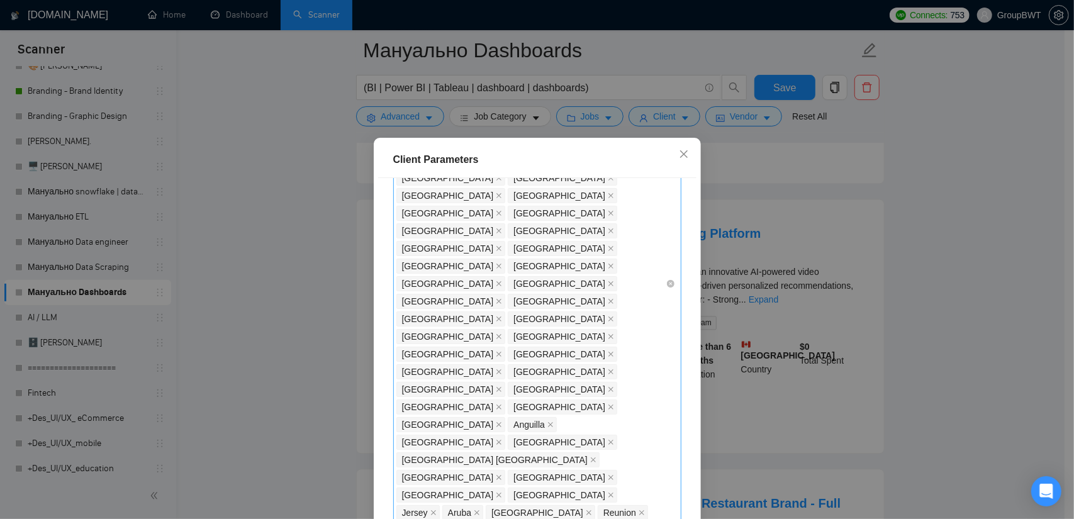
scroll to position [692, 0]
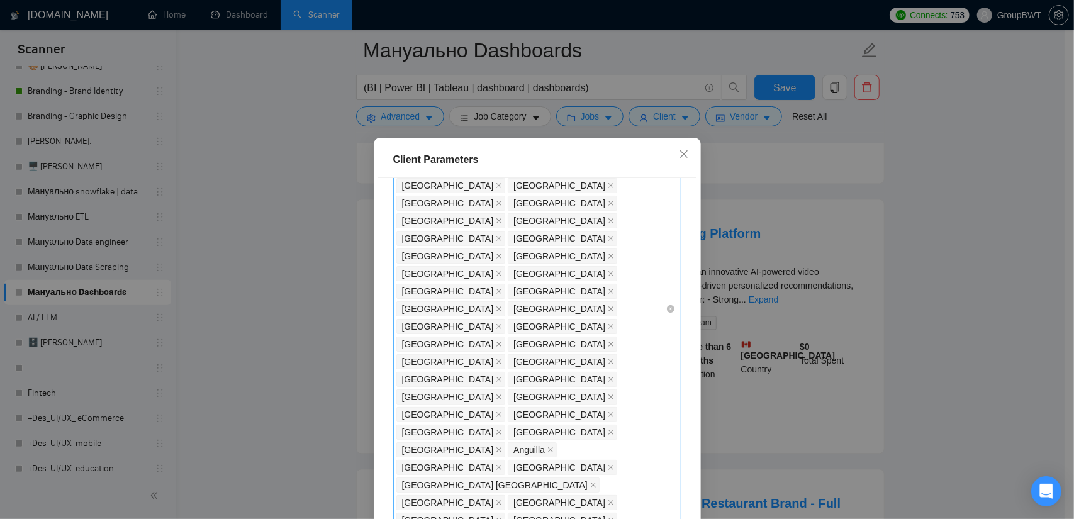
click at [564, 370] on div "Africa India Pakistan Saudi Arabia Philippines Ukraine Russia South Africa Mala…" at bounding box center [537, 308] width 288 height 1429
click at [586, 355] on div "Africa India Pakistan Saudi Arabia Philippines Ukraine Russia South Africa Mala…" at bounding box center [530, 309] width 269 height 1426
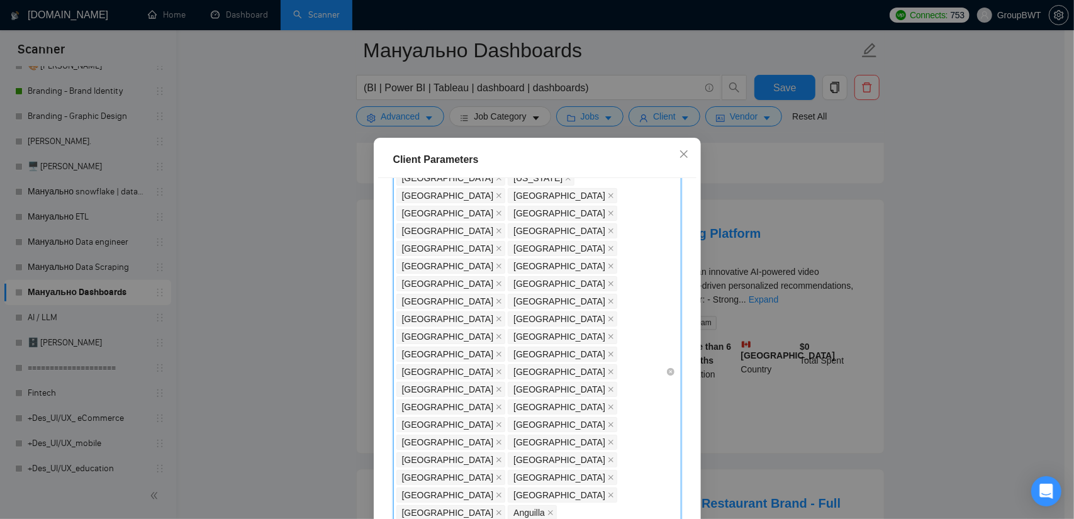
click at [579, 427] on div "Africa India Pakistan Saudi Arabia Philippines Ukraine Russia South Africa Mala…" at bounding box center [530, 371] width 269 height 1426
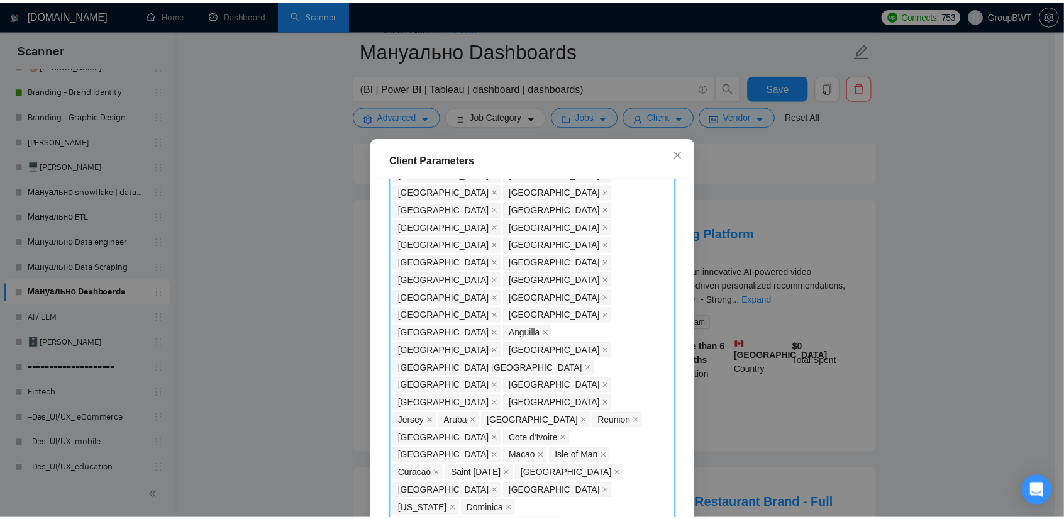
scroll to position [818, 0]
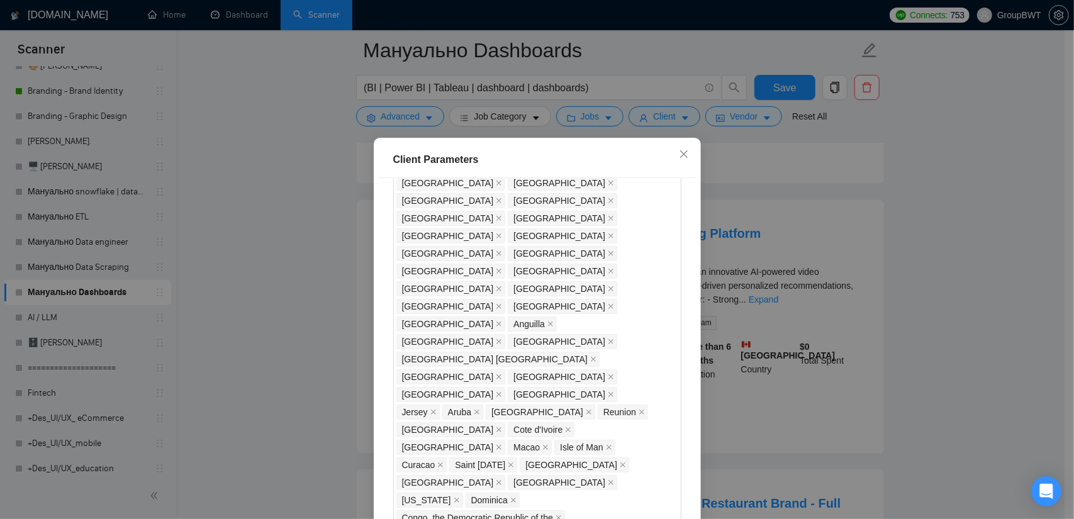
click at [918, 181] on div "Client Parameters Client Location Include Client Countries Select Exclude Clien…" at bounding box center [537, 259] width 1074 height 519
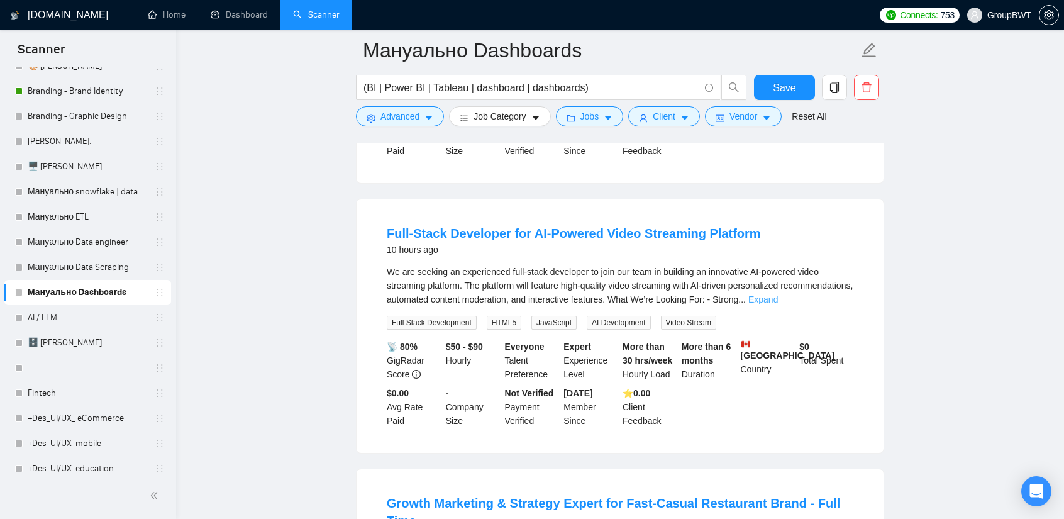
click at [778, 294] on link "Expand" at bounding box center [763, 299] width 30 height 10
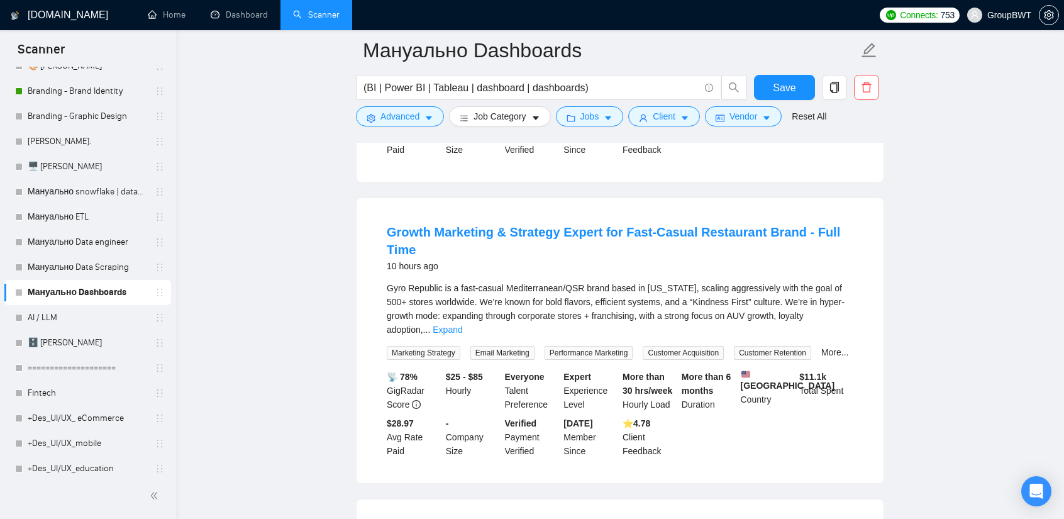
scroll to position [5279, 0]
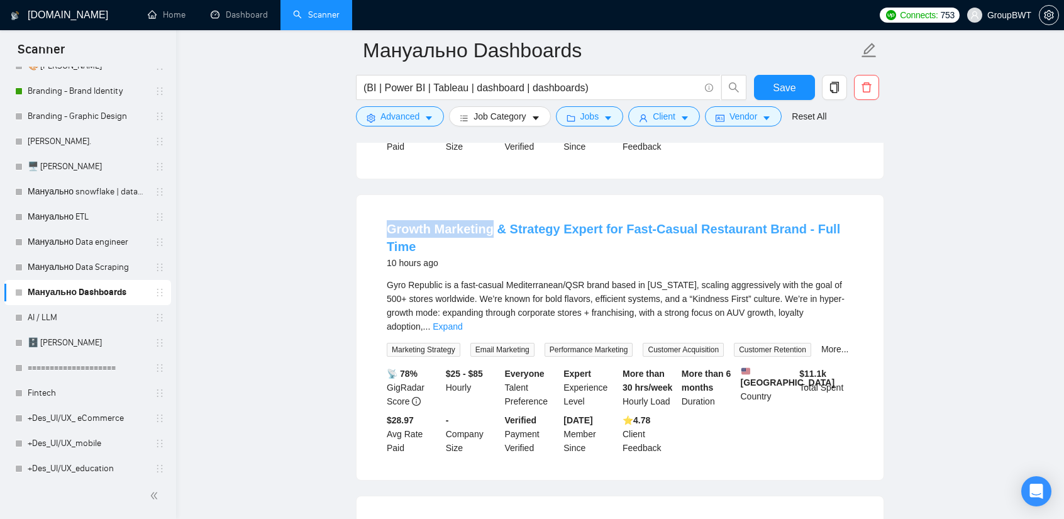
drag, startPoint x: 384, startPoint y: 151, endPoint x: 492, endPoint y: 158, distance: 108.4
click at [492, 210] on li "Growth Marketing & Strategy Expert for Fast-Casual Restaurant Brand - Full Time…" at bounding box center [620, 337] width 497 height 255
drag, startPoint x: 509, startPoint y: 152, endPoint x: 593, endPoint y: 162, distance: 85.0
click at [593, 210] on li "Growth Marketing & Strategy Expert for Fast-Casual Restaurant Brand - Full Time…" at bounding box center [620, 337] width 497 height 255
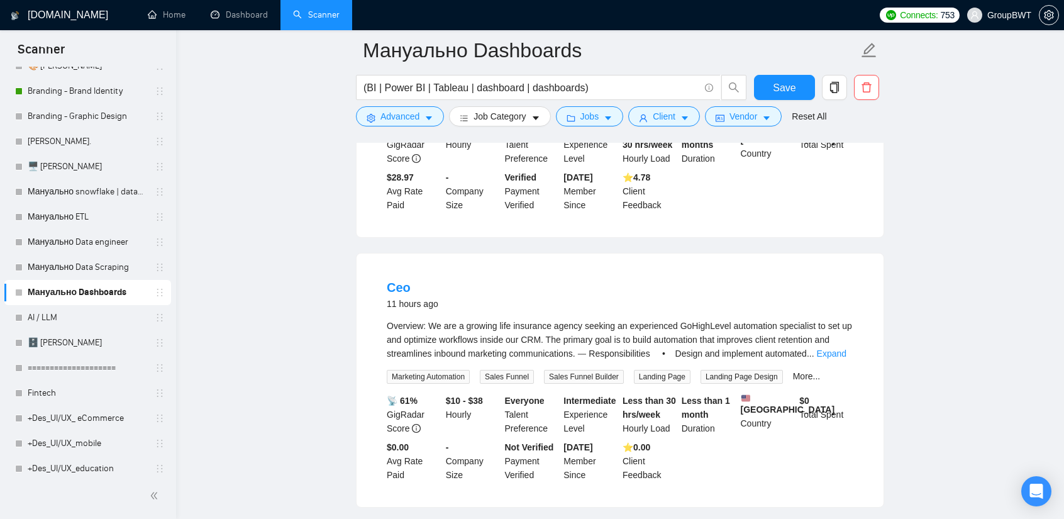
scroll to position [5531, 0]
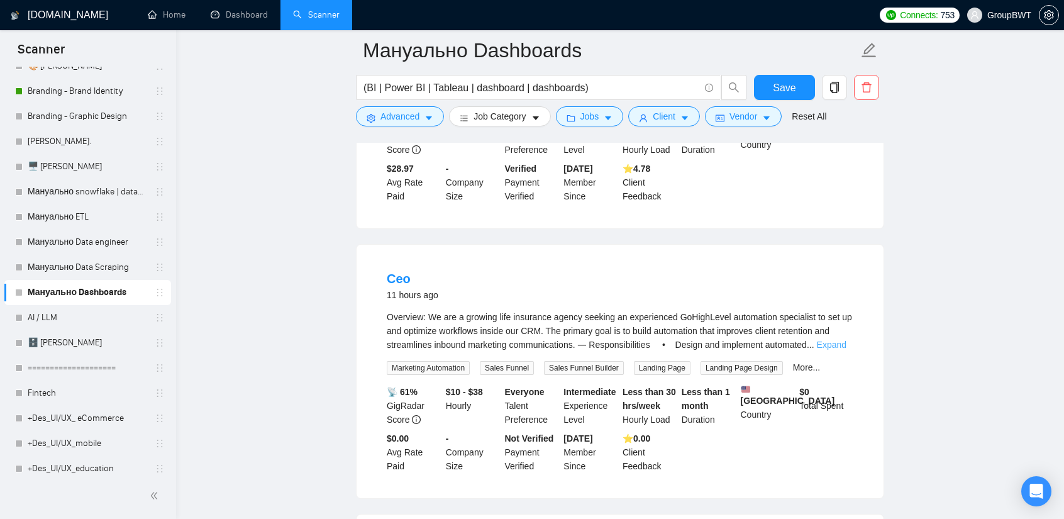
click at [841, 340] on link "Expand" at bounding box center [832, 345] width 30 height 10
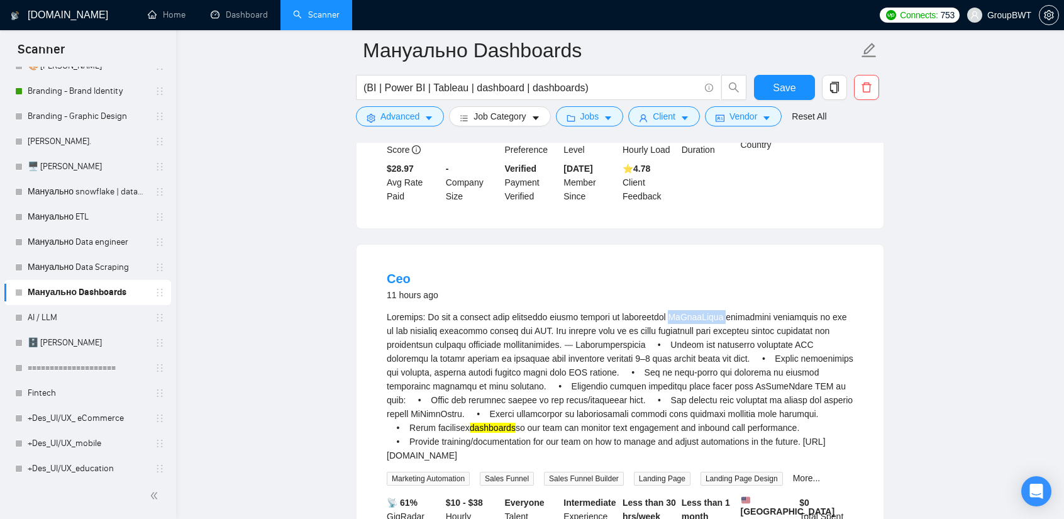
drag, startPoint x: 675, startPoint y: 223, endPoint x: 728, endPoint y: 230, distance: 53.2
click at [728, 310] on div "dashboards so our team can monitor text engagement and inbound call performance…" at bounding box center [620, 386] width 467 height 152
click at [669, 310] on div "dashboards so our team can monitor text engagement and inbound call performance…" at bounding box center [620, 386] width 467 height 152
drag, startPoint x: 626, startPoint y: 228, endPoint x: 723, endPoint y: 219, distance: 97.9
click at [723, 260] on li "Ceo 11 hours ago dashboards so our team can monitor text engagement and inbound…" at bounding box center [620, 427] width 497 height 334
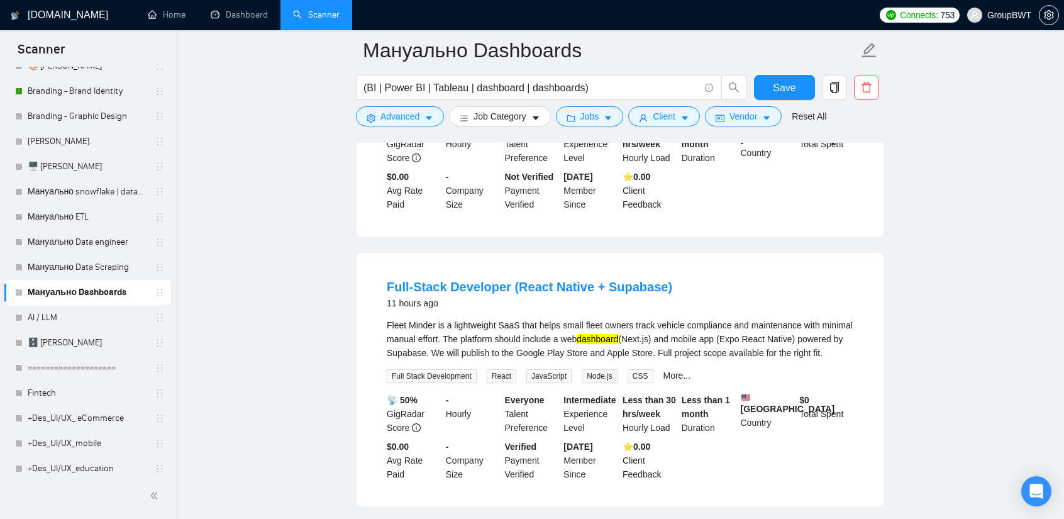
scroll to position [5908, 0]
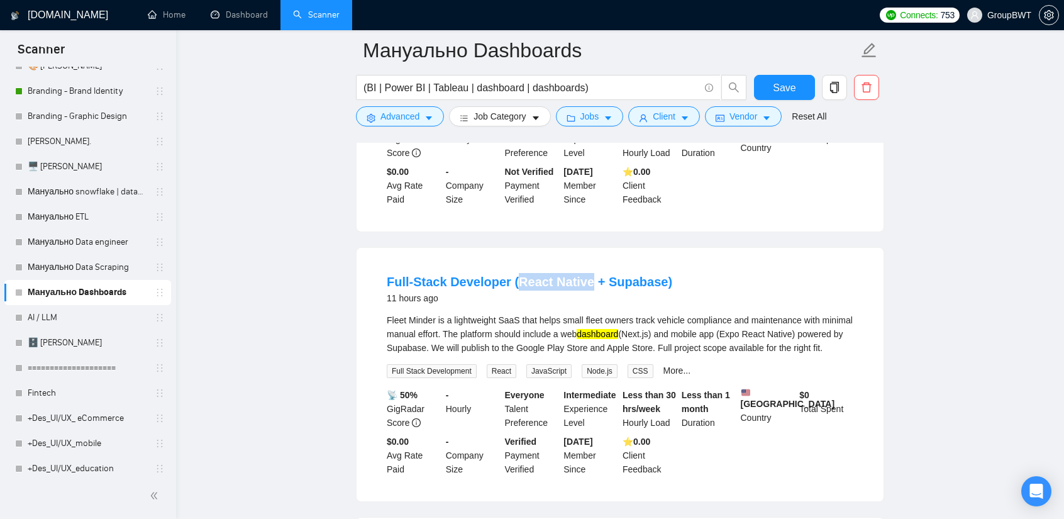
drag, startPoint x: 514, startPoint y: 189, endPoint x: 584, endPoint y: 192, distance: 69.2
click at [584, 263] on li "Full-Stack Developer (React Native + Supabase) 11 hours ago Fleet Minder is a l…" at bounding box center [620, 374] width 497 height 223
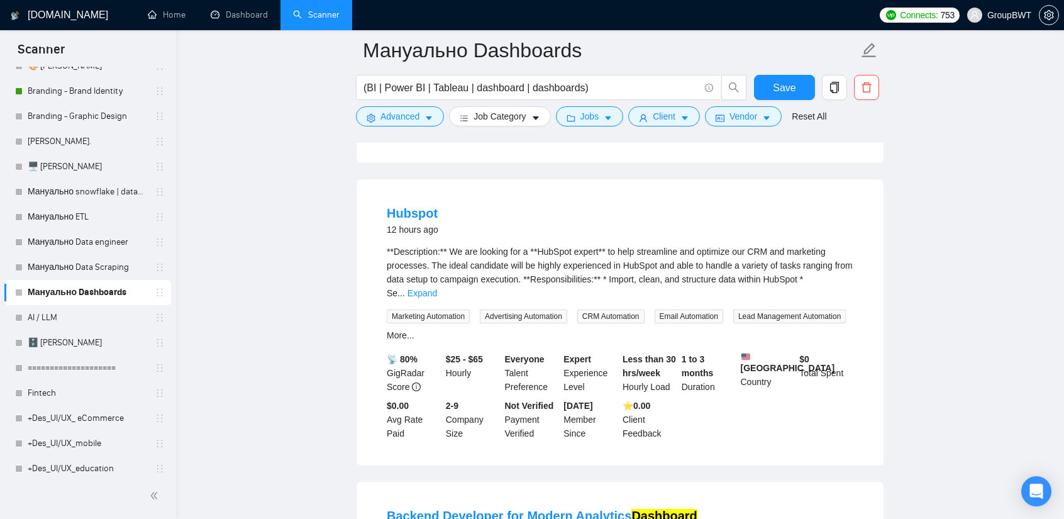
scroll to position [6223, 0]
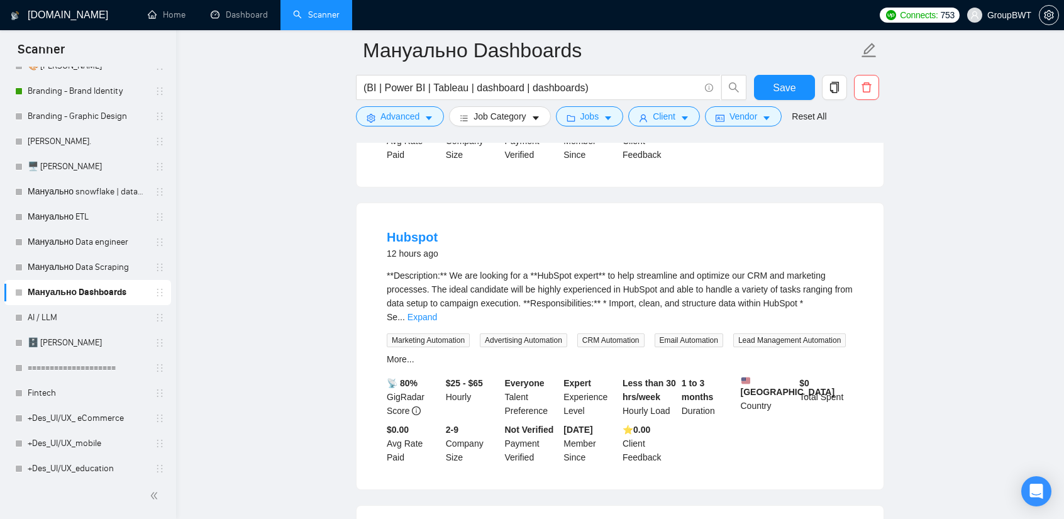
click at [437, 312] on link "Expand" at bounding box center [423, 317] width 30 height 10
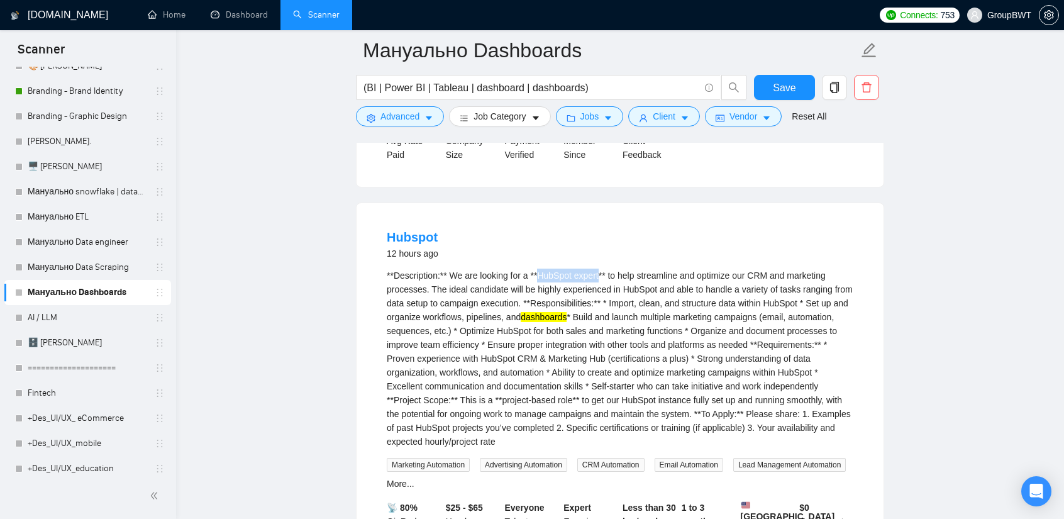
drag, startPoint x: 541, startPoint y: 200, endPoint x: 601, endPoint y: 206, distance: 60.0
click at [601, 269] on div "**Description:** We are looking for a **HubSpot expert** to help streamline and…" at bounding box center [620, 359] width 467 height 180
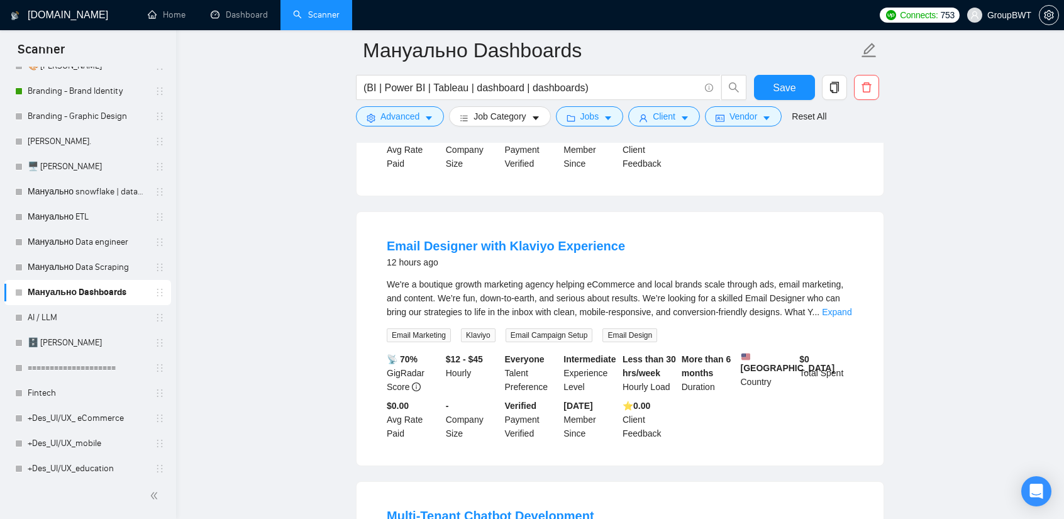
scroll to position [6915, 0]
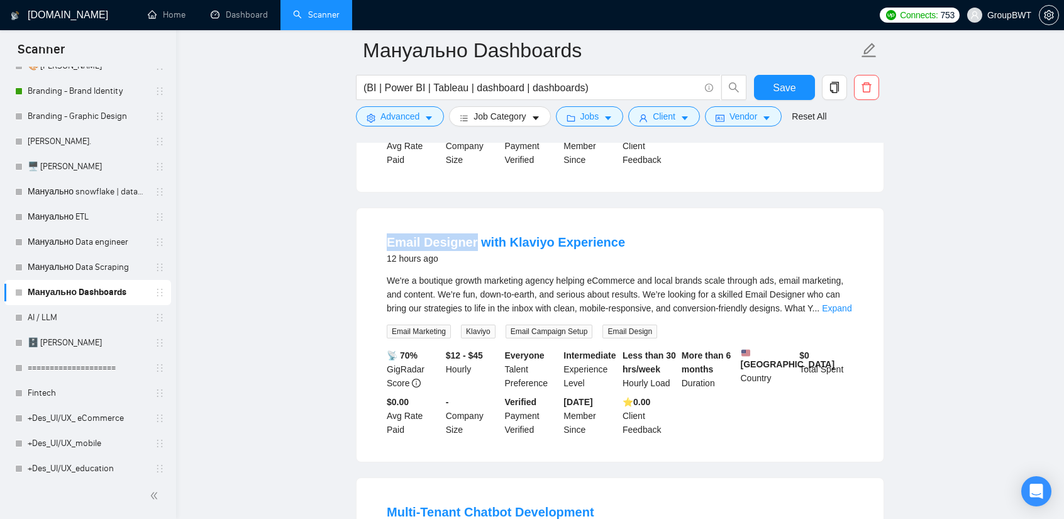
drag, startPoint x: 386, startPoint y: 158, endPoint x: 472, endPoint y: 163, distance: 86.9
click at [472, 223] on li "Email Designer with Klaviyo Experience 12 hours ago We're a boutique growth mar…" at bounding box center [620, 334] width 497 height 223
drag, startPoint x: 505, startPoint y: 160, endPoint x: 542, endPoint y: 164, distance: 37.4
click at [542, 223] on li "Email Designer with Klaviyo Experience 12 hours ago We're a boutique growth mar…" at bounding box center [620, 334] width 497 height 223
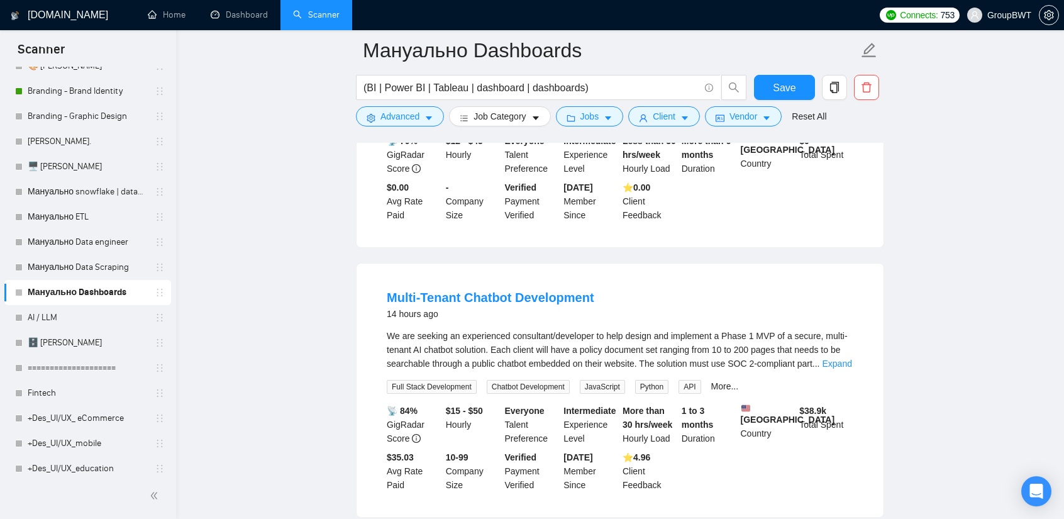
scroll to position [7166, 0]
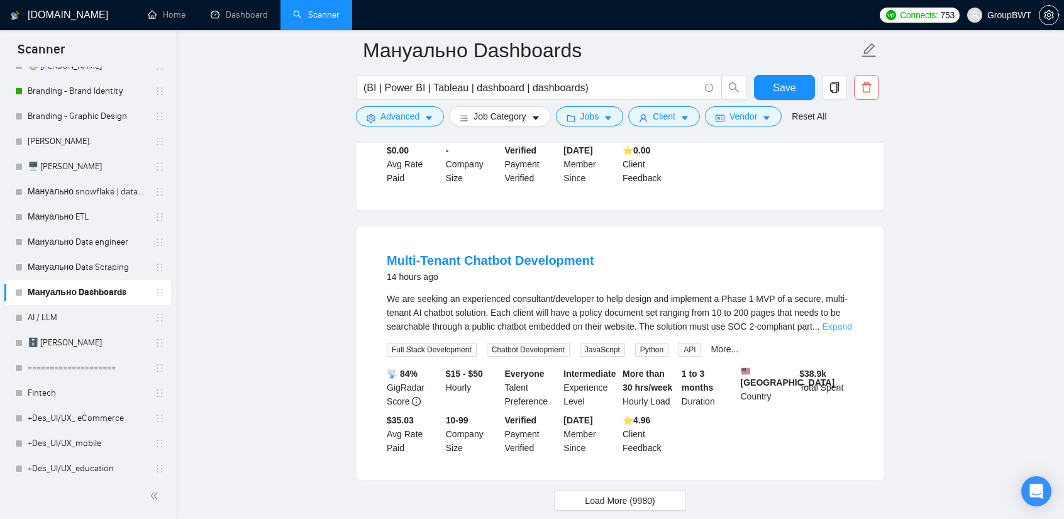
click at [829, 321] on link "Expand" at bounding box center [837, 326] width 30 height 10
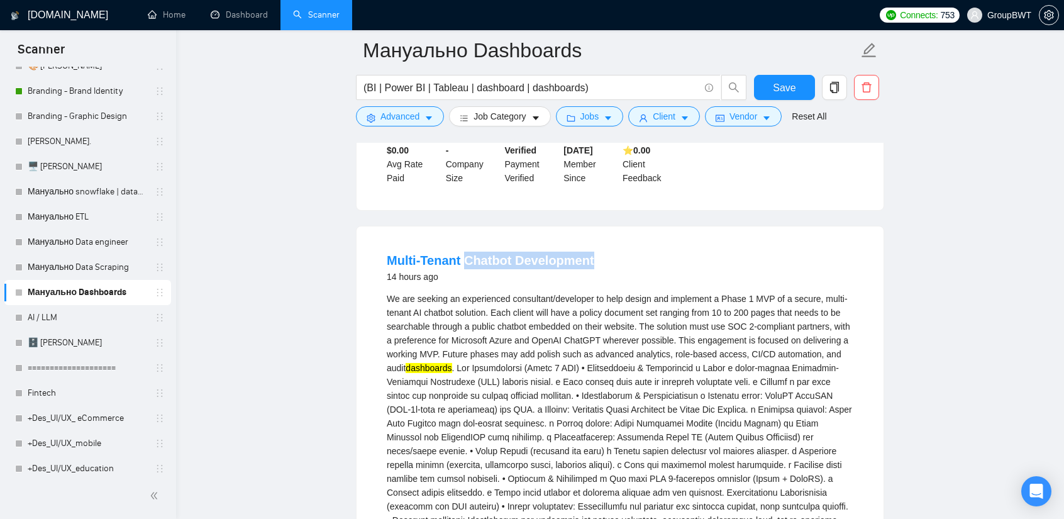
drag, startPoint x: 603, startPoint y: 191, endPoint x: 465, endPoint y: 183, distance: 137.9
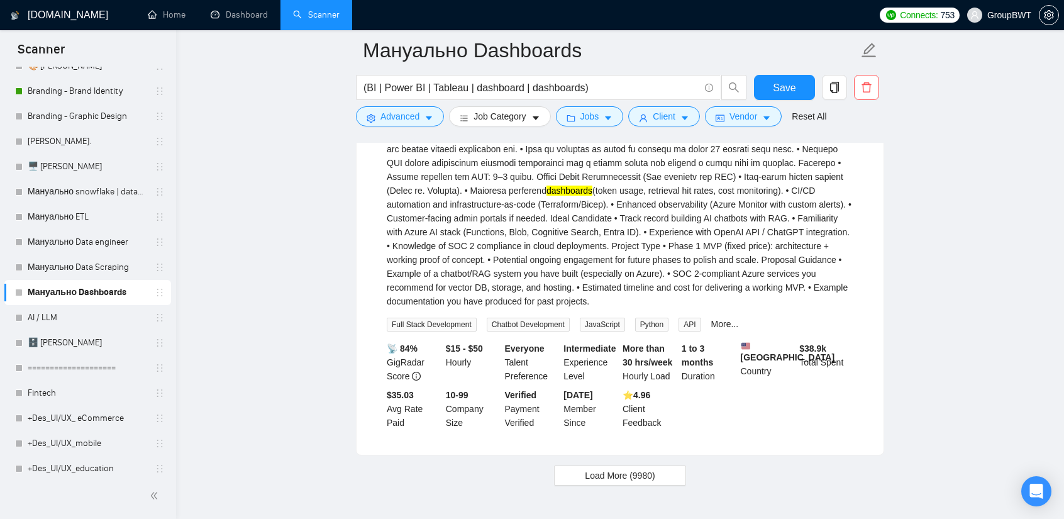
scroll to position [7686, 0]
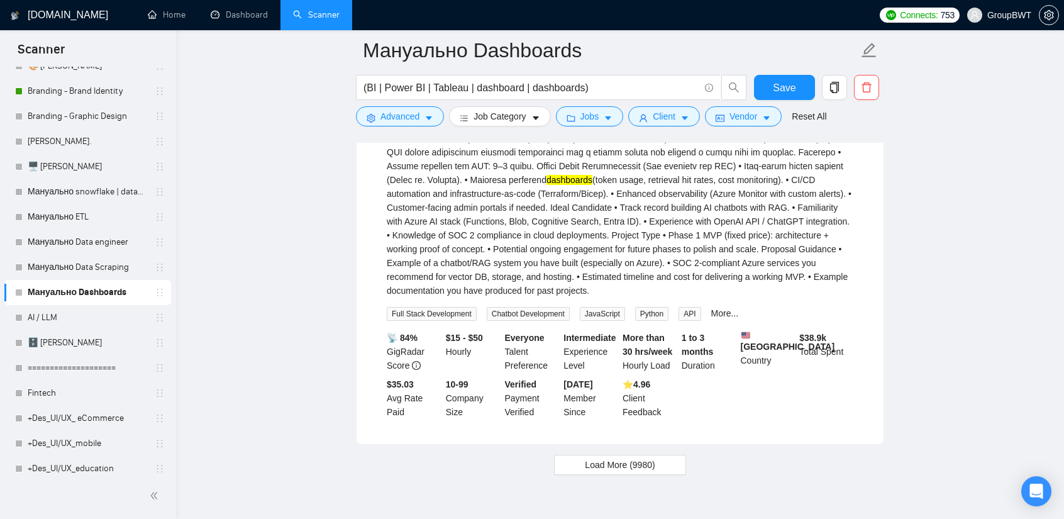
click at [630, 458] on span "Load More (9980)" at bounding box center [620, 465] width 70 height 14
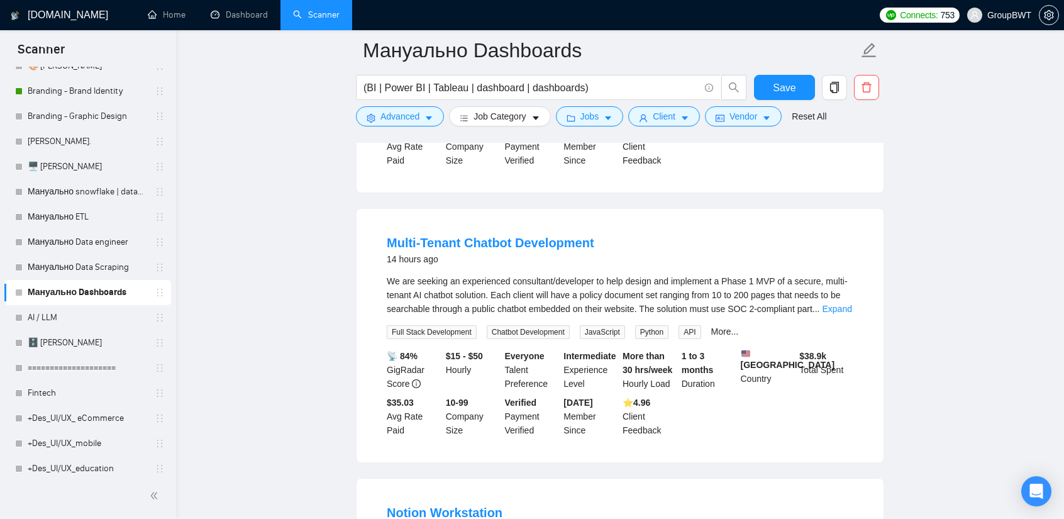
scroll to position [8190, 0]
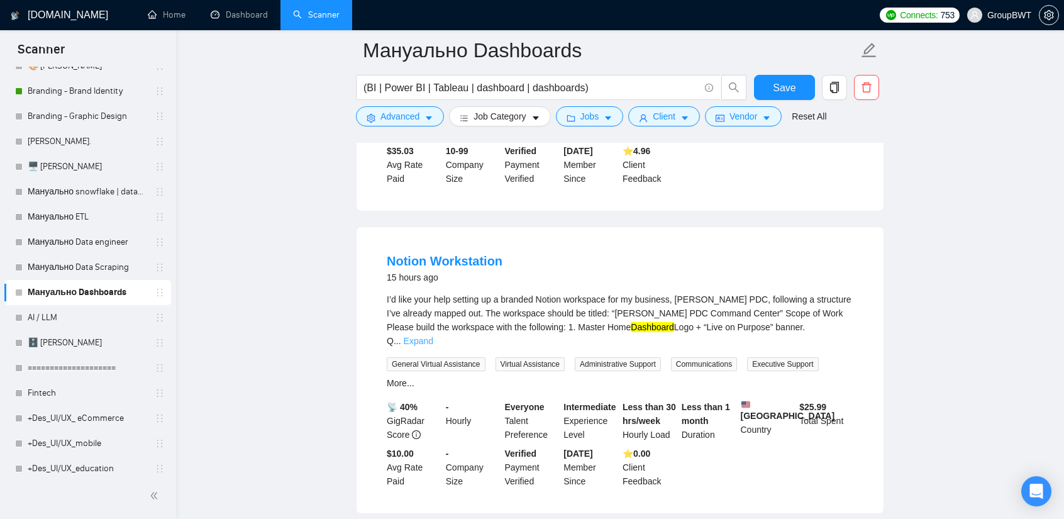
click at [433, 336] on link "Expand" at bounding box center [419, 341] width 30 height 10
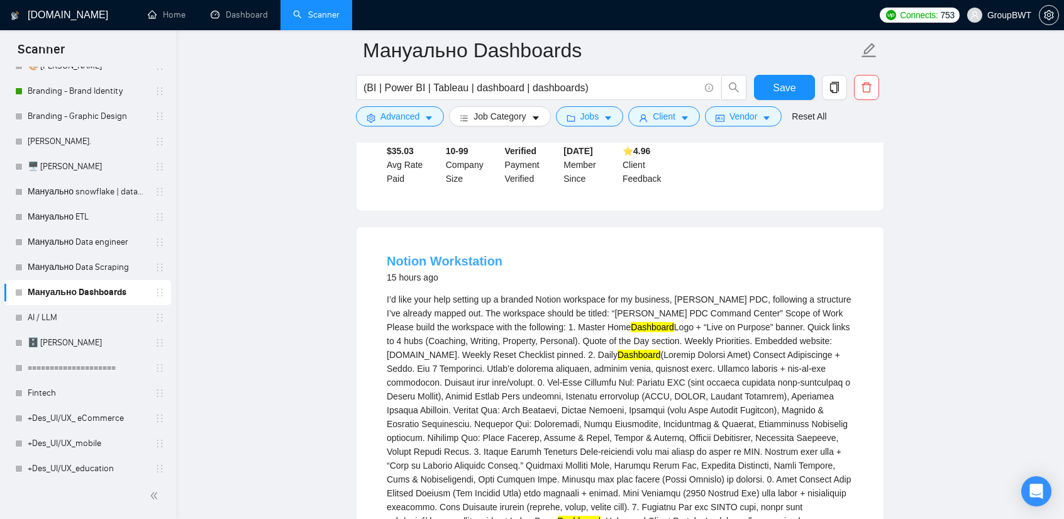
click at [453, 254] on link "Notion Workstation" at bounding box center [445, 261] width 116 height 14
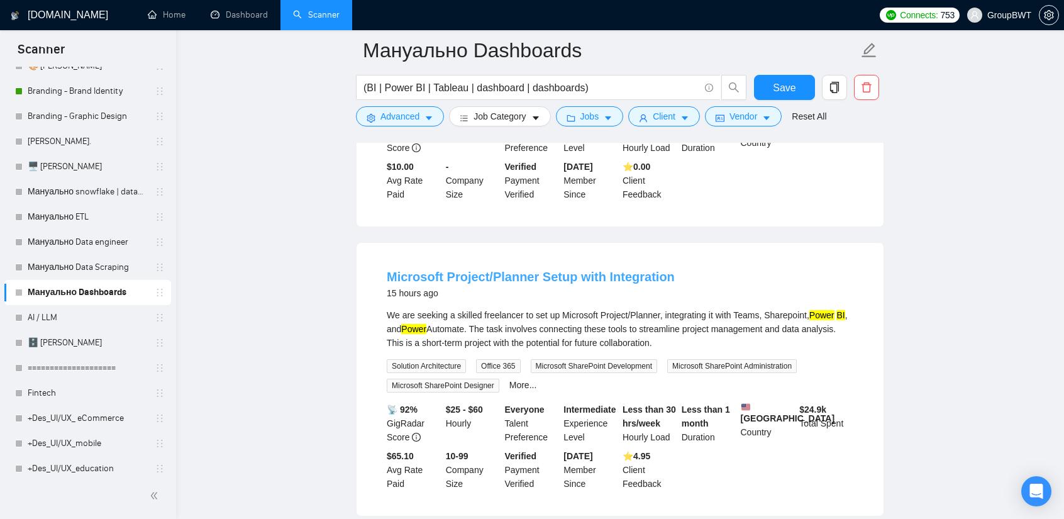
scroll to position [8693, 0]
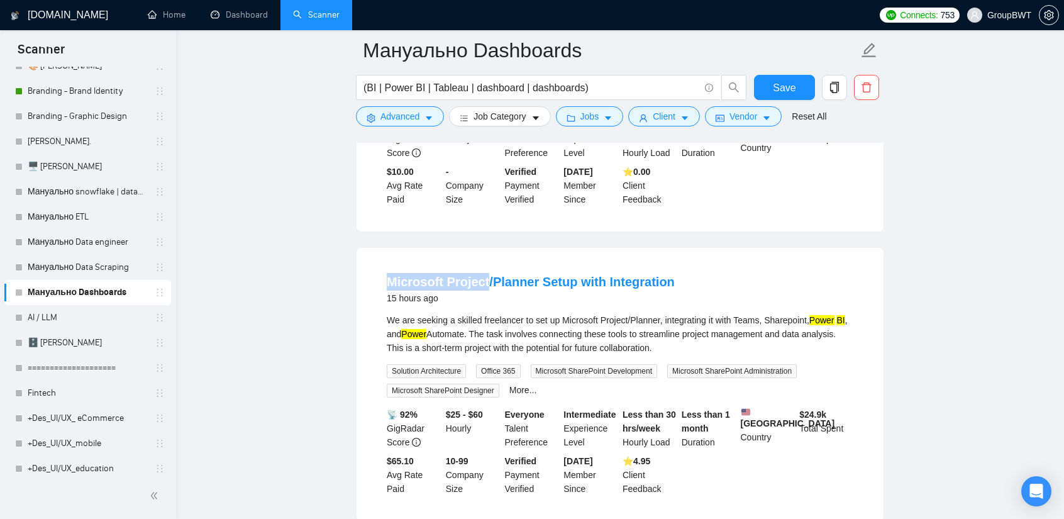
drag, startPoint x: 387, startPoint y: 206, endPoint x: 484, endPoint y: 206, distance: 96.2
click at [484, 263] on li "Microsoft Project/Planner Setup with Integration 15 hours ago We are seeking a …" at bounding box center [620, 384] width 497 height 243
click at [553, 313] on div "We are seeking a skilled freelancer to set up Microsoft Project/Planner, integr…" at bounding box center [620, 334] width 467 height 42
click at [540, 313] on div "We are seeking a skilled freelancer to set up Microsoft Project/Planner, integr…" at bounding box center [620, 334] width 467 height 42
drag, startPoint x: 556, startPoint y: 257, endPoint x: 523, endPoint y: 256, distance: 33.4
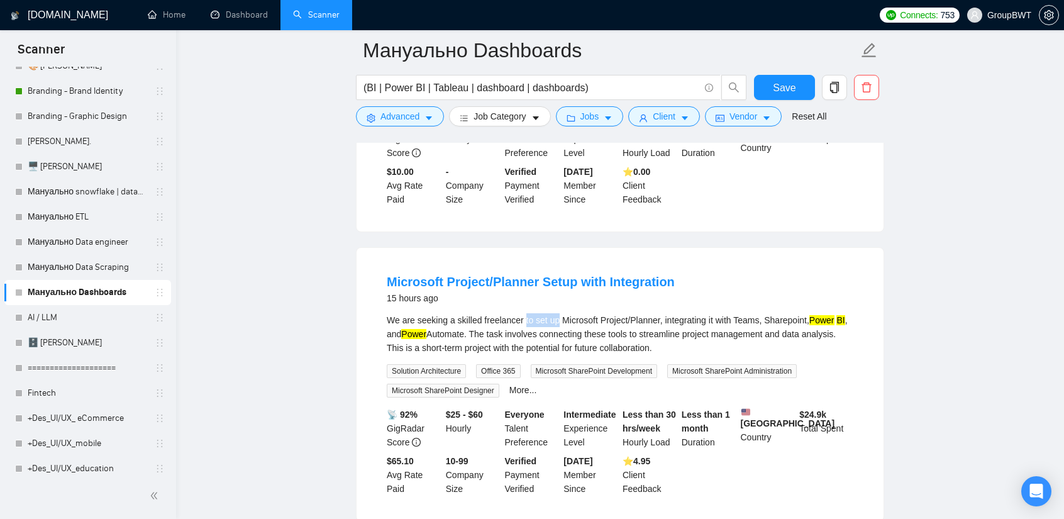
click at [523, 313] on div "We are seeking a skilled freelancer to set up Microsoft Project/Planner, integr…" at bounding box center [620, 334] width 467 height 42
click at [587, 313] on div "We are seeking a skilled freelancer to set up Microsoft Project/Planner, integr…" at bounding box center [620, 334] width 467 height 42
click at [608, 313] on div "We are seeking a skilled freelancer to set up Microsoft Project/Planner, integr…" at bounding box center [620, 334] width 467 height 42
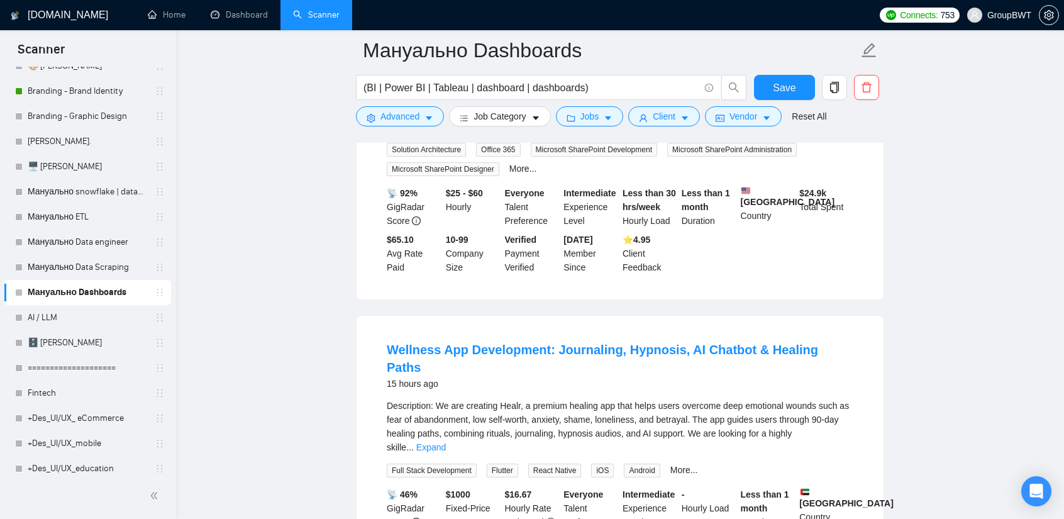
scroll to position [9007, 0]
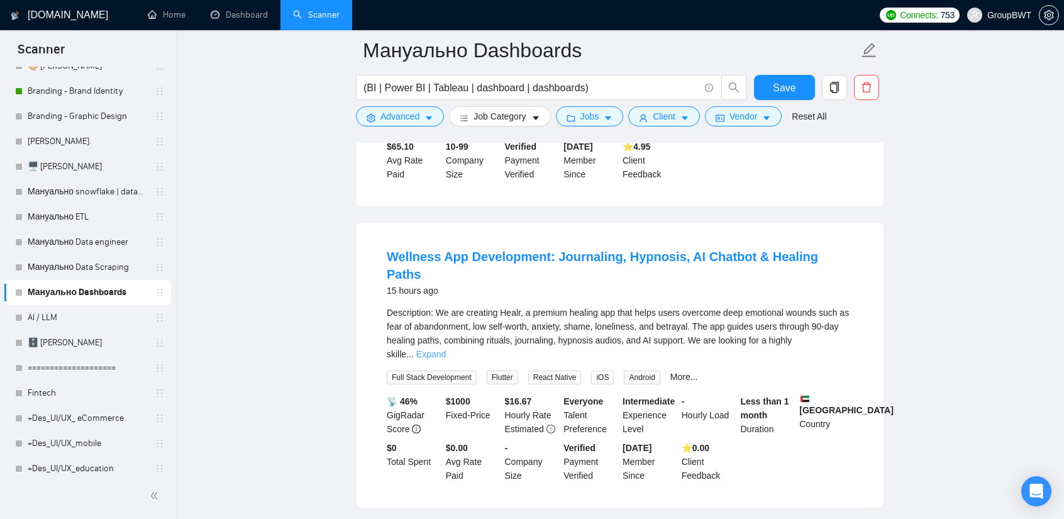
click at [446, 349] on link "Expand" at bounding box center [431, 354] width 30 height 10
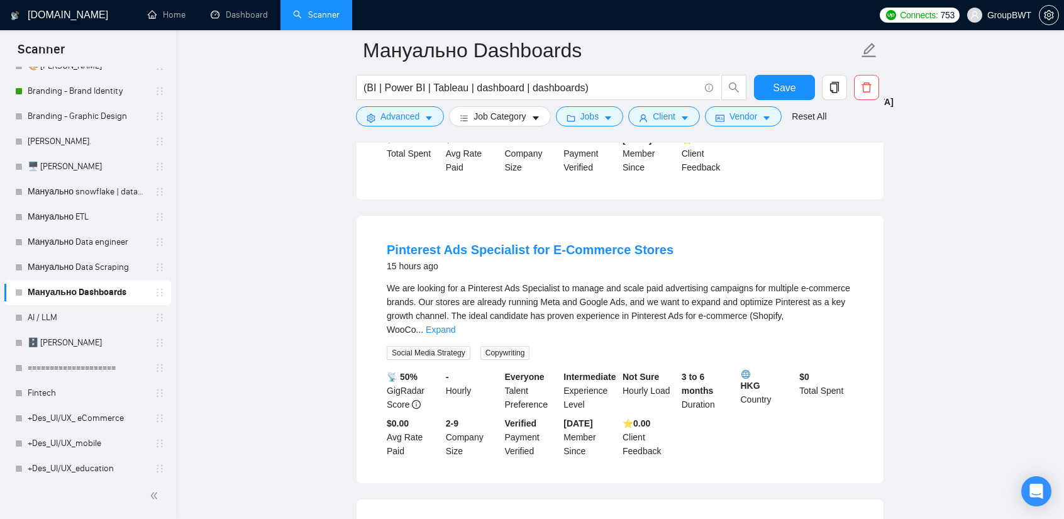
scroll to position [9636, 0]
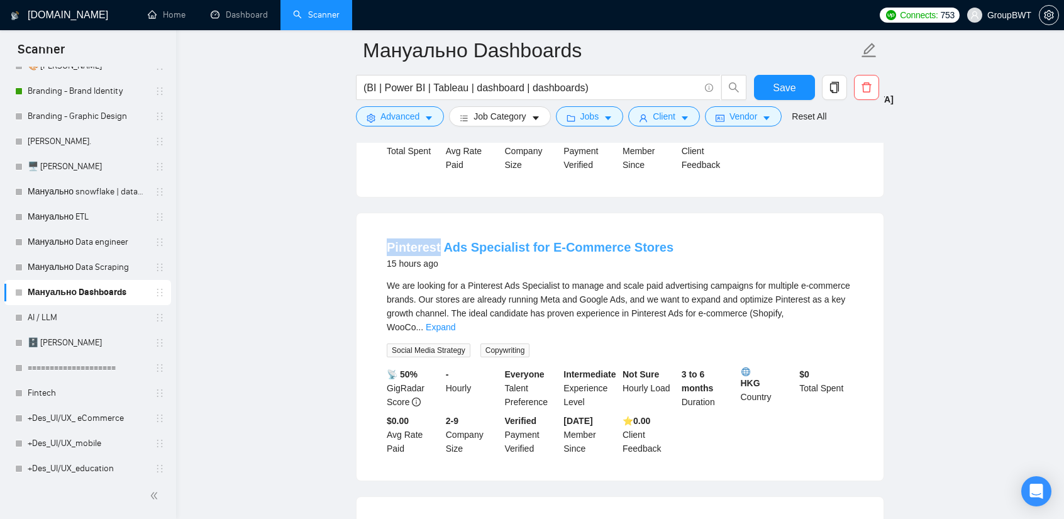
drag, startPoint x: 384, startPoint y: 157, endPoint x: 436, endPoint y: 162, distance: 53.1
click at [436, 228] on li "Pinterest Ads Specialist for E-Commerce Stores 15 hours ago We are looking for …" at bounding box center [620, 346] width 497 height 237
click at [490, 240] on link "Pinterest Ads Specialist for E-Commerce Stores" at bounding box center [530, 247] width 287 height 14
click at [384, 228] on li "Pinterest Ads Specialist for E-Commerce Stores 15 hours ago We are looking for …" at bounding box center [620, 346] width 497 height 237
drag, startPoint x: 387, startPoint y: 156, endPoint x: 438, endPoint y: 160, distance: 51.1
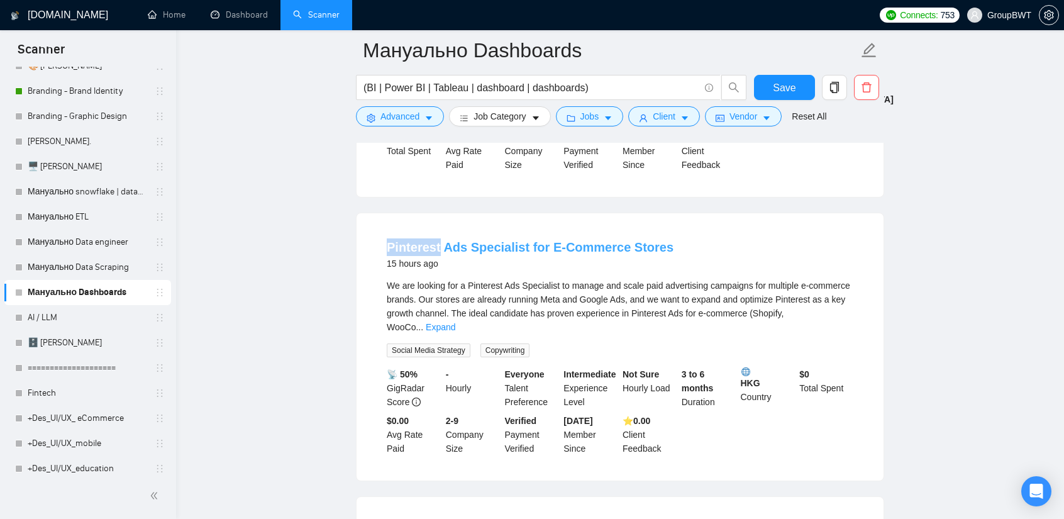
click at [438, 228] on li "Pinterest Ads Specialist for E-Commerce Stores 15 hours ago We are looking for …" at bounding box center [620, 346] width 497 height 237
click at [413, 213] on div "Pinterest Ads Specialist for E-Commerce Stores 15 hours ago We are looking for …" at bounding box center [620, 346] width 527 height 267
drag, startPoint x: 386, startPoint y: 153, endPoint x: 462, endPoint y: 155, distance: 76.1
click at [462, 228] on li "Pinterest Ads Specialist for E-Commerce Stores 15 hours ago We are looking for …" at bounding box center [620, 346] width 497 height 237
click at [419, 122] on button "Advanced" at bounding box center [400, 116] width 88 height 20
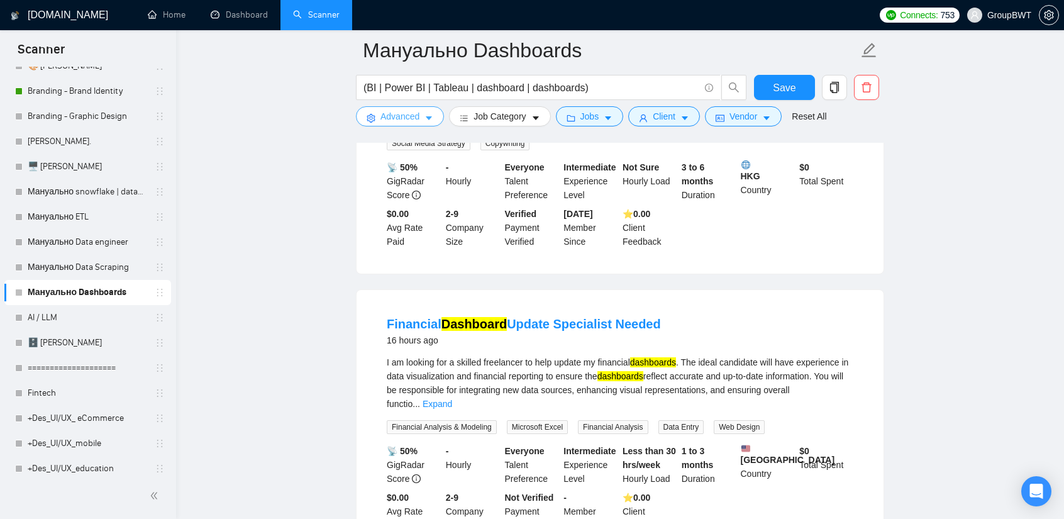
scroll to position [9888, 0]
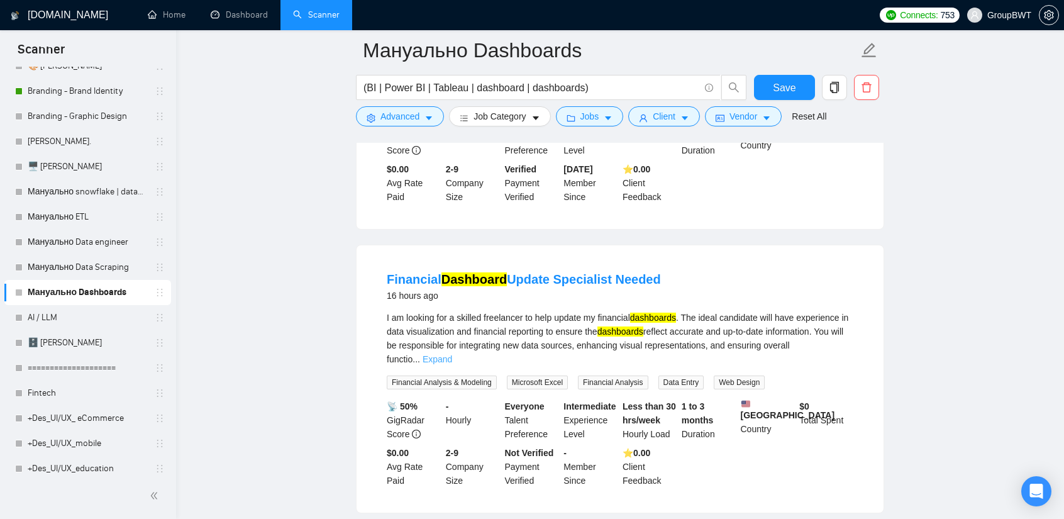
click at [452, 354] on link "Expand" at bounding box center [438, 359] width 30 height 10
drag, startPoint x: 569, startPoint y: 183, endPoint x: 950, endPoint y: 248, distance: 387.2
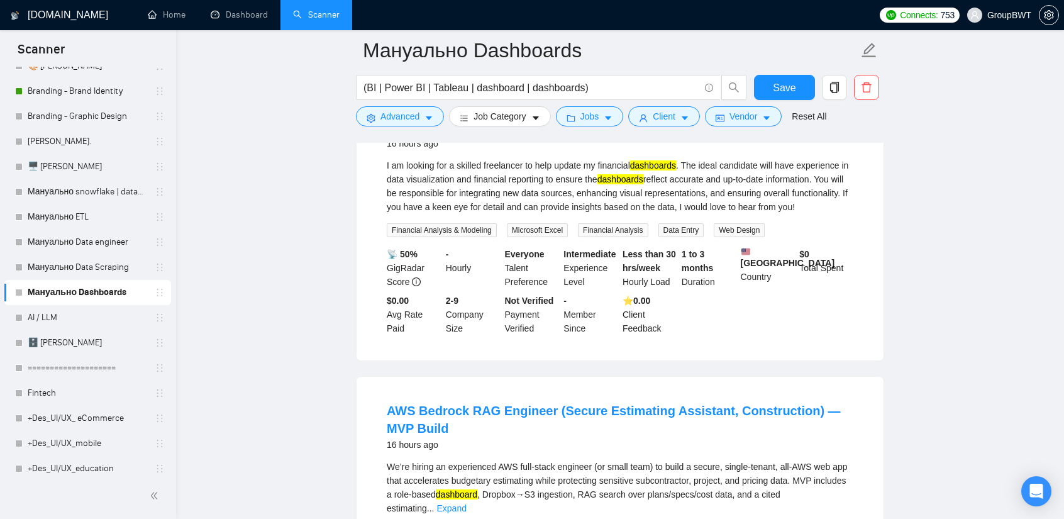
scroll to position [10139, 0]
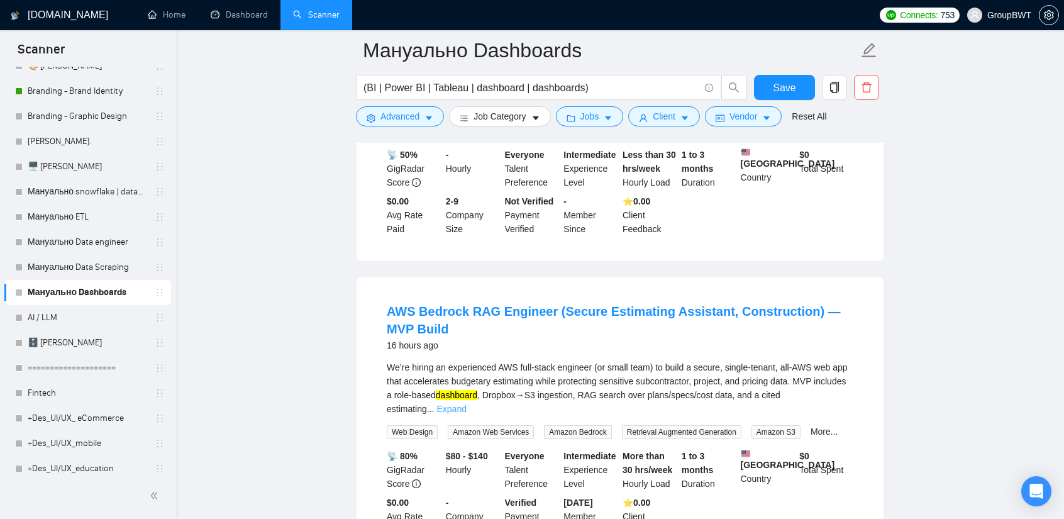
click at [466, 404] on link "Expand" at bounding box center [451, 409] width 30 height 10
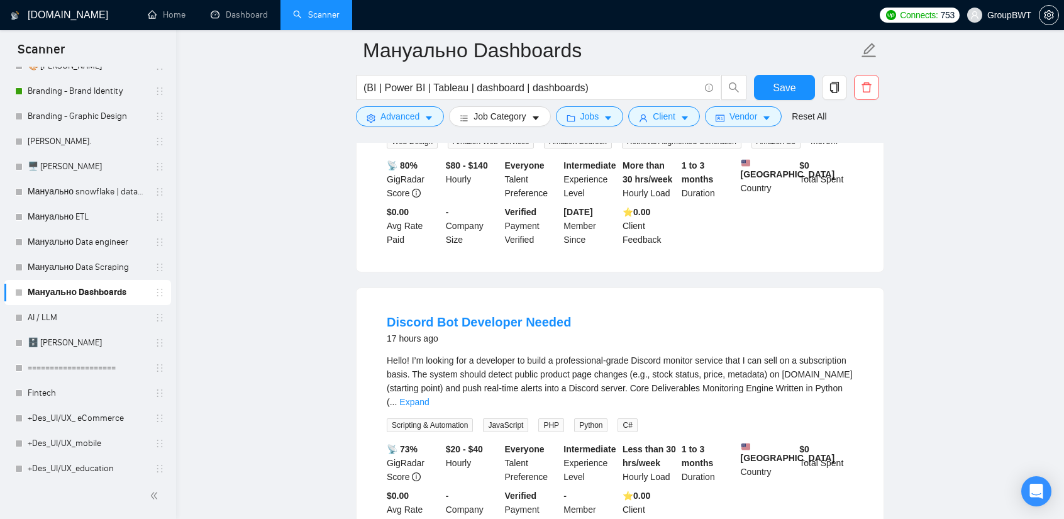
scroll to position [10580, 0]
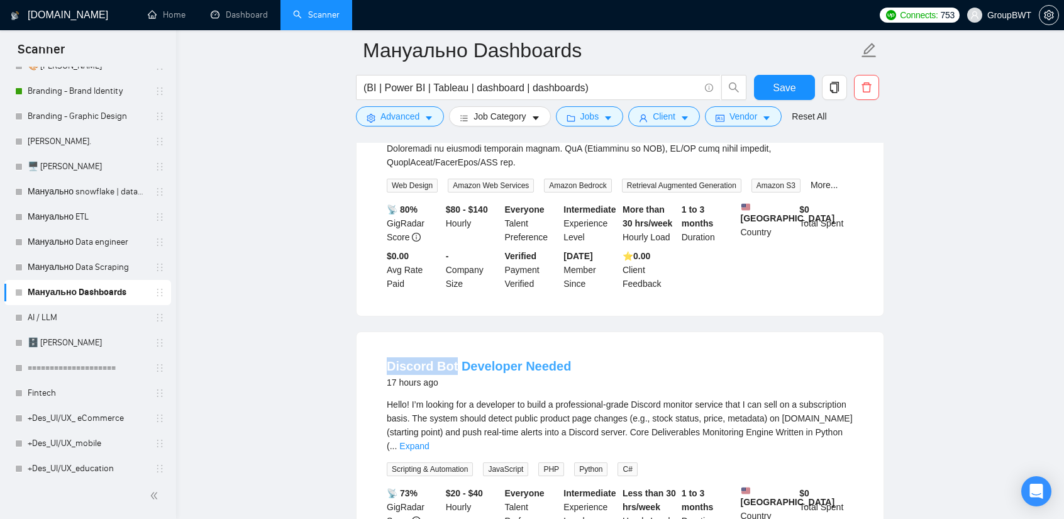
drag, startPoint x: 388, startPoint y: 262, endPoint x: 454, endPoint y: 271, distance: 66.7
click at [454, 347] on li "Discord Bot Developer Needed 17 hours ago Hello! I’m looking for a developer to…" at bounding box center [620, 465] width 497 height 237
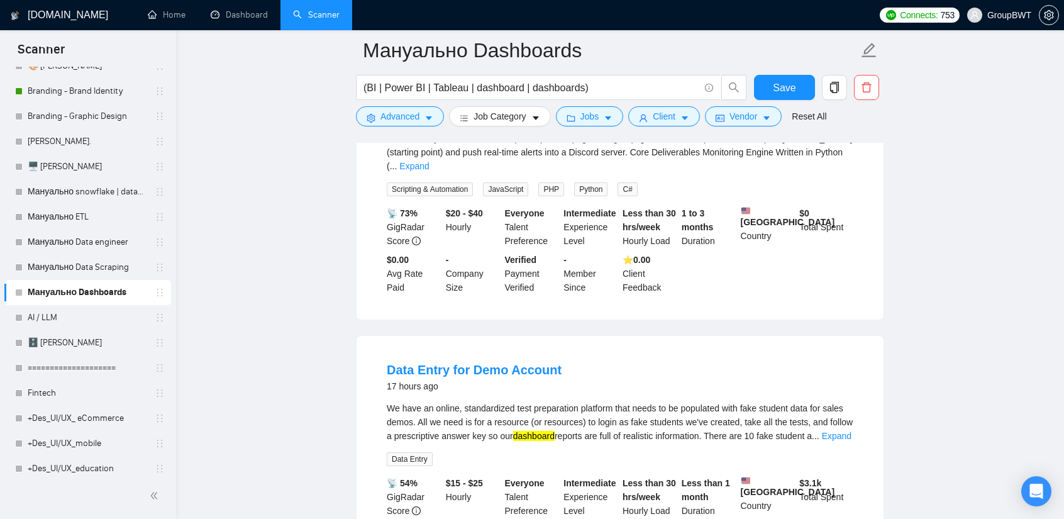
scroll to position [10957, 0]
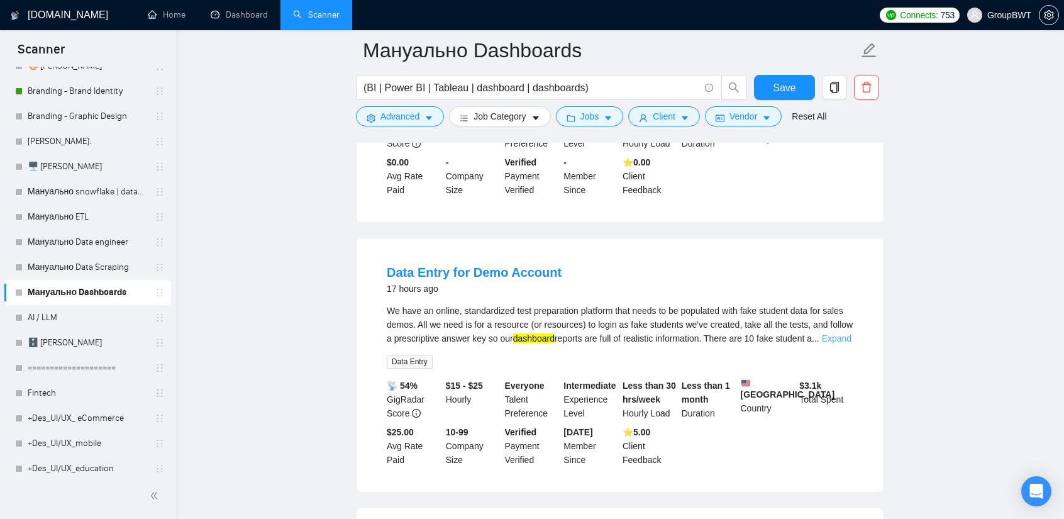
click at [835, 333] on link "Expand" at bounding box center [837, 338] width 30 height 10
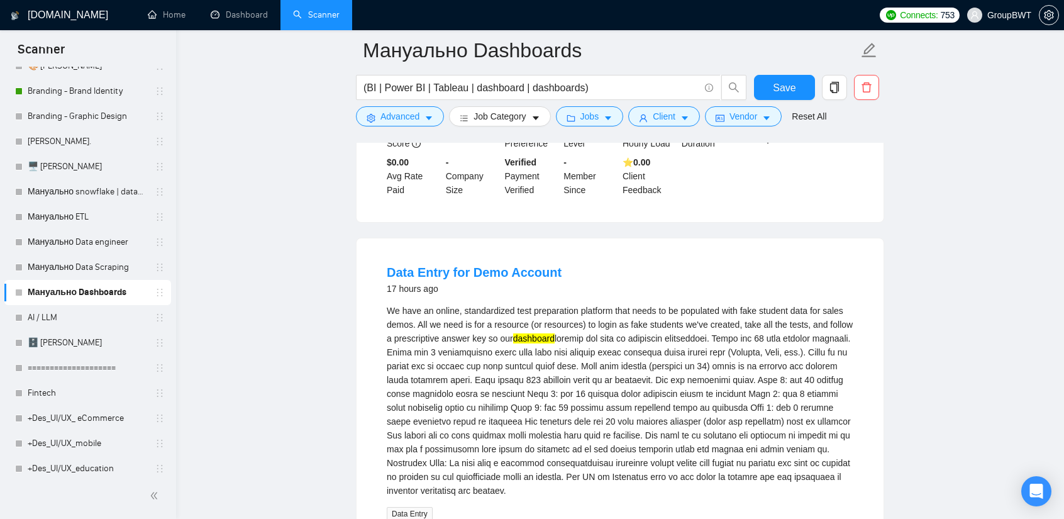
click at [625, 304] on div "We have an online, standardized test preparation platform that needs to be popu…" at bounding box center [620, 401] width 467 height 194
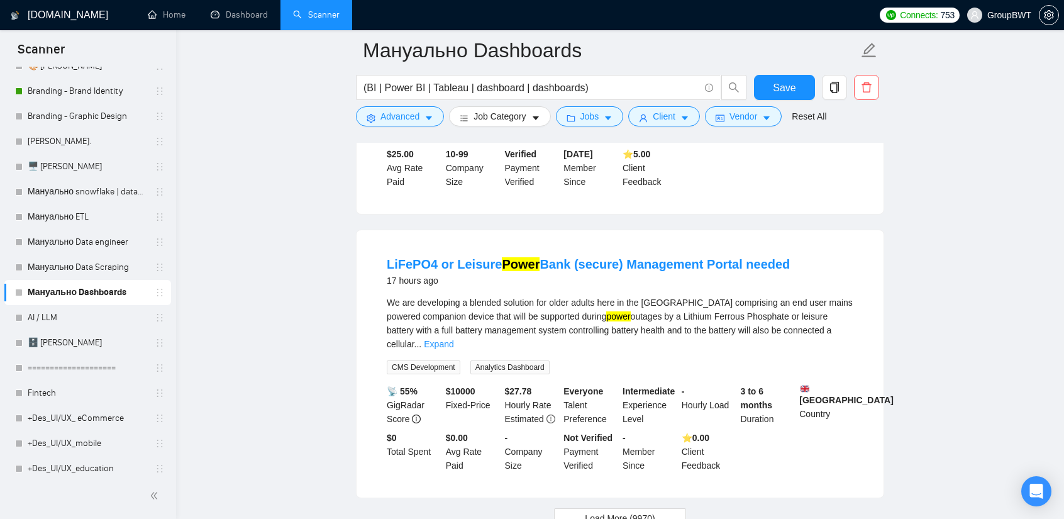
scroll to position [11390, 0]
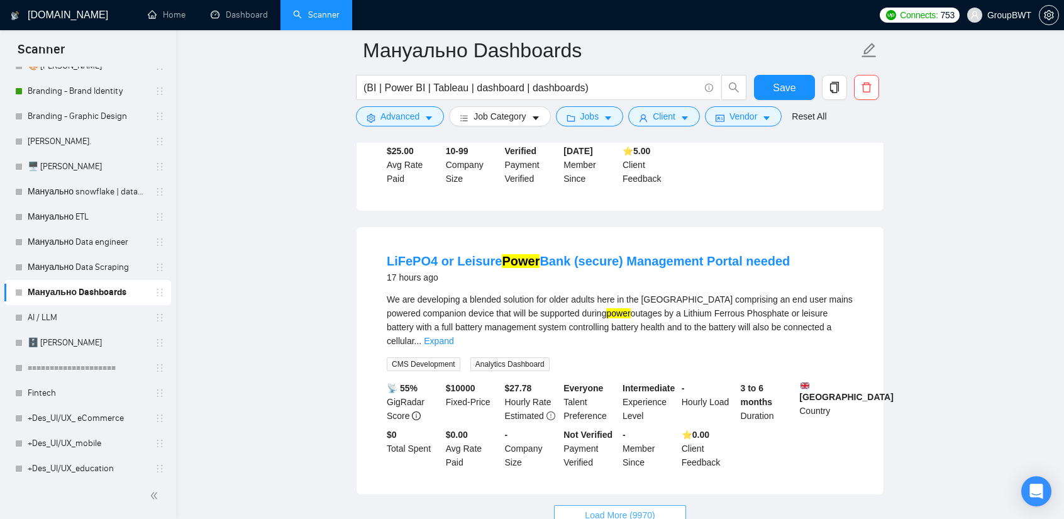
click at [629, 508] on span "Load More (9970)" at bounding box center [620, 515] width 70 height 14
click at [453, 336] on link "Expand" at bounding box center [439, 341] width 30 height 10
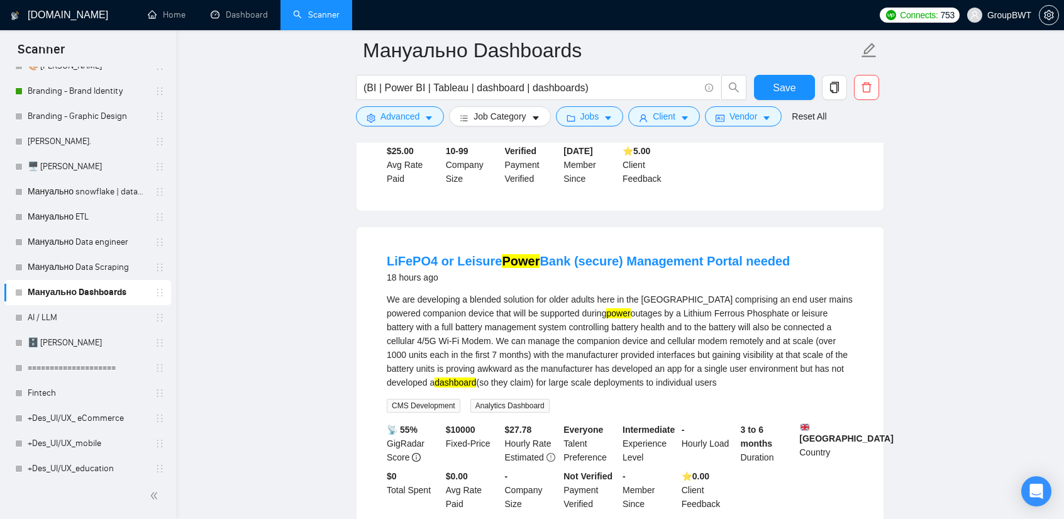
drag, startPoint x: 453, startPoint y: 214, endPoint x: 708, endPoint y: 282, distance: 264.2
click at [708, 282] on li "LiFePO4 or Leisure Power Bank (secure) Management Portal needed 18 hours ago We…" at bounding box center [620, 381] width 497 height 279
click at [596, 292] on div "We are developing a blended solution for older adults here in the UK comprising…" at bounding box center [620, 340] width 467 height 97
click at [576, 254] on link "LiFePO4 or Leisure Power Bank (secure) Management Portal needed" at bounding box center [588, 261] width 403 height 14
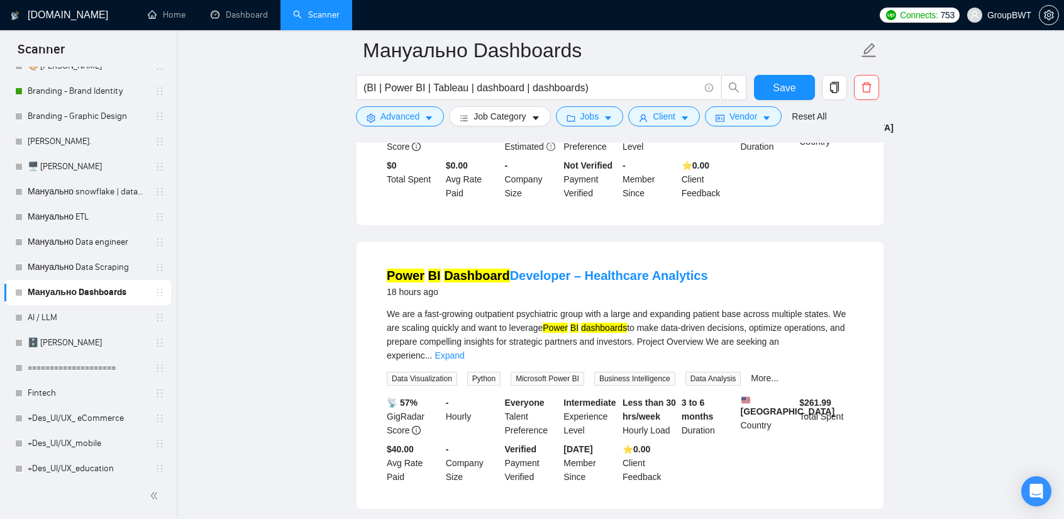
scroll to position [11705, 0]
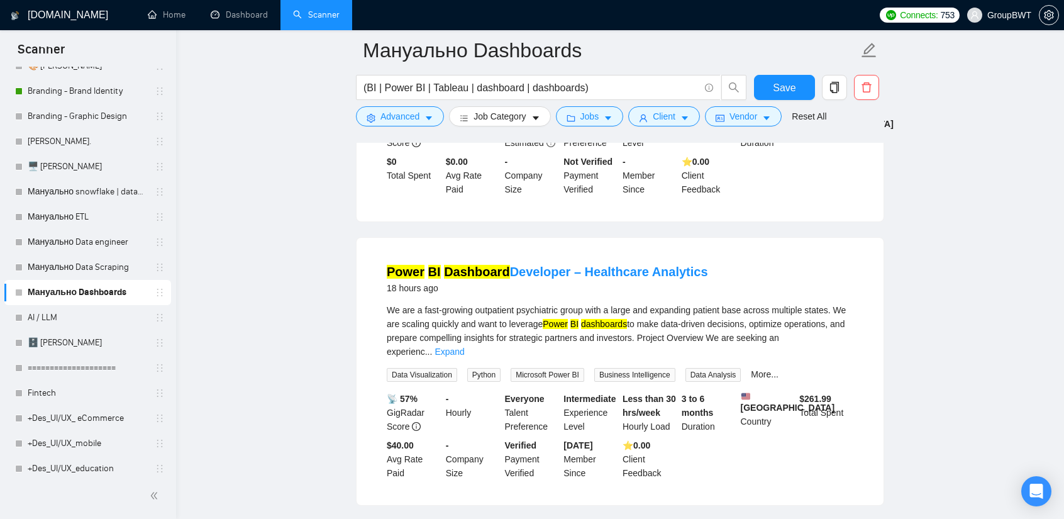
click at [464, 347] on link "Expand" at bounding box center [450, 352] width 30 height 10
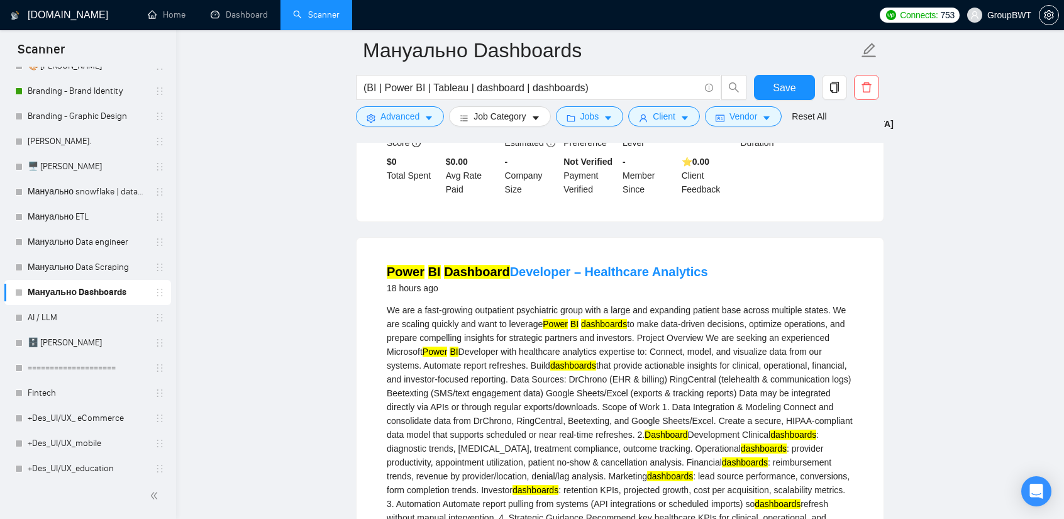
drag, startPoint x: 385, startPoint y: 163, endPoint x: 703, endPoint y: 169, distance: 318.3
click at [708, 253] on li "Power BI Dashboard Developer – Healthcare Analytics 18 hours ago We are a fast-…" at bounding box center [620, 524] width 497 height 542
click at [587, 265] on link "Power BI Dashboard Developer – Healthcare Analytics" at bounding box center [547, 272] width 321 height 14
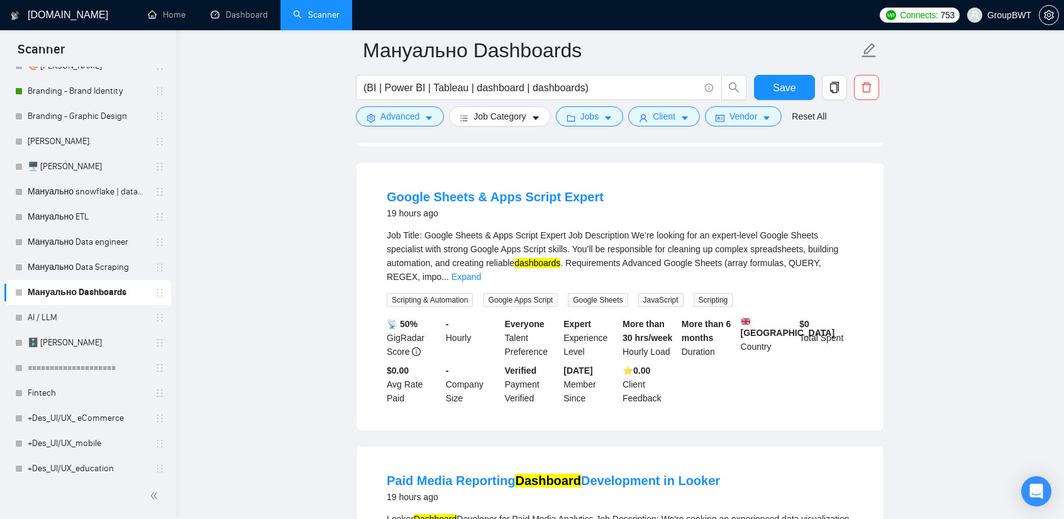
scroll to position [13089, 0]
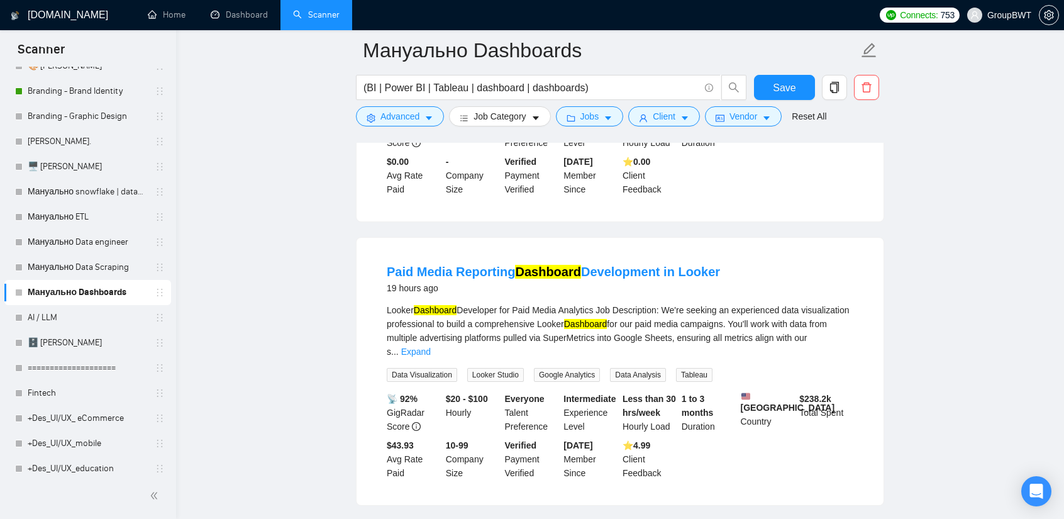
drag, startPoint x: 397, startPoint y: 174, endPoint x: 746, endPoint y: 187, distance: 349.3
click at [746, 238] on div "Paid Media Reporting Dashboard Development in Looker 19 hours ago Looker Dashbo…" at bounding box center [620, 371] width 527 height 267
drag, startPoint x: 723, startPoint y: 183, endPoint x: 659, endPoint y: 182, distance: 63.5
click at [659, 253] on li "Paid Media Reporting Dashboard Development in Looker 19 hours ago Looker Dashbo…" at bounding box center [620, 371] width 497 height 237
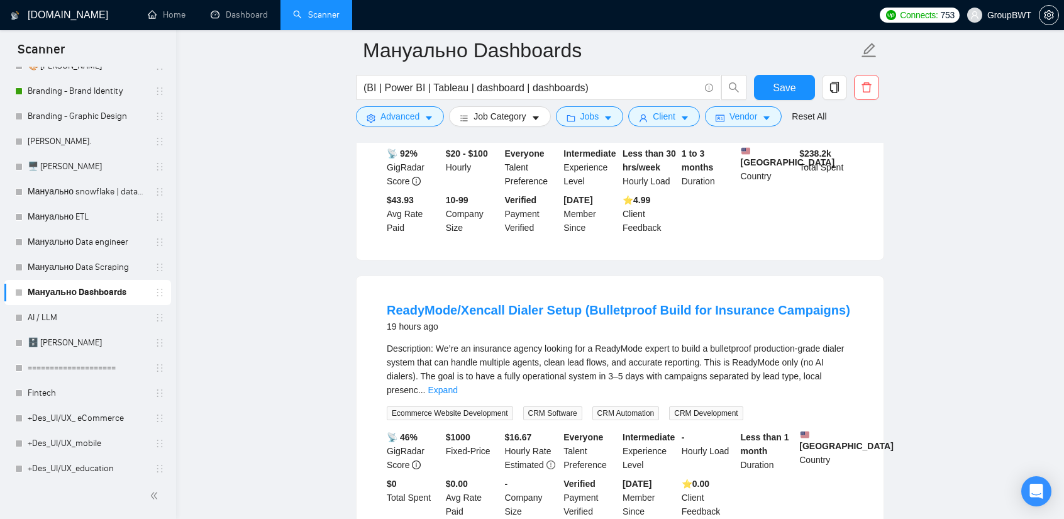
scroll to position [13340, 0]
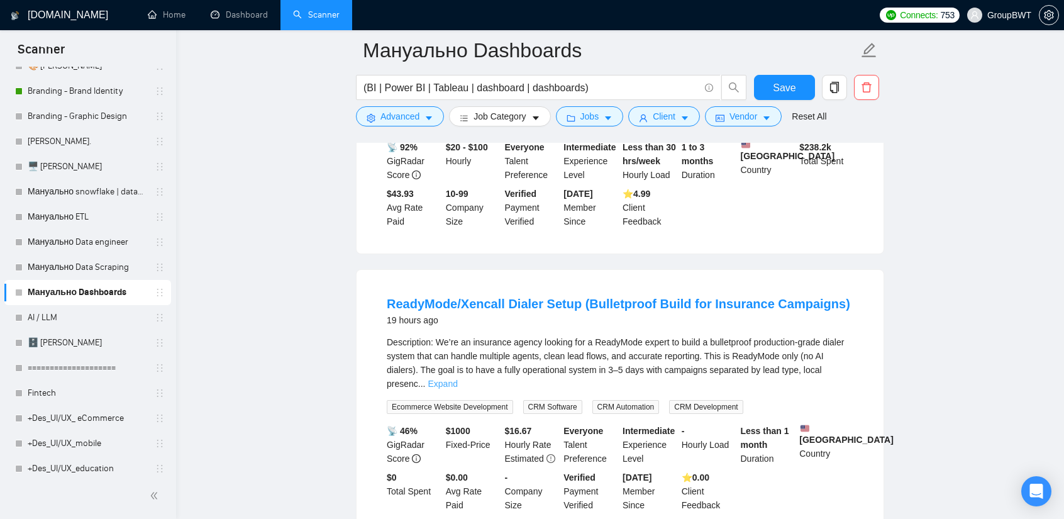
click at [457, 379] on link "Expand" at bounding box center [443, 384] width 30 height 10
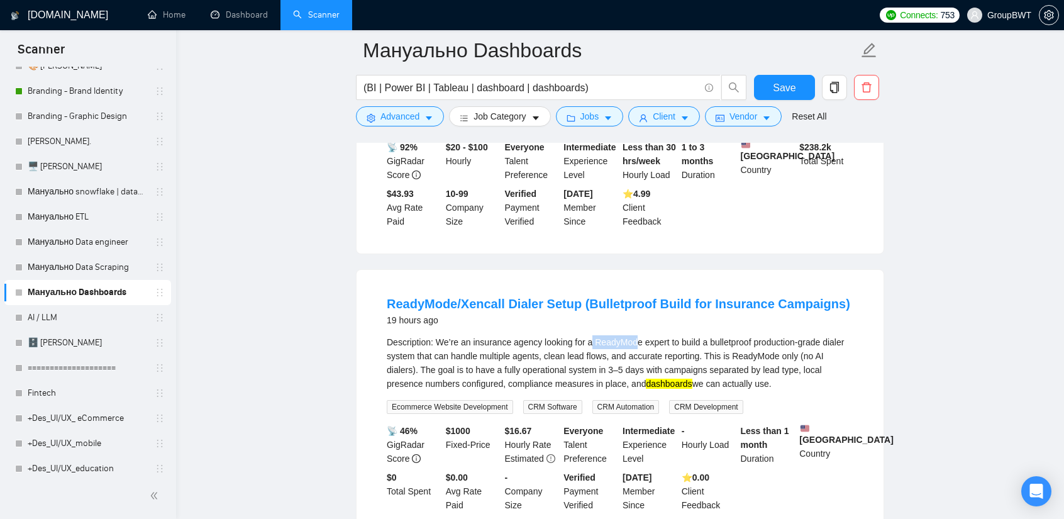
drag, startPoint x: 591, startPoint y: 258, endPoint x: 652, endPoint y: 260, distance: 61.0
click at [634, 335] on div "Description: We’re an insurance agency looking for a ReadyMode expert to build …" at bounding box center [620, 362] width 467 height 55
click at [656, 335] on div "Description: We’re an insurance agency looking for a ReadyMode expert to build …" at bounding box center [620, 362] width 467 height 55
drag, startPoint x: 667, startPoint y: 256, endPoint x: 593, endPoint y: 253, distance: 73.6
click at [593, 335] on div "Description: We’re an insurance agency looking for a ReadyMode expert to build …" at bounding box center [620, 362] width 467 height 55
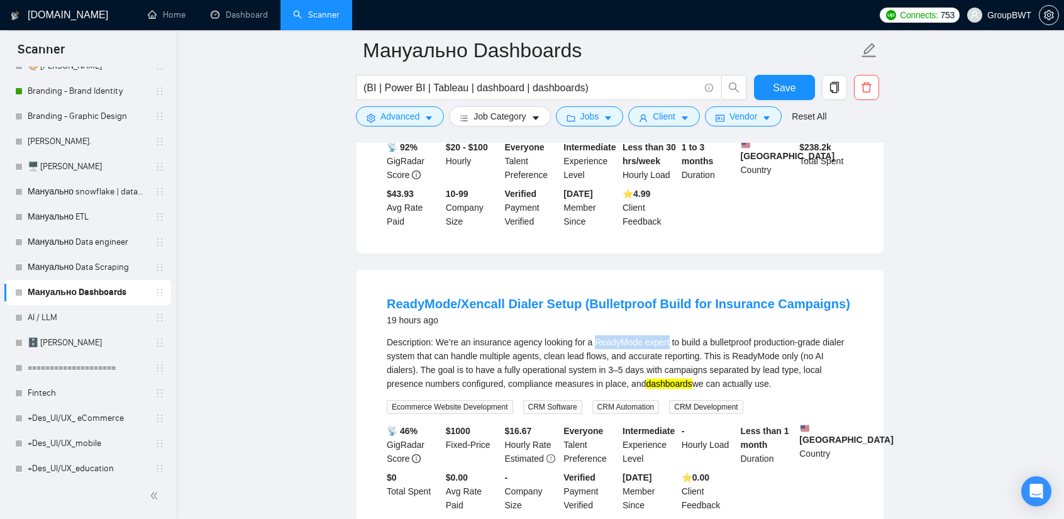
click at [665, 335] on div "Description: We’re an insurance agency looking for a ReadyMode expert to build …" at bounding box center [620, 362] width 467 height 55
drag, startPoint x: 664, startPoint y: 256, endPoint x: 652, endPoint y: 258, distance: 12.1
click at [652, 335] on div "Description: We’re an insurance agency looking for a ReadyMode expert to build …" at bounding box center [620, 362] width 467 height 55
click at [665, 335] on div "Description: We’re an insurance agency looking for a ReadyMode expert to build …" at bounding box center [620, 362] width 467 height 55
click at [664, 335] on div "Description: We’re an insurance agency looking for a ReadyMode expert to build …" at bounding box center [620, 362] width 467 height 55
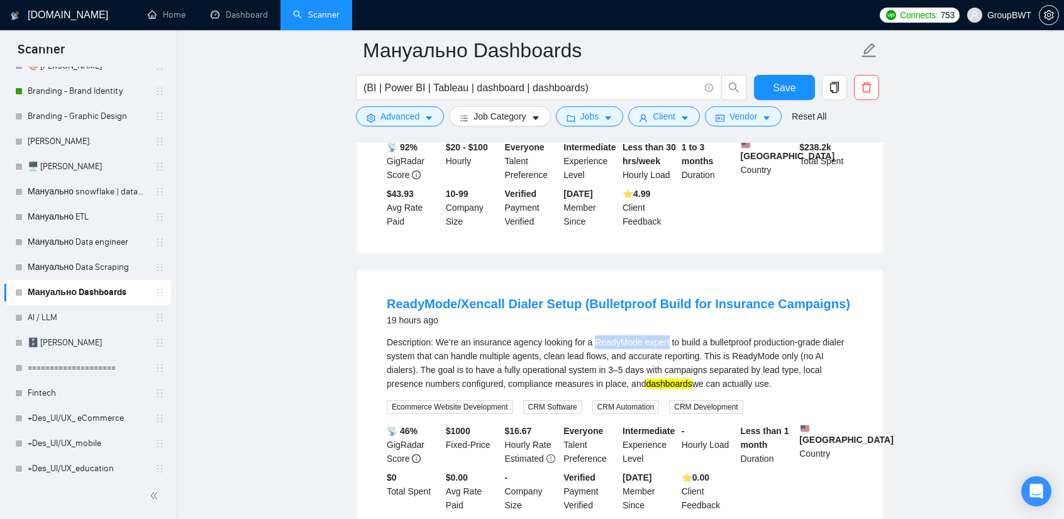
drag, startPoint x: 666, startPoint y: 256, endPoint x: 592, endPoint y: 257, distance: 73.6
click at [592, 335] on div "Description: We’re an insurance agency looking for a ReadyMode expert to build …" at bounding box center [620, 362] width 467 height 55
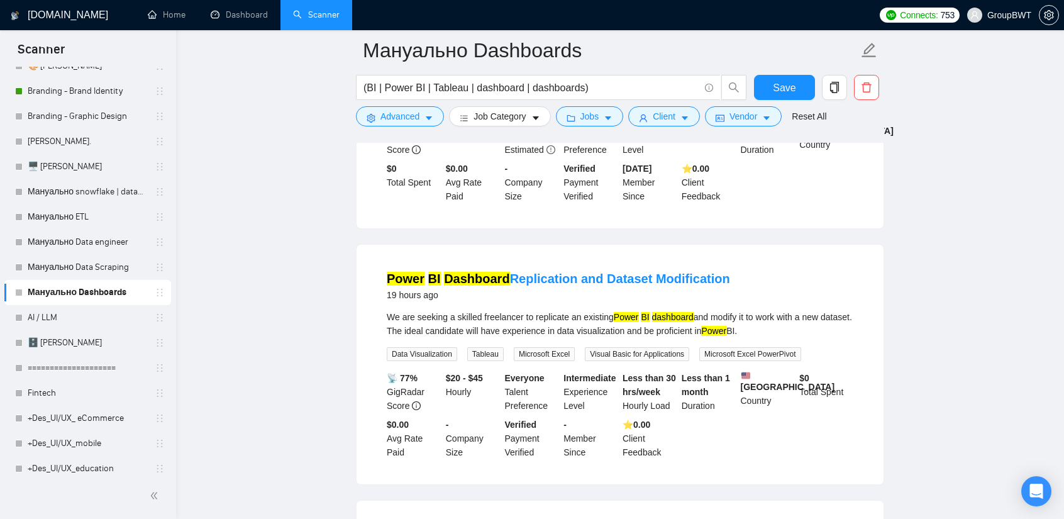
scroll to position [13655, 0]
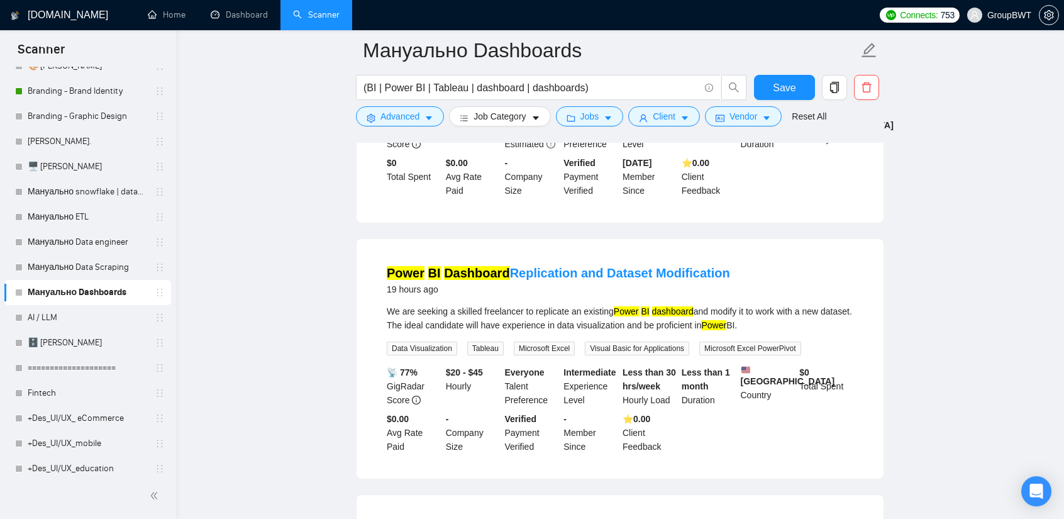
click at [620, 304] on div "We are seeking a skilled freelancer to replicate an existing Power BI dashboard…" at bounding box center [620, 318] width 467 height 28
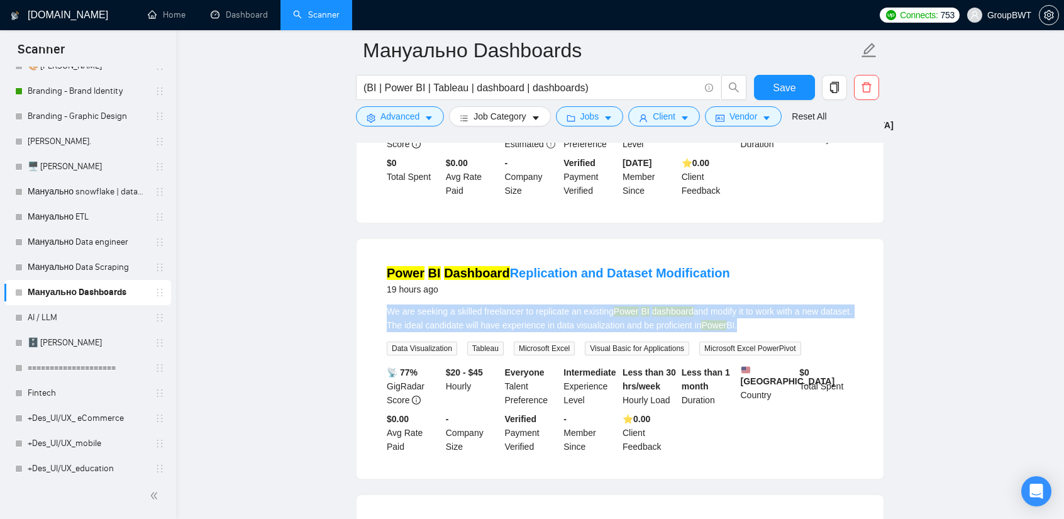
click at [620, 304] on div "We are seeking a skilled freelancer to replicate an existing Power BI dashboard…" at bounding box center [620, 318] width 467 height 28
drag, startPoint x: 376, startPoint y: 165, endPoint x: 716, endPoint y: 138, distance: 341.3
click at [717, 239] on div "Power BI Dashboard Replication and Dataset Modification 19 hours ago We are see…" at bounding box center [620, 359] width 527 height 240
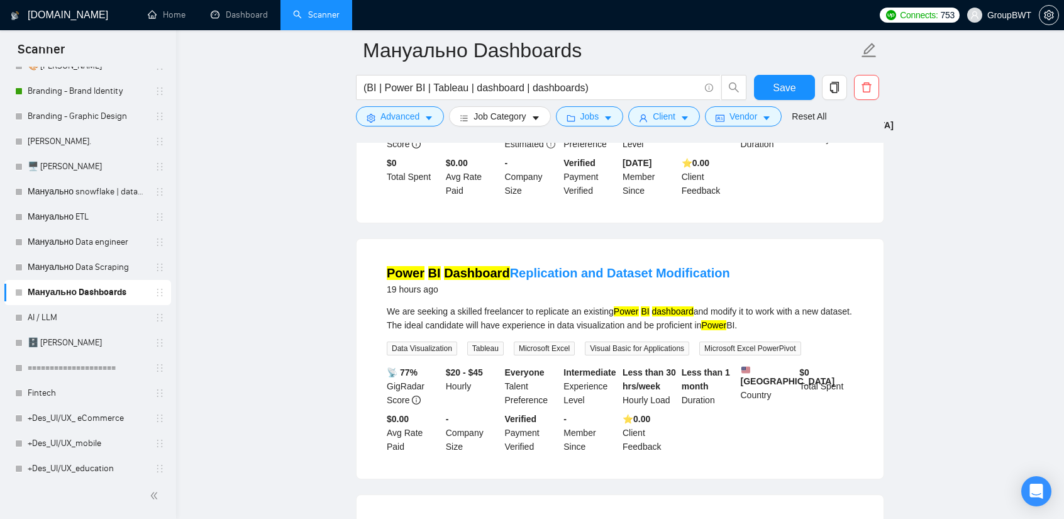
click at [395, 304] on div "We are seeking a skilled freelancer to replicate an existing Power BI dashboard…" at bounding box center [620, 318] width 467 height 28
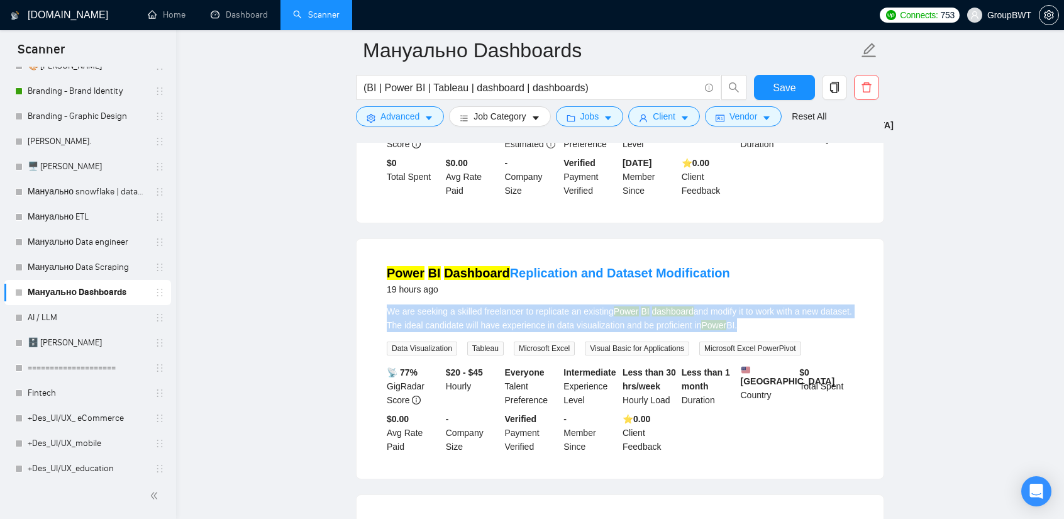
click at [395, 304] on div "We are seeking a skilled freelancer to replicate an existing Power BI dashboard…" at bounding box center [620, 318] width 467 height 28
click at [796, 304] on div "We are seeking a skilled freelancer to replicate an existing Power BI dashboard…" at bounding box center [620, 318] width 467 height 28
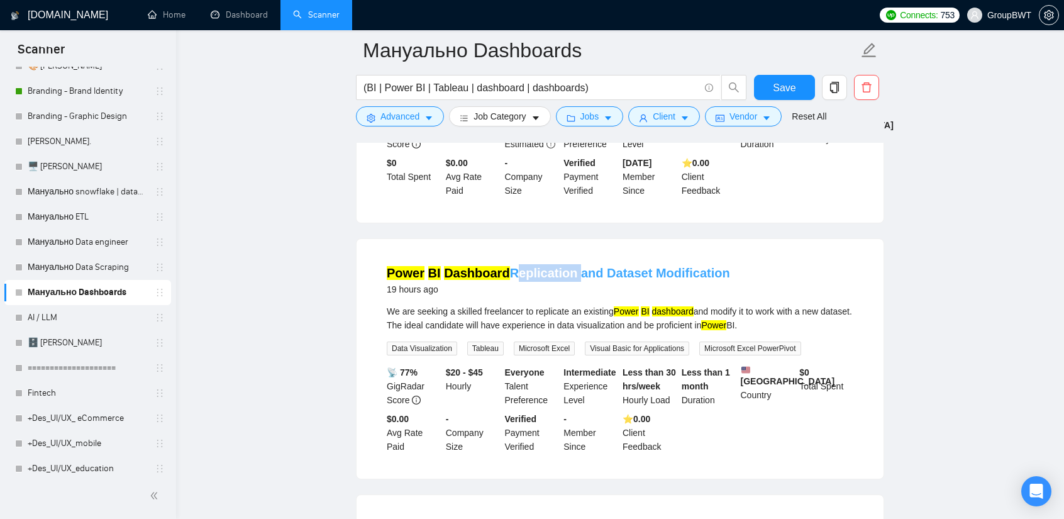
drag, startPoint x: 566, startPoint y: 177, endPoint x: 505, endPoint y: 182, distance: 61.2
click at [505, 254] on li "Power BI Dashboard Replication and Dataset Modification 19 hours ago We are see…" at bounding box center [620, 358] width 497 height 209
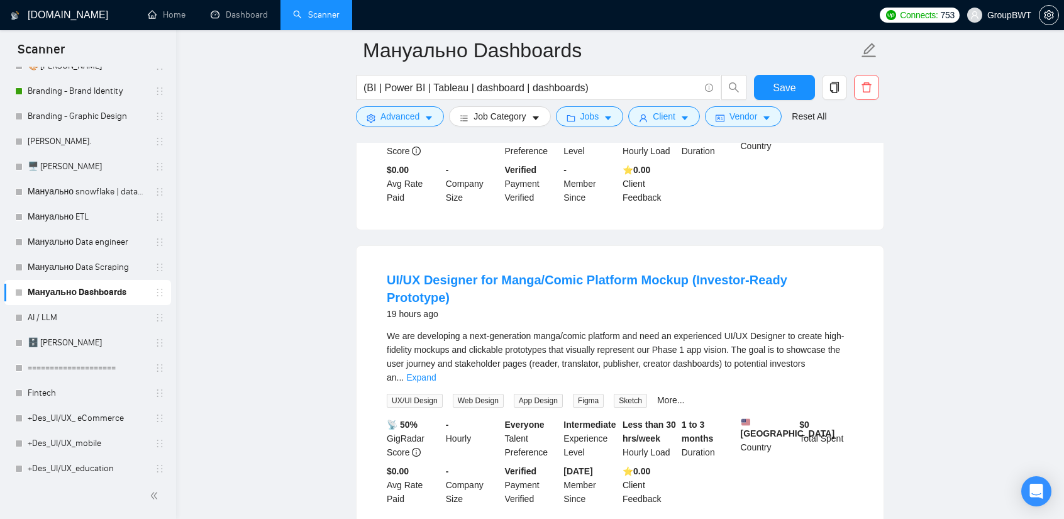
scroll to position [13906, 0]
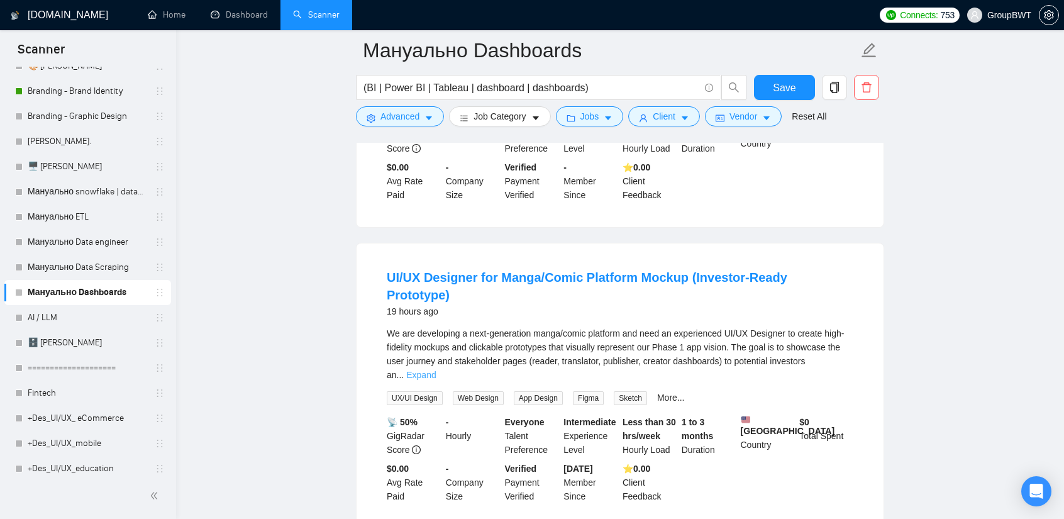
click at [436, 370] on link "Expand" at bounding box center [421, 375] width 30 height 10
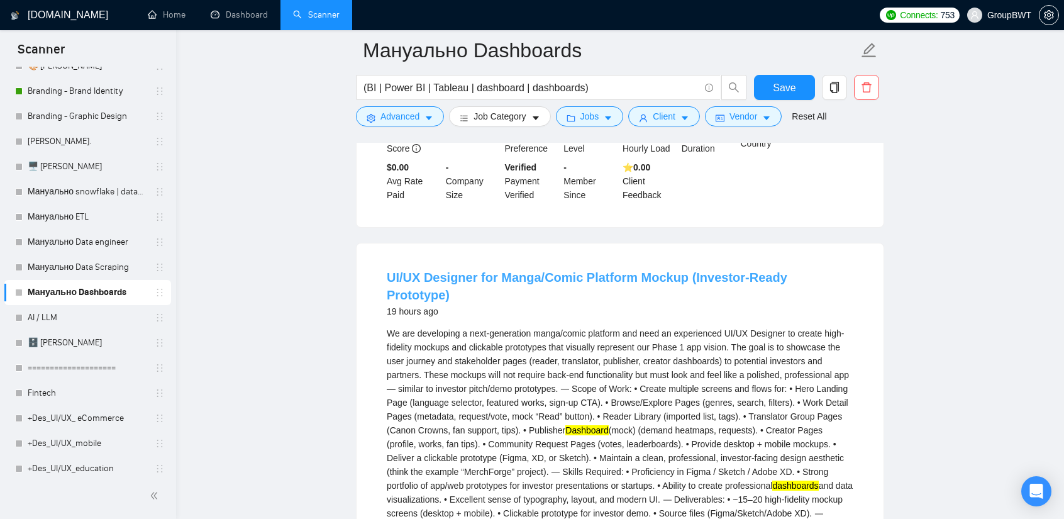
click at [703, 270] on link "UI/UX Designer for Manga/Comic Platform Mockup (Investor-Ready Prototype)" at bounding box center [587, 285] width 401 height 31
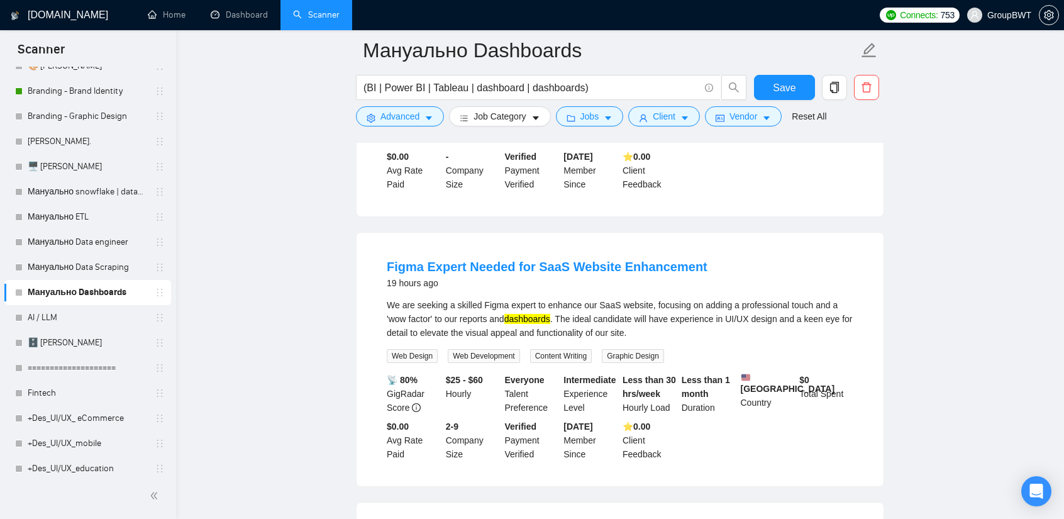
scroll to position [14409, 0]
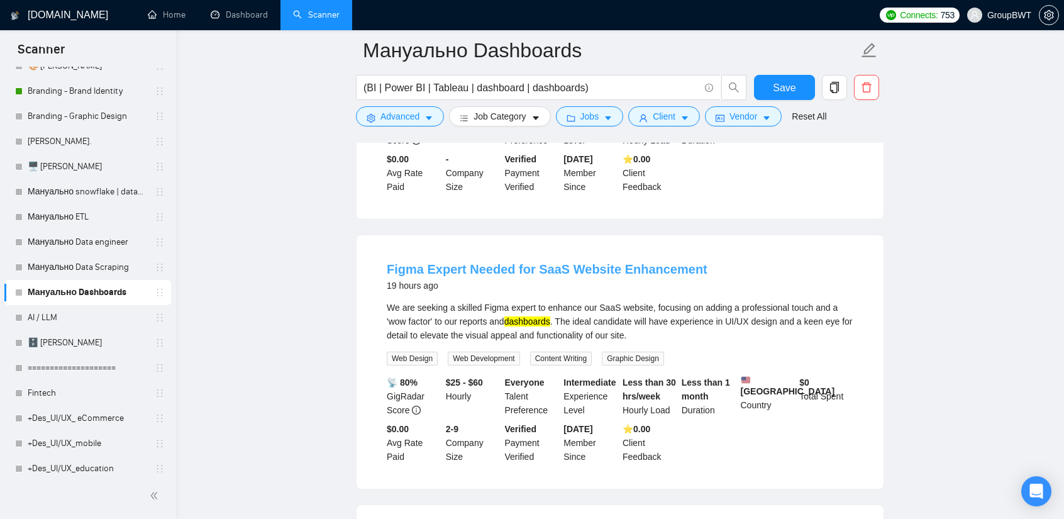
click at [489, 262] on link "Figma Expert Needed for SaaS Website Enhancement" at bounding box center [547, 269] width 321 height 14
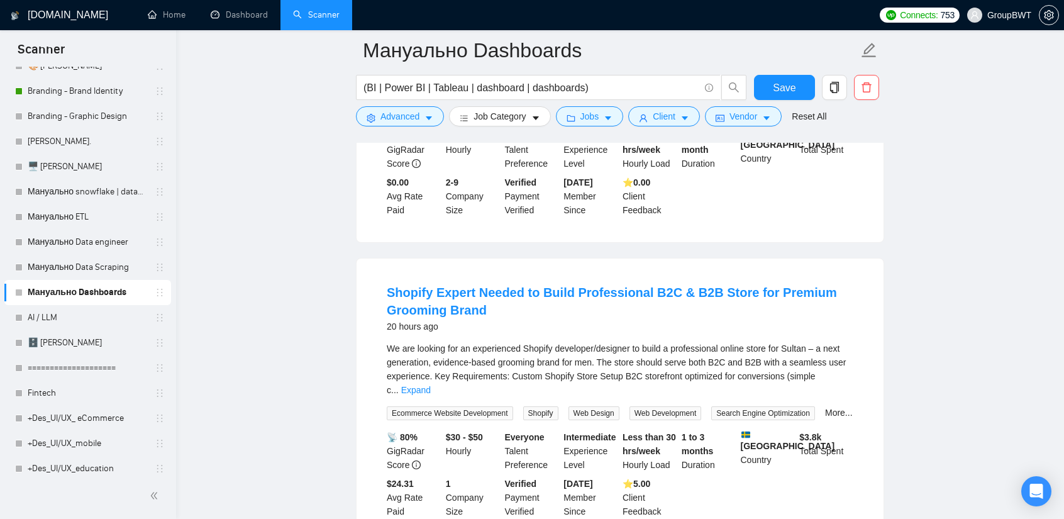
scroll to position [14661, 0]
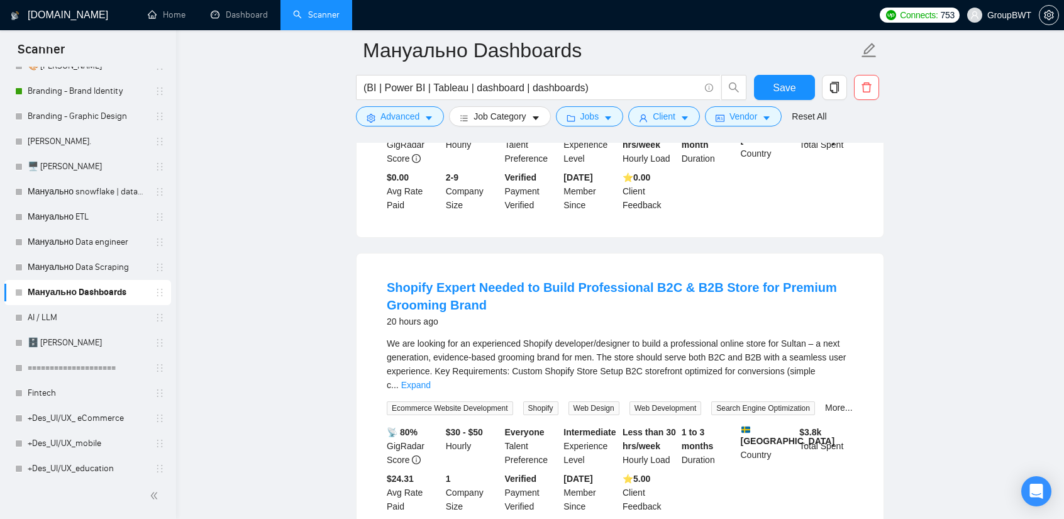
drag, startPoint x: 387, startPoint y: 178, endPoint x: 469, endPoint y: 184, distance: 82.0
click at [469, 269] on li "Shopify Expert Needed to Build Professional B2C & B2B Store for Premium Groomin…" at bounding box center [620, 396] width 497 height 255
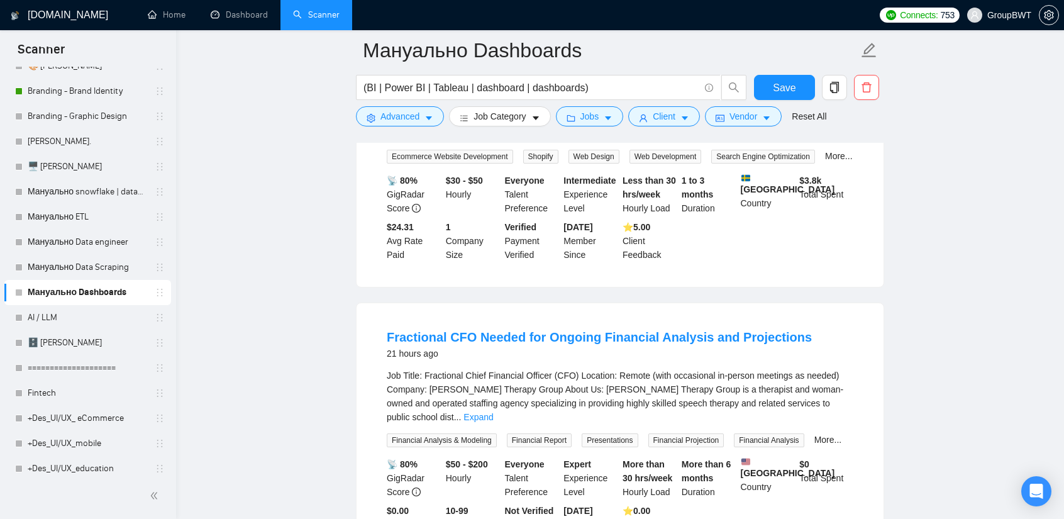
scroll to position [15479, 0]
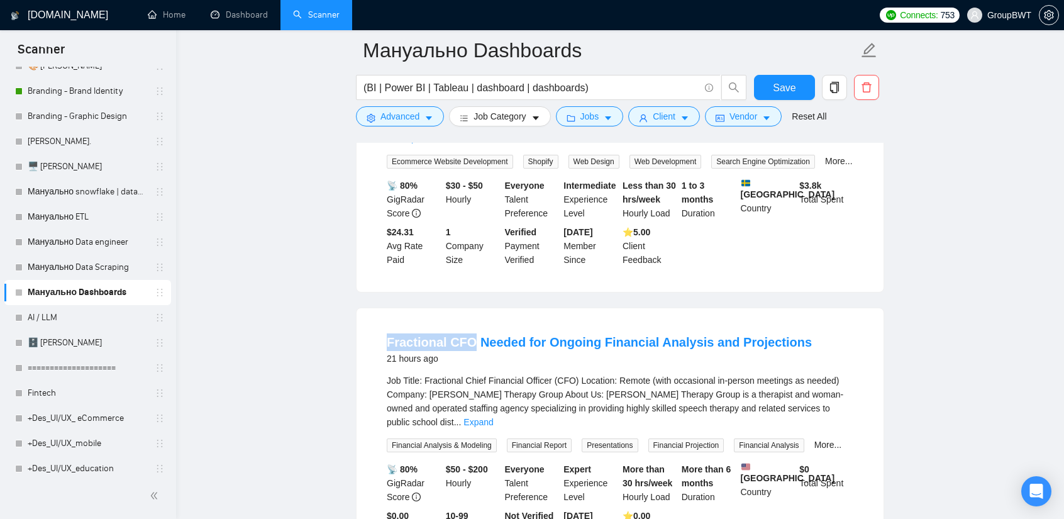
drag, startPoint x: 391, startPoint y: 203, endPoint x: 469, endPoint y: 206, distance: 78.7
click at [469, 323] on li "Fractional CFO Needed for Ongoing Financial Analysis and Projections 21 hours a…" at bounding box center [620, 441] width 497 height 237
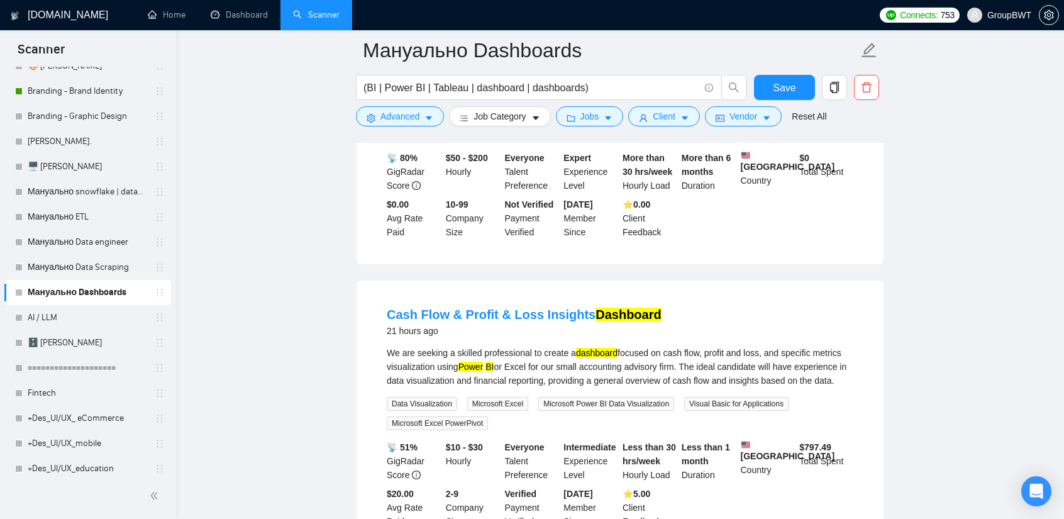
scroll to position [15793, 0]
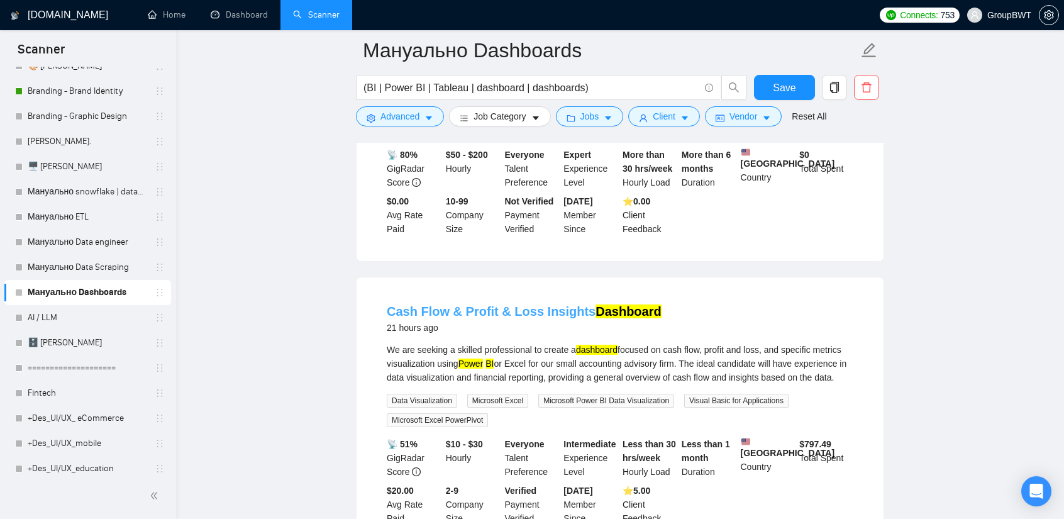
click at [565, 304] on link "Cash Flow & Profit & Loss Insights Dashboard" at bounding box center [524, 311] width 275 height 14
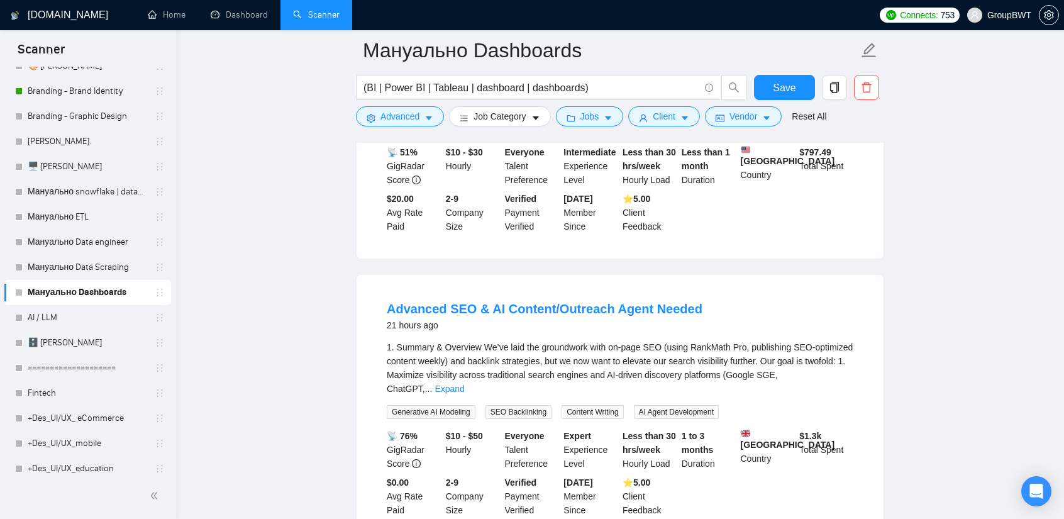
scroll to position [16045, 0]
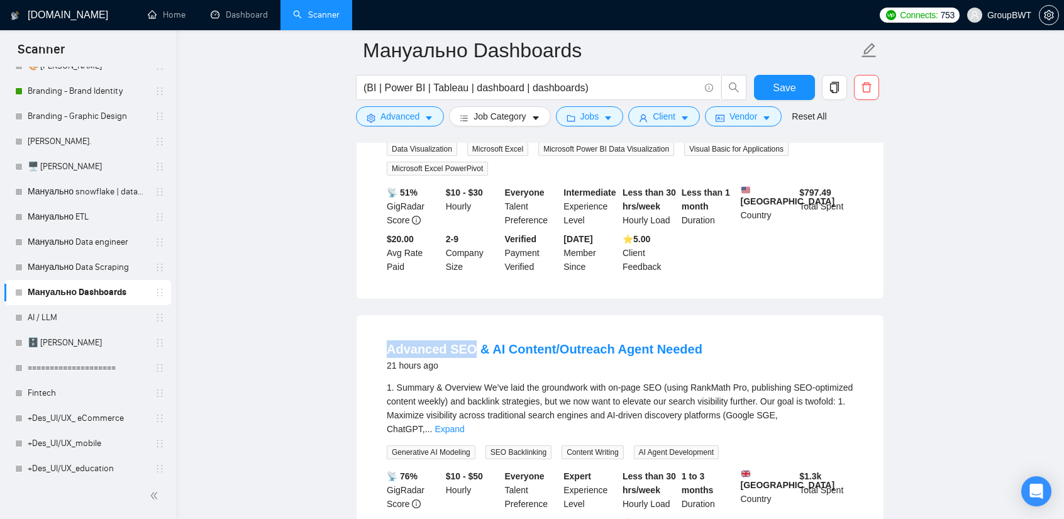
drag, startPoint x: 388, startPoint y: 203, endPoint x: 484, endPoint y: 206, distance: 96.3
click at [469, 330] on li "Advanced SEO & AI Content/Outreach Agent Needed 21 hours ago 1. Summary & Overv…" at bounding box center [620, 448] width 497 height 237
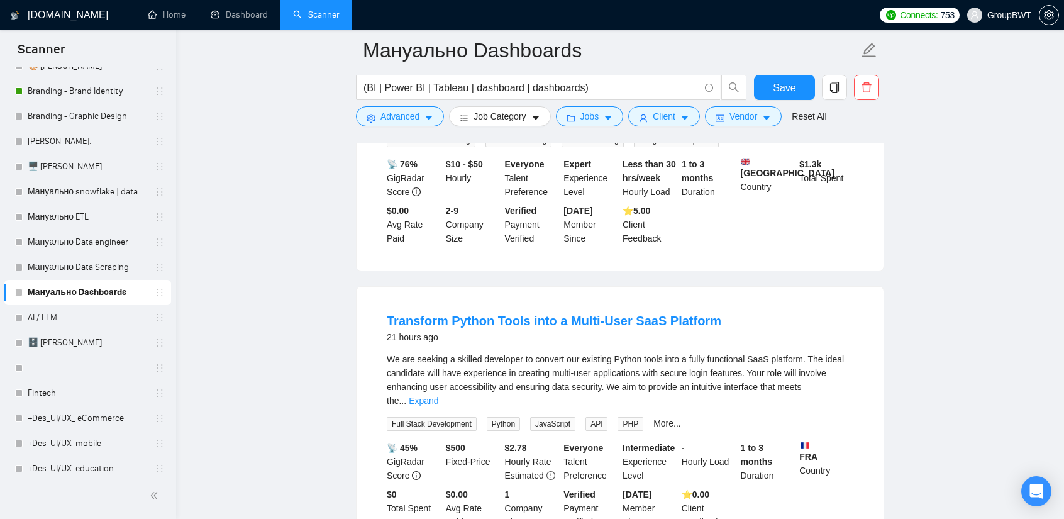
scroll to position [16359, 0]
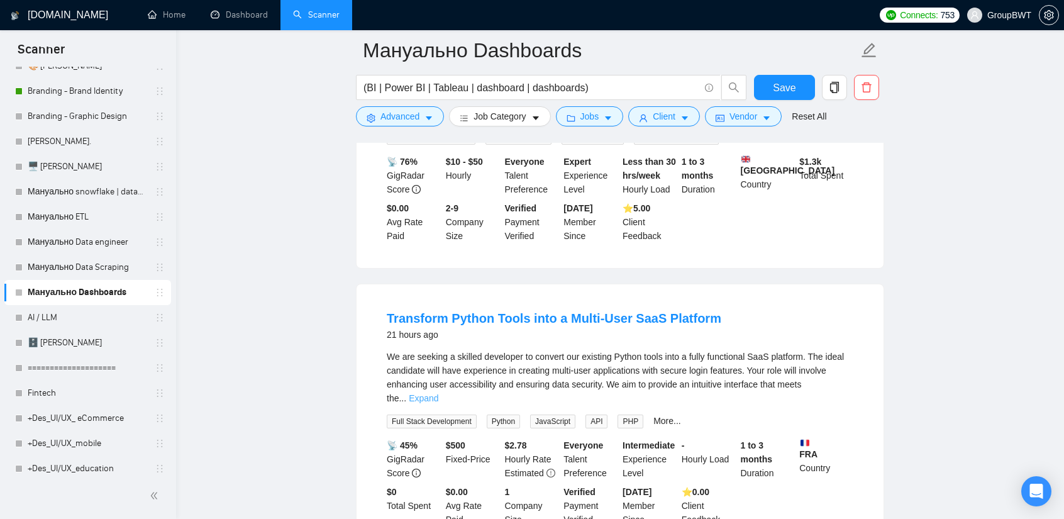
click at [438, 393] on link "Expand" at bounding box center [424, 398] width 30 height 10
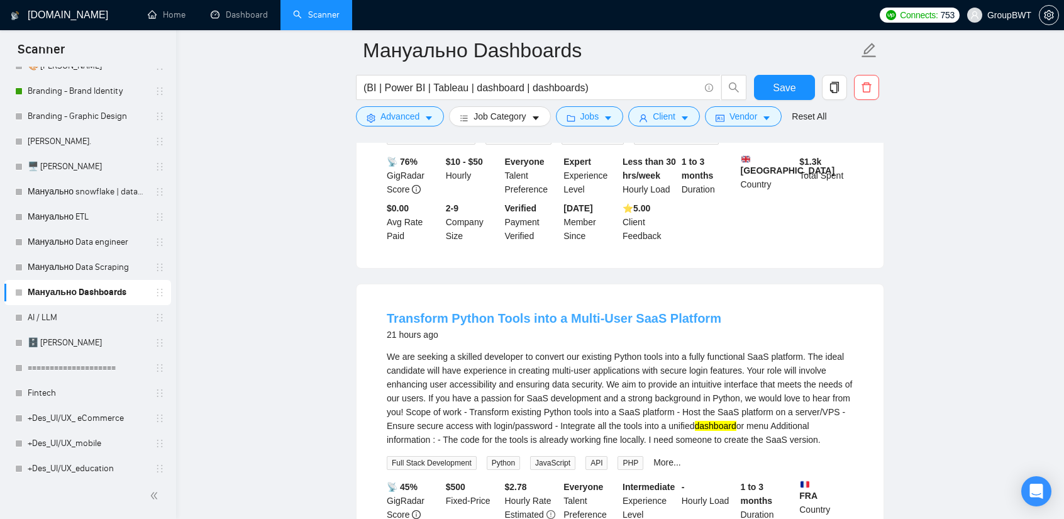
click at [483, 311] on link "Transform Python Tools into a Multi-User SaaS Platform" at bounding box center [554, 318] width 335 height 14
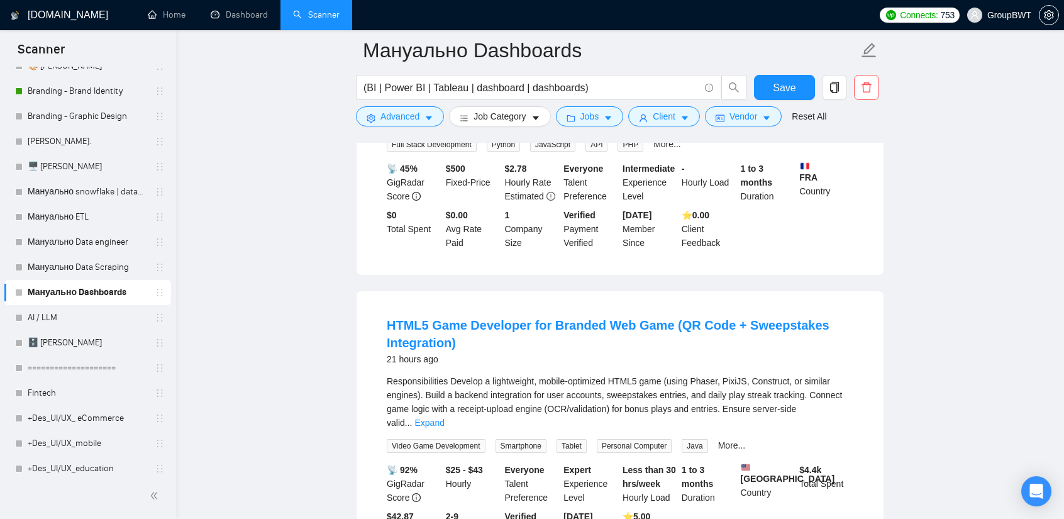
scroll to position [16674, 0]
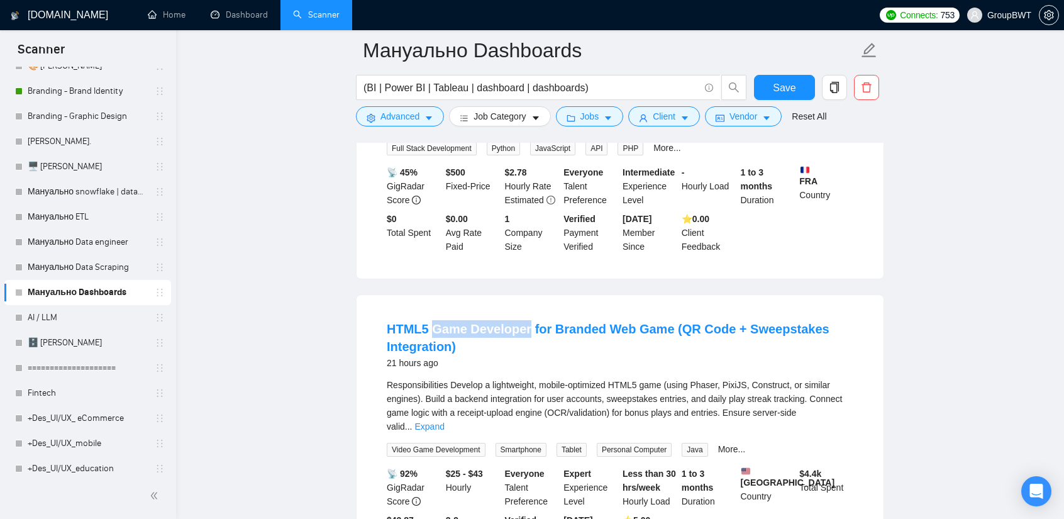
drag, startPoint x: 433, startPoint y: 174, endPoint x: 525, endPoint y: 179, distance: 91.3
click at [525, 310] on li "HTML5 Game Developer for Branded Web Game (QR Code + Sweepstakes Integration) 2…" at bounding box center [620, 437] width 497 height 255
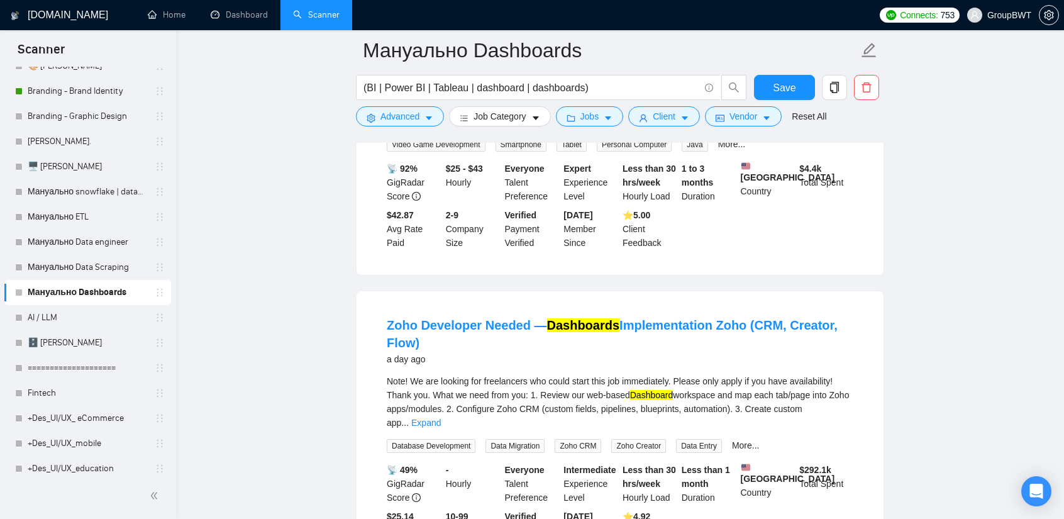
scroll to position [16988, 0]
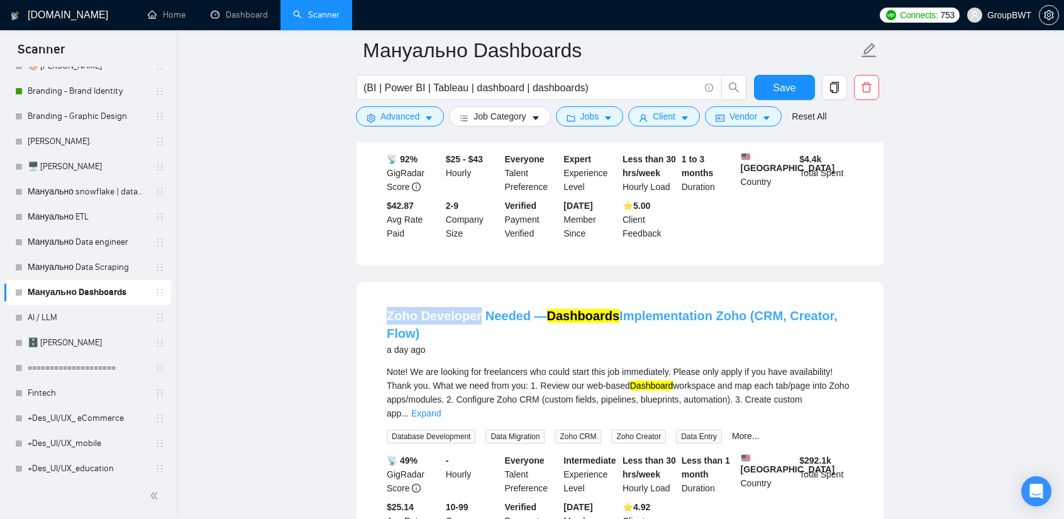
drag, startPoint x: 382, startPoint y: 149, endPoint x: 477, endPoint y: 158, distance: 95.4
click at [477, 297] on li "Zoho Developer Needed — Dashboards Implementation Zoho (CRM, Creator, Flow) a d…" at bounding box center [620, 424] width 497 height 255
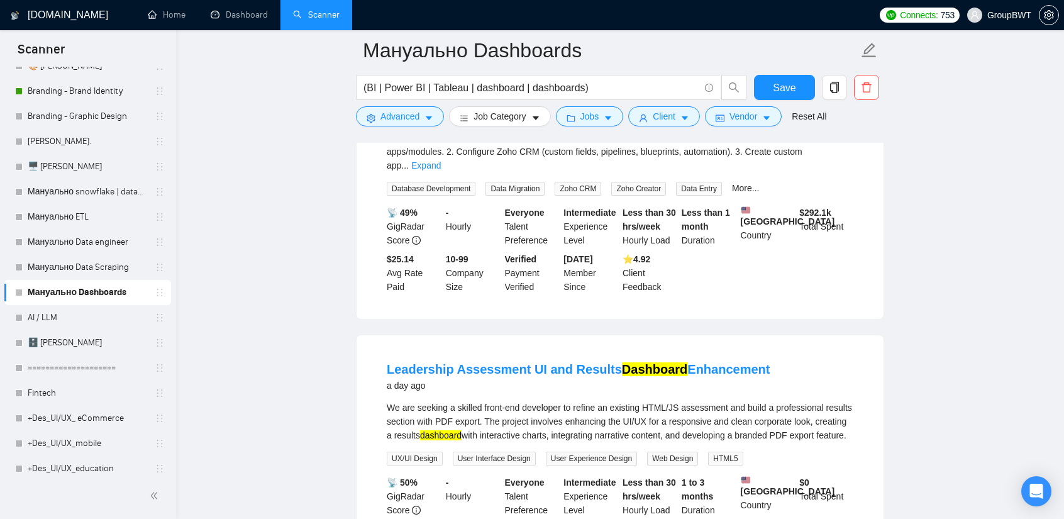
scroll to position [17240, 0]
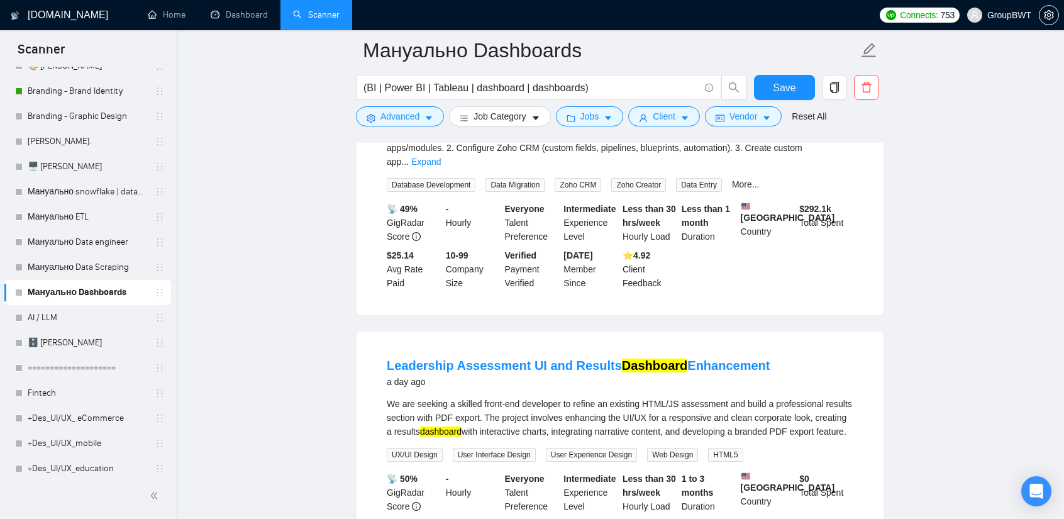
click at [631, 397] on div "We are seeking a skilled front-end developer to refine an existing HTML/JS asse…" at bounding box center [620, 418] width 467 height 42
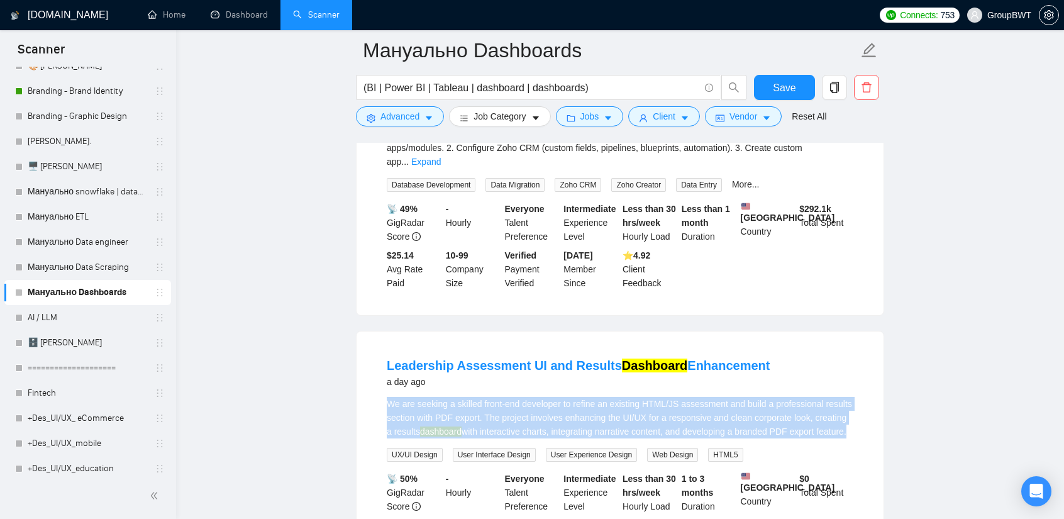
click at [631, 397] on div "We are seeking a skilled front-end developer to refine an existing HTML/JS asse…" at bounding box center [620, 418] width 467 height 42
click at [751, 397] on div "We are seeking a skilled front-end developer to refine an existing HTML/JS asse…" at bounding box center [620, 418] width 467 height 42
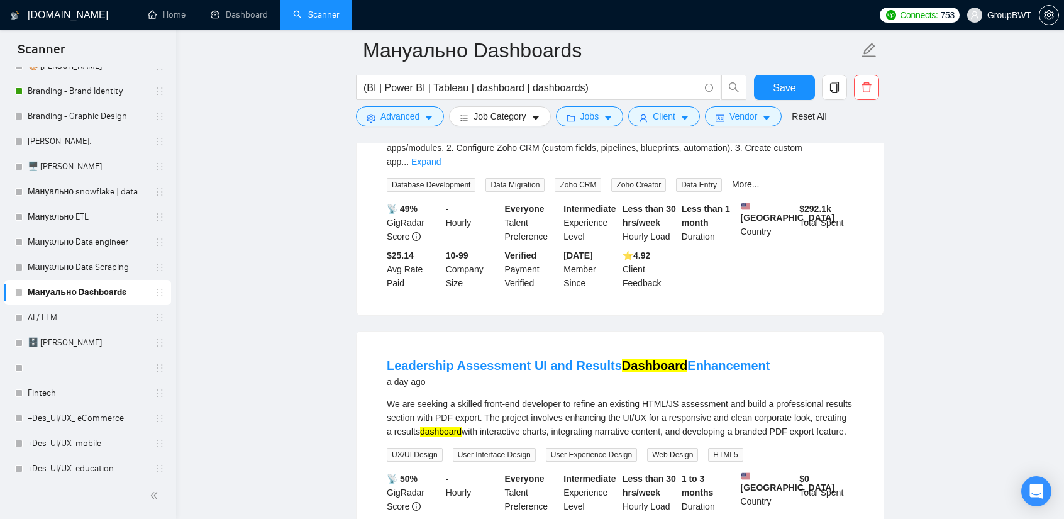
click at [609, 397] on div "We are seeking a skilled front-end developer to refine an existing HTML/JS asse…" at bounding box center [620, 418] width 467 height 42
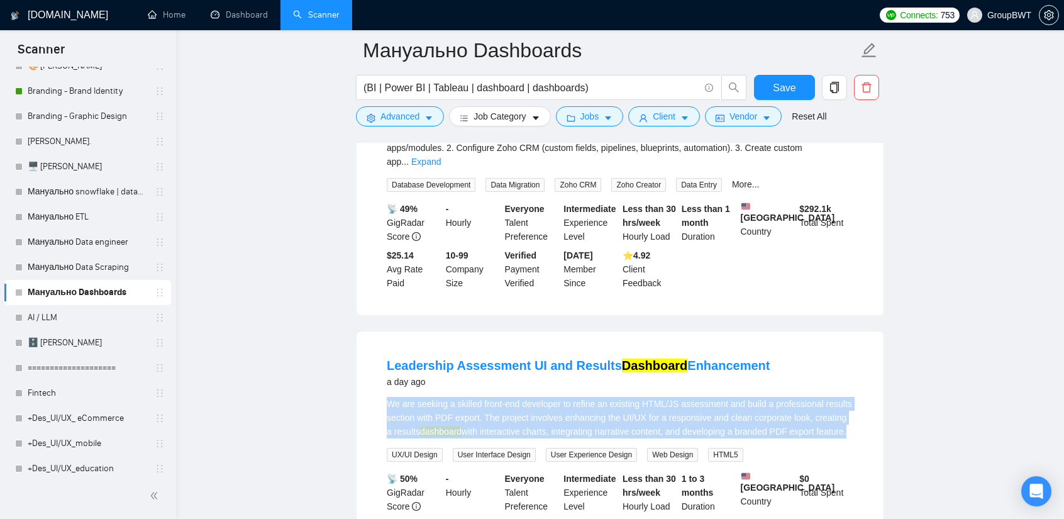
click at [609, 397] on div "We are seeking a skilled front-end developer to refine an existing HTML/JS asse…" at bounding box center [620, 418] width 467 height 42
click at [714, 397] on div "We are seeking a skilled front-end developer to refine an existing HTML/JS asse…" at bounding box center [620, 418] width 467 height 42
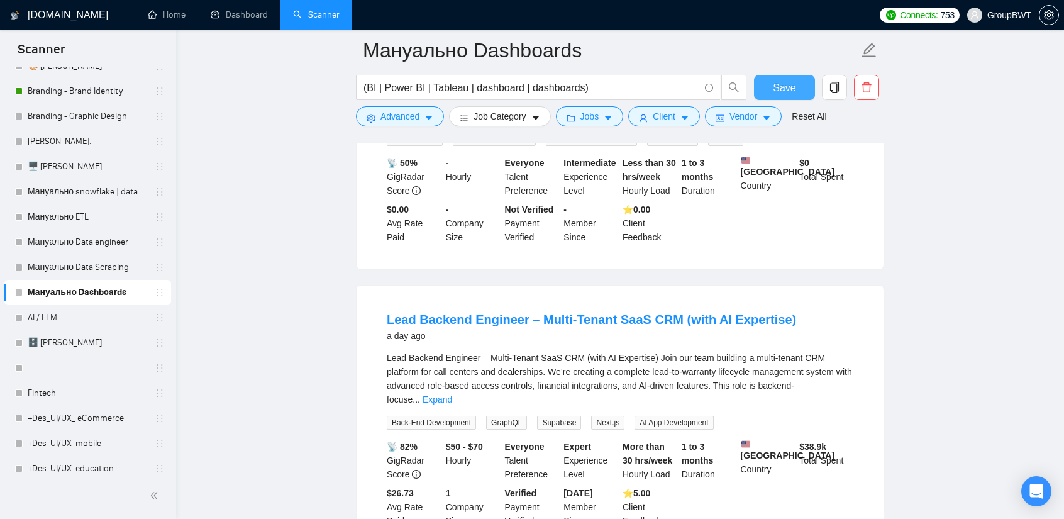
scroll to position [17560, 0]
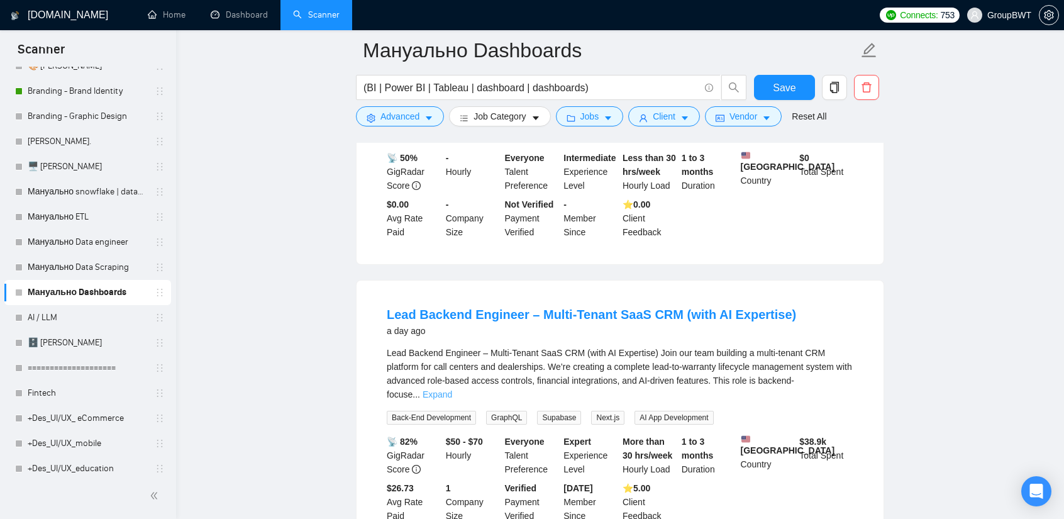
click at [452, 389] on link "Expand" at bounding box center [438, 394] width 30 height 10
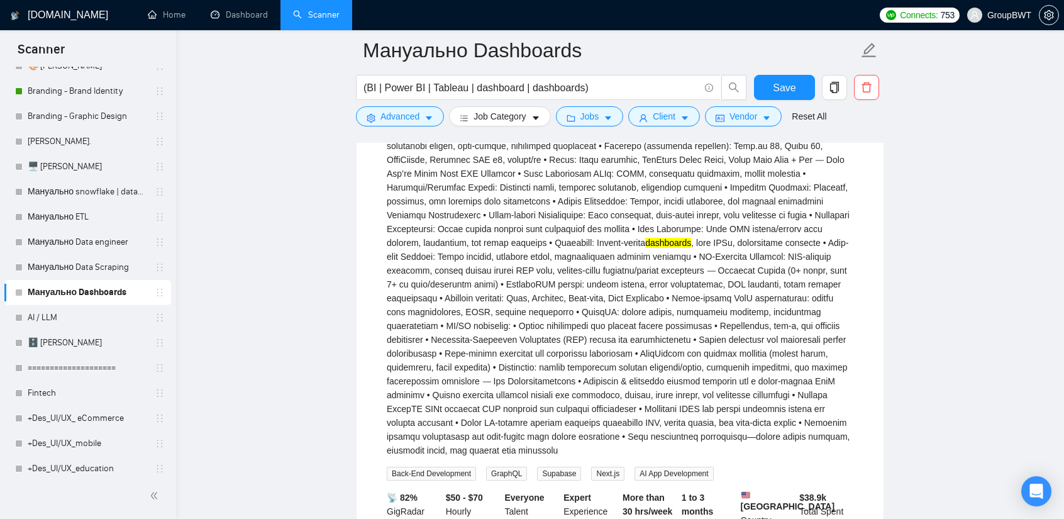
scroll to position [17892, 0]
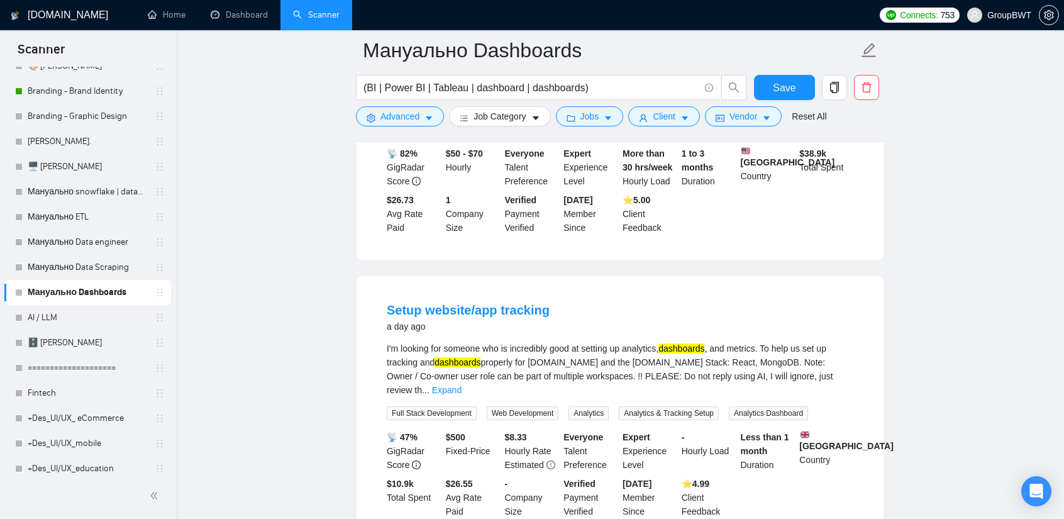
scroll to position [18144, 0]
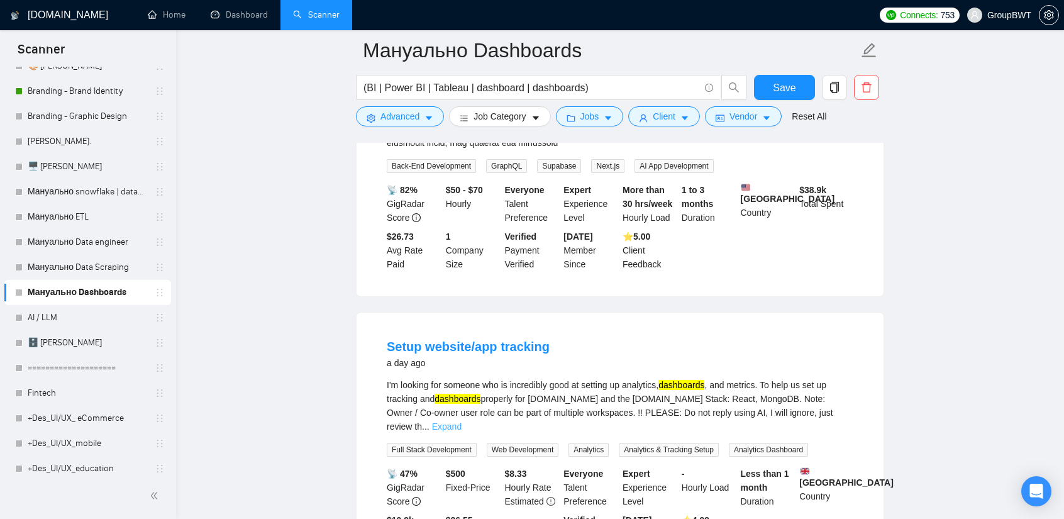
click at [462, 421] on link "Expand" at bounding box center [447, 426] width 30 height 10
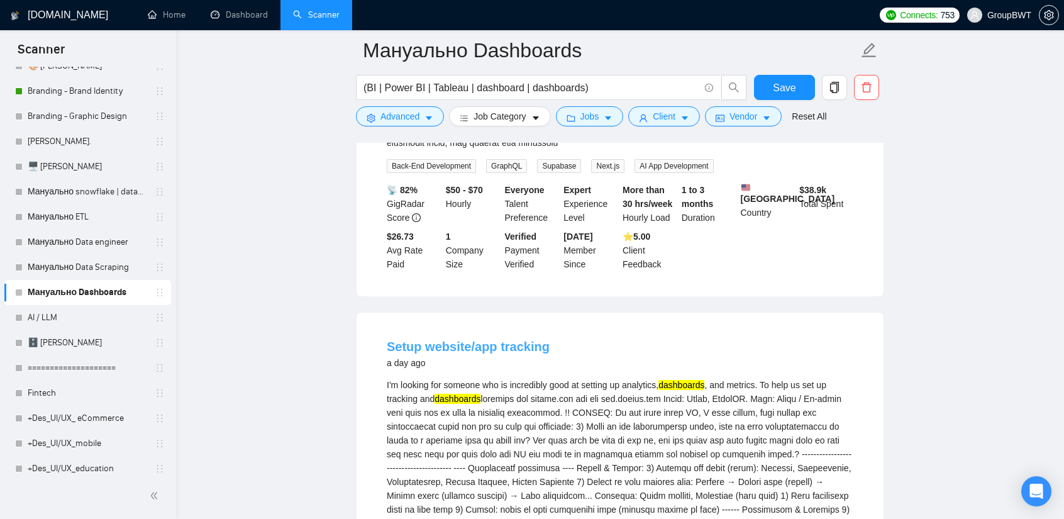
click at [489, 340] on link "Setup website/app tracking" at bounding box center [468, 347] width 163 height 14
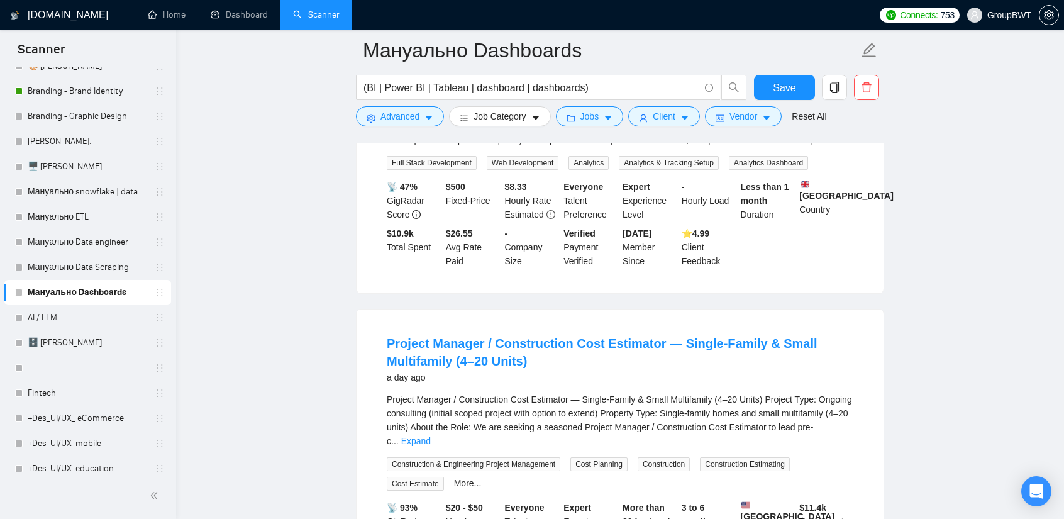
scroll to position [18647, 0]
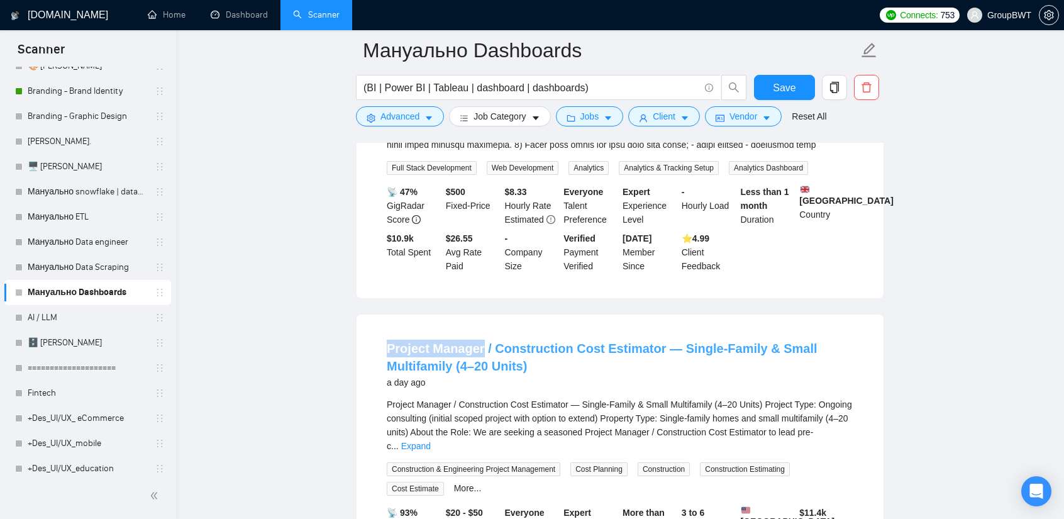
drag, startPoint x: 377, startPoint y: 187, endPoint x: 481, endPoint y: 194, distance: 103.4
click at [481, 330] on li "Project Manager / Construction Cost Estimator — Single-Family & Small Multifami…" at bounding box center [620, 467] width 497 height 274
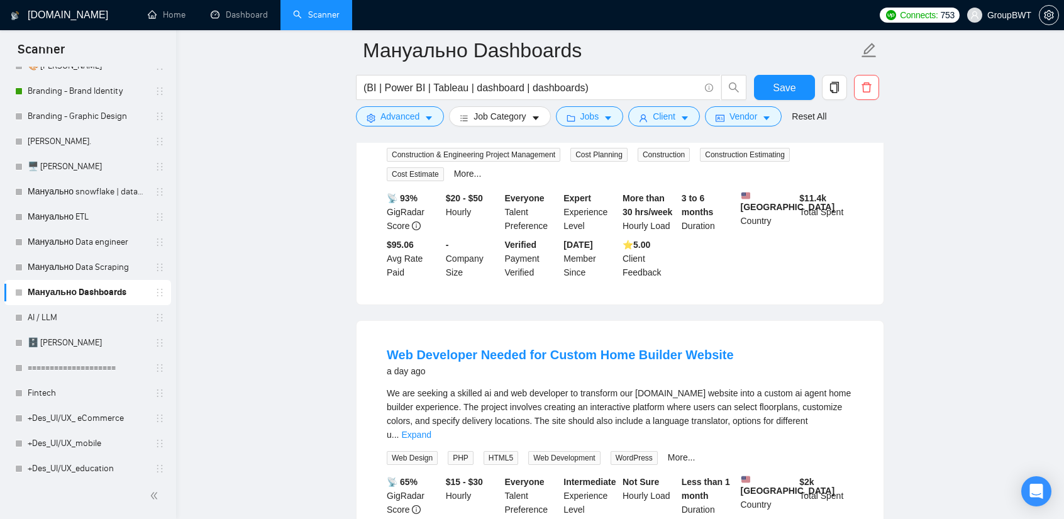
scroll to position [18962, 0]
click at [431, 430] on link "Expand" at bounding box center [416, 435] width 30 height 10
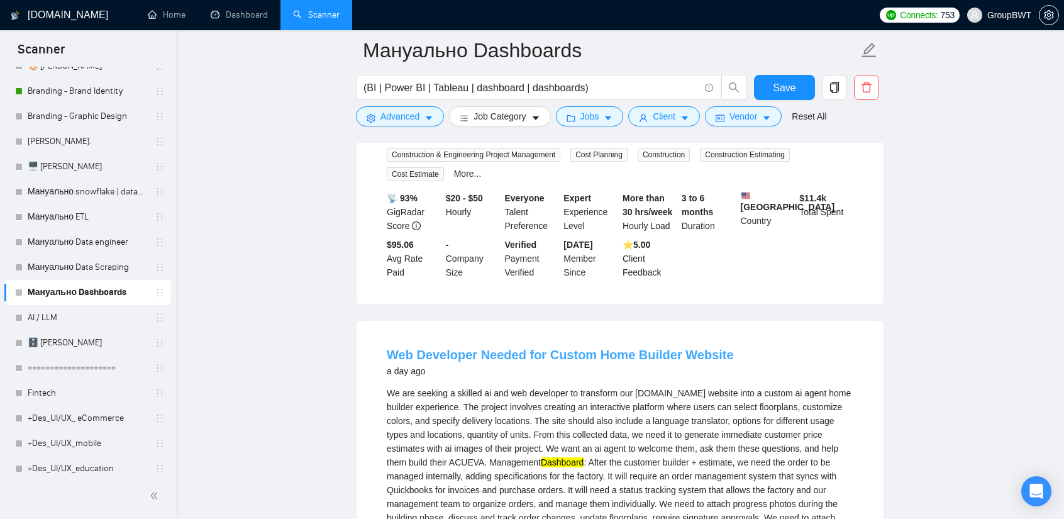
click at [574, 348] on link "Web Developer Needed for Custom Home Builder Website" at bounding box center [560, 355] width 347 height 14
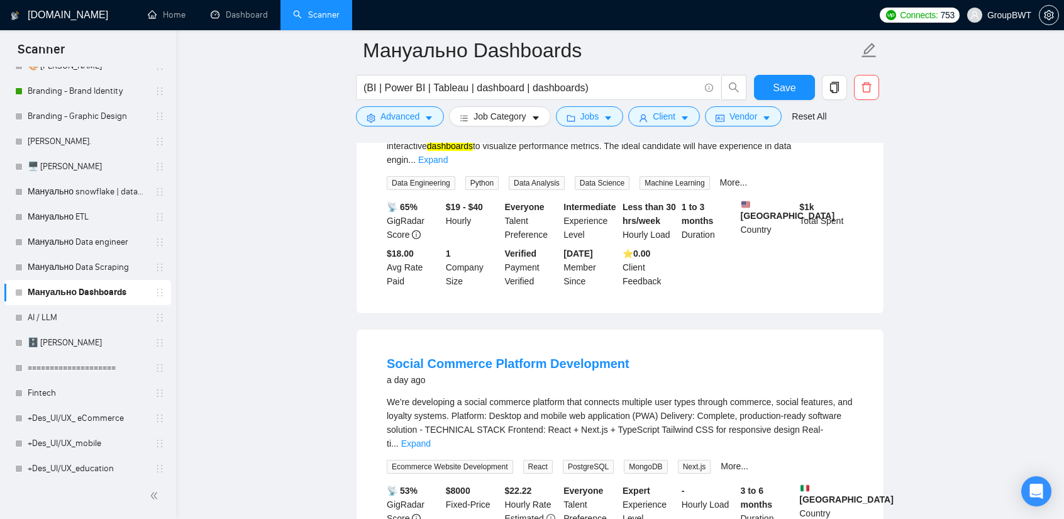
scroll to position [19654, 0]
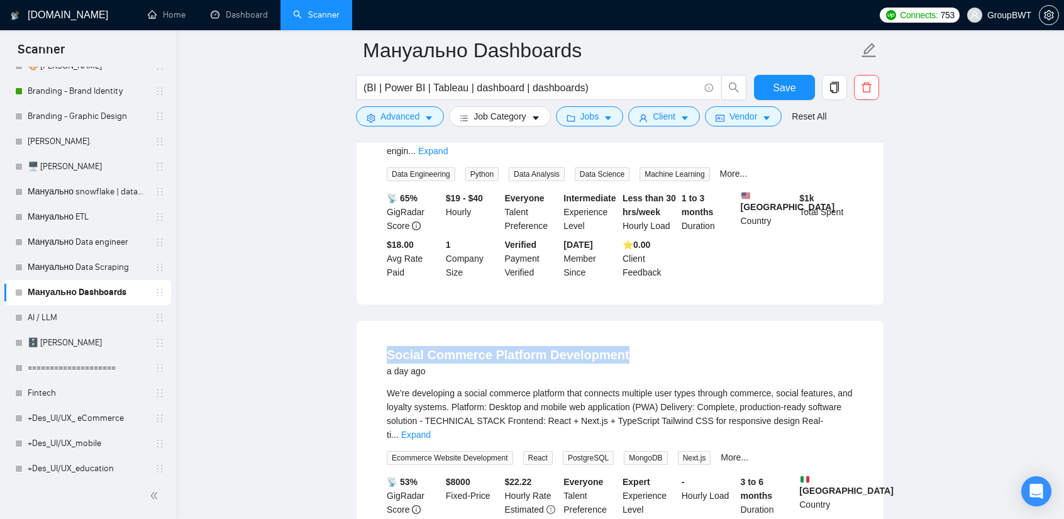
drag, startPoint x: 381, startPoint y: 170, endPoint x: 703, endPoint y: 177, distance: 322.1
click at [703, 321] on div "Social Commerce Platform Development a day ago We’re developing a social commer…" at bounding box center [620, 454] width 527 height 267
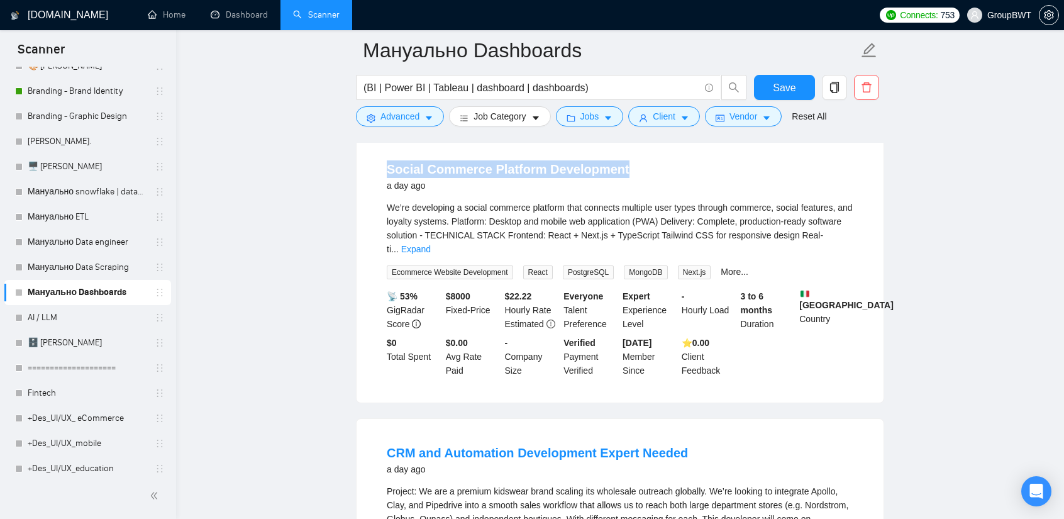
scroll to position [19842, 0]
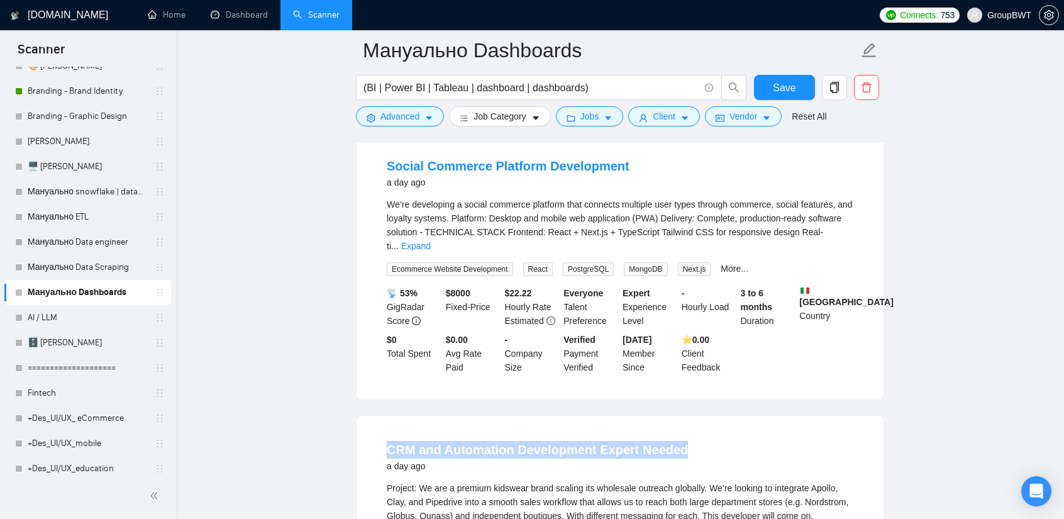
drag, startPoint x: 386, startPoint y: 248, endPoint x: 745, endPoint y: 247, distance: 359.1
click at [535, 443] on link "CRM and Automation Development Expert Needed" at bounding box center [537, 450] width 301 height 14
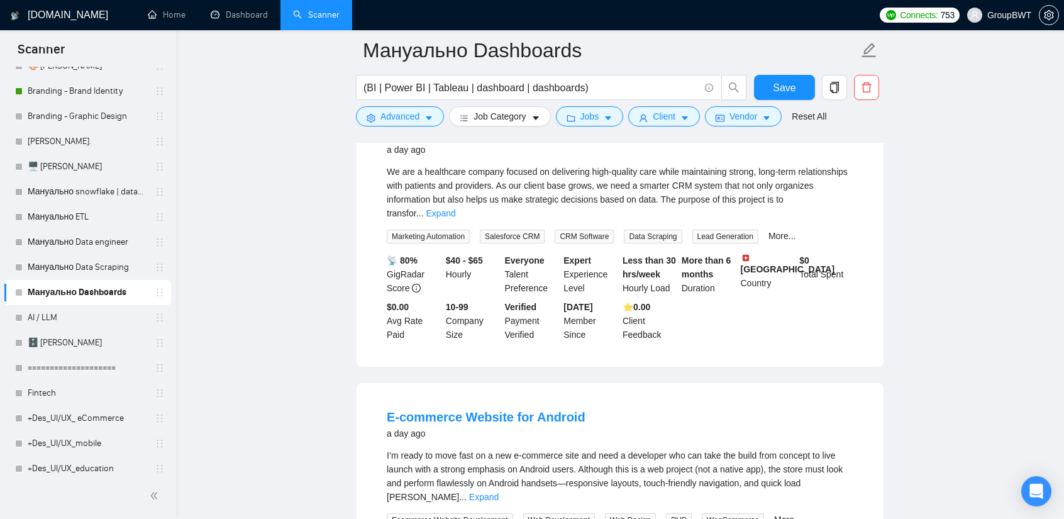
scroll to position [21328, 0]
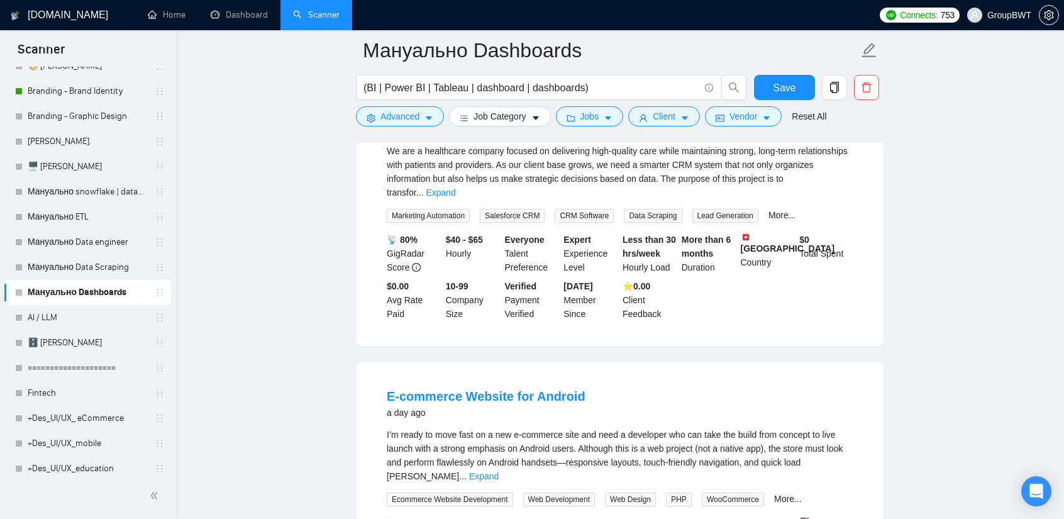
click at [499, 471] on link "Expand" at bounding box center [484, 476] width 30 height 10
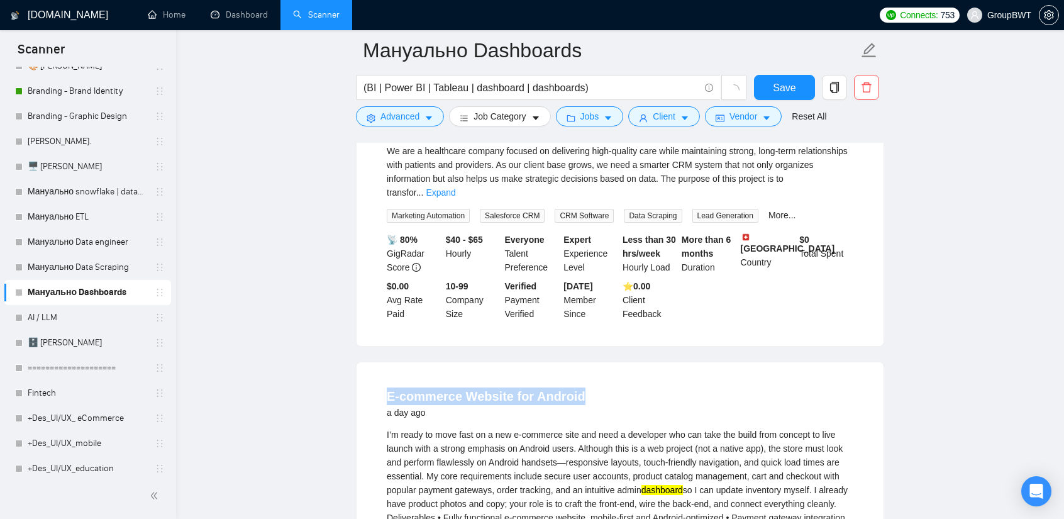
drag, startPoint x: 399, startPoint y: 151, endPoint x: 616, endPoint y: 160, distance: 217.8
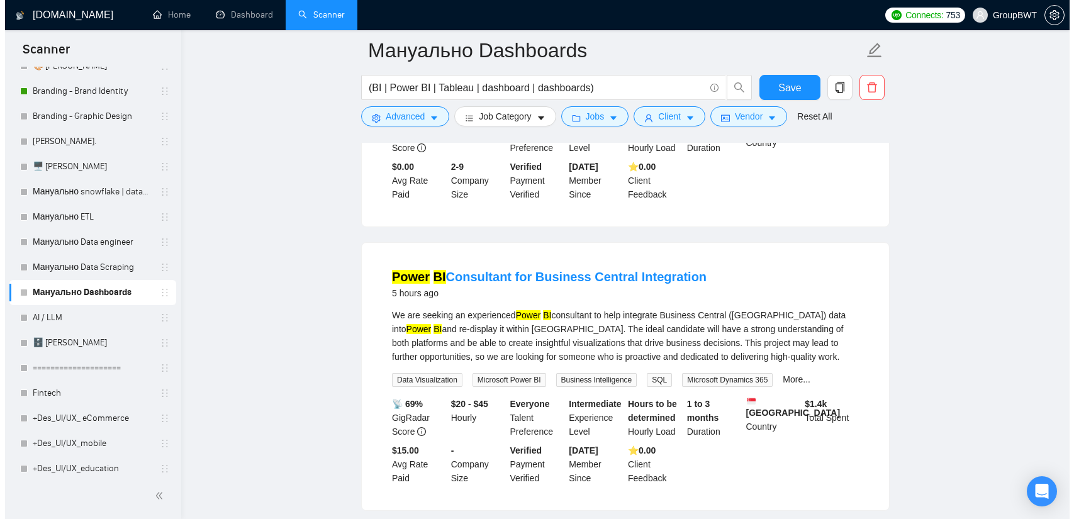
scroll to position [0, 0]
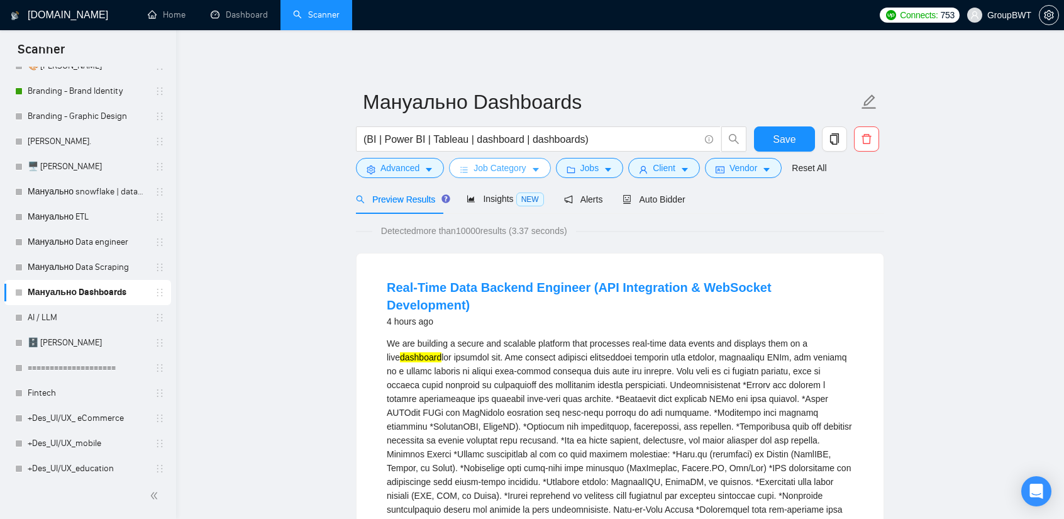
click at [486, 168] on span "Job Category" at bounding box center [500, 168] width 52 height 14
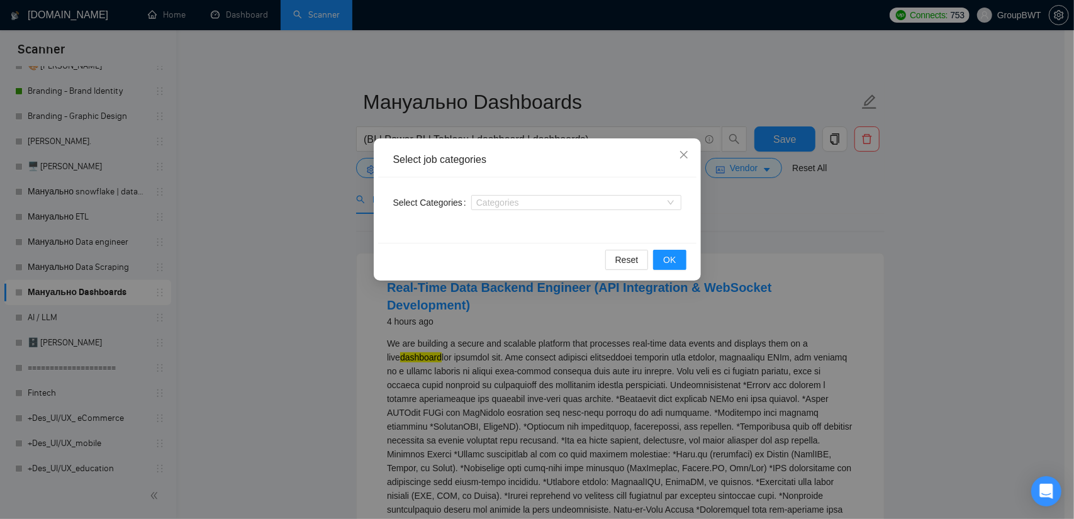
click at [858, 231] on div "Select job categories Select Categories Categories Reset OK" at bounding box center [537, 259] width 1074 height 519
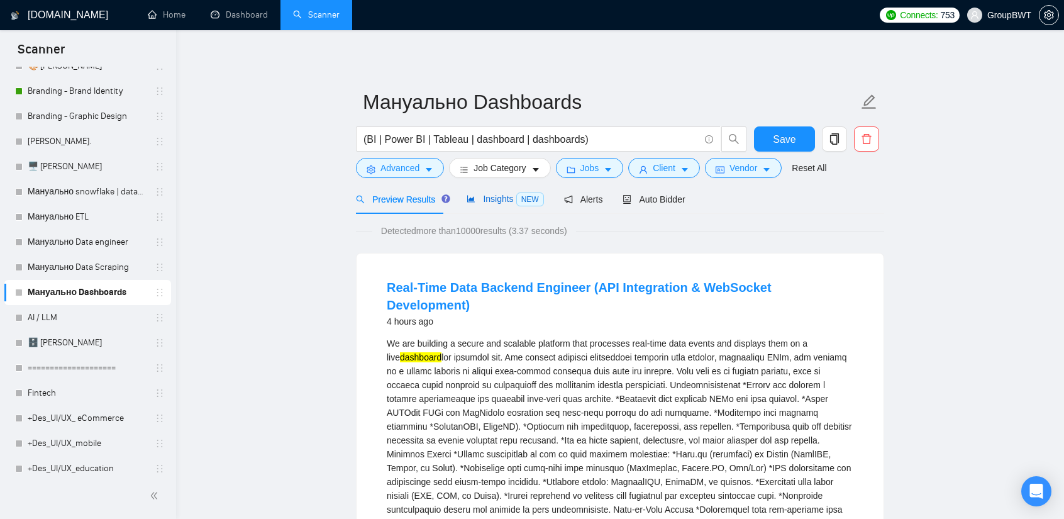
click at [497, 198] on span "Insights NEW" at bounding box center [505, 199] width 77 height 10
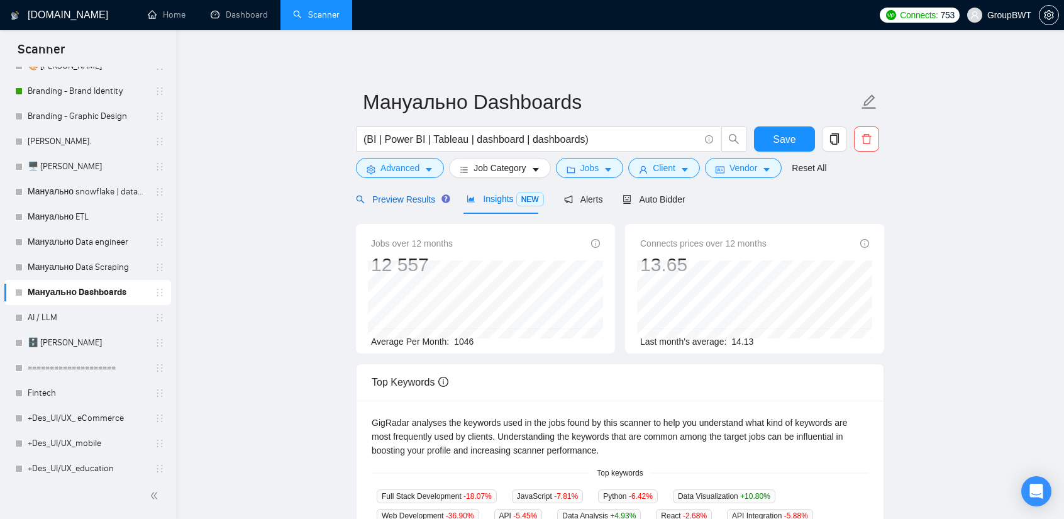
click at [409, 197] on span "Preview Results" at bounding box center [401, 199] width 91 height 10
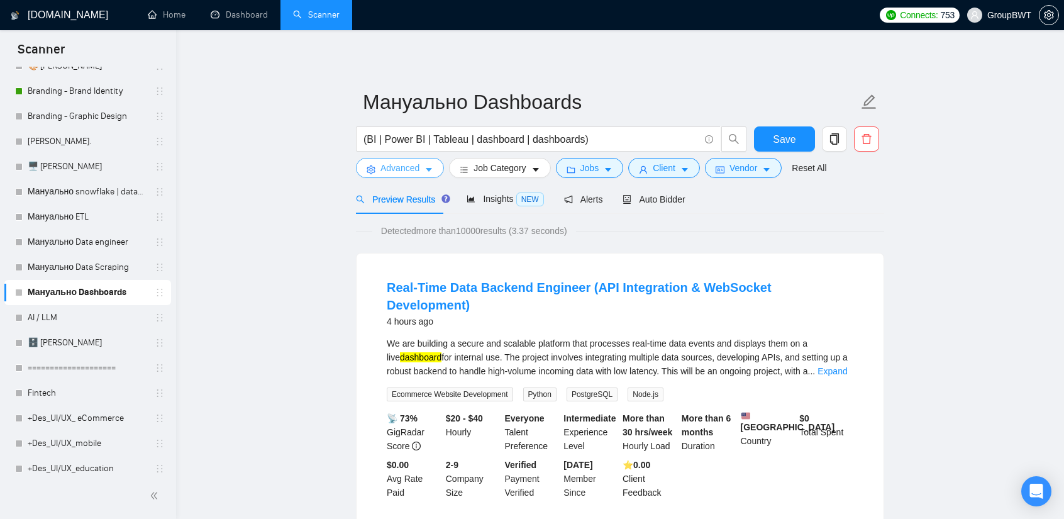
click at [390, 171] on span "Advanced" at bounding box center [400, 168] width 39 height 14
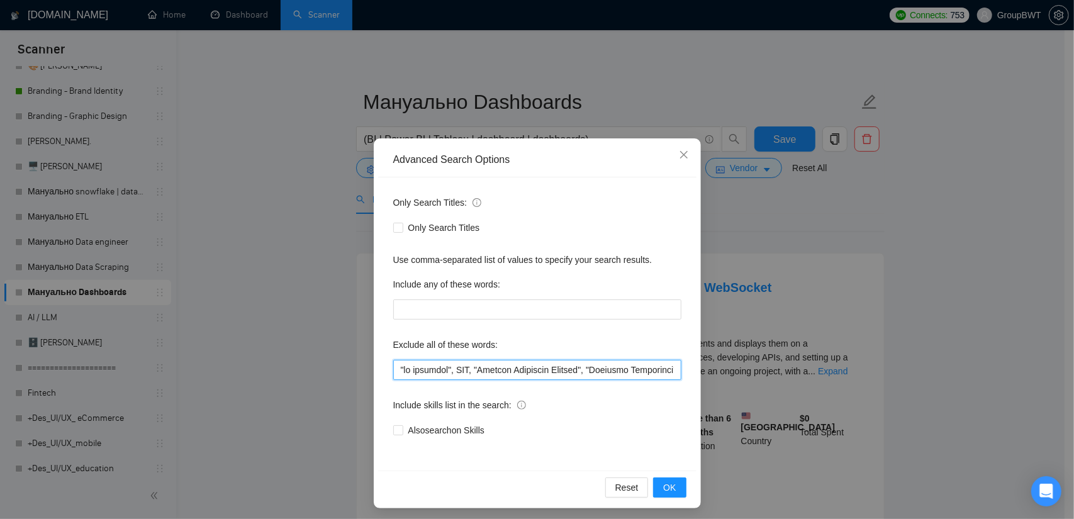
click at [481, 377] on input "text" at bounding box center [537, 370] width 288 height 20
paste input "Advanced SEO", "Finance Acquisitions Specialist", "with Xero", "Talent Acquisit…"
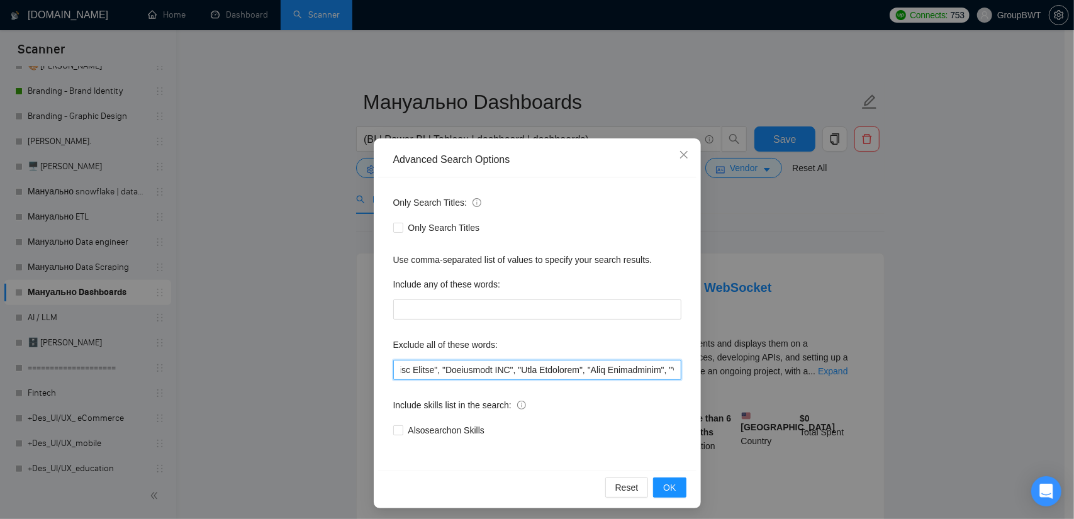
drag, startPoint x: 666, startPoint y: 365, endPoint x: 902, endPoint y: 378, distance: 236.2
click at [905, 378] on div "Advanced Search Options Only Search Titles: Only Search Titles Use comma-separa…" at bounding box center [537, 259] width 1074 height 519
click at [630, 372] on input "text" at bounding box center [537, 370] width 288 height 20
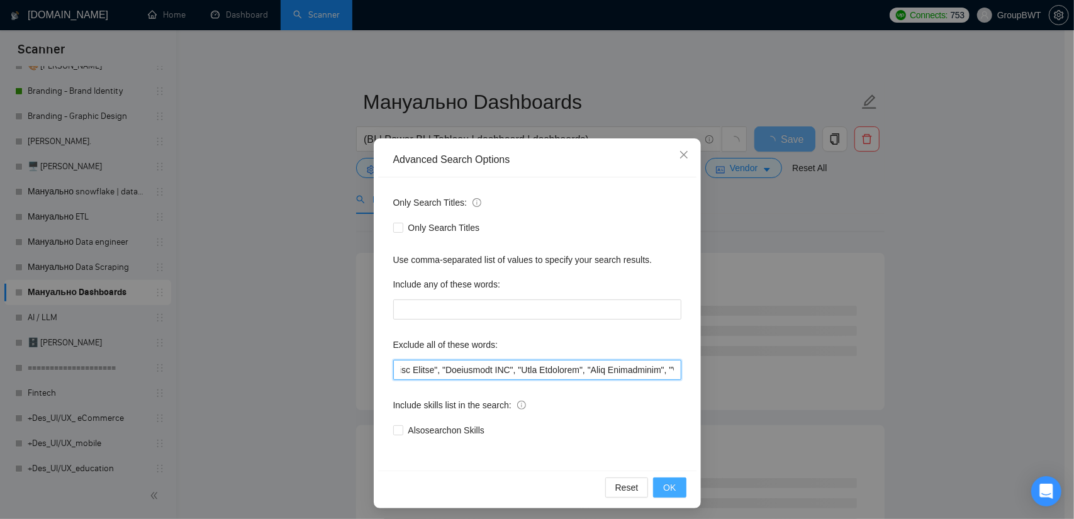
type input ""no agencies", SDR, "Digital Marketing Manager", "Creative Strategist", "Lead G…"
click at [669, 492] on span "OK" at bounding box center [669, 488] width 13 height 14
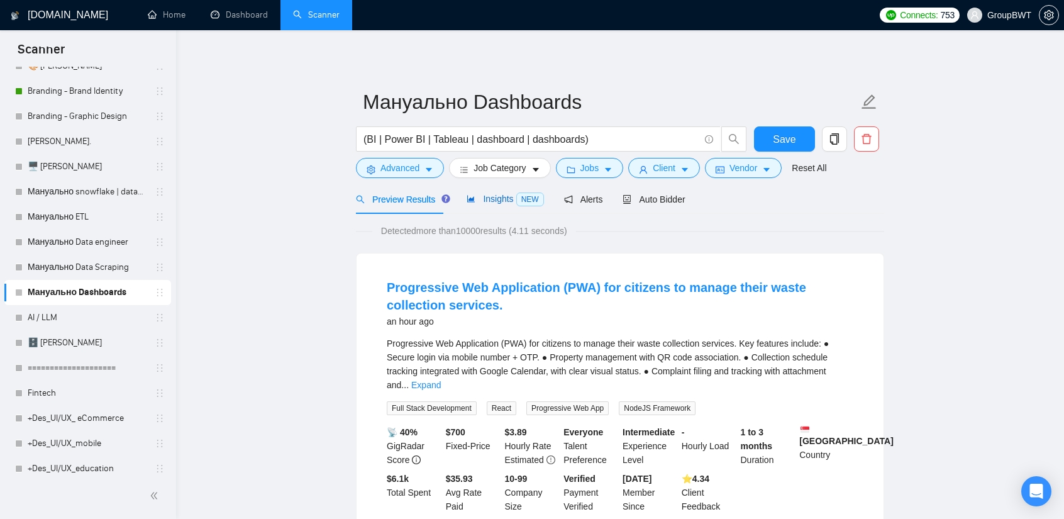
click at [488, 194] on span "Insights NEW" at bounding box center [505, 199] width 77 height 10
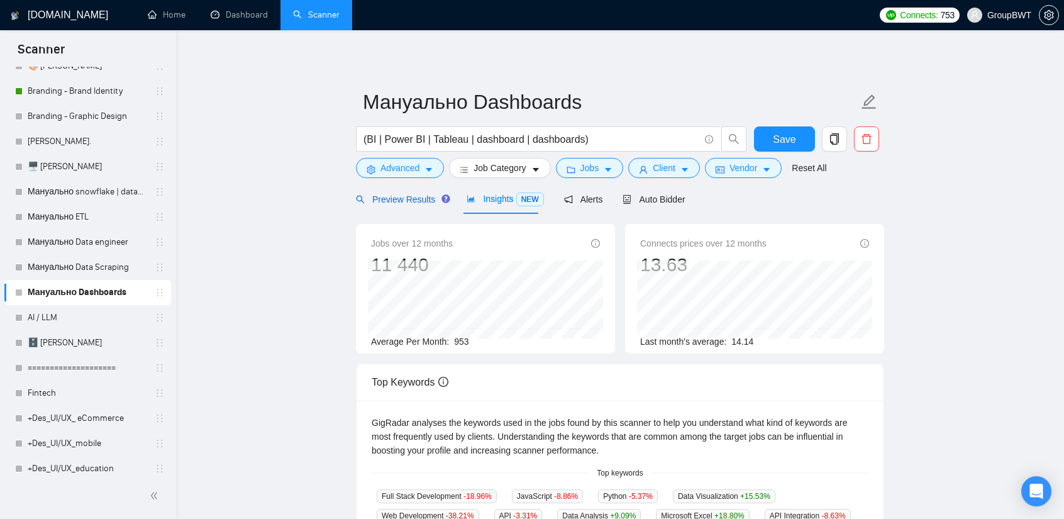
click at [396, 201] on span "Preview Results" at bounding box center [401, 199] width 91 height 10
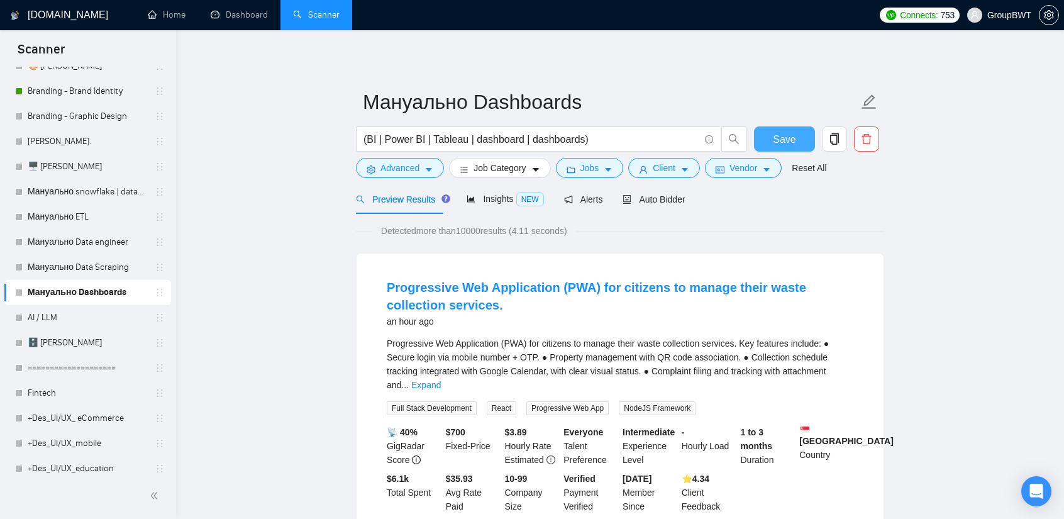
click at [776, 136] on span "Save" at bounding box center [784, 139] width 23 height 16
drag, startPoint x: 66, startPoint y: 267, endPoint x: 87, endPoint y: 267, distance: 20.8
click at [66, 267] on link "Мануально Data Scraping" at bounding box center [88, 267] width 120 height 25
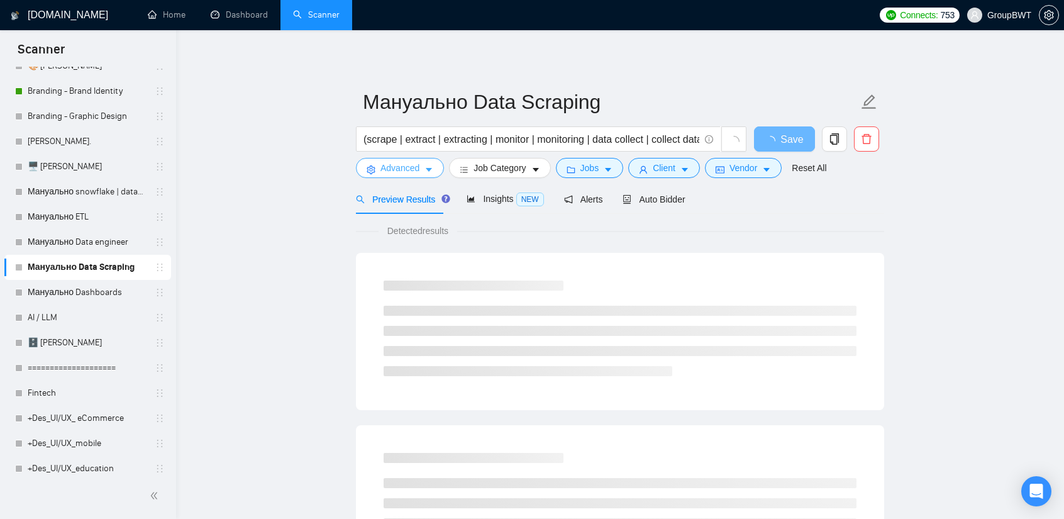
click at [409, 168] on span "Advanced" at bounding box center [400, 168] width 39 height 14
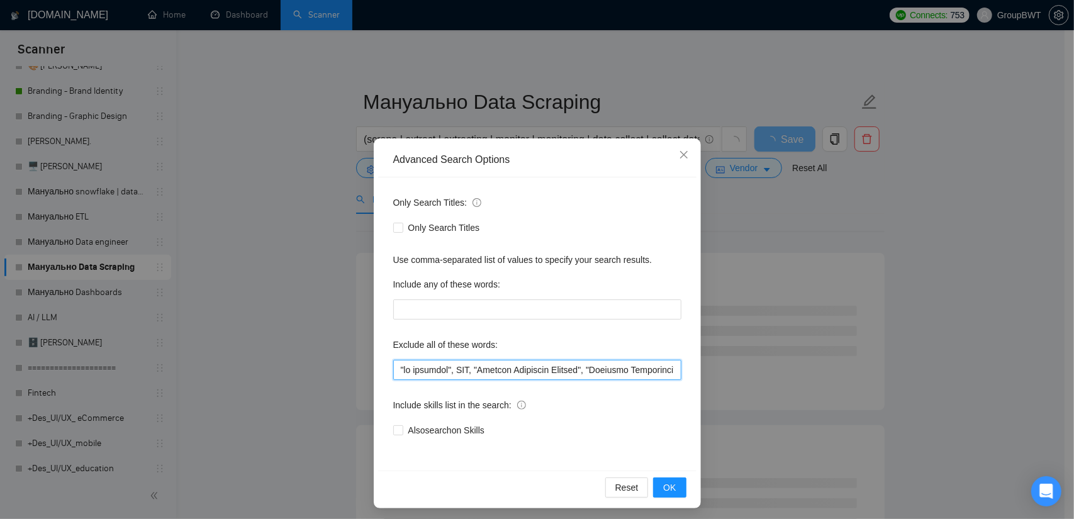
click at [491, 366] on input "text" at bounding box center [537, 370] width 288 height 20
paste input ""Power BI consultant", "Mobile App Developer", "Mobile App Development", "for G…"
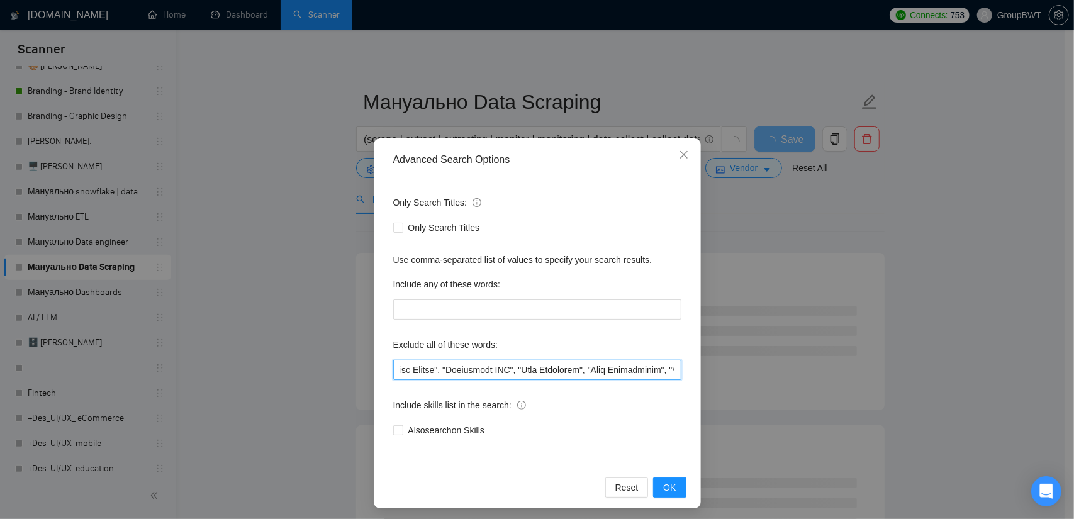
drag, startPoint x: 636, startPoint y: 372, endPoint x: 867, endPoint y: 382, distance: 231.0
click at [867, 382] on div "Advanced Search Options Only Search Titles: Only Search Titles Use comma-separa…" at bounding box center [537, 259] width 1074 height 519
click at [580, 370] on input "text" at bounding box center [537, 370] width 288 height 20
type input ""no agencies", SDR, "Digital Marketing Manager", "Creative Strategist", "Lead G…"
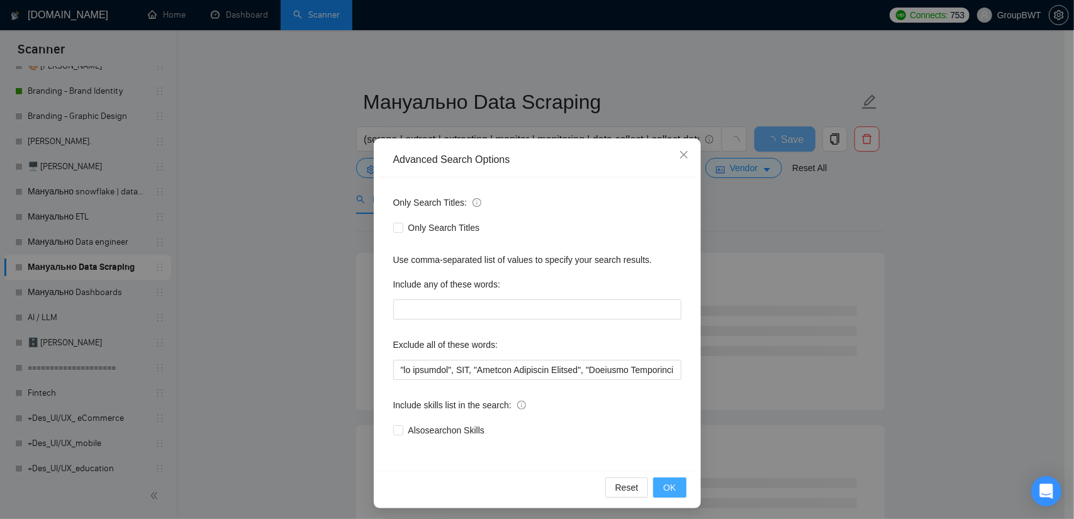
click at [659, 486] on button "OK" at bounding box center [669, 487] width 33 height 20
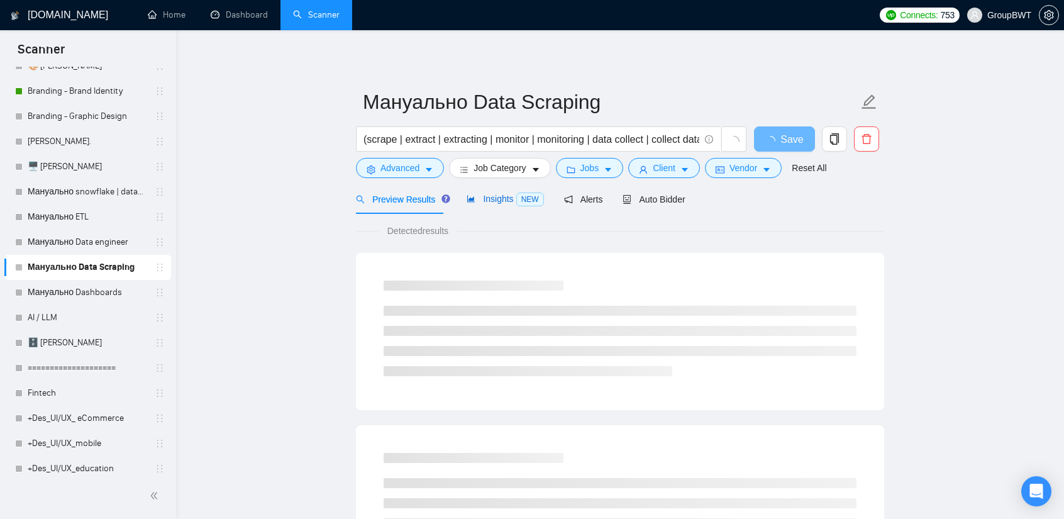
click at [499, 194] on span "Insights NEW" at bounding box center [505, 199] width 77 height 10
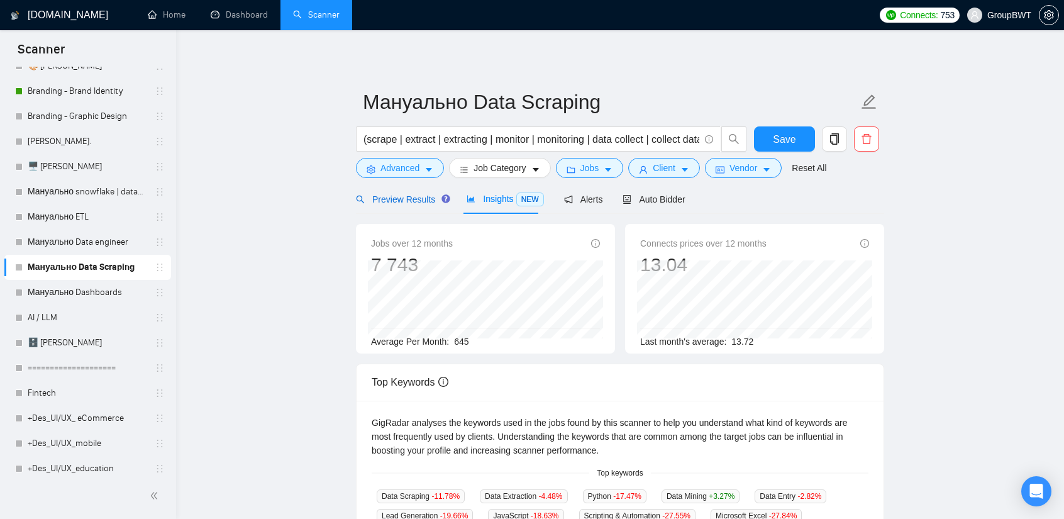
click at [408, 196] on span "Preview Results" at bounding box center [401, 199] width 91 height 10
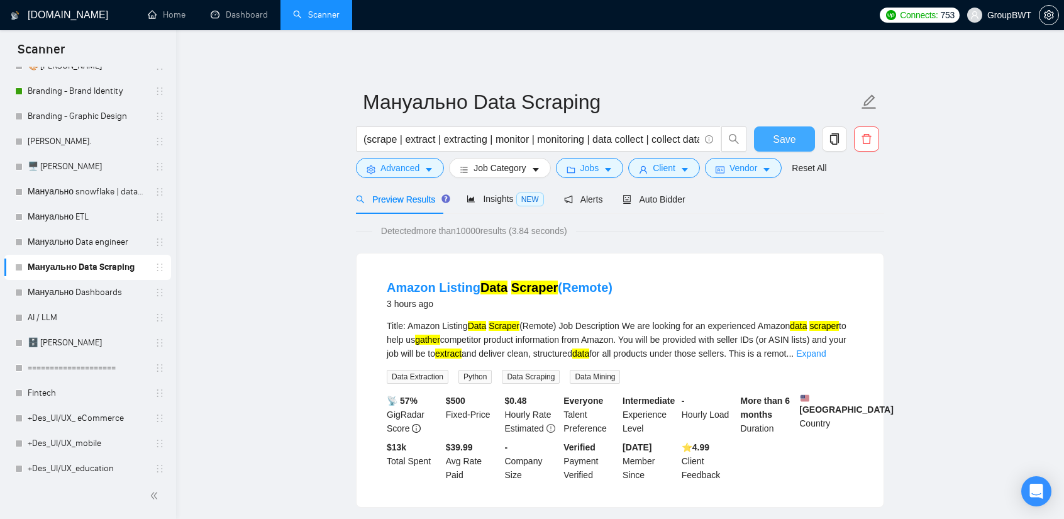
click at [799, 133] on button "Save" at bounding box center [784, 138] width 61 height 25
drag, startPoint x: 73, startPoint y: 245, endPoint x: 82, endPoint y: 245, distance: 8.8
click at [73, 245] on link "Мануально Data engineer" at bounding box center [88, 242] width 120 height 25
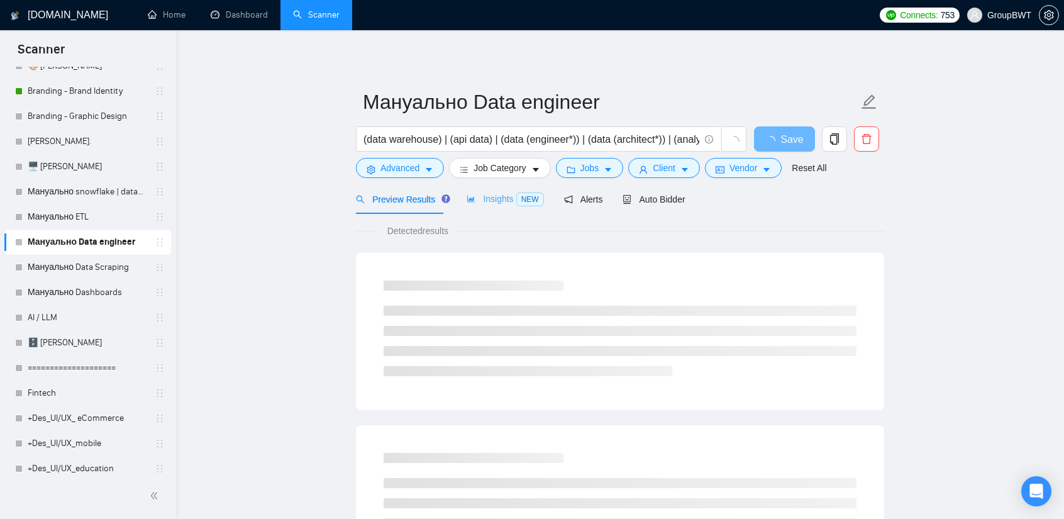
click at [494, 209] on div "Insights NEW" at bounding box center [505, 199] width 77 height 30
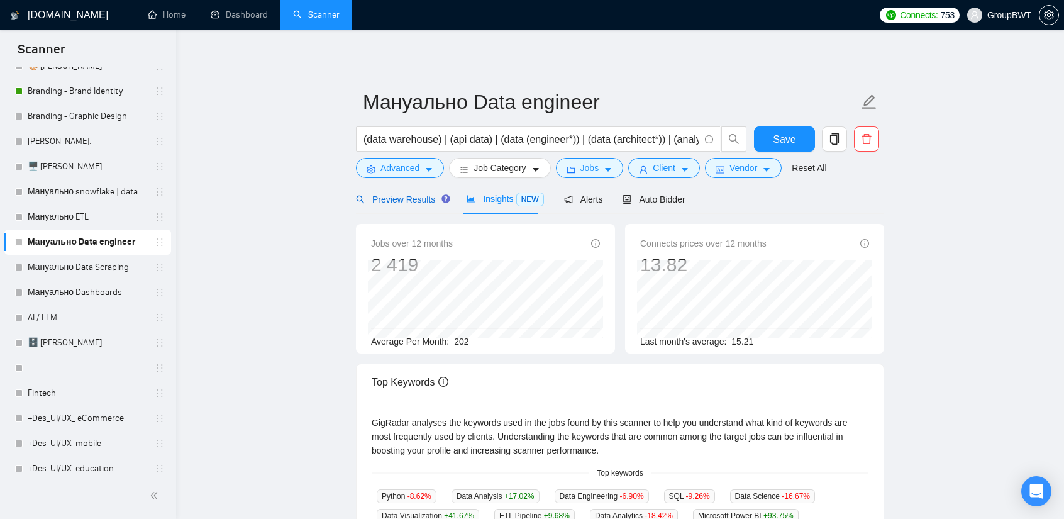
click at [414, 196] on span "Preview Results" at bounding box center [401, 199] width 91 height 10
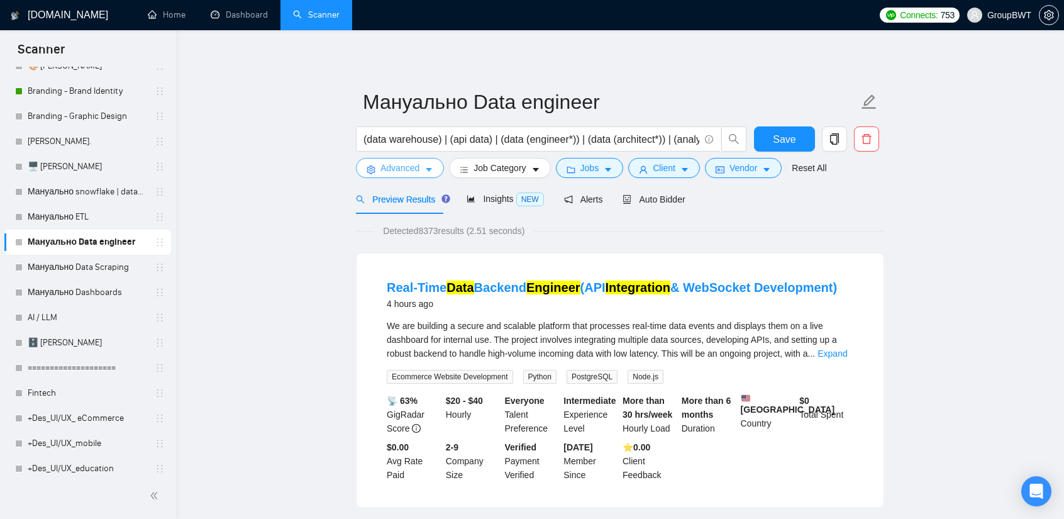
click at [418, 169] on span "Advanced" at bounding box center [400, 168] width 39 height 14
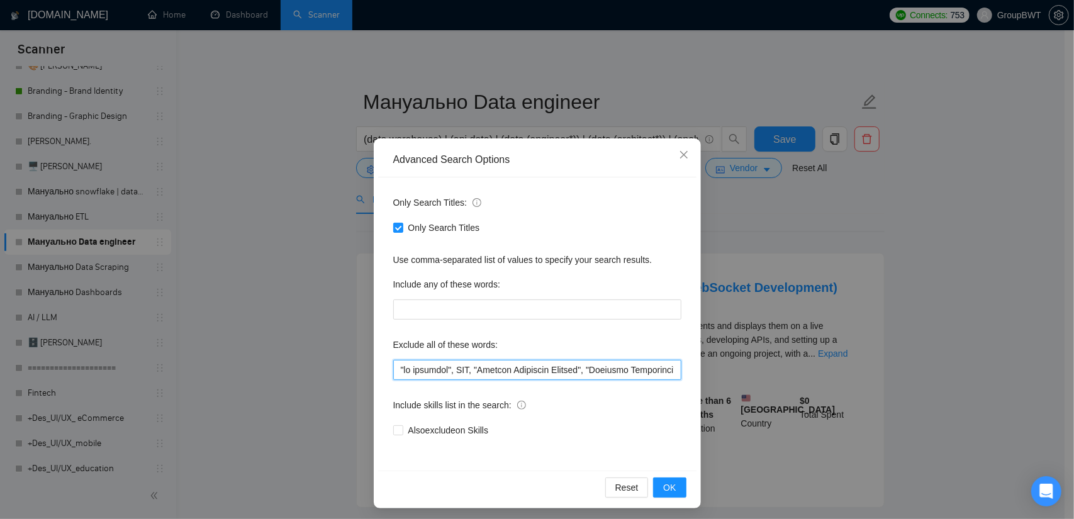
click at [514, 372] on input "text" at bounding box center [537, 370] width 288 height 20
paste input ""Power BI consultant", "Mobile App Developer", "Mobile App Development", "for G…"
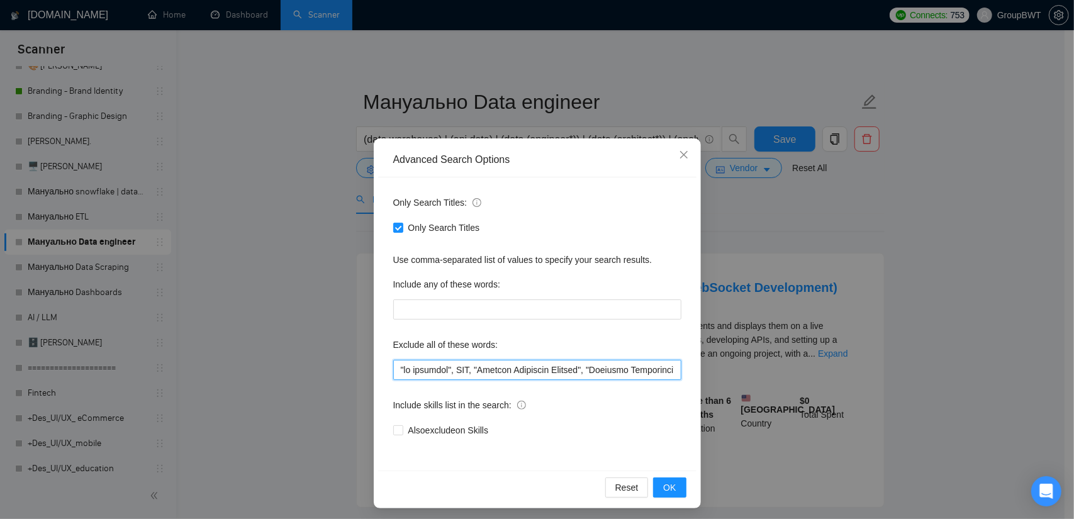
scroll to position [0, 10053]
type input ""no agencies", SDR, "Digital Marketing Manager", "Creative Strategist", "Lead G…"
click at [672, 492] on button "OK" at bounding box center [669, 487] width 33 height 20
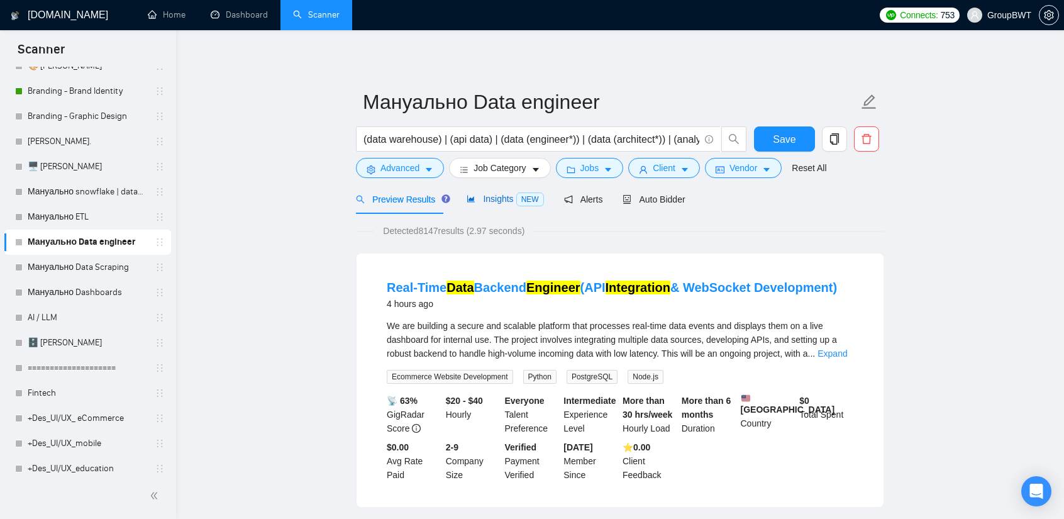
click at [499, 198] on span "Insights NEW" at bounding box center [505, 199] width 77 height 10
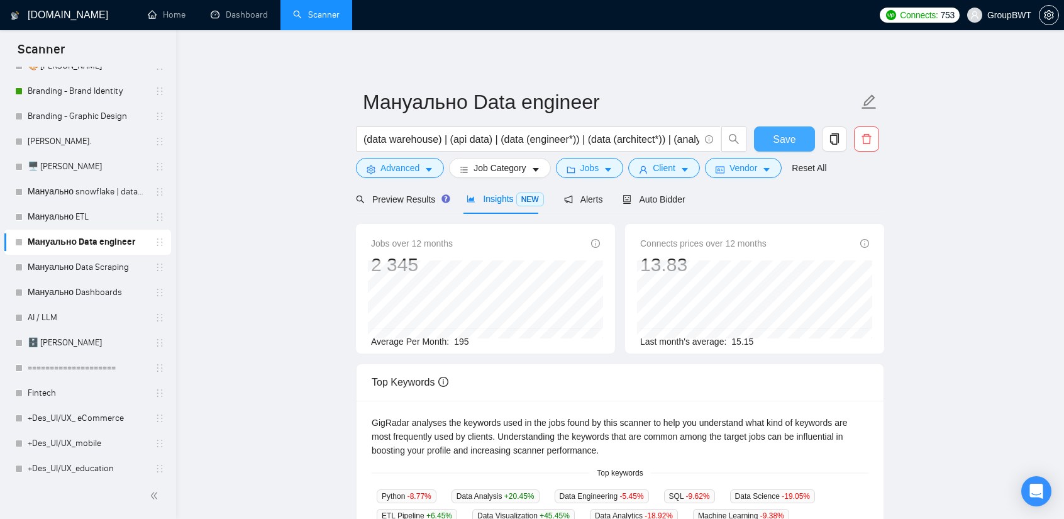
click at [774, 138] on span "Save" at bounding box center [784, 139] width 23 height 16
click at [82, 220] on link "Мануально ETL" at bounding box center [88, 216] width 120 height 25
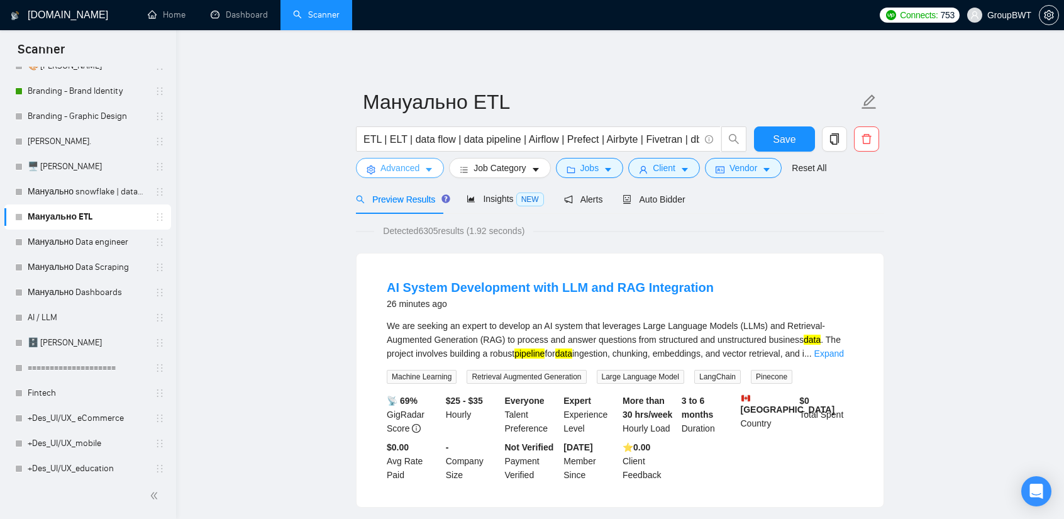
click at [410, 174] on span "Advanced" at bounding box center [400, 168] width 39 height 14
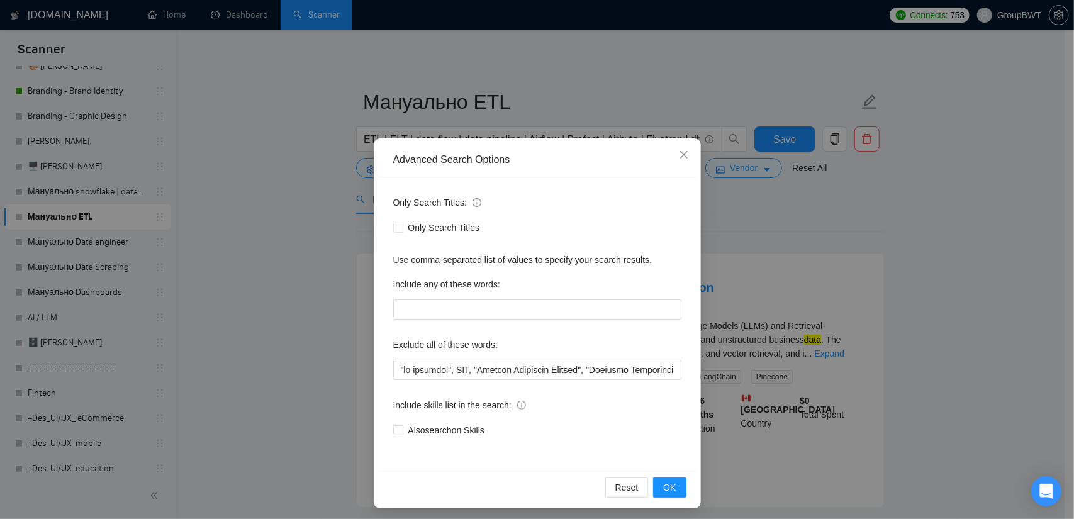
click at [745, 231] on div "Advanced Search Options Only Search Titles: Only Search Titles Use comma-separa…" at bounding box center [537, 259] width 1074 height 519
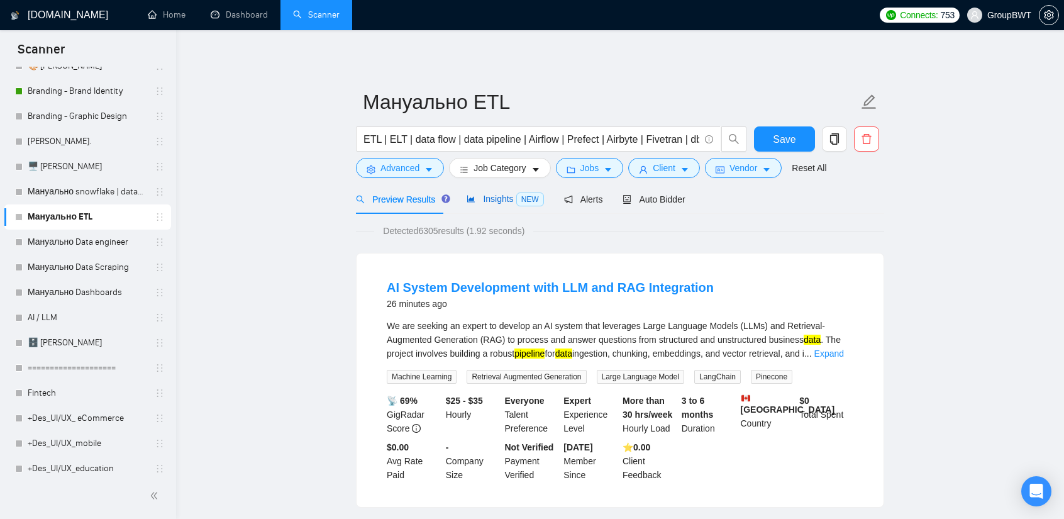
drag, startPoint x: 496, startPoint y: 192, endPoint x: 453, endPoint y: 198, distance: 43.9
click at [495, 192] on div "Insights NEW" at bounding box center [505, 199] width 77 height 14
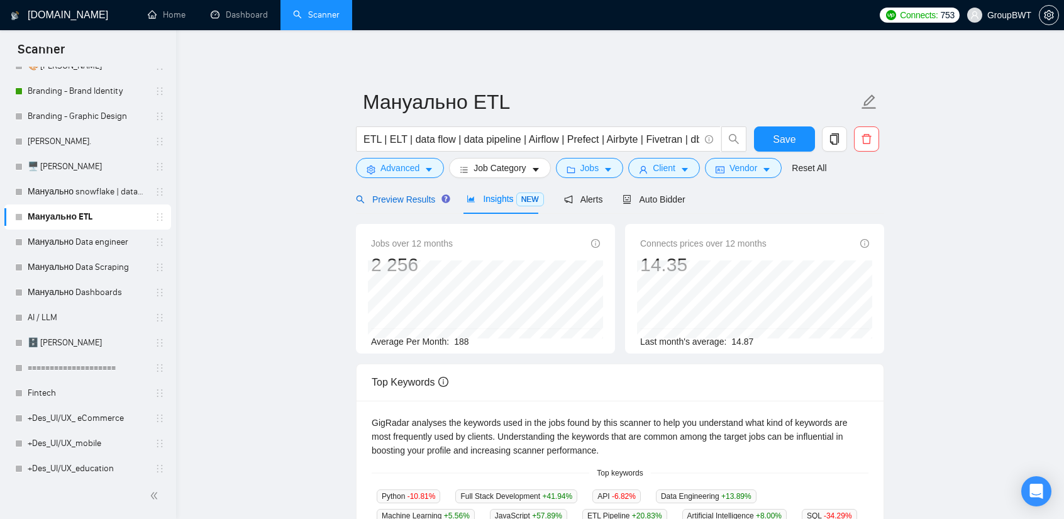
click at [413, 198] on span "Preview Results" at bounding box center [401, 199] width 91 height 10
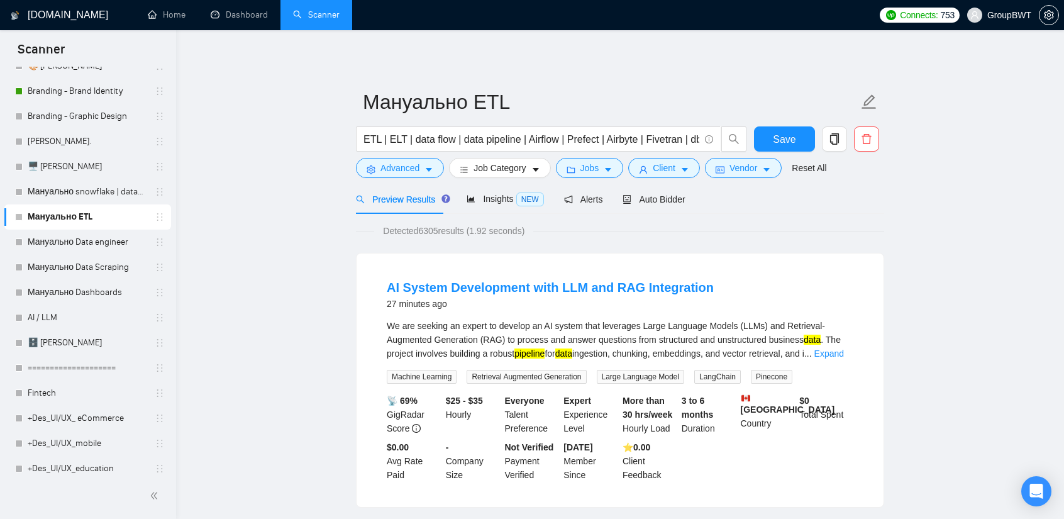
click at [413, 153] on div "ETL | ELT | data flow | data pipeline | Airflow | Prefect | Airbyte | Fivetran …" at bounding box center [551, 141] width 396 height 31
click at [407, 162] on span "Advanced" at bounding box center [400, 168] width 39 height 14
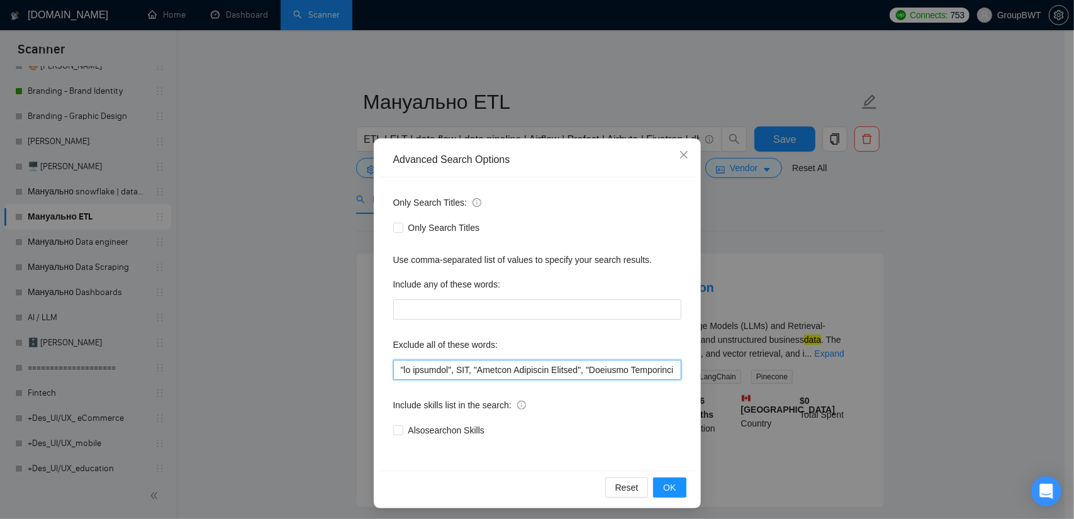
click at [507, 368] on input "text" at bounding box center [537, 370] width 288 height 20
paste input ""Power BI consultant", "Mobile App Developer", "Mobile App Development", "for G…"
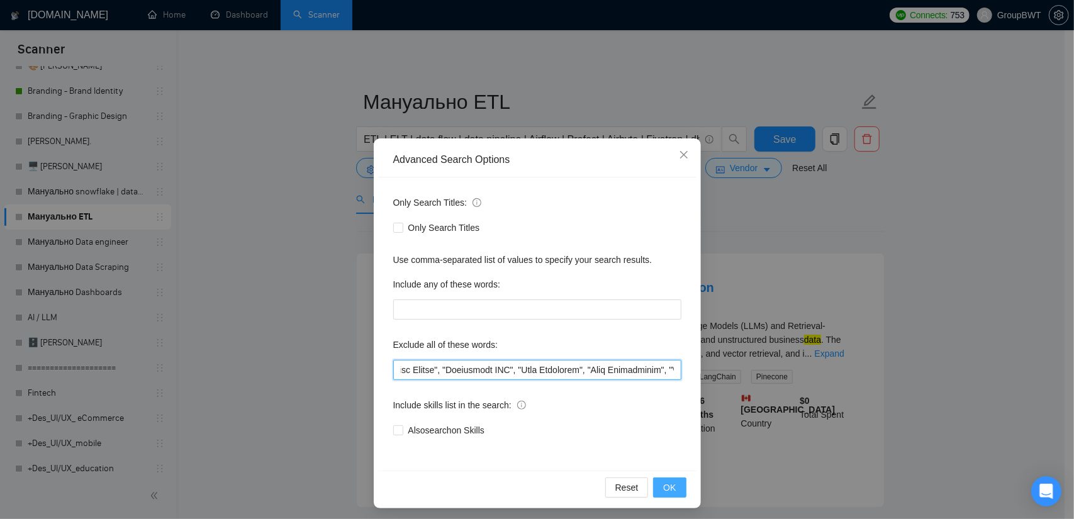
type input ""no agencies", SDR, "Digital Marketing Manager", "Creative Strategist", "Lead G…"
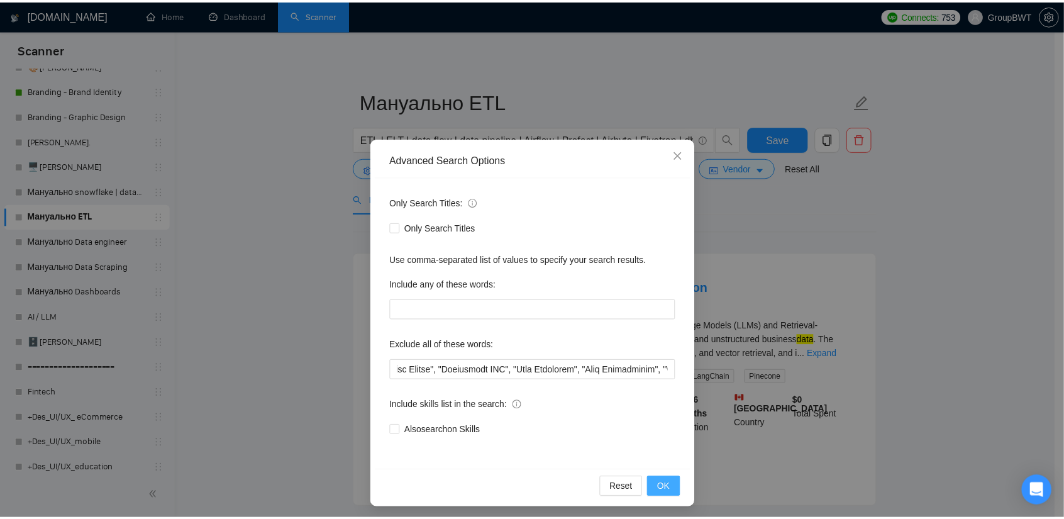
scroll to position [0, 0]
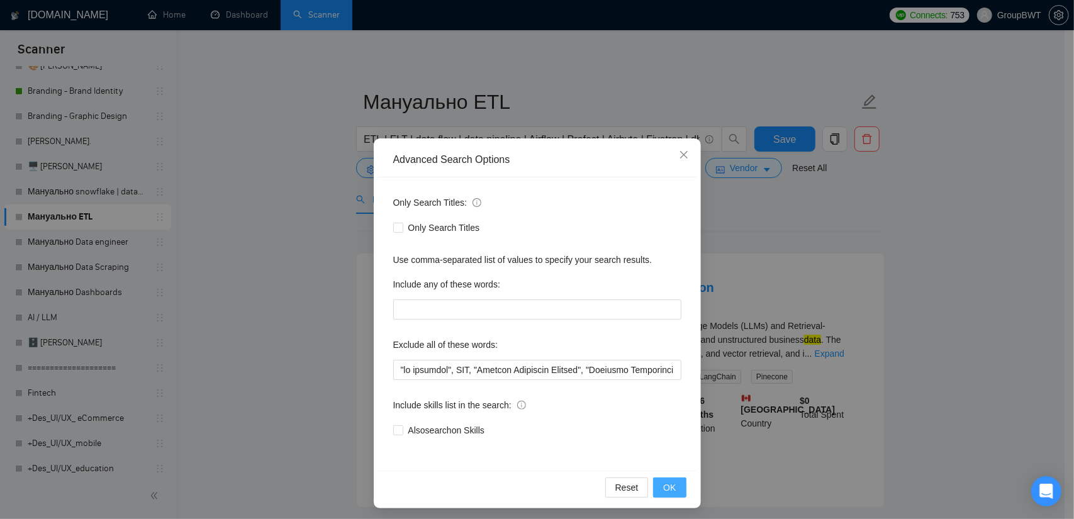
click at [674, 496] on button "OK" at bounding box center [669, 487] width 33 height 20
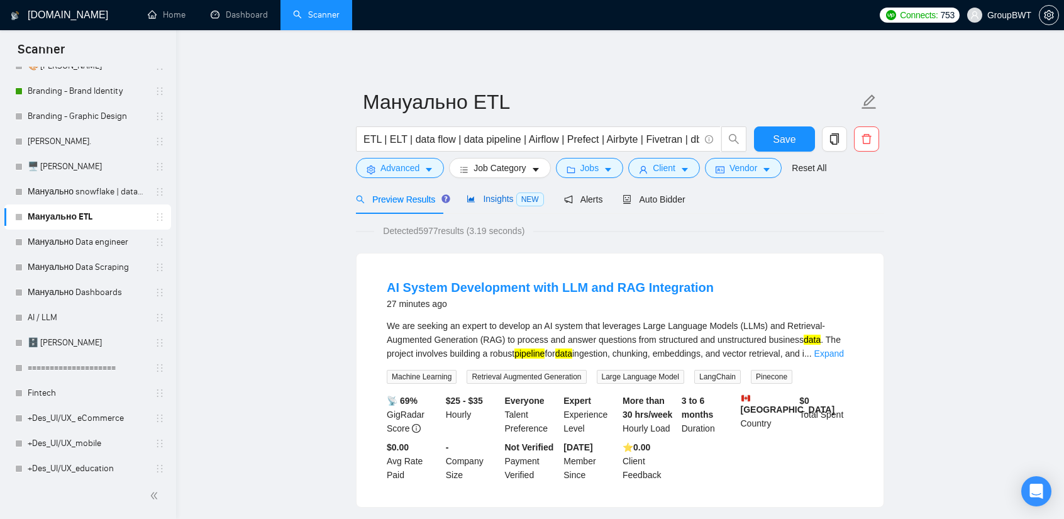
click at [498, 204] on span "Insights NEW" at bounding box center [505, 199] width 77 height 10
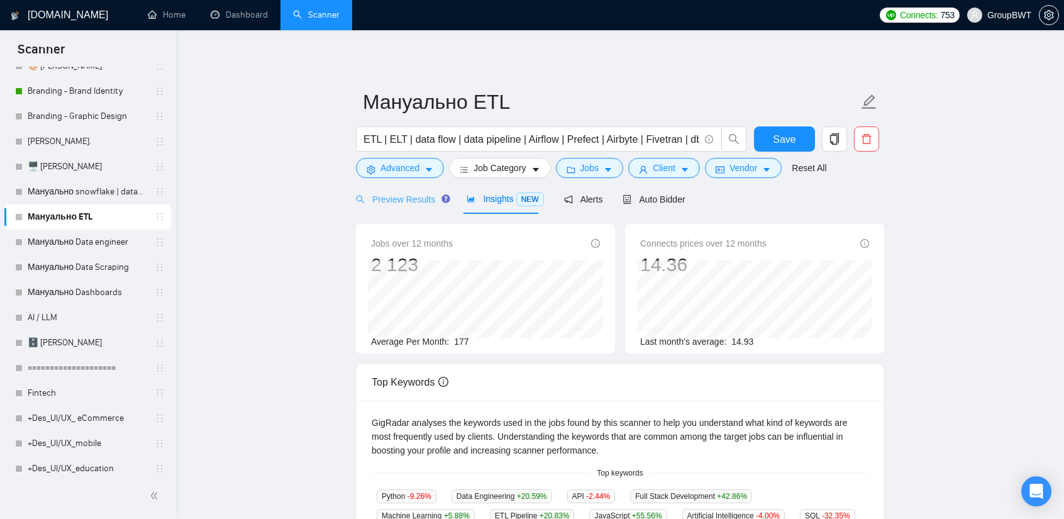
click at [407, 208] on div "Preview Results" at bounding box center [401, 199] width 91 height 30
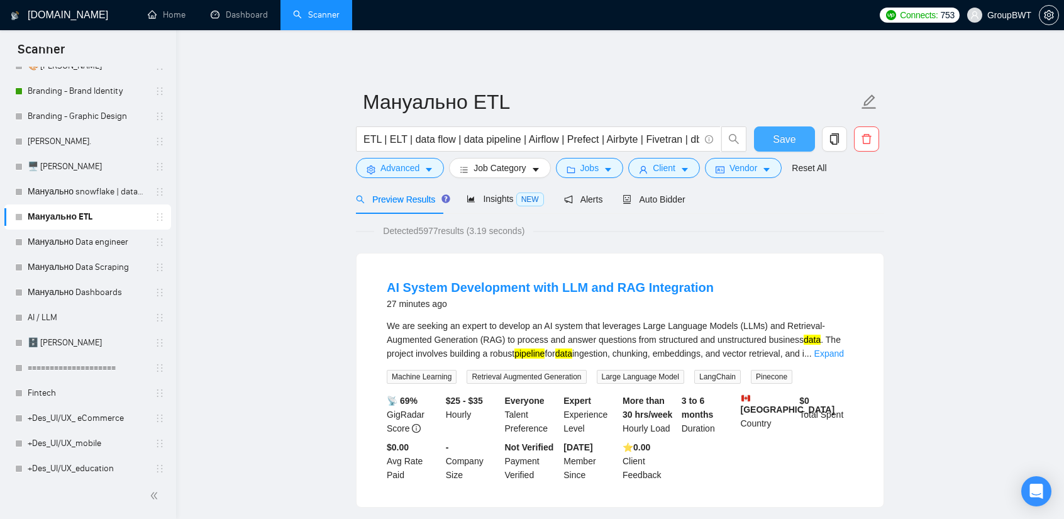
click at [777, 136] on span "Save" at bounding box center [784, 139] width 23 height 16
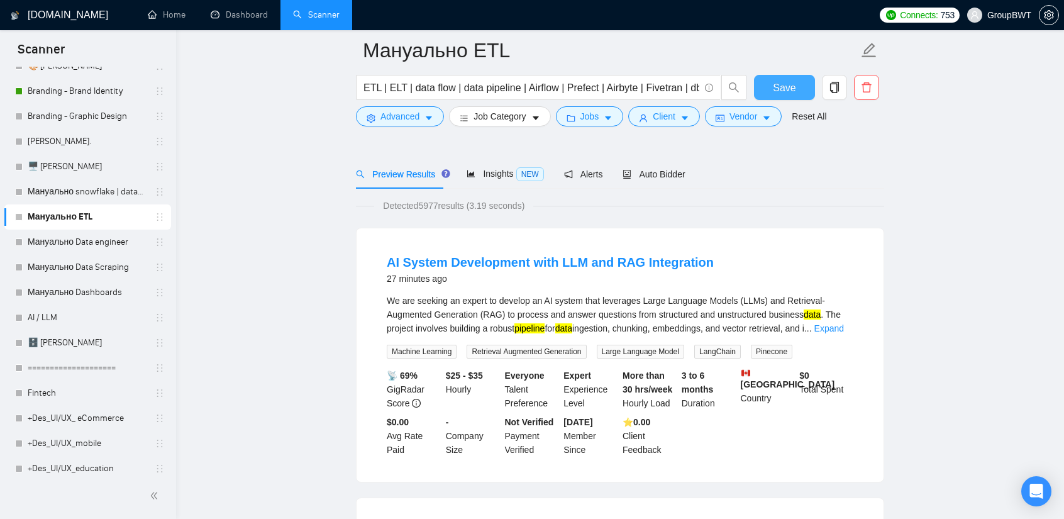
scroll to position [63, 0]
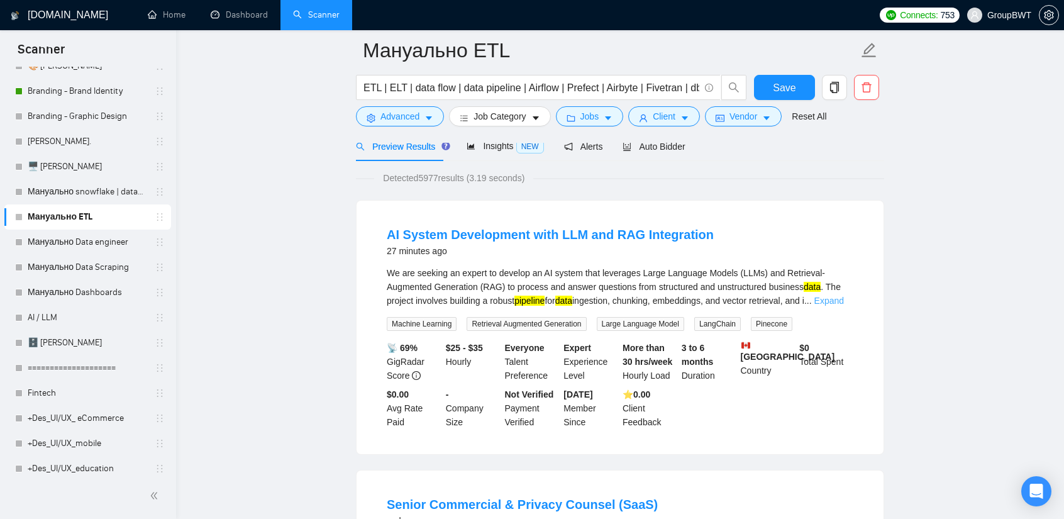
click at [838, 297] on link "Expand" at bounding box center [829, 301] width 30 height 10
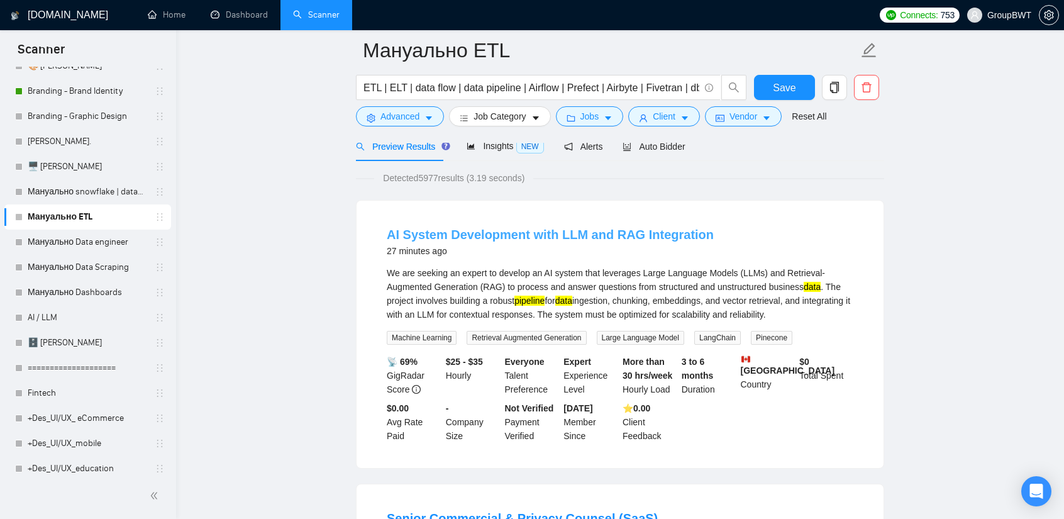
click at [528, 236] on link "AI System Development with LLM and RAG Integration" at bounding box center [550, 235] width 327 height 14
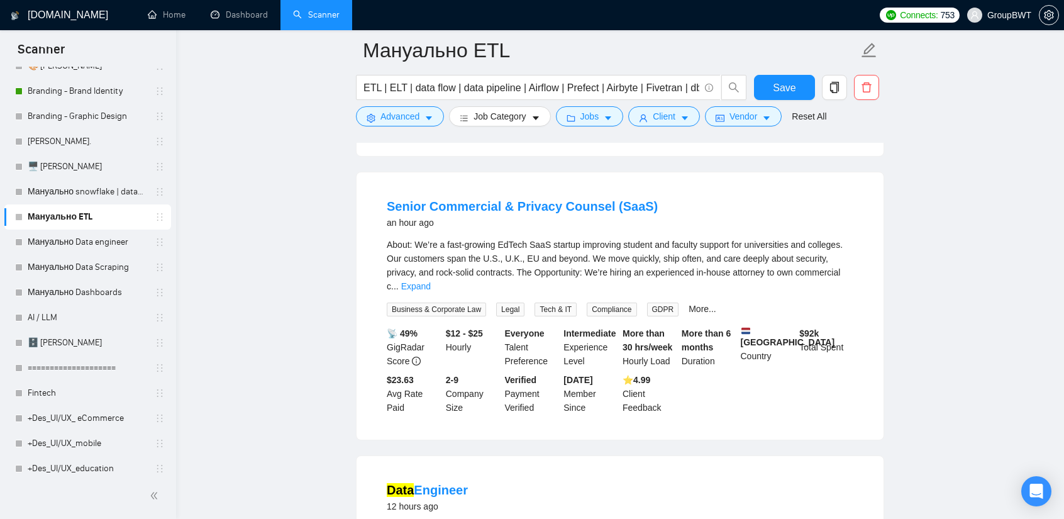
scroll to position [377, 0]
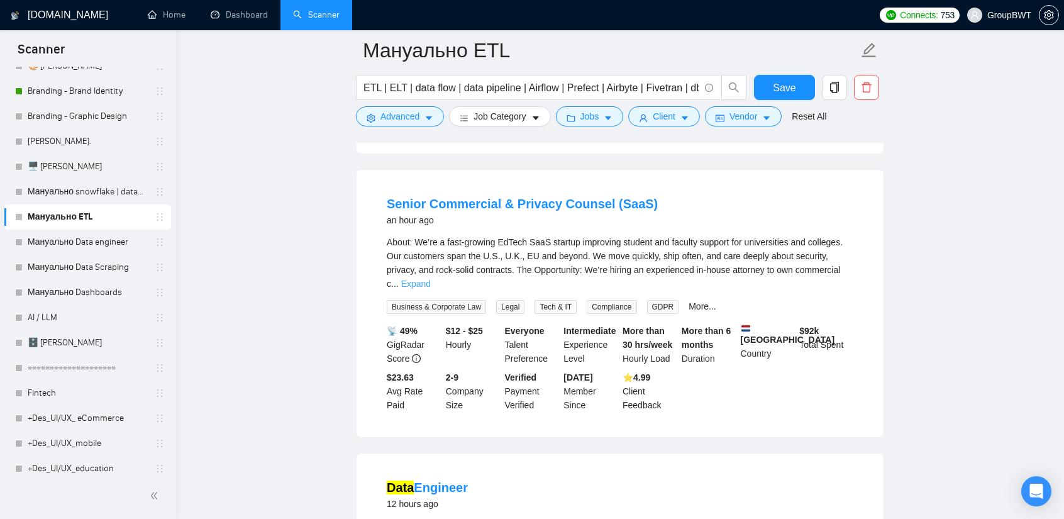
click at [431, 279] on link "Expand" at bounding box center [416, 284] width 30 height 10
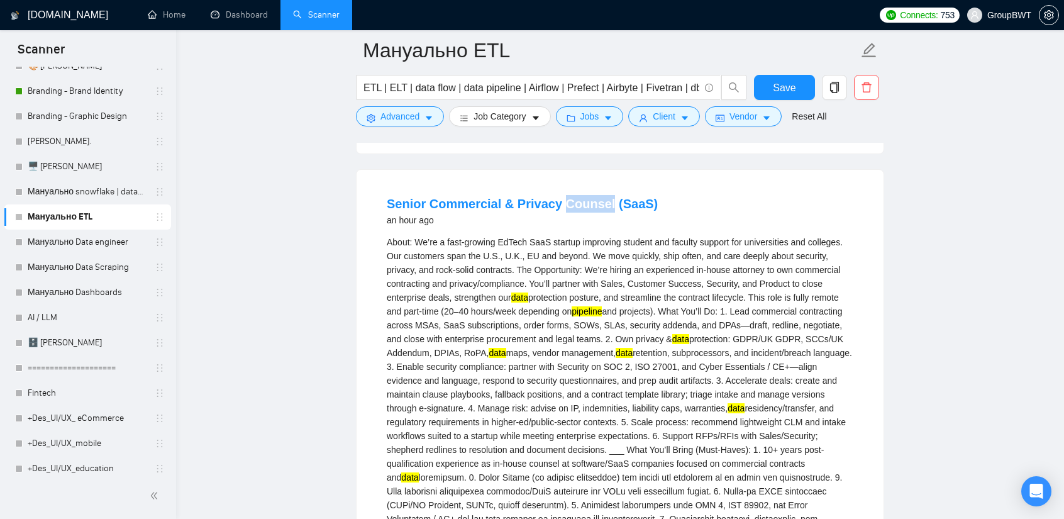
drag, startPoint x: 598, startPoint y: 193, endPoint x: 555, endPoint y: 193, distance: 42.8
click at [555, 193] on li "Senior Commercial & Privacy Counsel (SaaS) an hour ago About: We’re a fast-grow…" at bounding box center [620, 490] width 497 height 611
click at [667, 259] on div "About: We’re a fast-growing EdTech SaaS startup improving student and faculty s…" at bounding box center [620, 449] width 467 height 429
drag, startPoint x: 699, startPoint y: 266, endPoint x: 732, endPoint y: 268, distance: 32.8
click at [732, 268] on div "About: We’re a fast-growing EdTech SaaS startup improving student and faculty s…" at bounding box center [620, 449] width 467 height 429
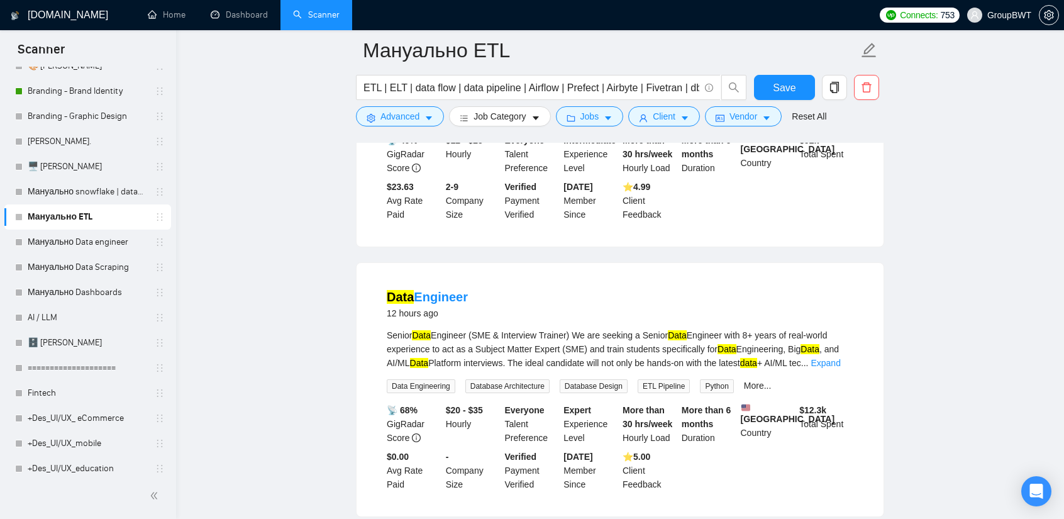
scroll to position [943, 0]
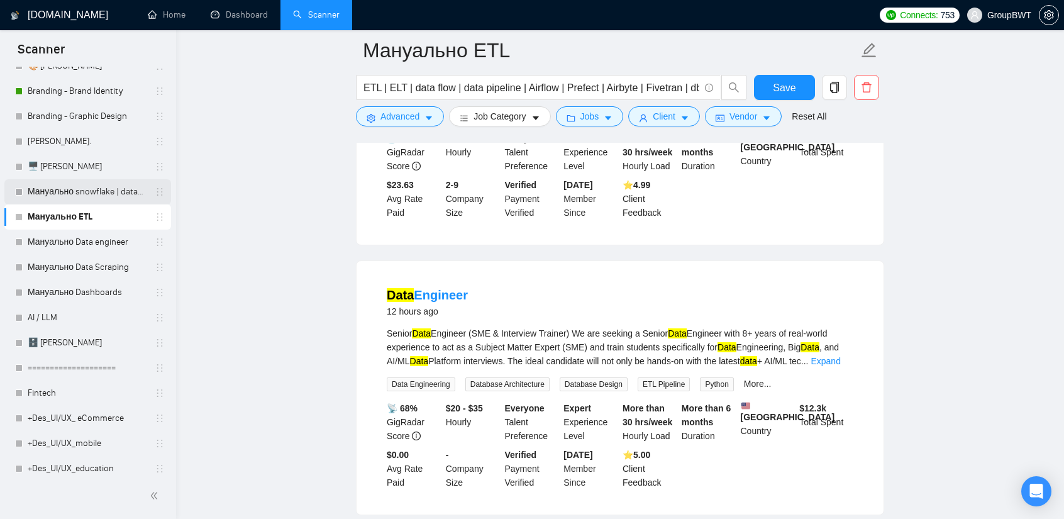
click at [94, 192] on link "Мануально snowflake | databricks" at bounding box center [88, 191] width 120 height 25
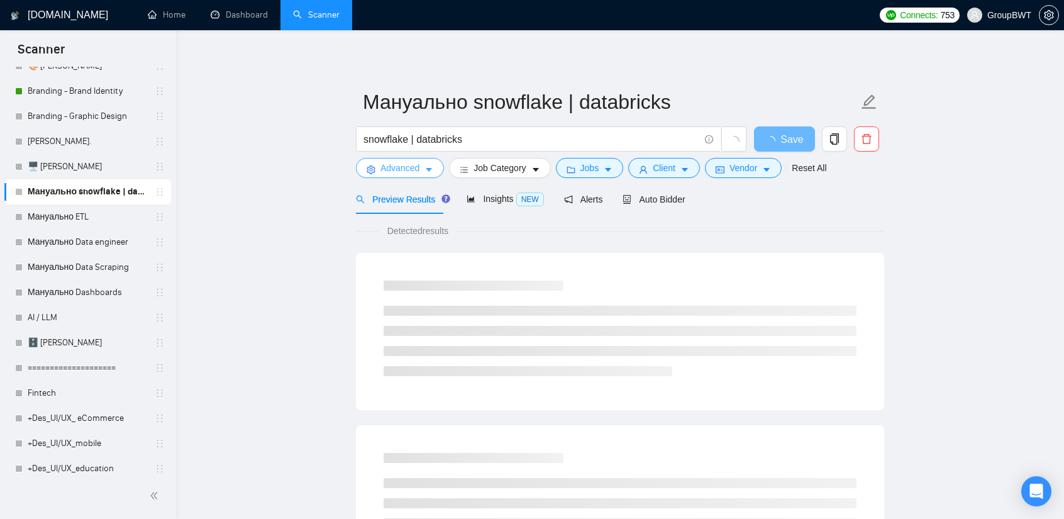
click at [416, 167] on span "Advanced" at bounding box center [400, 168] width 39 height 14
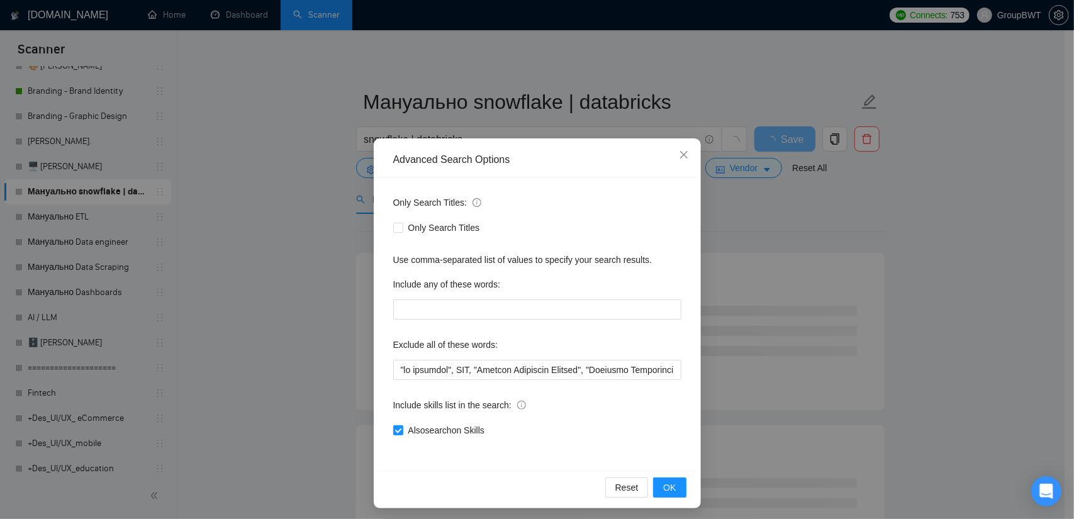
click at [932, 238] on div "Advanced Search Options Only Search Titles: Only Search Titles Use comma-separa…" at bounding box center [537, 259] width 1074 height 519
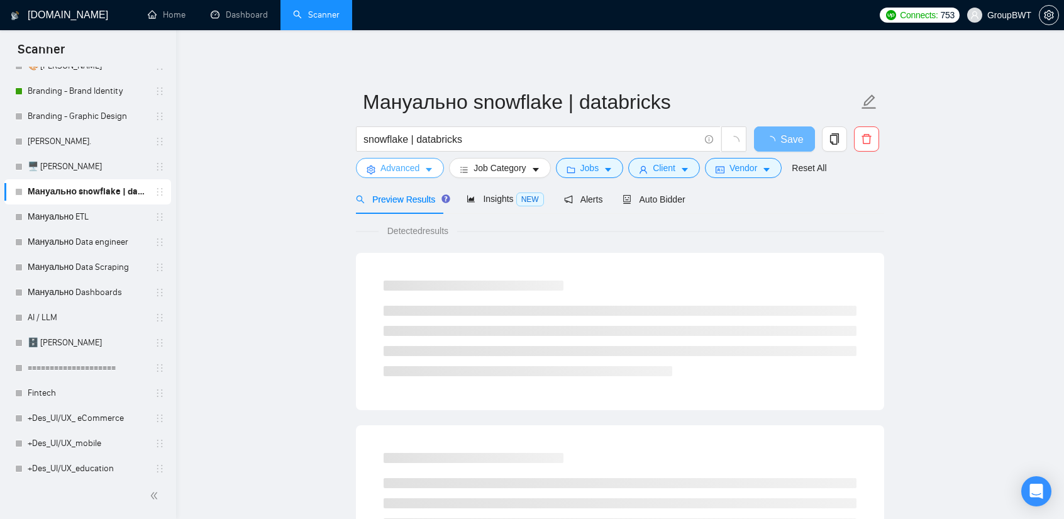
click at [399, 169] on span "Advanced" at bounding box center [400, 168] width 39 height 14
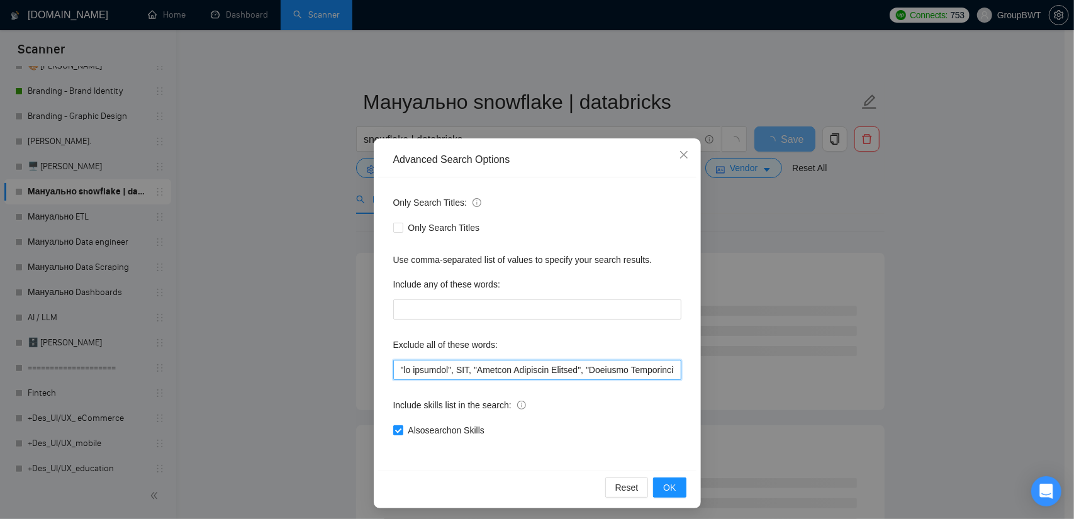
click at [523, 368] on input "text" at bounding box center [537, 370] width 288 height 20
paste input ""to guide me", Debug*, resolve, "in 1-2 weeks", "1 week", "to Grafana", "Busine…"
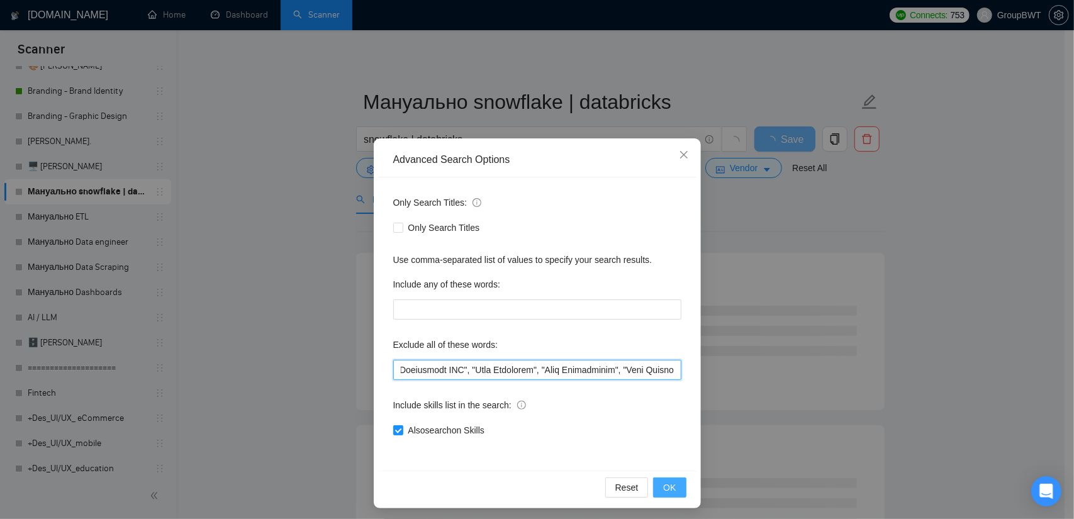
type input ""no agencies", SDR, "Digital Marketing Manager", "Creative Strategist", "Lead G…"
click at [665, 485] on span "OK" at bounding box center [669, 488] width 13 height 14
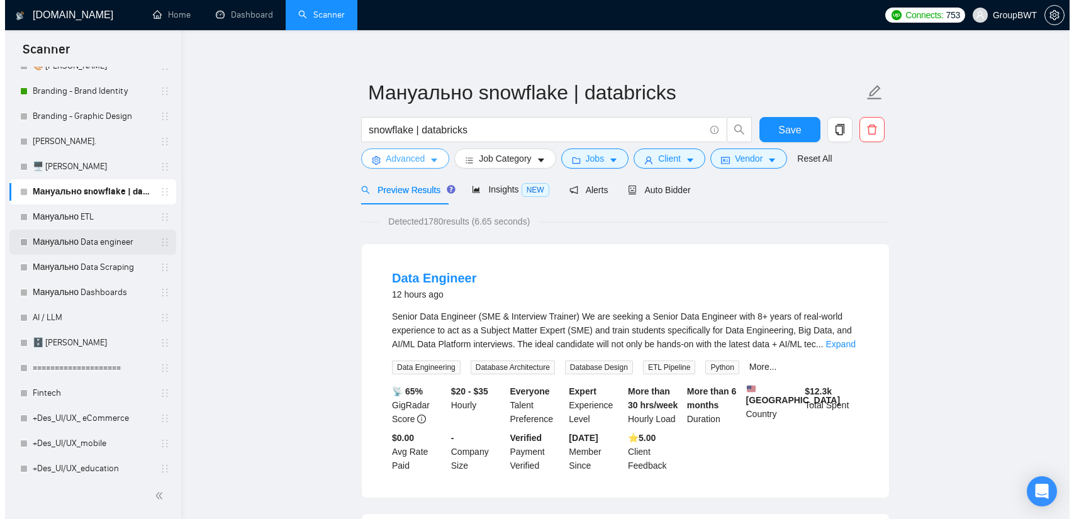
scroll to position [0, 0]
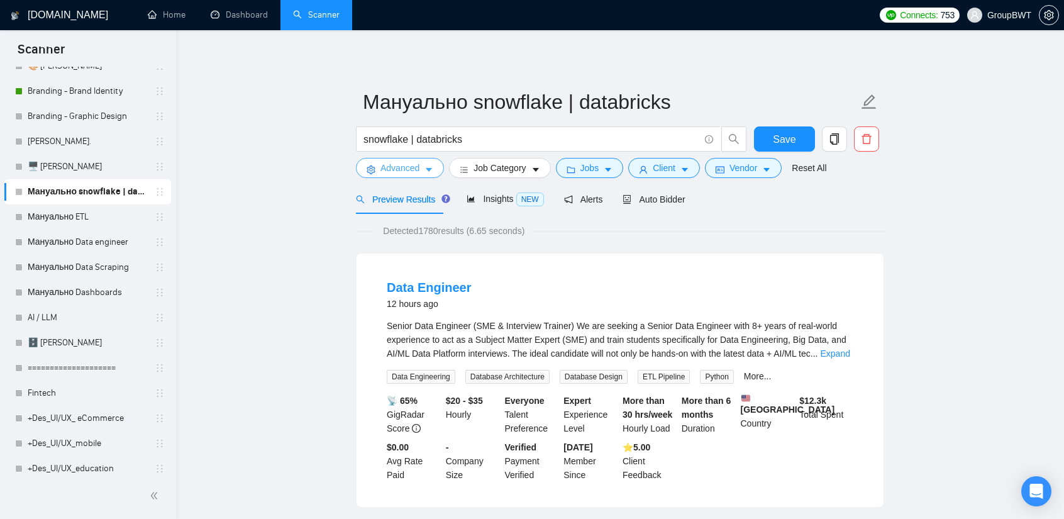
click at [423, 169] on button "Advanced" at bounding box center [400, 168] width 88 height 20
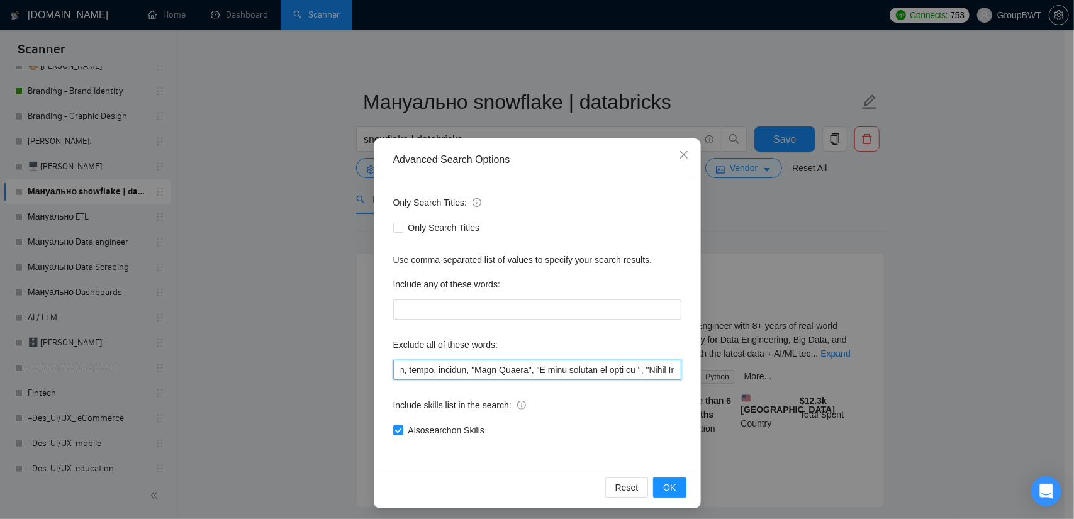
scroll to position [0, 10099]
drag, startPoint x: 643, startPoint y: 370, endPoint x: 957, endPoint y: 375, distance: 313.9
click at [957, 375] on div "Advanced Search Options Only Search Titles: Only Search Titles Use comma-separa…" at bounding box center [537, 259] width 1074 height 519
click at [964, 313] on div "Advanced Search Options Only Search Titles: Only Search Titles Use comma-separa…" at bounding box center [537, 259] width 1074 height 519
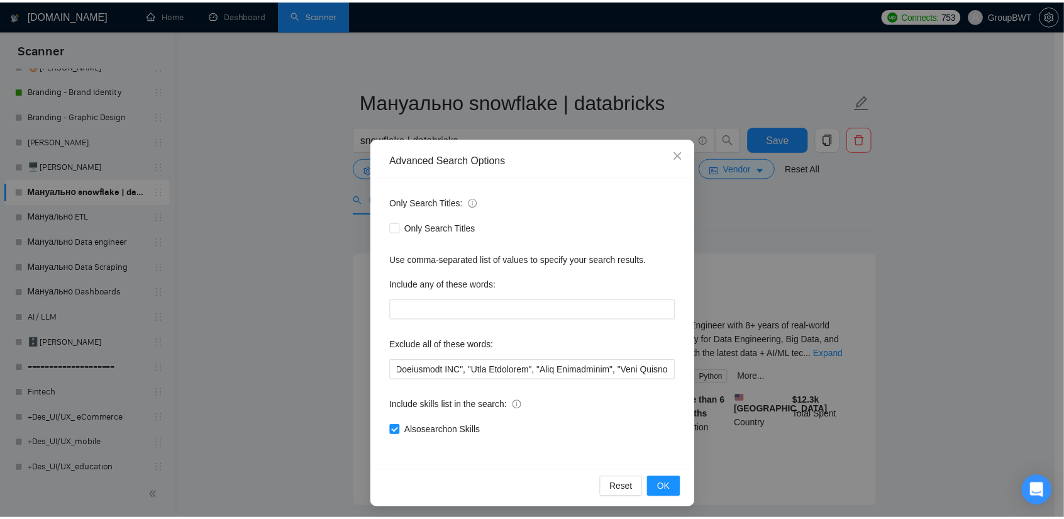
scroll to position [0, 0]
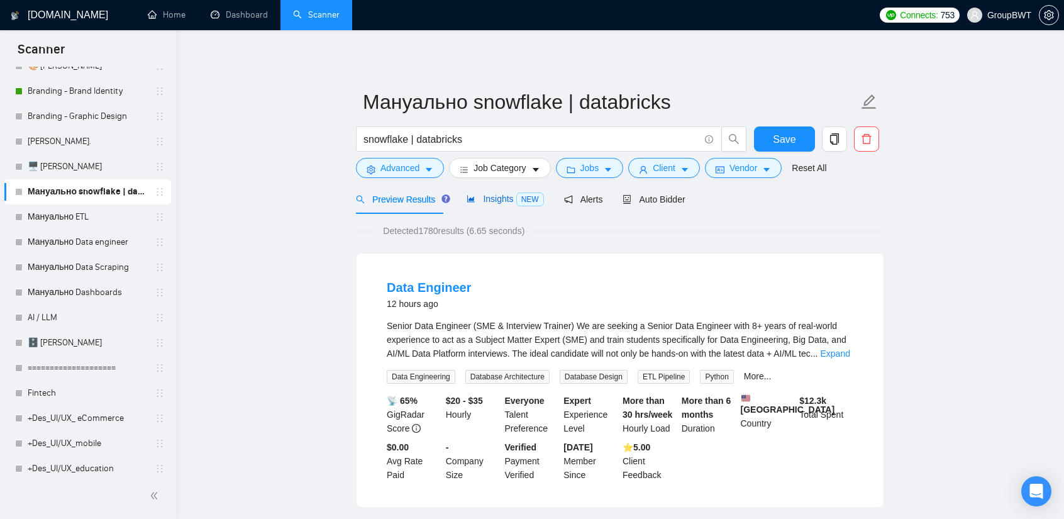
click at [487, 202] on span "Insights NEW" at bounding box center [505, 199] width 77 height 10
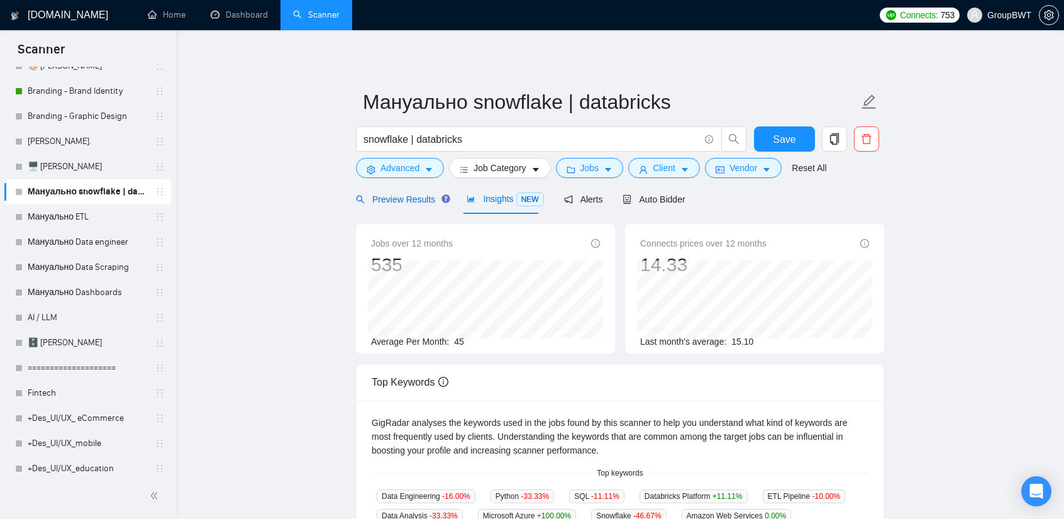
click at [388, 201] on span "Preview Results" at bounding box center [401, 199] width 91 height 10
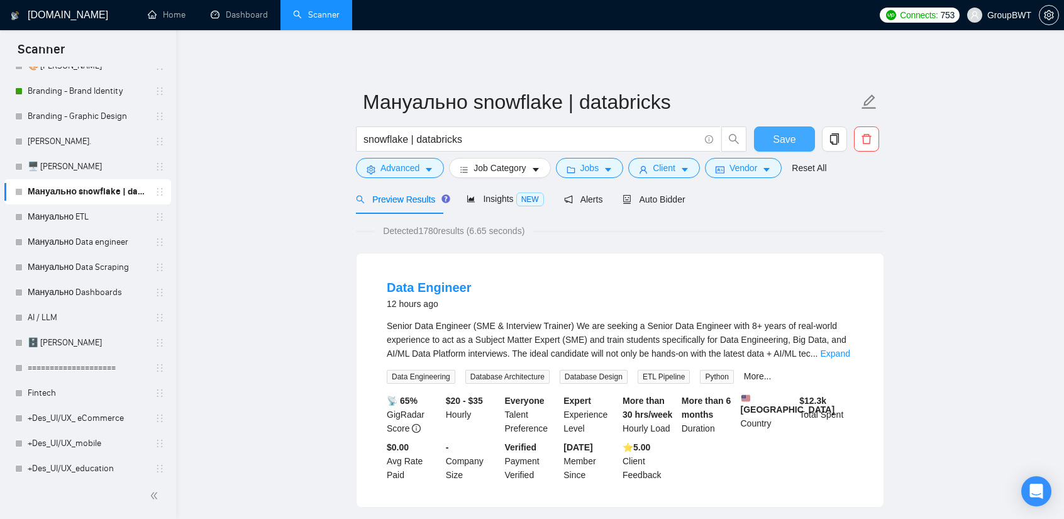
click at [771, 145] on button "Save" at bounding box center [784, 138] width 61 height 25
click at [87, 220] on link "Мануально ETL" at bounding box center [88, 216] width 120 height 25
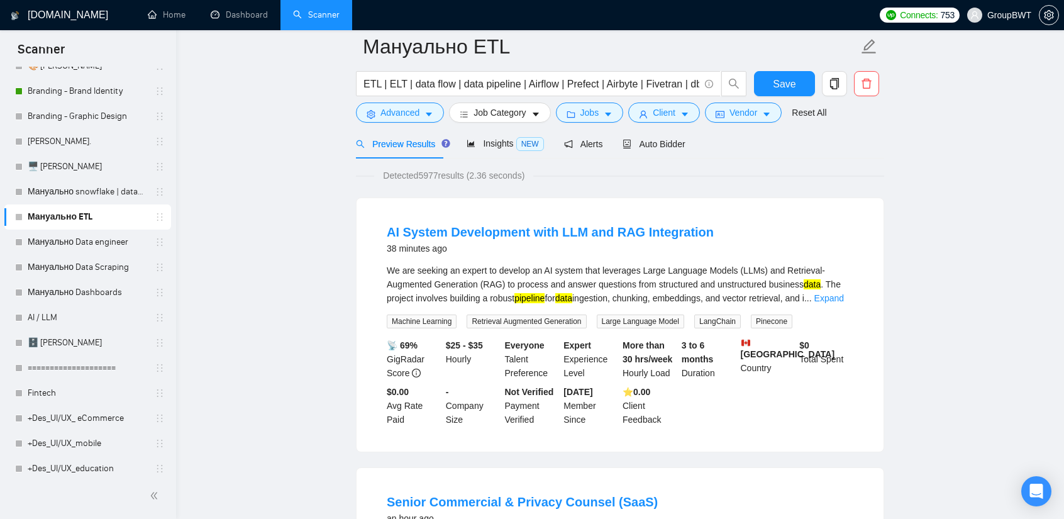
scroll to position [63, 0]
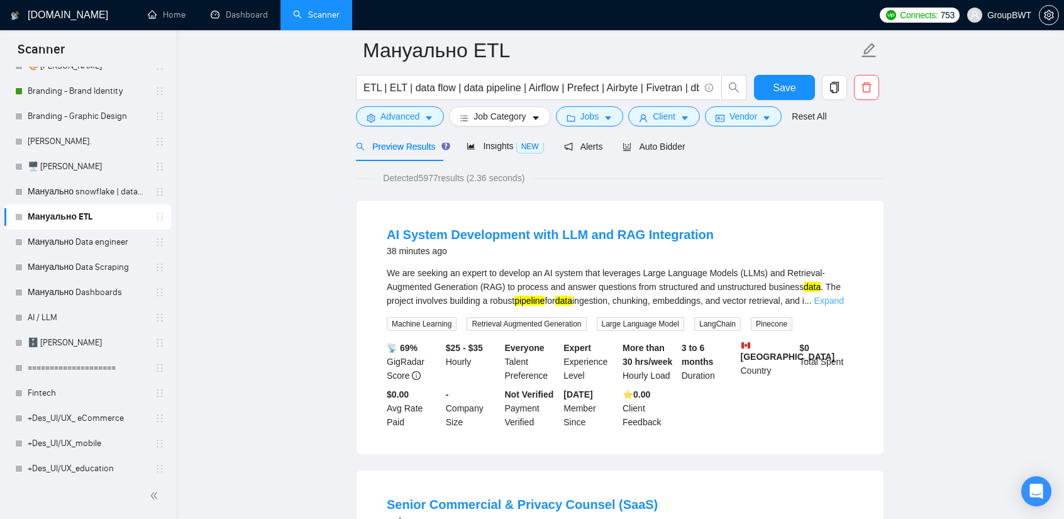
click at [842, 297] on link "Expand" at bounding box center [829, 301] width 30 height 10
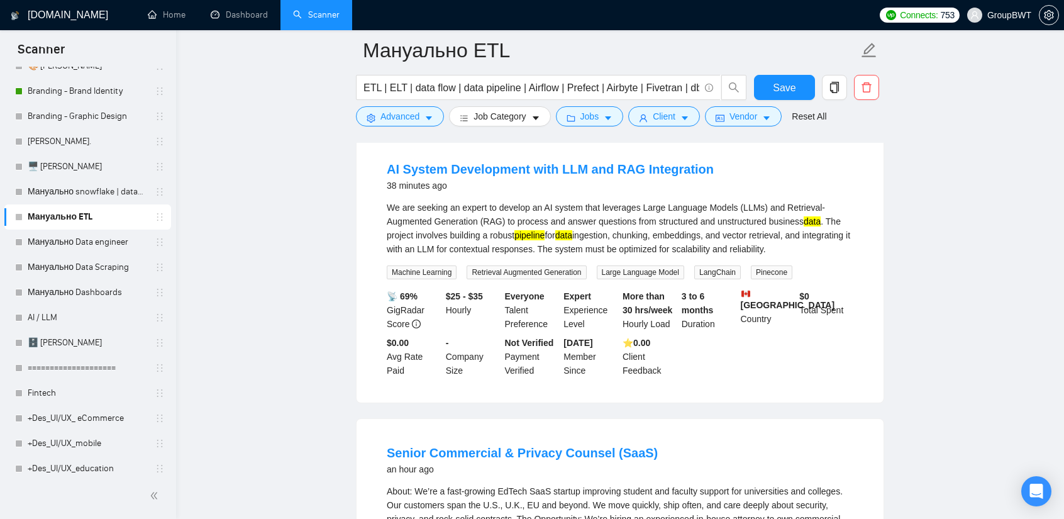
scroll to position [126, 0]
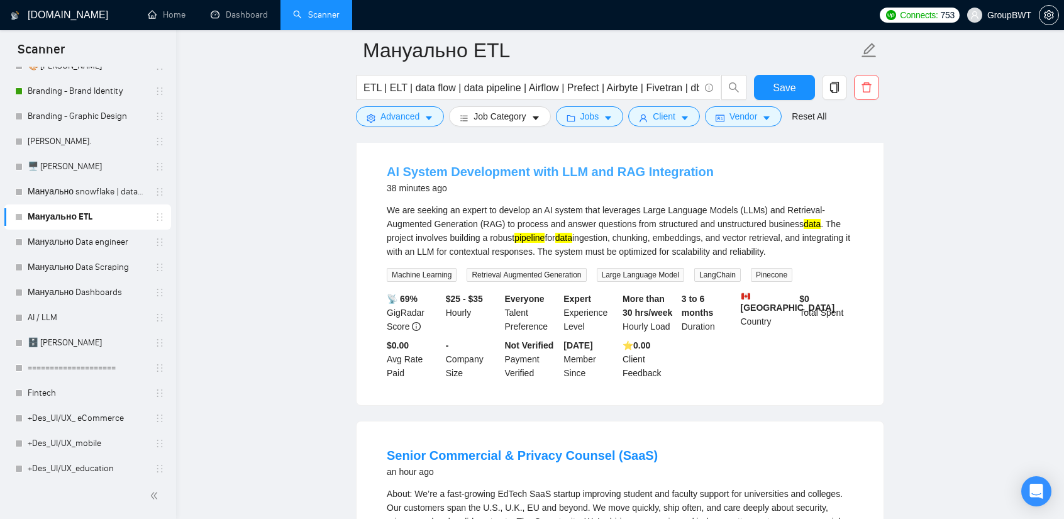
click at [558, 165] on link "AI System Development with LLM and RAG Integration" at bounding box center [550, 172] width 327 height 14
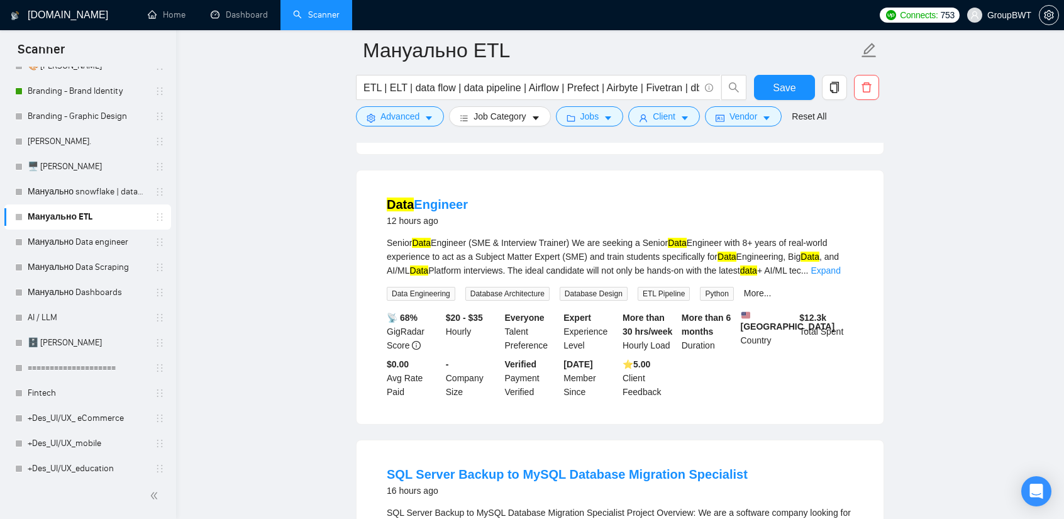
scroll to position [755, 0]
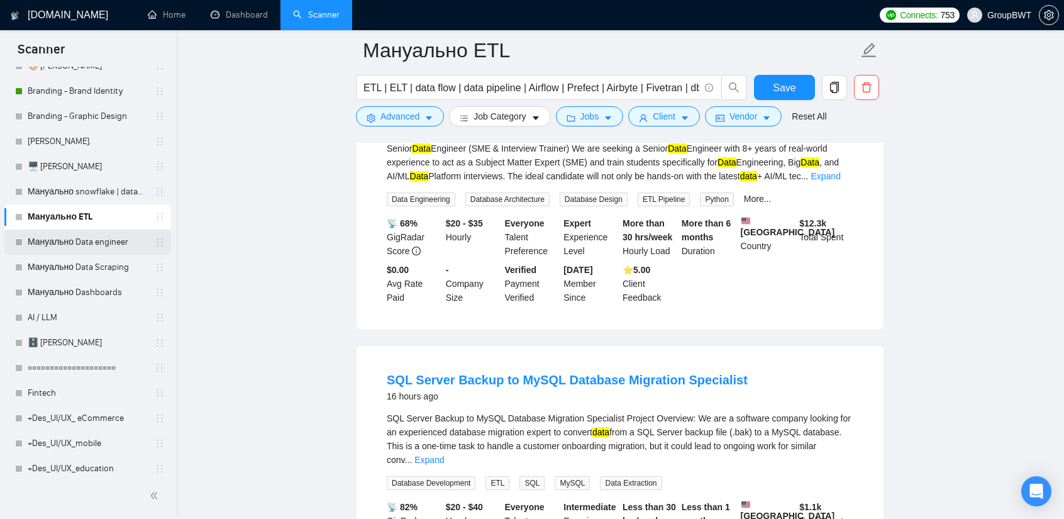
click at [96, 247] on link "Мануально Data engineer" at bounding box center [88, 242] width 120 height 25
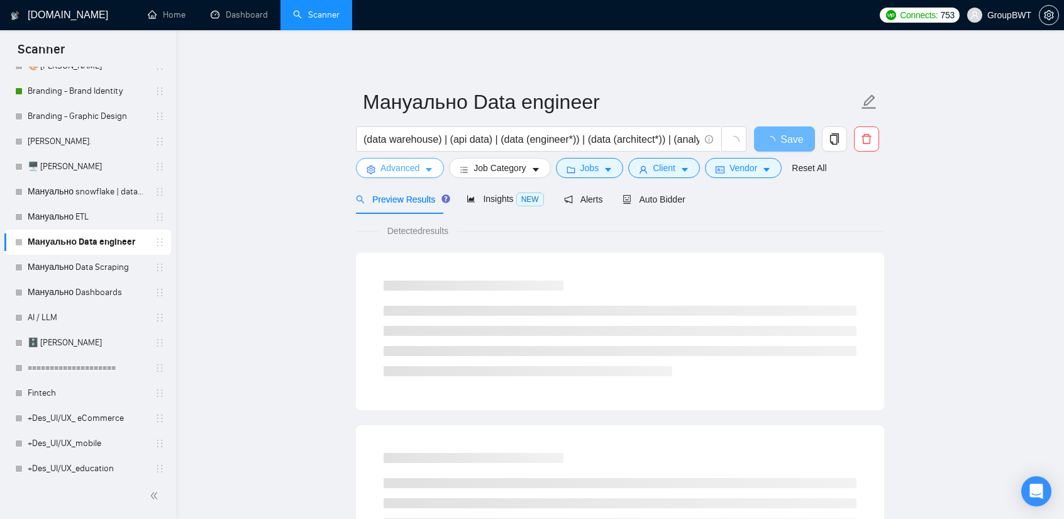
click at [425, 172] on icon "caret-down" at bounding box center [429, 169] width 9 height 9
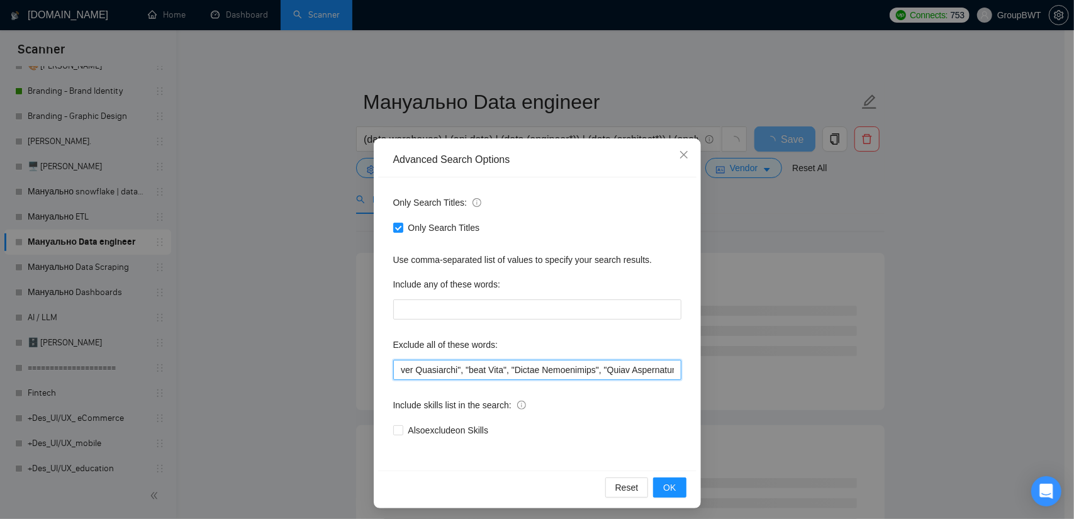
scroll to position [0, 10053]
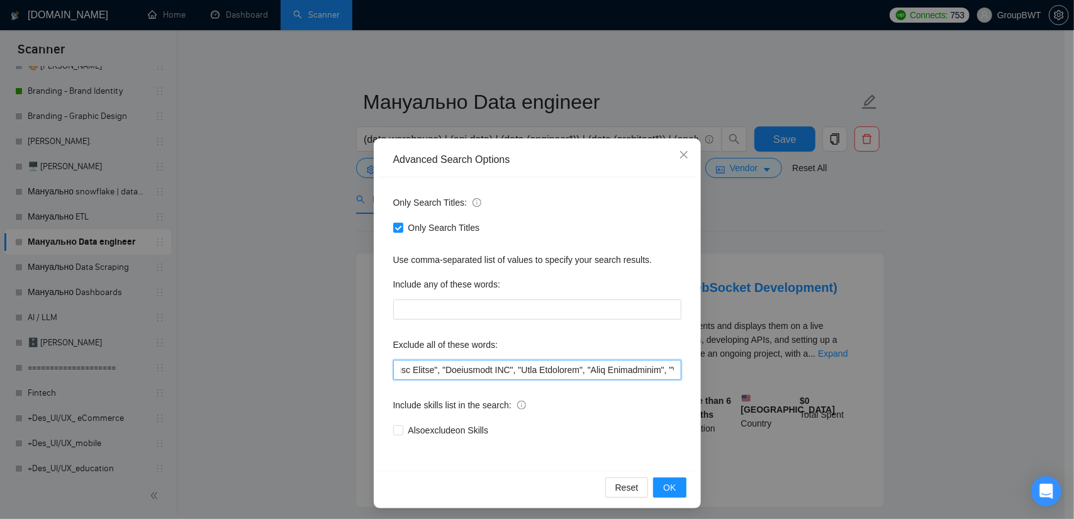
drag, startPoint x: 643, startPoint y: 369, endPoint x: 1006, endPoint y: 369, distance: 363.5
click at [1006, 369] on div "Advanced Search Options Only Search Titles: Only Search Titles Use comma-separa…" at bounding box center [537, 259] width 1074 height 519
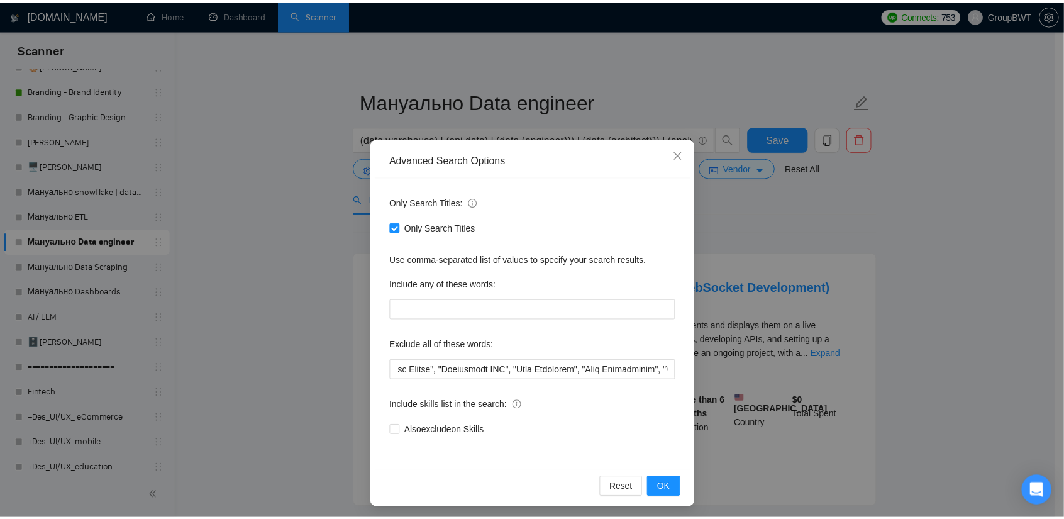
scroll to position [0, 0]
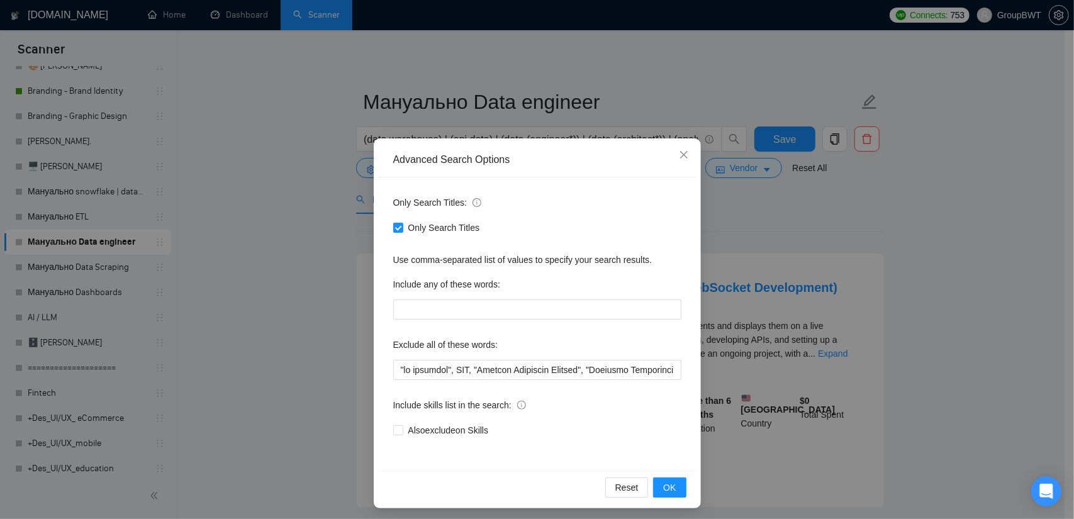
click at [967, 311] on div "Advanced Search Options Only Search Titles: Only Search Titles Use comma-separa…" at bounding box center [537, 259] width 1074 height 519
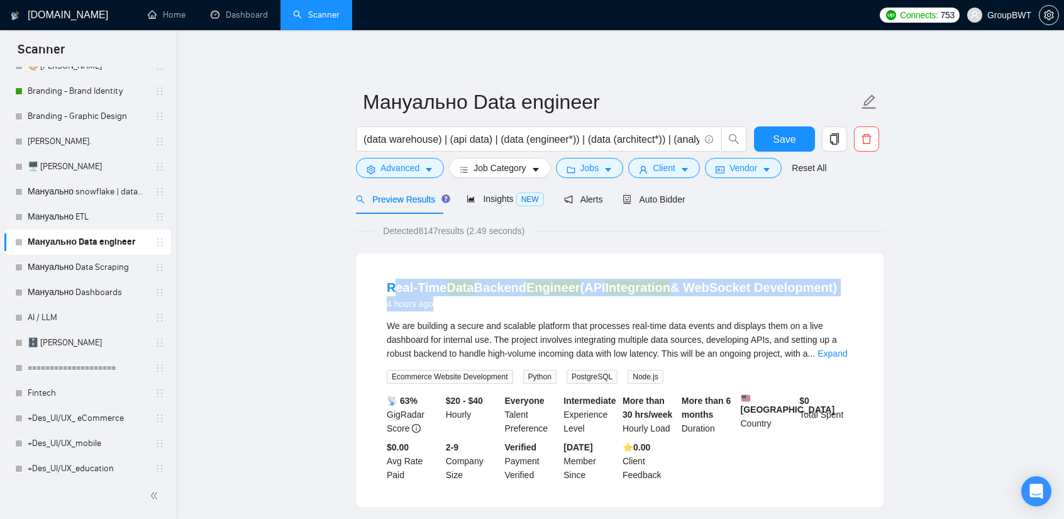
drag, startPoint x: 394, startPoint y: 274, endPoint x: 850, endPoint y: 269, distance: 456.7
click at [850, 269] on li "Real-Time Data Backend Engineer (API Integration & WebSocket Development) 4 hou…" at bounding box center [620, 380] width 497 height 223
click at [378, 265] on div "Real-Time Data Backend Engineer (API Integration & WebSocket Development) 4 hou…" at bounding box center [620, 379] width 527 height 253
drag, startPoint x: 382, startPoint y: 269, endPoint x: 838, endPoint y: 282, distance: 455.6
click at [838, 282] on li "Real-Time Data Backend Engineer (API Integration & WebSocket Development) 4 hou…" at bounding box center [620, 380] width 497 height 223
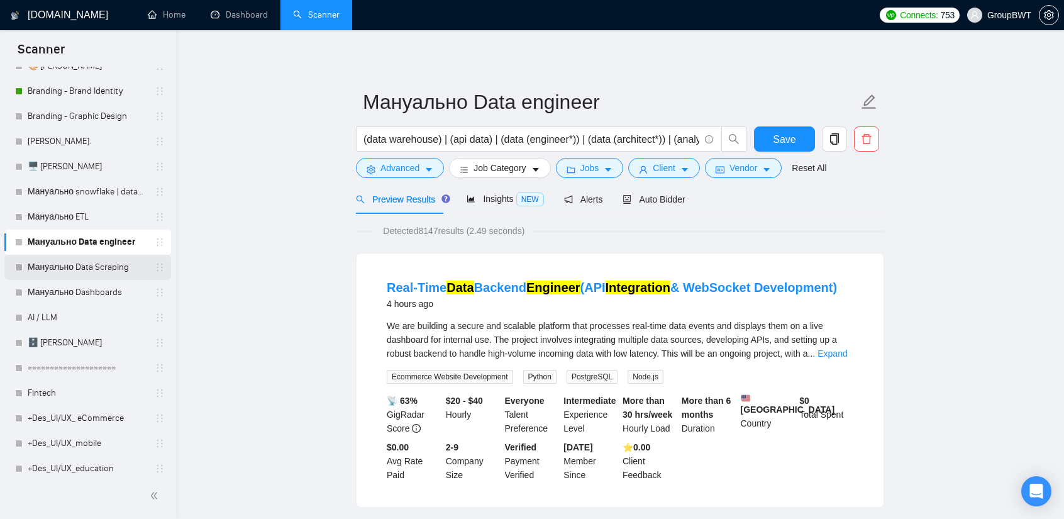
click at [92, 267] on link "Мануально Data Scraping" at bounding box center [88, 267] width 120 height 25
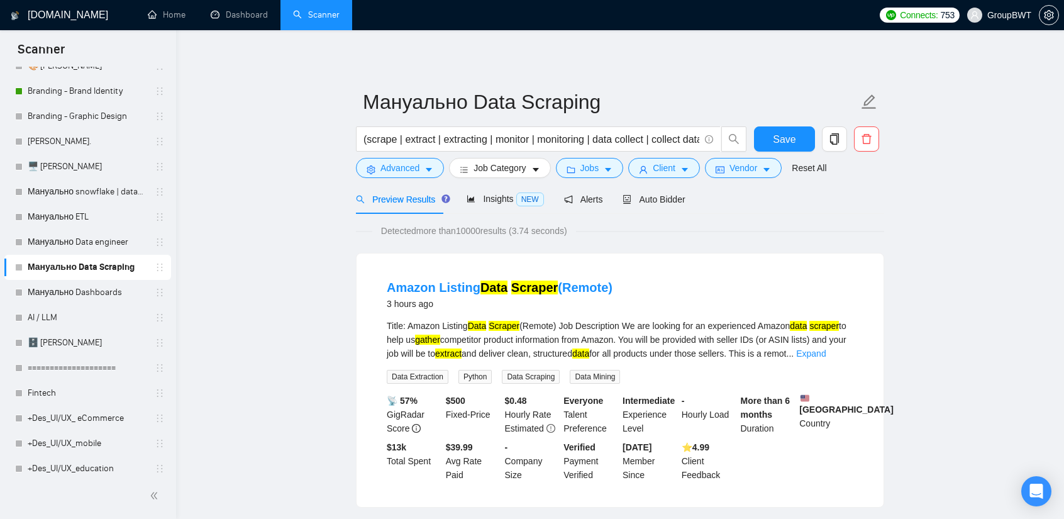
drag, startPoint x: 385, startPoint y: 275, endPoint x: 618, endPoint y: 281, distance: 233.4
click at [618, 281] on li "Amazon Listing Data Scraper (Remote) 3 hours ago Title: Amazon Listing Data Scr…" at bounding box center [620, 380] width 497 height 223
click at [491, 289] on mark "Data" at bounding box center [494, 288] width 27 height 14
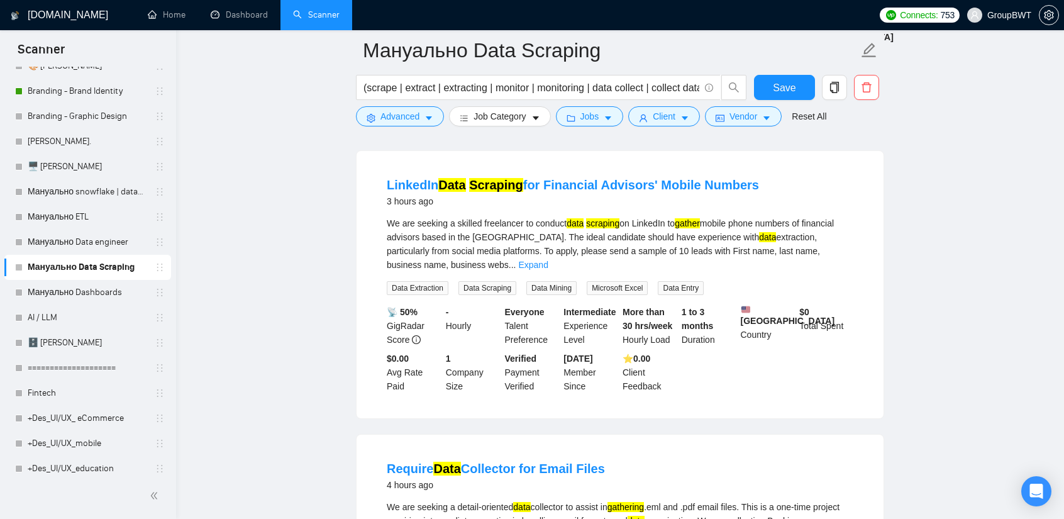
scroll to position [377, 0]
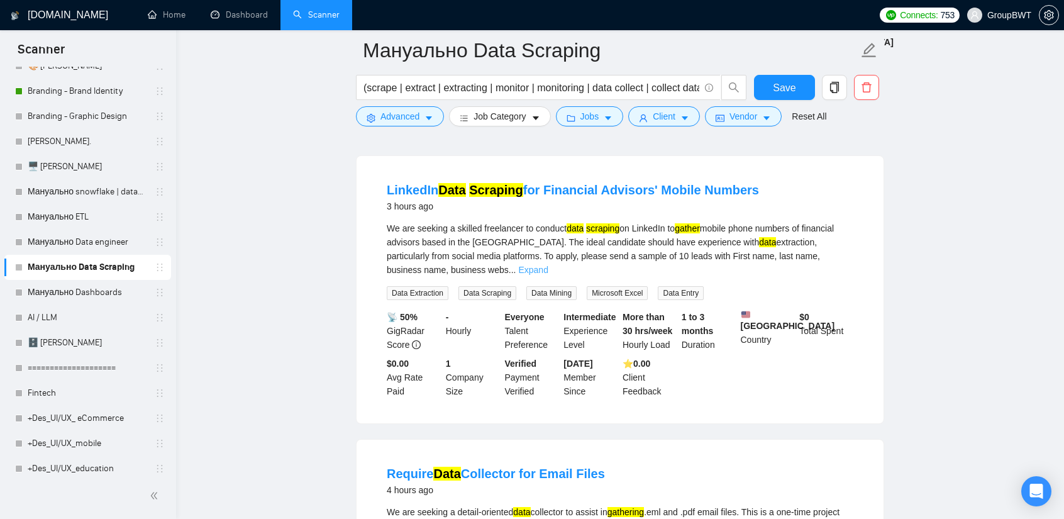
click at [548, 265] on link "Expand" at bounding box center [533, 270] width 30 height 10
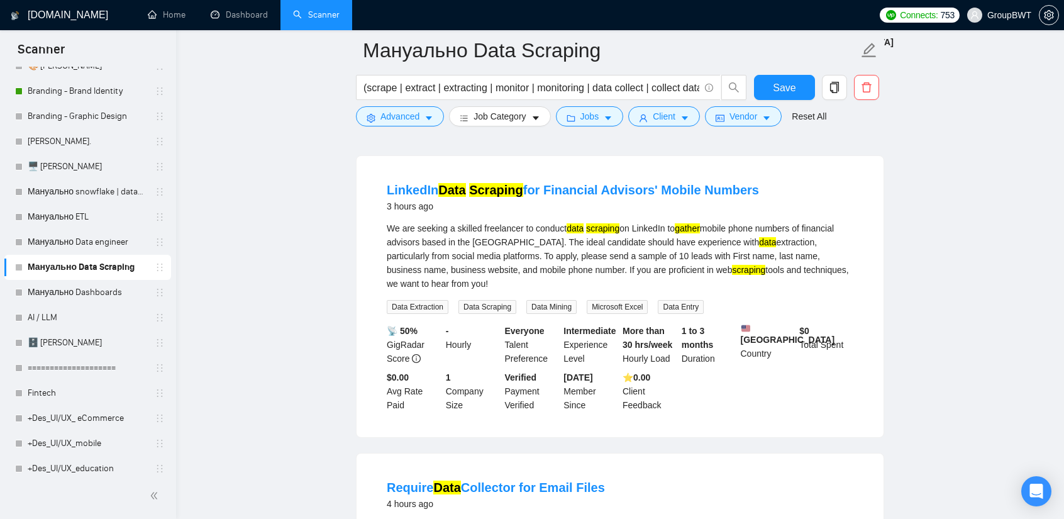
drag, startPoint x: 756, startPoint y: 196, endPoint x: 755, endPoint y: 234, distance: 38.4
click at [755, 234] on li "LinkedIn Data Scraping for Financial Advisors' Mobile Numbers 3 hours ago We ar…" at bounding box center [620, 296] width 497 height 251
click at [819, 238] on div "We are seeking a skilled freelancer to conduct data scraping on LinkedIn to gat…" at bounding box center [620, 255] width 467 height 69
drag, startPoint x: 681, startPoint y: 227, endPoint x: 796, endPoint y: 232, distance: 115.8
click at [796, 232] on li "LinkedIn Data Scraping for Financial Advisors' Mobile Numbers 3 hours ago We ar…" at bounding box center [620, 296] width 497 height 251
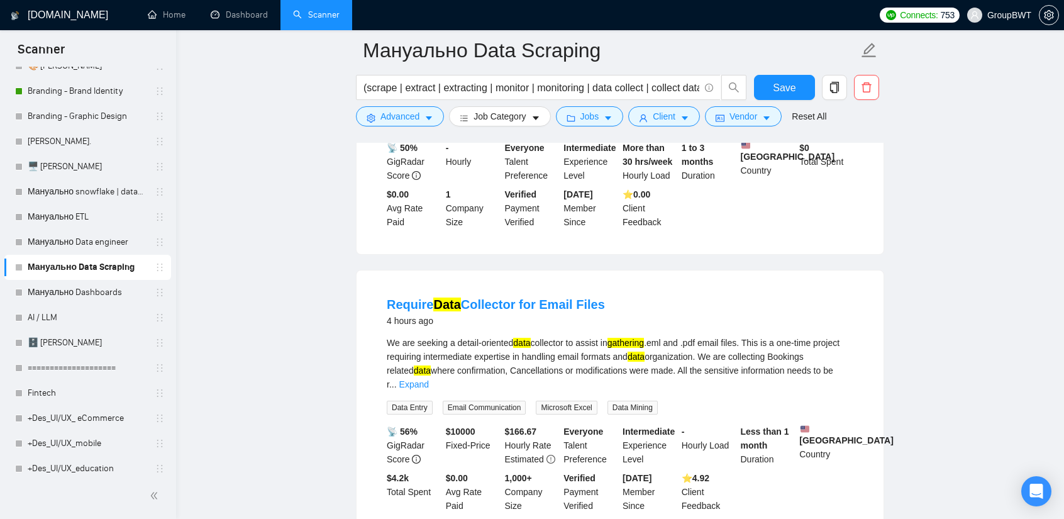
scroll to position [629, 0]
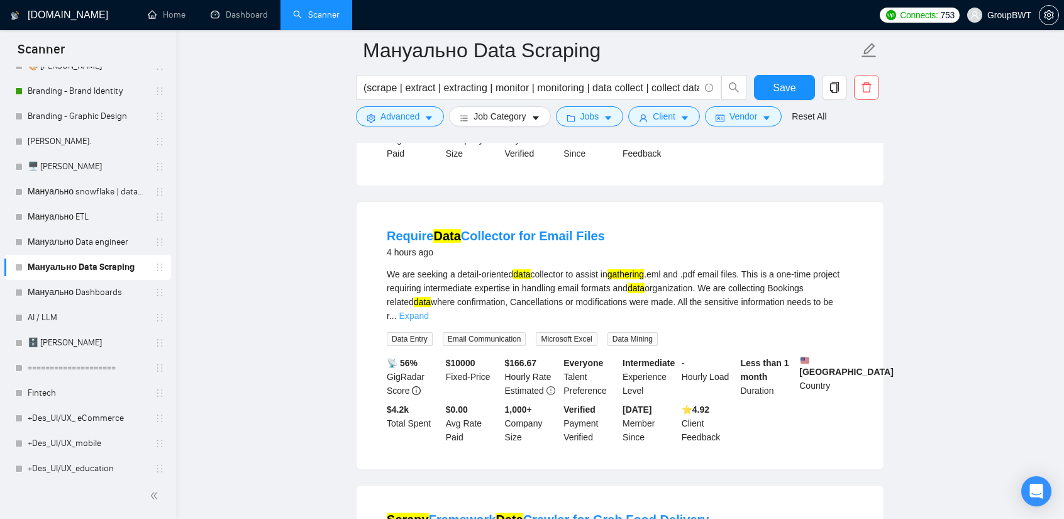
click at [429, 311] on link "Expand" at bounding box center [414, 316] width 30 height 10
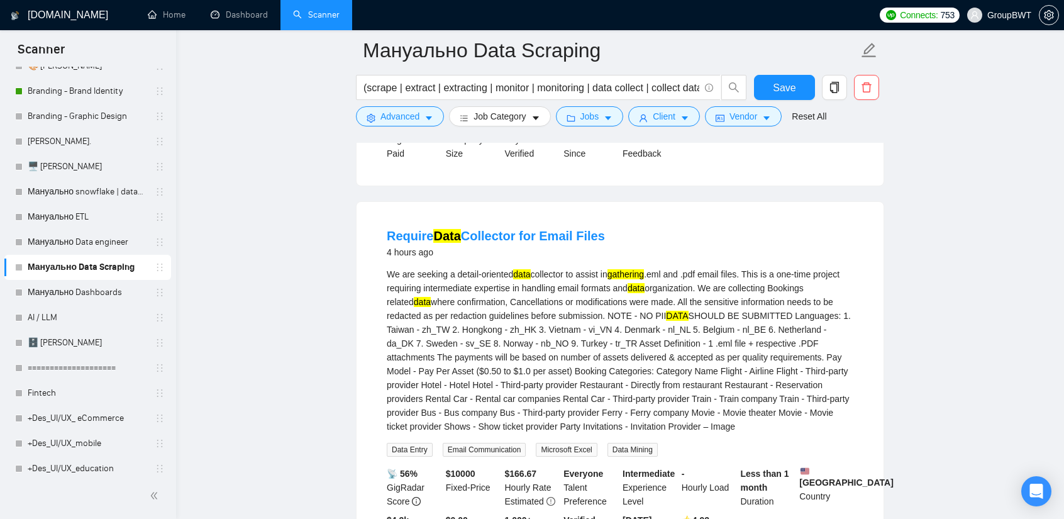
drag, startPoint x: 382, startPoint y: 212, endPoint x: 634, endPoint y: 217, distance: 251.6
click at [634, 217] on li "Require Data Collector for Email Files 4 hours ago We are seeking a detail-orie…" at bounding box center [620, 391] width 497 height 348
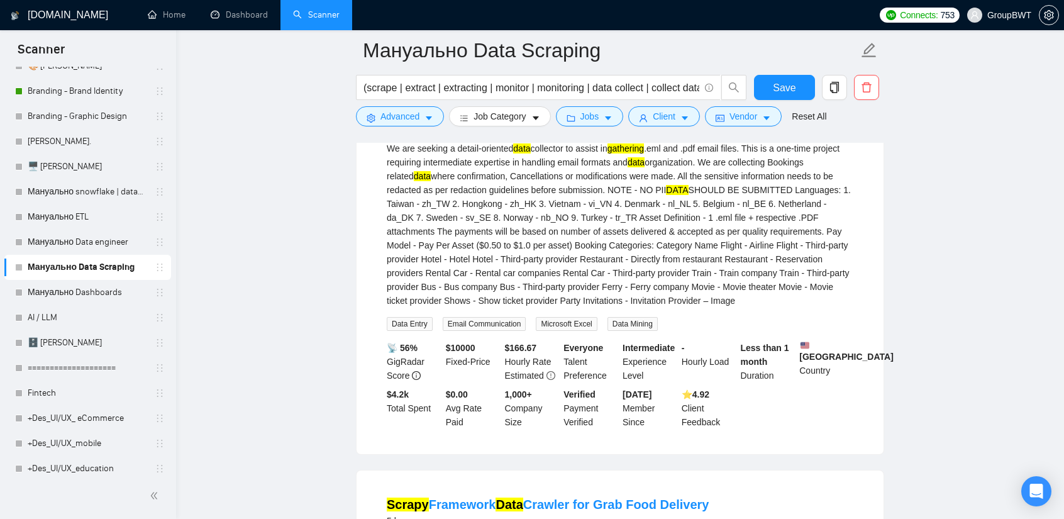
scroll to position [1006, 0]
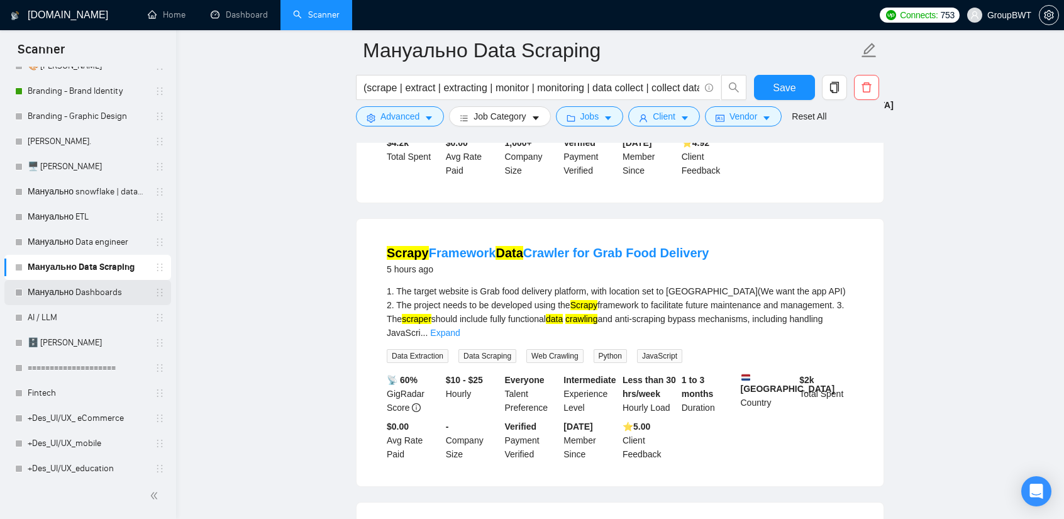
click at [42, 289] on link "Мануально Dashboards" at bounding box center [88, 292] width 120 height 25
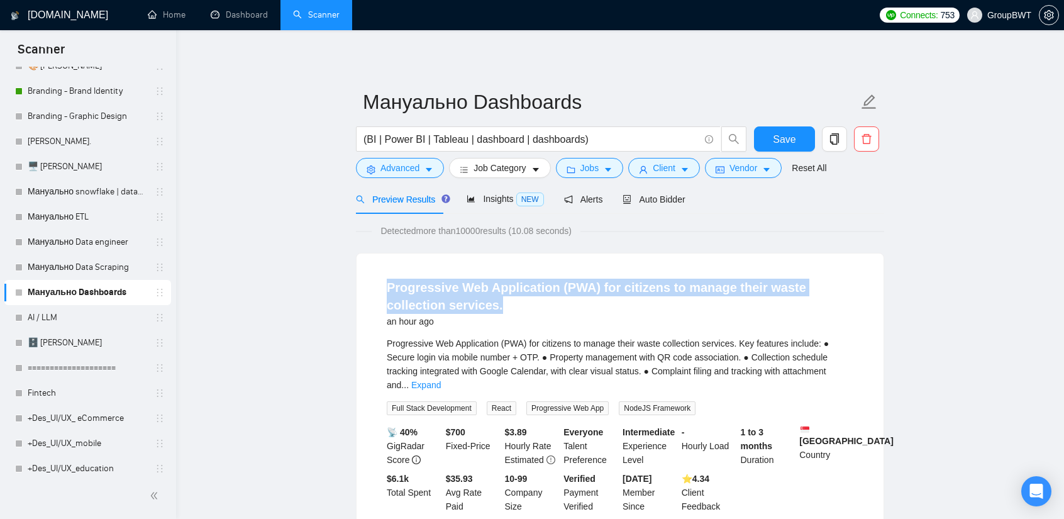
drag, startPoint x: 384, startPoint y: 269, endPoint x: 540, endPoint y: 299, distance: 158.8
click at [540, 299] on li "Progressive Web Application (PWA) for citizens to manage their waste collection…" at bounding box center [620, 396] width 497 height 255
click at [441, 380] on link "Expand" at bounding box center [426, 385] width 30 height 10
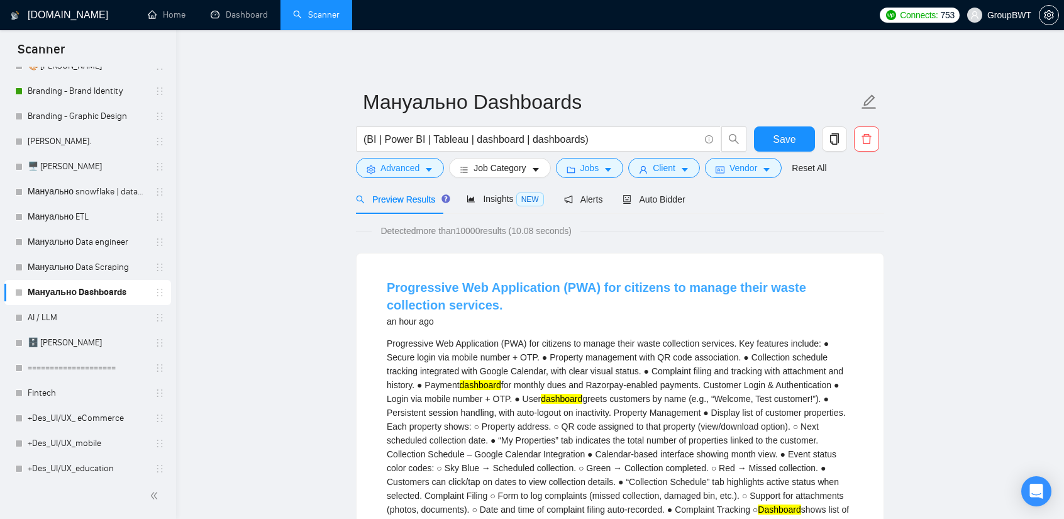
click at [670, 282] on link "Progressive Web Application (PWA) for citizens to manage their waste collection…" at bounding box center [597, 296] width 420 height 31
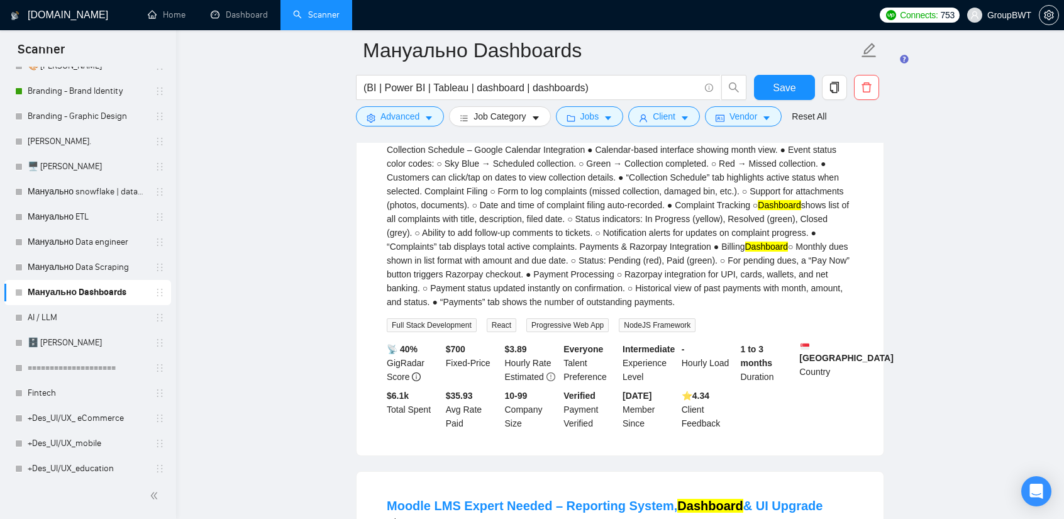
scroll to position [503, 0]
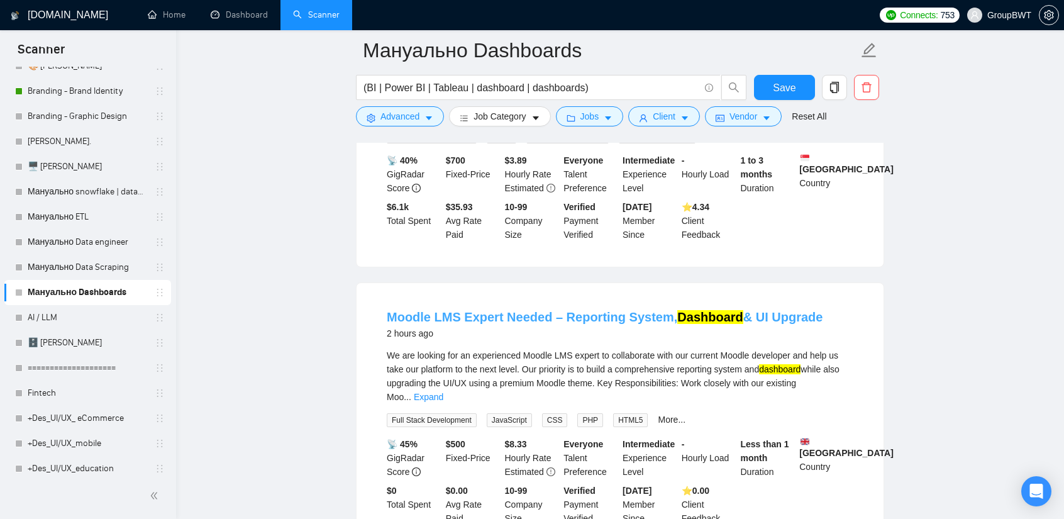
click at [598, 318] on link "Moodle LMS Expert Needed – Reporting System, Dashboard & UI Upgrade" at bounding box center [605, 317] width 436 height 14
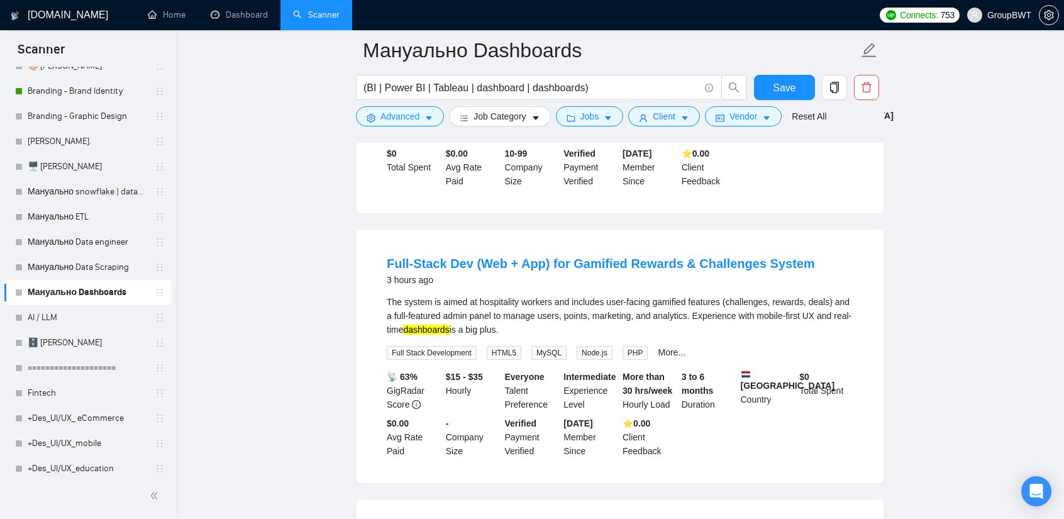
scroll to position [818, 0]
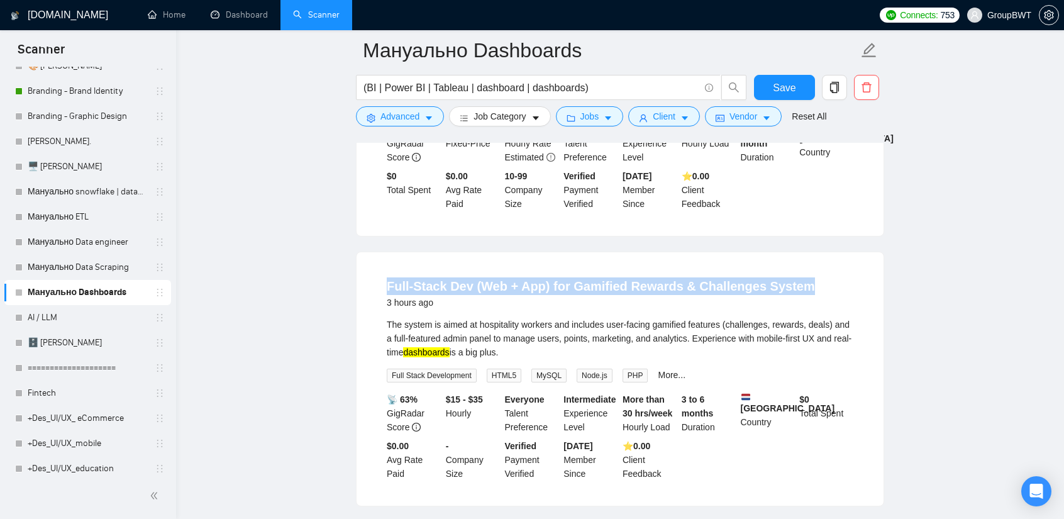
drag, startPoint x: 460, startPoint y: 264, endPoint x: 798, endPoint y: 265, distance: 337.1
click at [798, 267] on li "Full-Stack Dev (Web + App) for Gamified Rewards & Challenges System 3 hours ago…" at bounding box center [620, 378] width 497 height 223
click at [447, 279] on link "Full-Stack Dev (Web + App) for Gamified Rewards & Challenges System" at bounding box center [601, 286] width 428 height 14
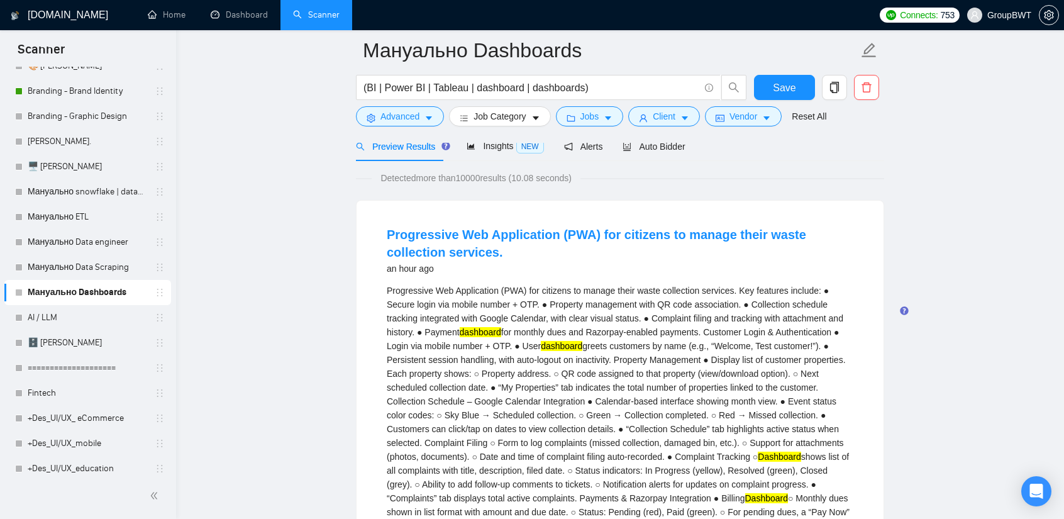
scroll to position [0, 0]
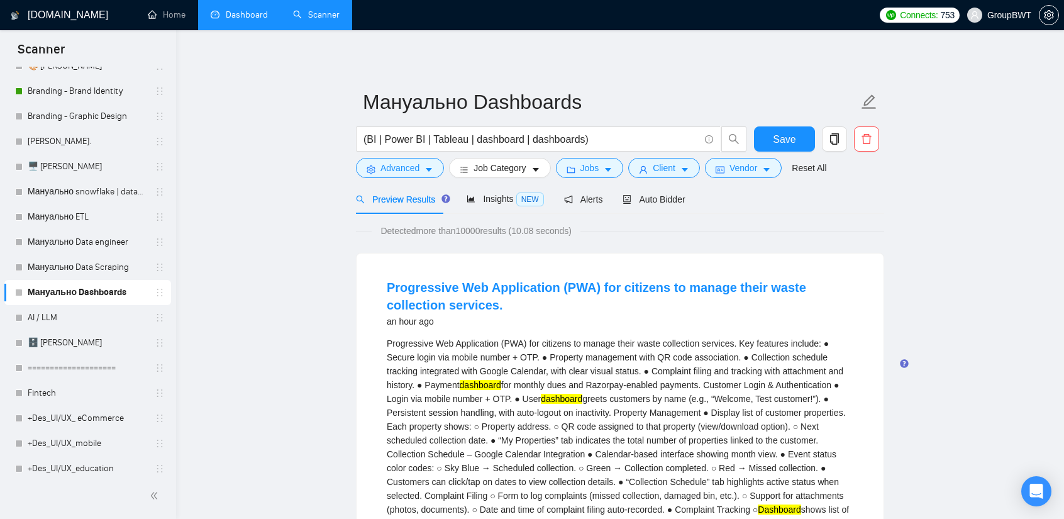
click at [257, 20] on link "Dashboard" at bounding box center [239, 14] width 57 height 11
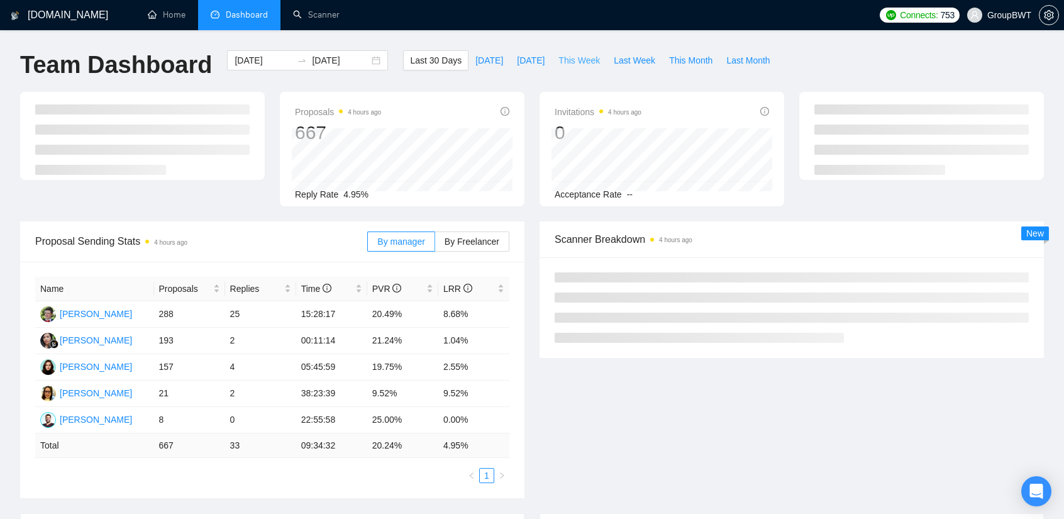
click at [579, 61] on span "This Week" at bounding box center [580, 60] width 42 height 14
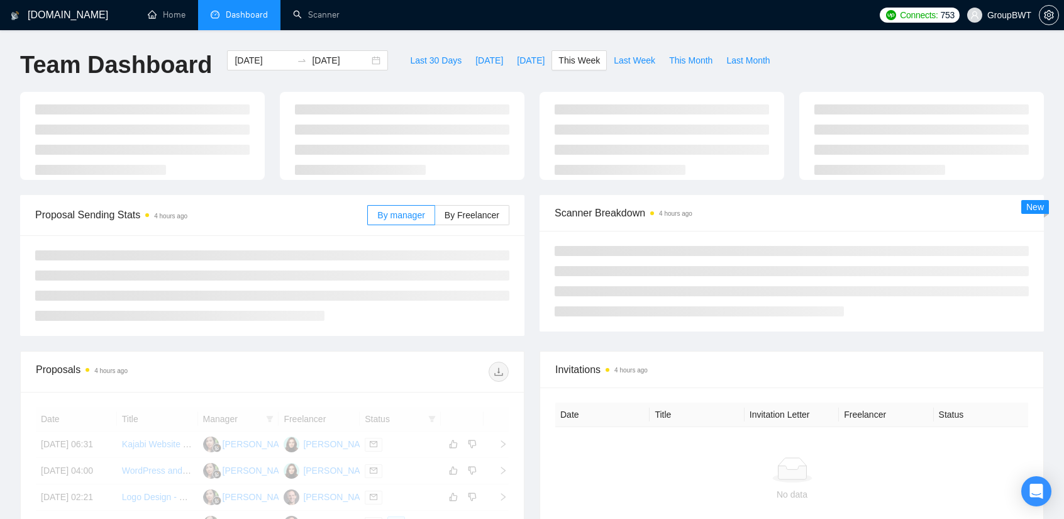
type input "[DATE]"
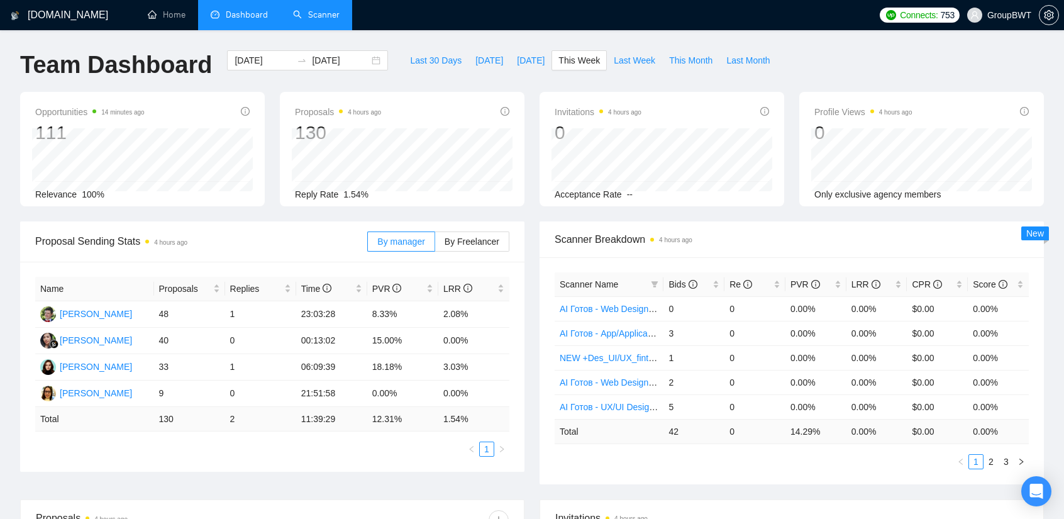
click at [318, 19] on link "Scanner" at bounding box center [316, 14] width 47 height 11
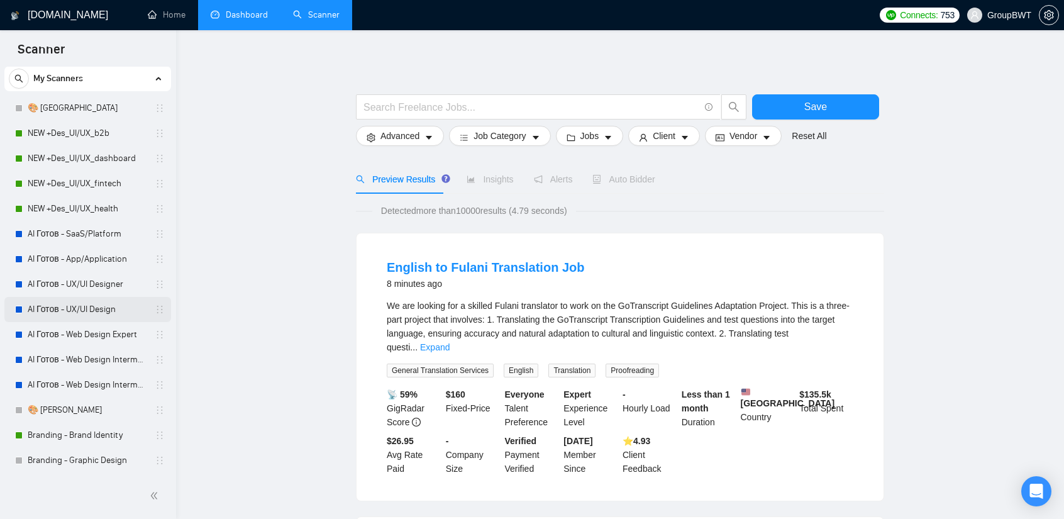
scroll to position [189, 0]
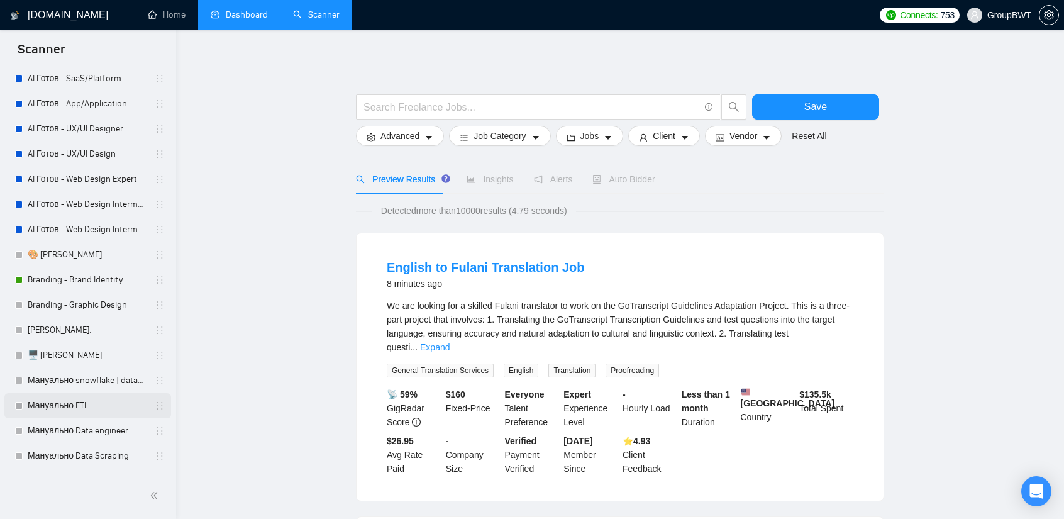
click at [84, 404] on link "Мануально ETL" at bounding box center [88, 405] width 120 height 25
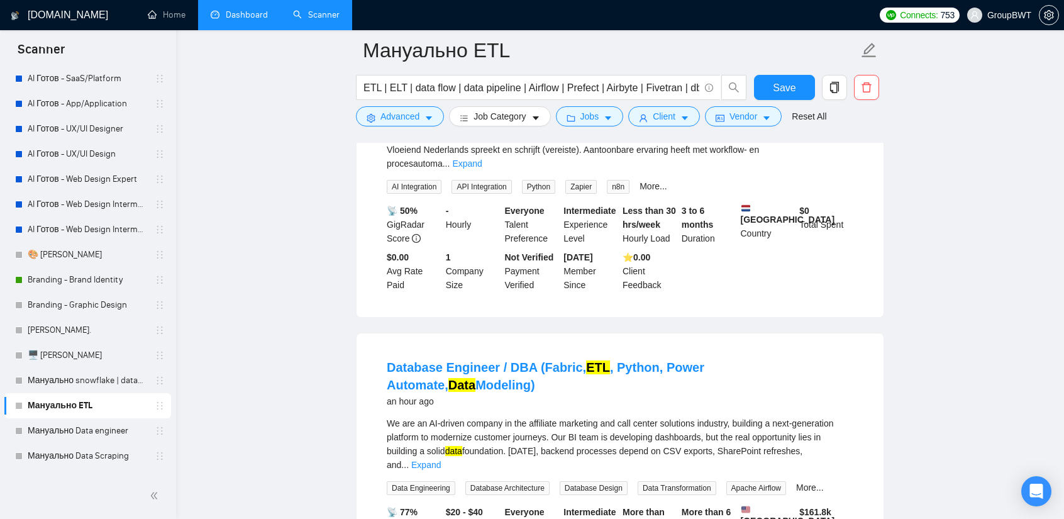
scroll to position [252, 0]
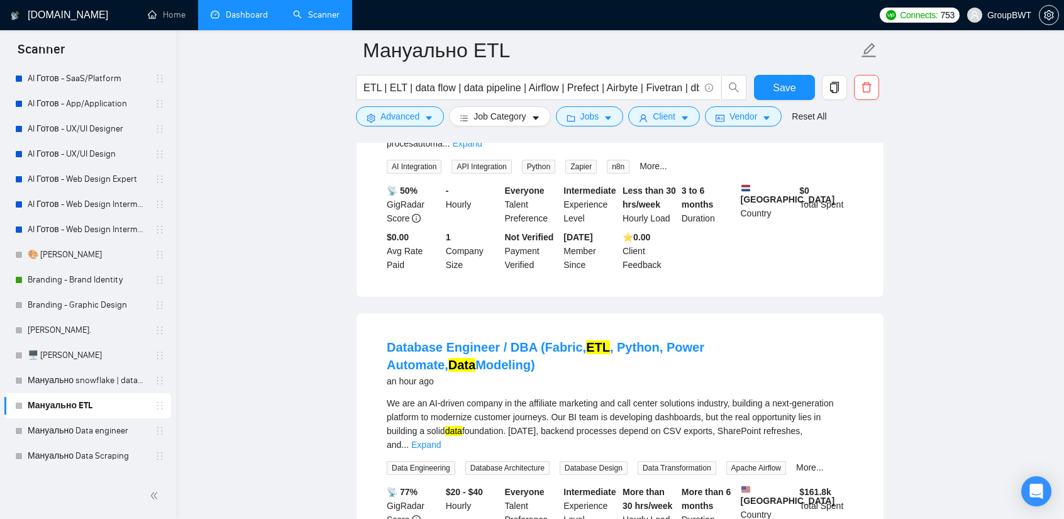
click at [99, 407] on link "Мануально ETL" at bounding box center [88, 405] width 120 height 25
click at [99, 432] on link "Мануально Data engineer" at bounding box center [88, 430] width 120 height 25
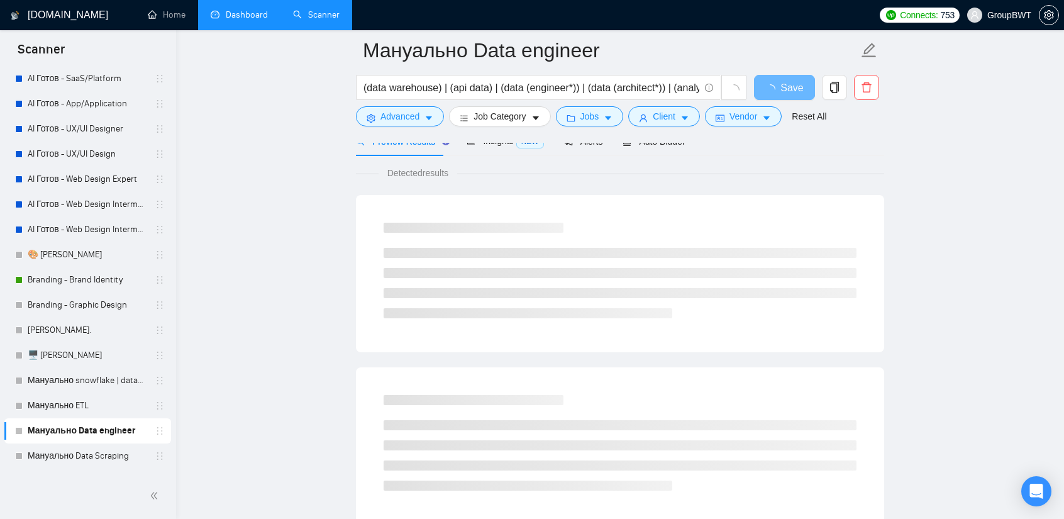
scroll to position [63, 0]
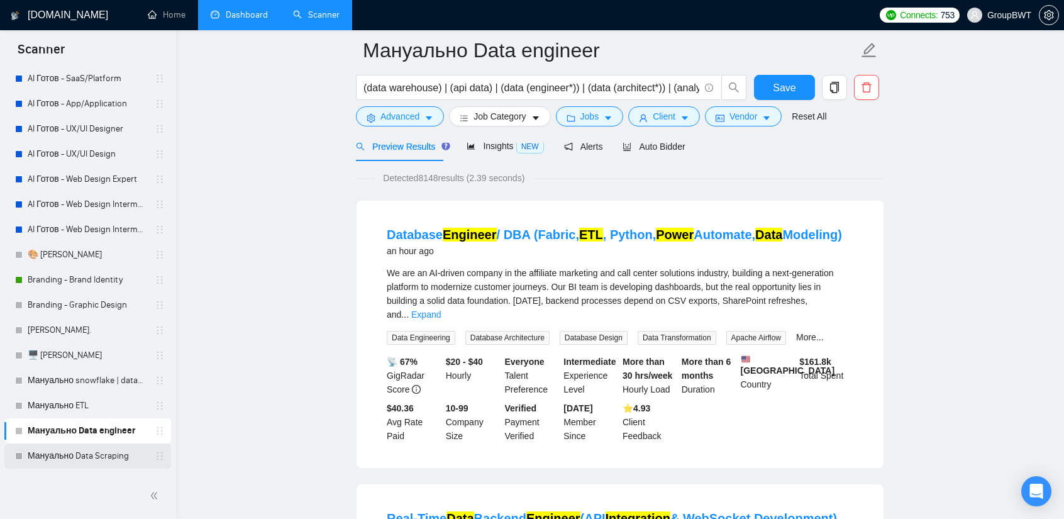
click at [108, 453] on link "Мануально Data Scraping" at bounding box center [88, 455] width 120 height 25
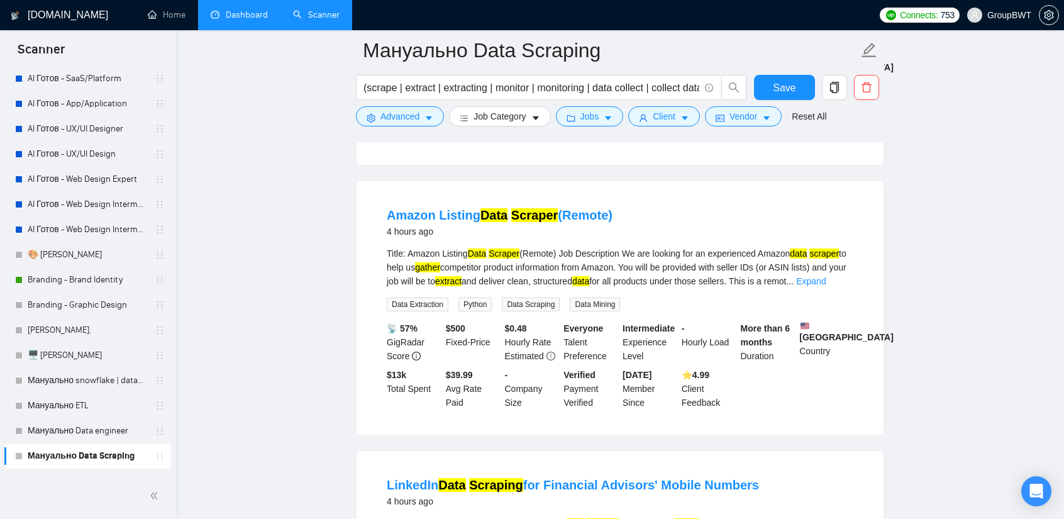
scroll to position [377, 0]
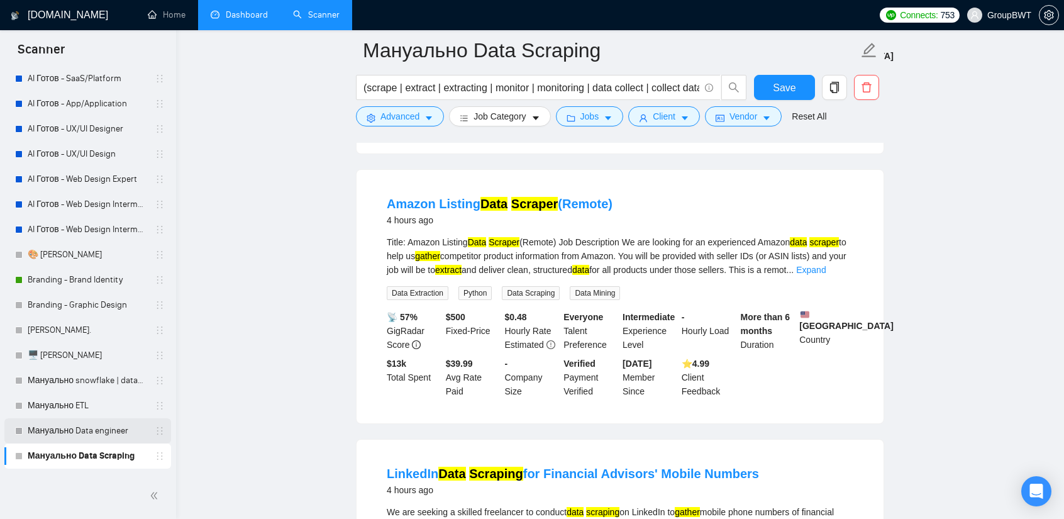
click at [91, 427] on link "Мануально Data engineer" at bounding box center [88, 430] width 120 height 25
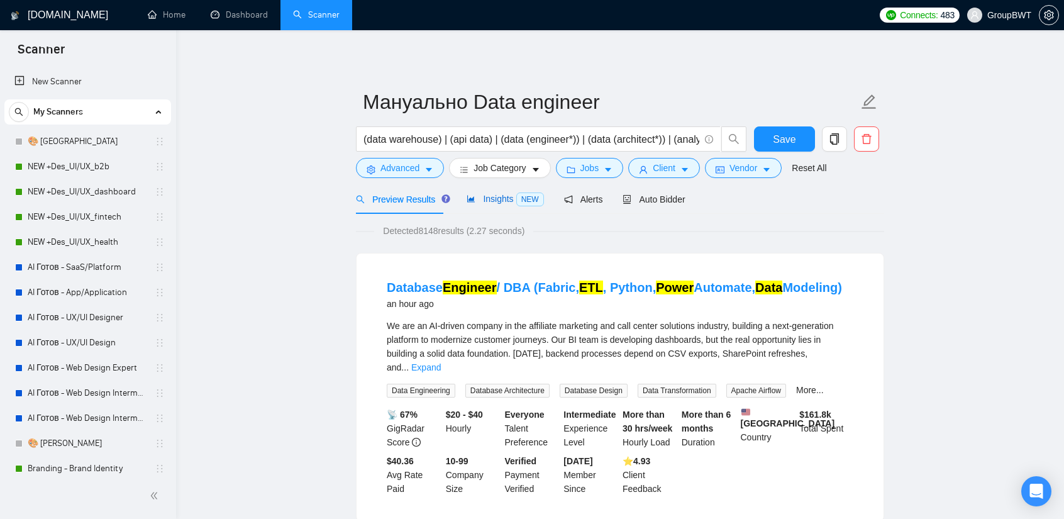
click at [489, 201] on span "Insights NEW" at bounding box center [505, 199] width 77 height 10
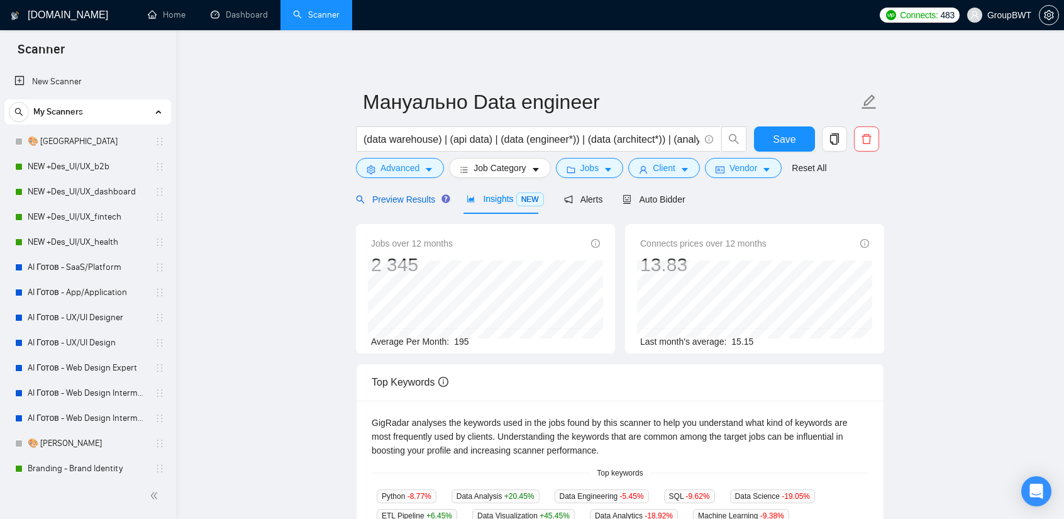
click at [414, 201] on span "Preview Results" at bounding box center [401, 199] width 91 height 10
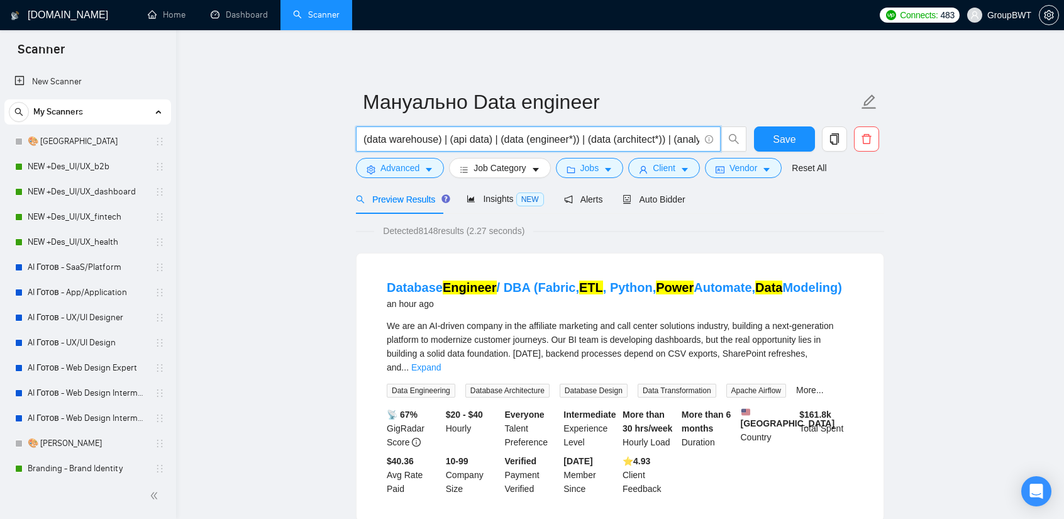
click at [437, 140] on input "(data warehouse) | (api data) | (data (engineer*)) | (data (architect*)) | (ana…" at bounding box center [532, 139] width 336 height 16
drag, startPoint x: 508, startPoint y: 135, endPoint x: 809, endPoint y: 151, distance: 301.1
click at [852, 145] on div "(data warehouse) | (api data) | (data (engineer*)) | (data (architect*)) | (ana…" at bounding box center [617, 141] width 528 height 31
click at [637, 145] on input "(data warehouse) | (api data) | (data (engineer*)) | (data (architect*)) | (ana…" at bounding box center [532, 139] width 336 height 16
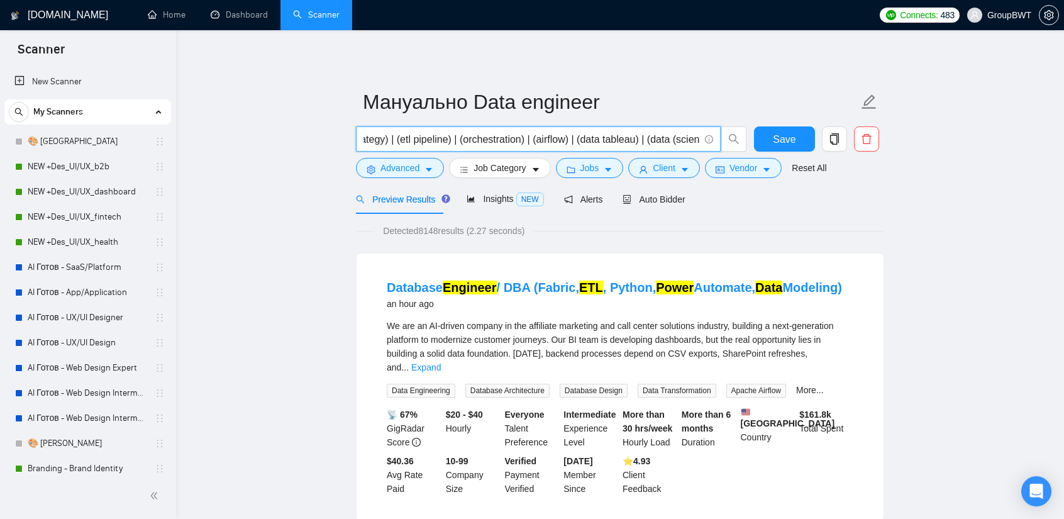
scroll to position [0, 0]
drag, startPoint x: 550, startPoint y: 140, endPoint x: 213, endPoint y: 138, distance: 337.1
click at [459, 138] on input "(data warehouse) | (api data) | (data (engineer*)) | (data (architect*)) | (ana…" at bounding box center [532, 139] width 336 height 16
click at [447, 138] on input "(data warehouse) | (api data) | (data (engineer*)) | (data (architect*)) | (ana…" at bounding box center [532, 139] width 336 height 16
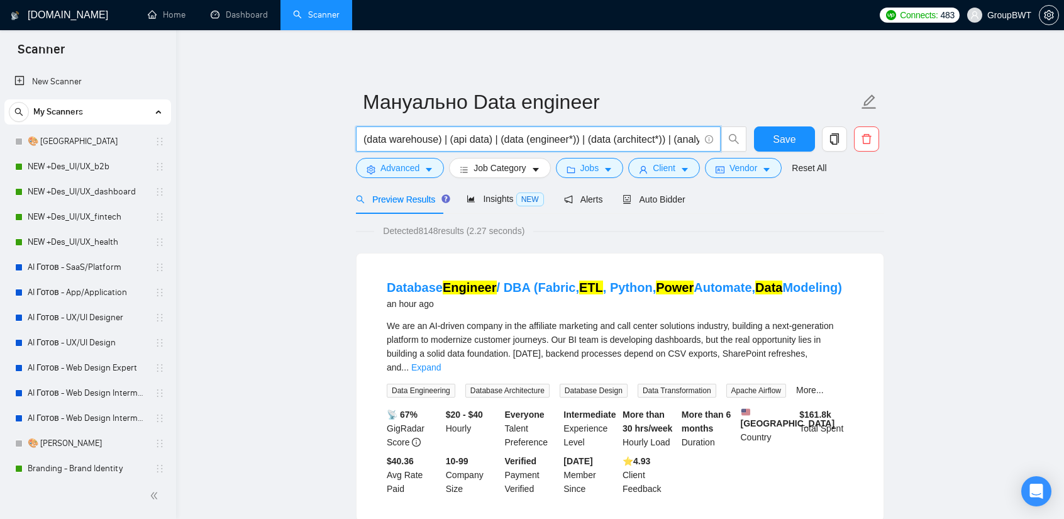
click at [447, 138] on input "(data warehouse) | (api data) | (data (engineer*)) | (data (architect*)) | (ana…" at bounding box center [532, 139] width 336 height 16
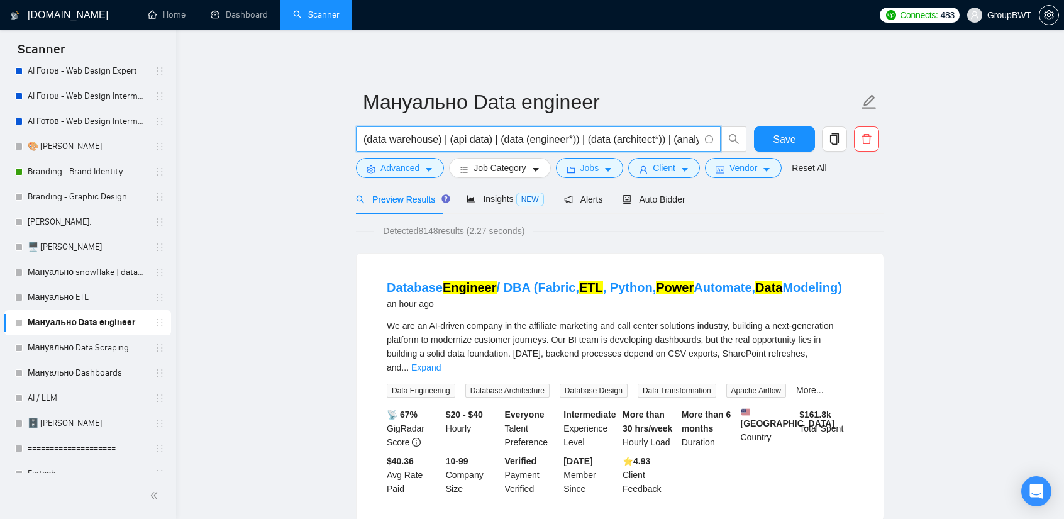
scroll to position [314, 0]
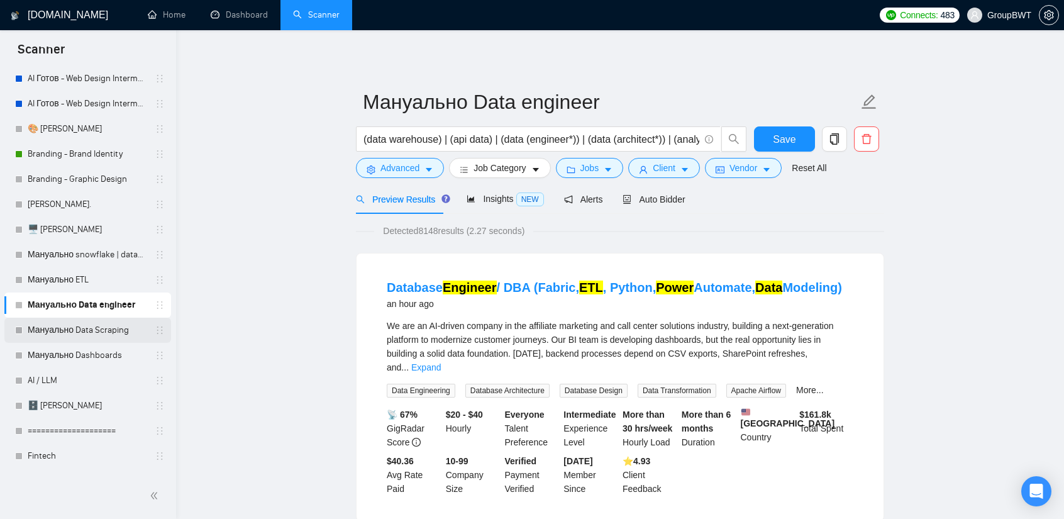
click at [102, 335] on link "Мануально Data Scraping" at bounding box center [88, 330] width 120 height 25
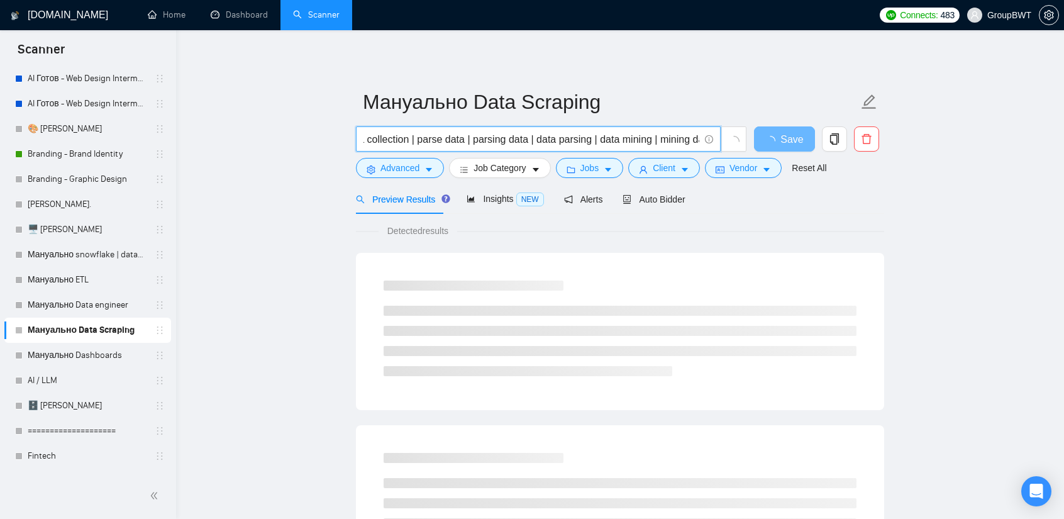
scroll to position [0, 1248]
drag, startPoint x: 580, startPoint y: 136, endPoint x: 940, endPoint y: 150, distance: 360.6
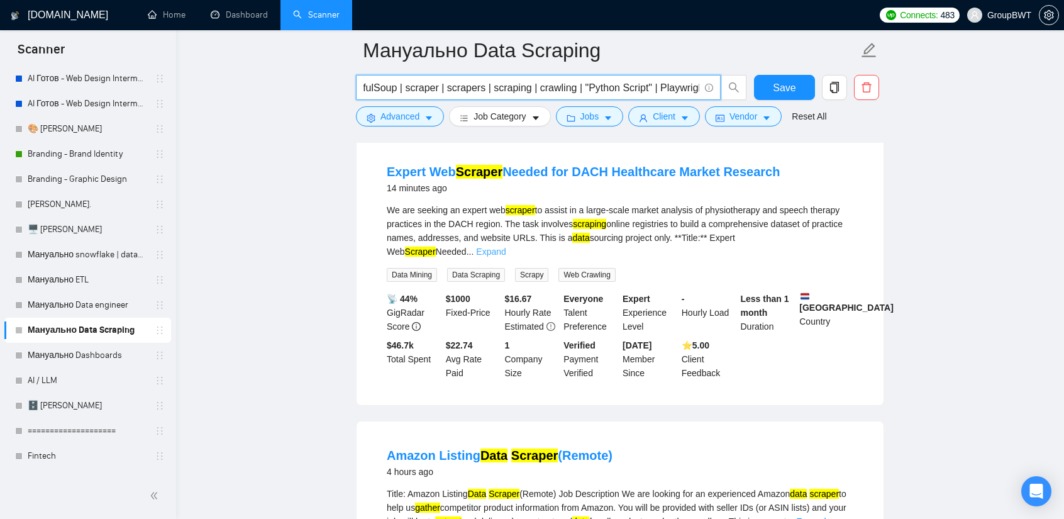
scroll to position [0, 0]
click at [506, 247] on link "Expand" at bounding box center [491, 252] width 30 height 10
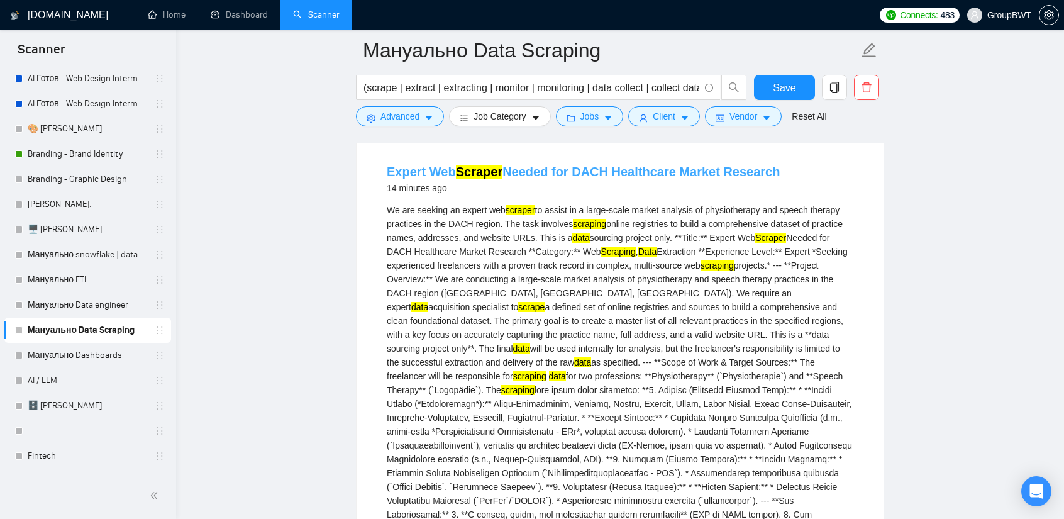
click at [659, 169] on link "Expert Web Scraper Needed for DACH Healthcare Market Research" at bounding box center [583, 172] width 393 height 14
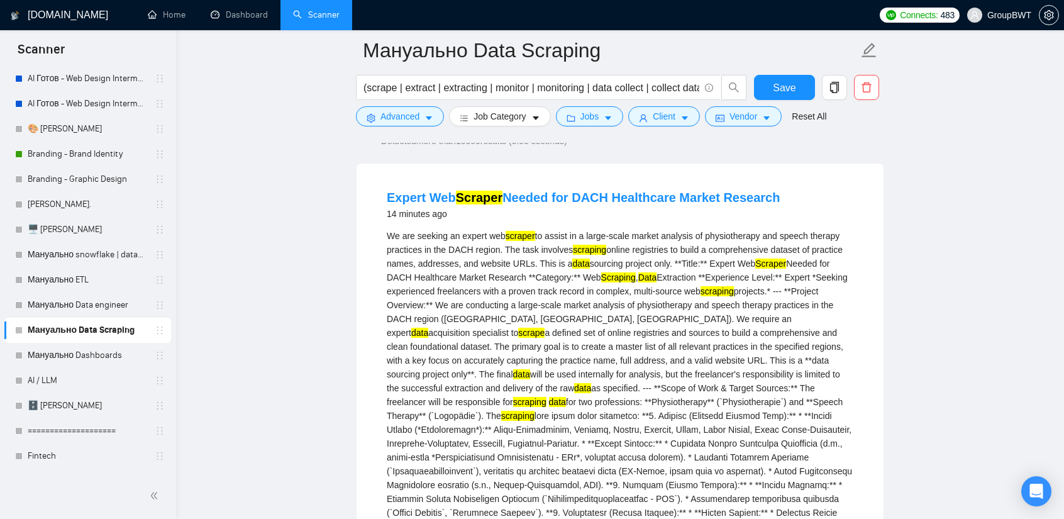
scroll to position [63, 0]
